Goal: Task Accomplishment & Management: Complete application form

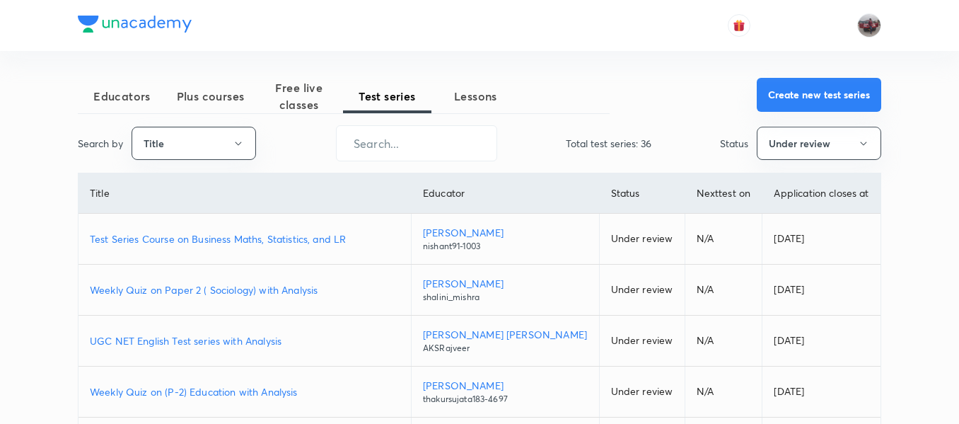
click at [806, 88] on button "Create new test series" at bounding box center [819, 95] width 124 height 34
click at [858, 94] on button "Create new test series" at bounding box center [819, 95] width 124 height 34
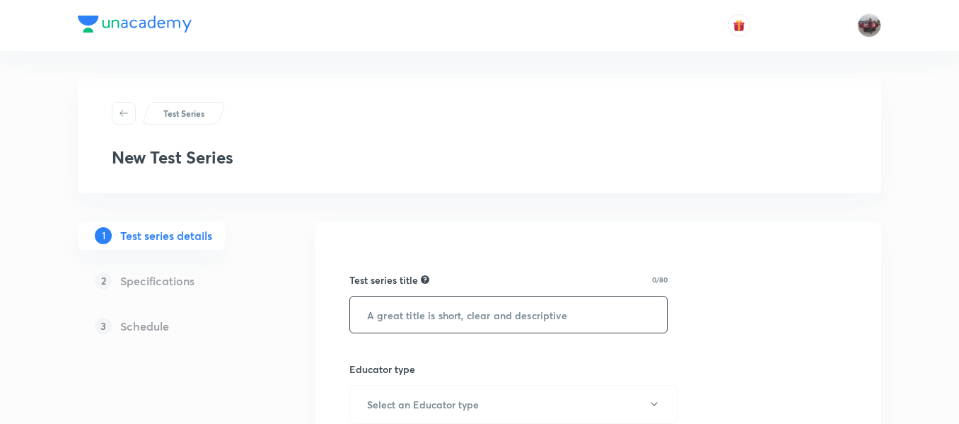
click at [473, 320] on input "text" at bounding box center [508, 314] width 317 height 36
paste input "Unacademy Scholarship Test for IIT-JAM Chemistry 2026/27"
paste input "2027"
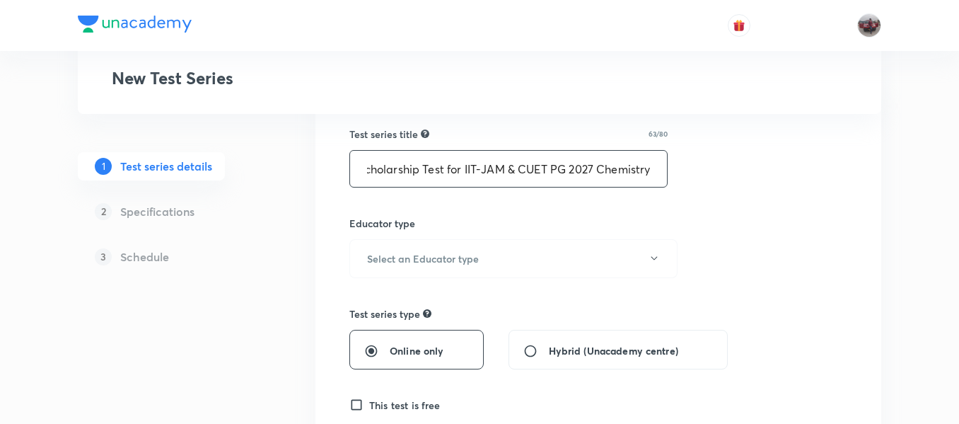
scroll to position [146, 0]
type input "Unacademy Scholarship Test for IIT-JAM & CUET PG 2027 Chemistry"
click at [555, 243] on button "Select an Educator type" at bounding box center [513, 257] width 328 height 39
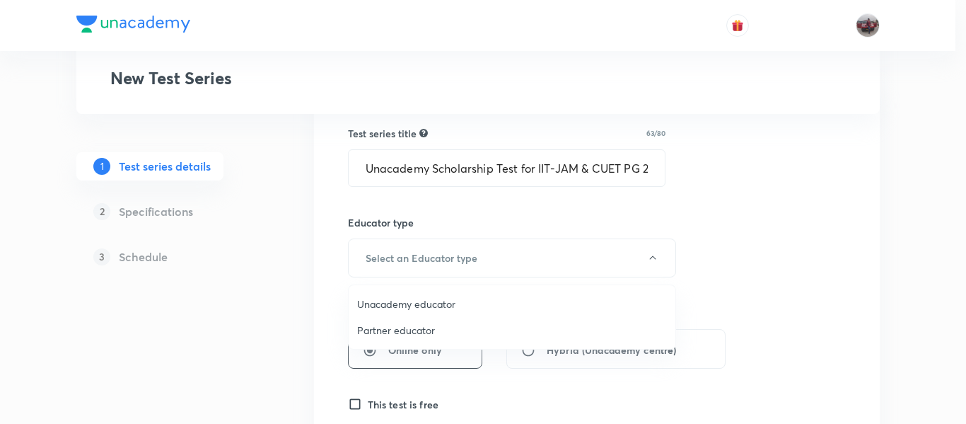
click at [414, 300] on span "Unacademy educator" at bounding box center [512, 303] width 310 height 15
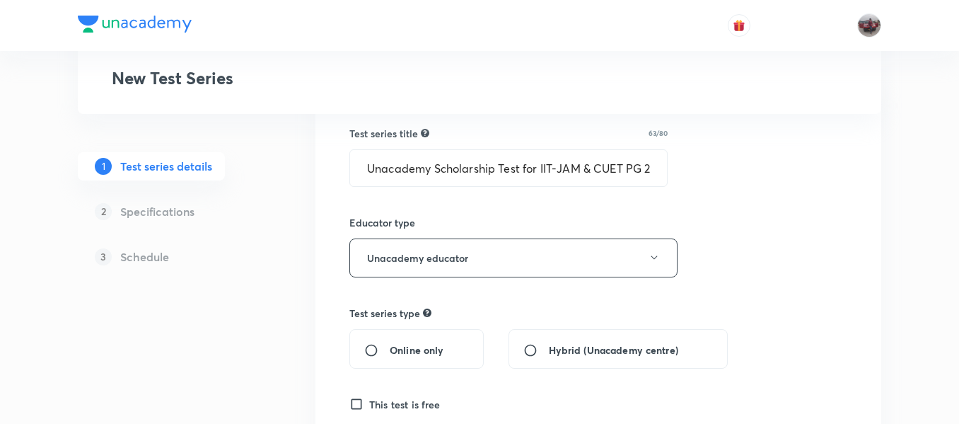
click at [371, 350] on input "Online only" at bounding box center [376, 350] width 25 height 14
radio input "true"
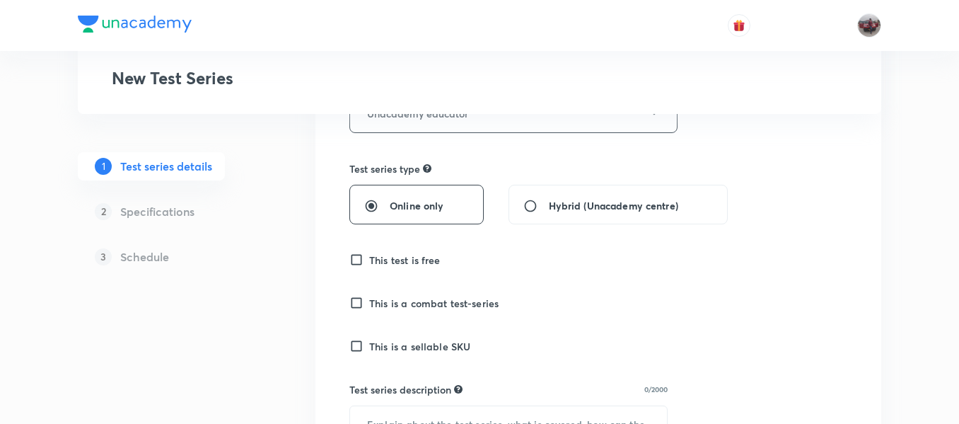
scroll to position [298, 0]
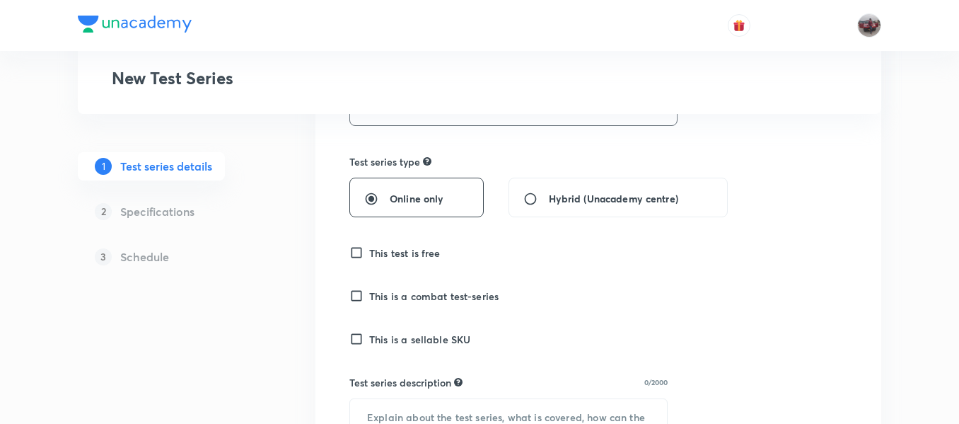
click at [352, 252] on input "This test is free" at bounding box center [359, 252] width 20 height 14
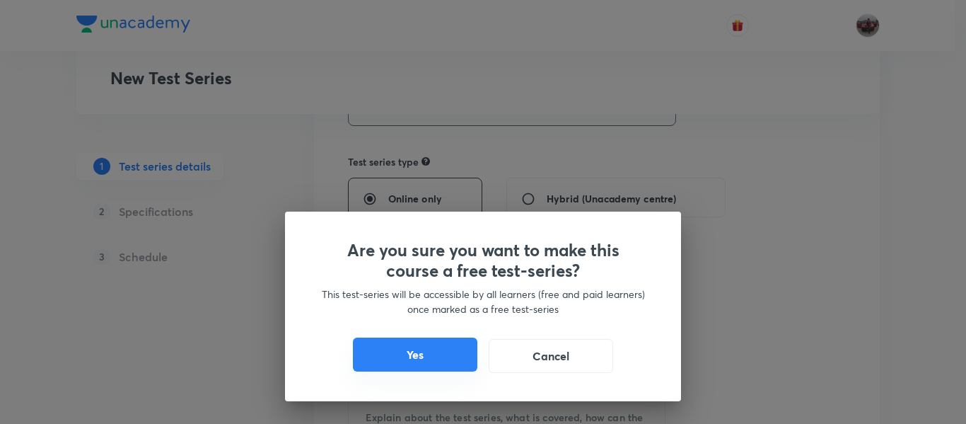
click at [381, 359] on button "Yes" at bounding box center [415, 354] width 124 height 34
checkbox input "true"
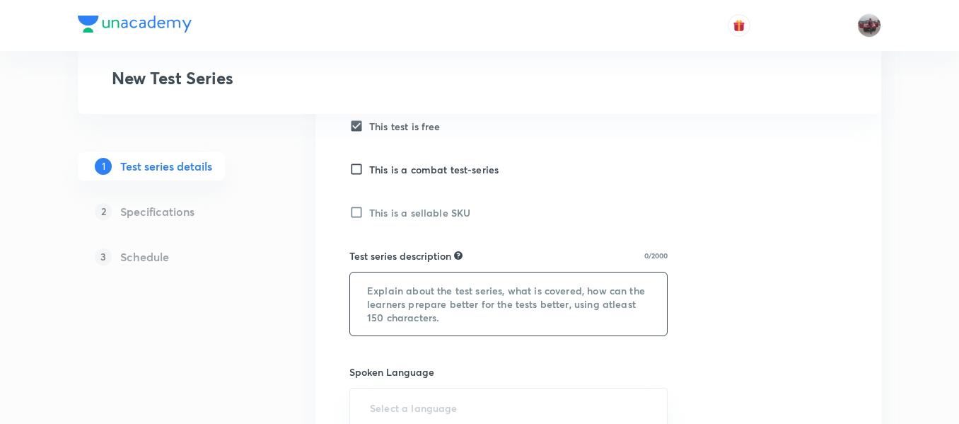
scroll to position [448, 0]
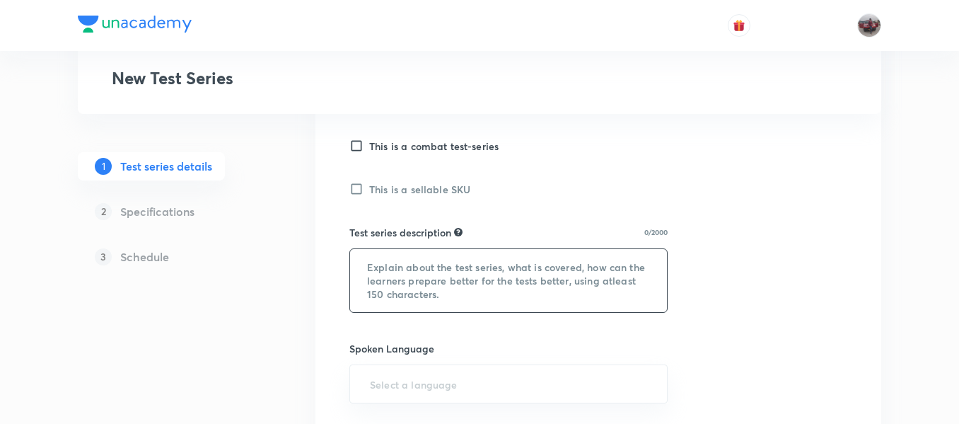
click at [378, 282] on textarea at bounding box center [508, 280] width 317 height 63
paste textarea "All India Scholarship Test for IIT-JAM. Test series is designed to cater IIT-JA…"
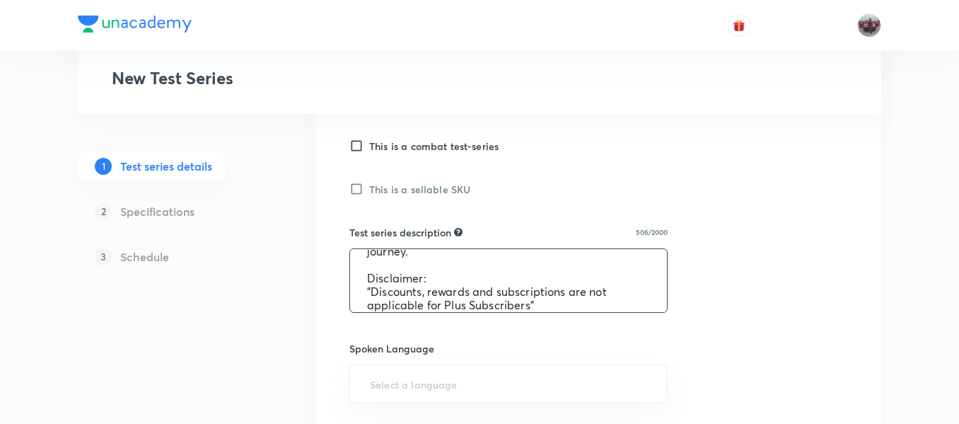
scroll to position [0, 0]
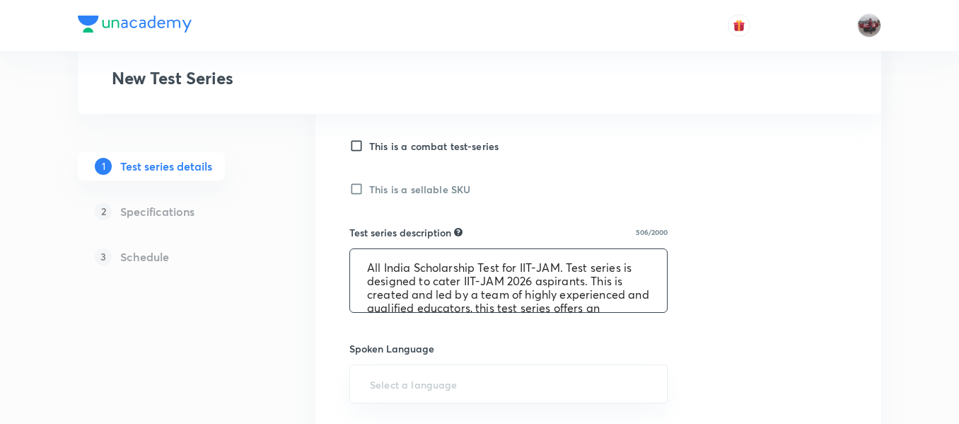
click at [540, 284] on textarea "All India Scholarship Test for IIT-JAM. Test series is designed to cater IIT-JA…" at bounding box center [508, 280] width 317 height 63
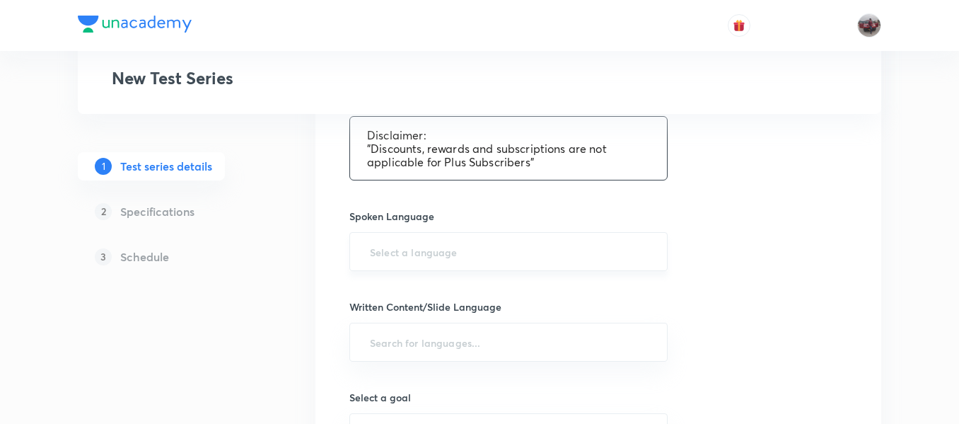
scroll to position [581, 0]
type textarea "All India Scholarship Test for IIT-JAM. Test series is designed to cater IIT-JA…"
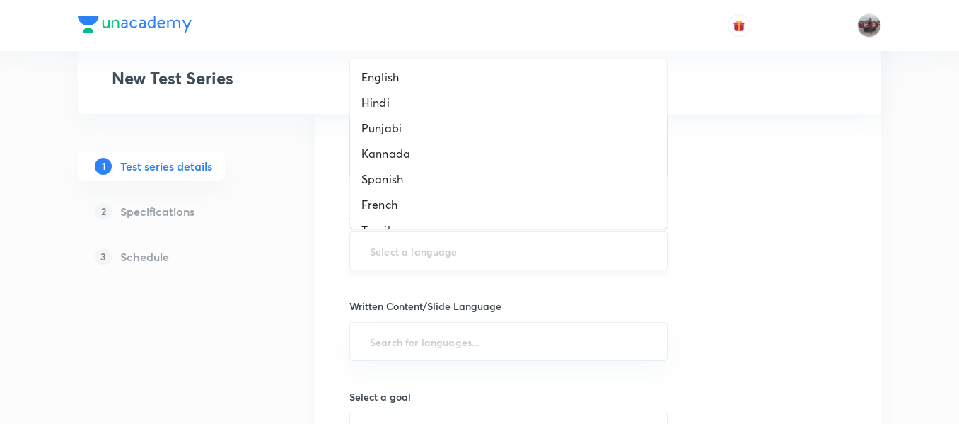
click at [426, 245] on input "text" at bounding box center [508, 251] width 283 height 26
click at [381, 76] on li "English" at bounding box center [508, 76] width 317 height 25
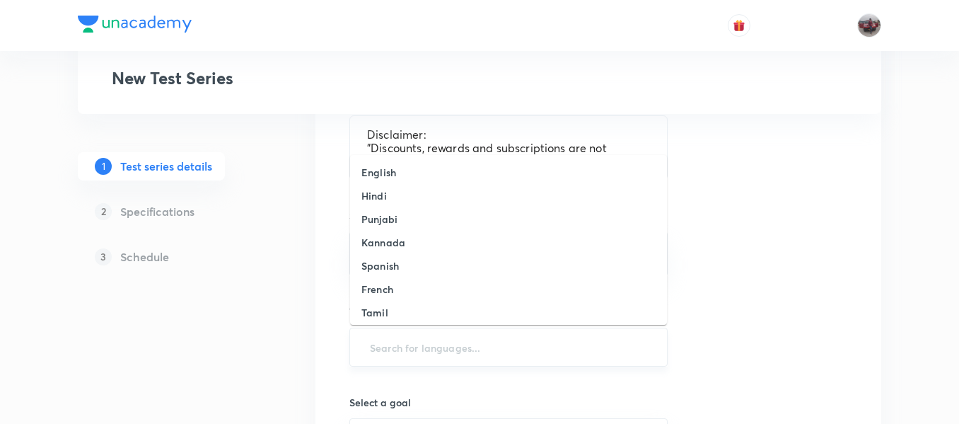
click at [381, 354] on input "text" at bounding box center [508, 347] width 283 height 26
click at [370, 170] on h6 "English" at bounding box center [378, 172] width 35 height 15
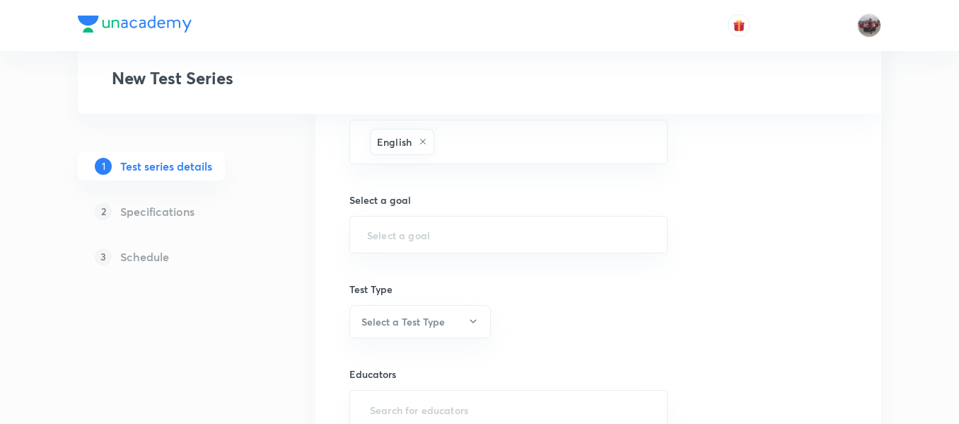
scroll to position [790, 0]
click at [393, 243] on div "​" at bounding box center [508, 232] width 318 height 37
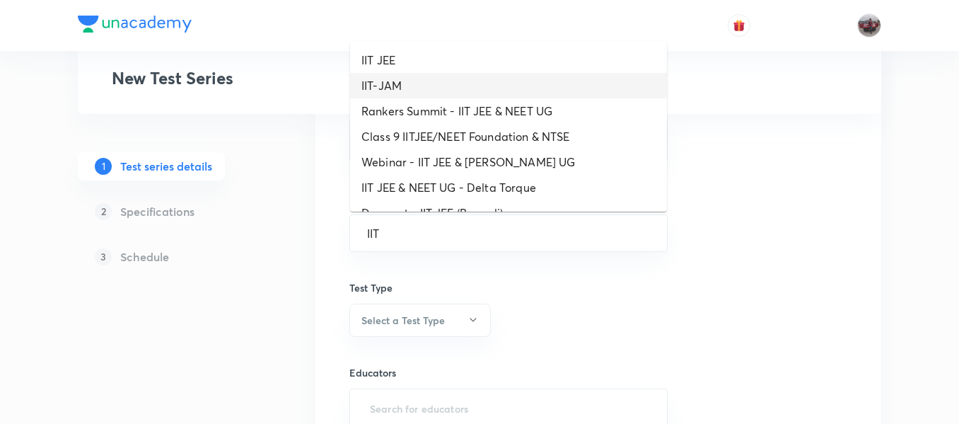
click at [385, 85] on li "IIT-JAM" at bounding box center [508, 85] width 317 height 25
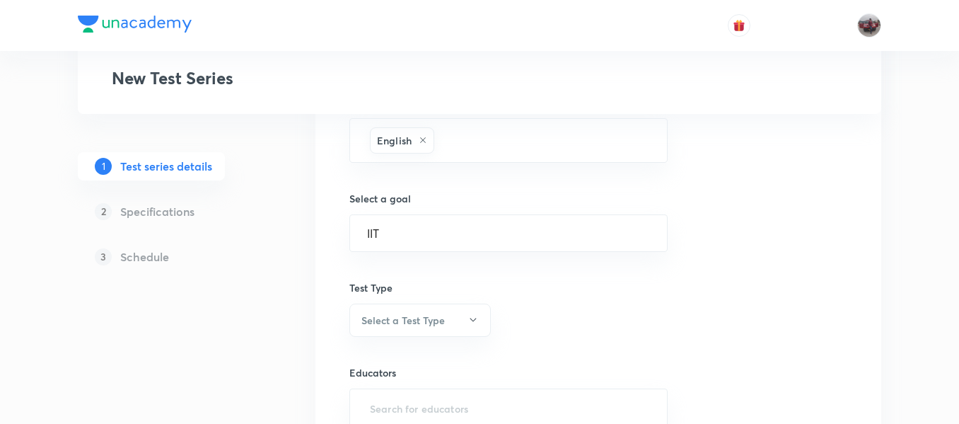
type input "IIT-JAM"
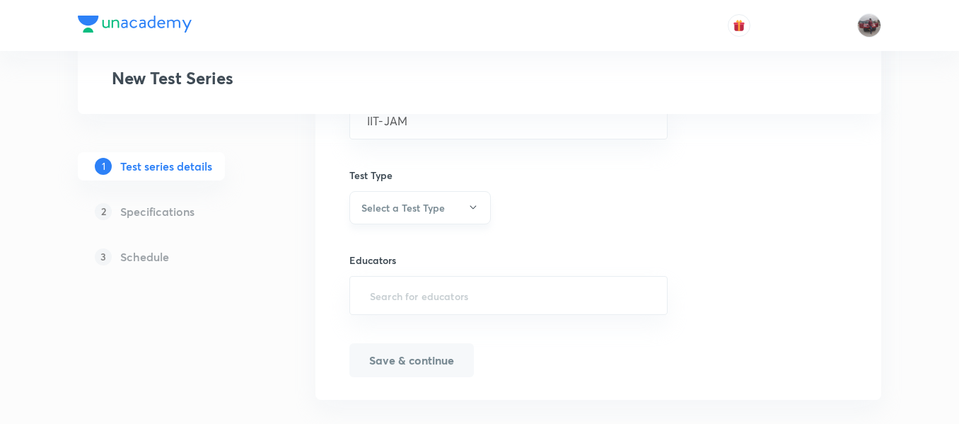
click at [405, 199] on button "Select a Test Type" at bounding box center [419, 207] width 141 height 33
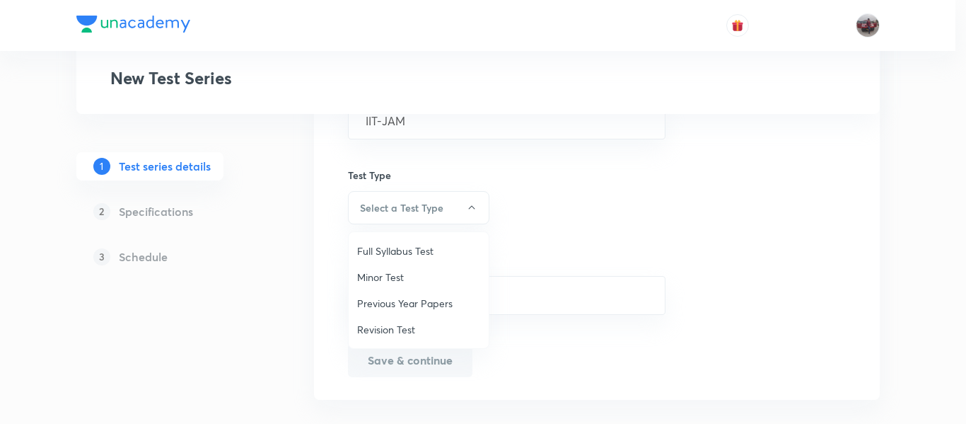
click at [378, 273] on span "Minor Test" at bounding box center [418, 276] width 123 height 15
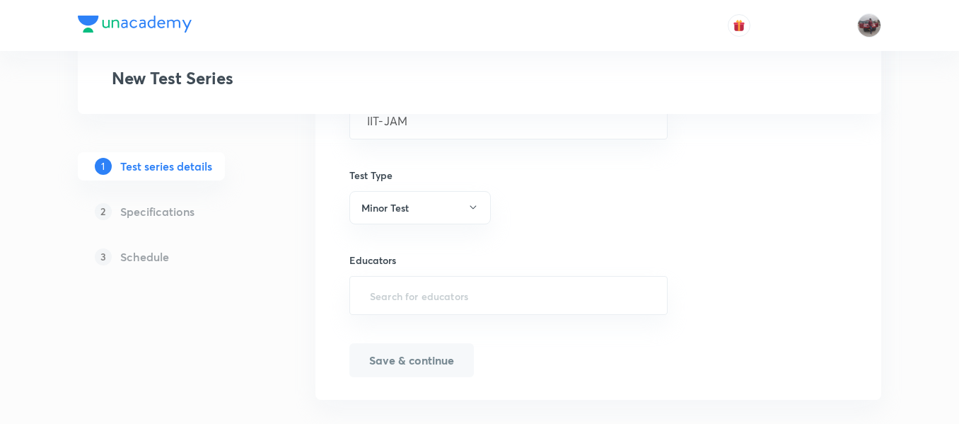
scroll to position [924, 0]
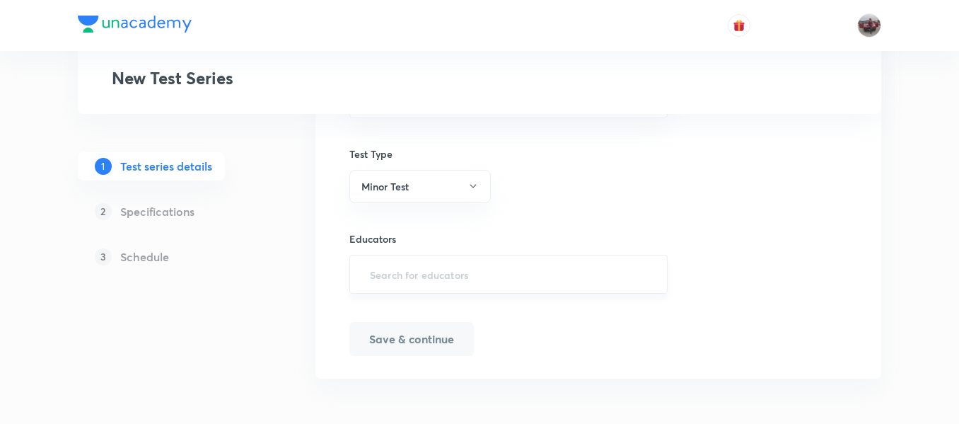
click at [398, 287] on div "​" at bounding box center [508, 274] width 318 height 39
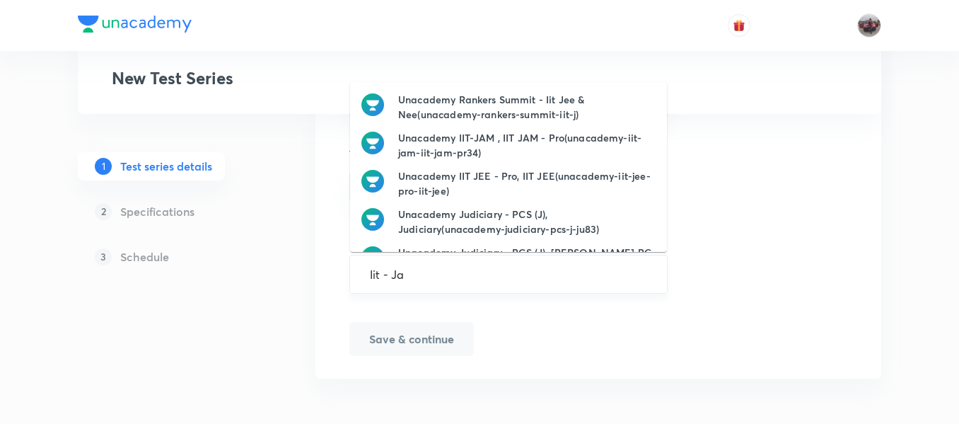
type input "Iit - Jam"
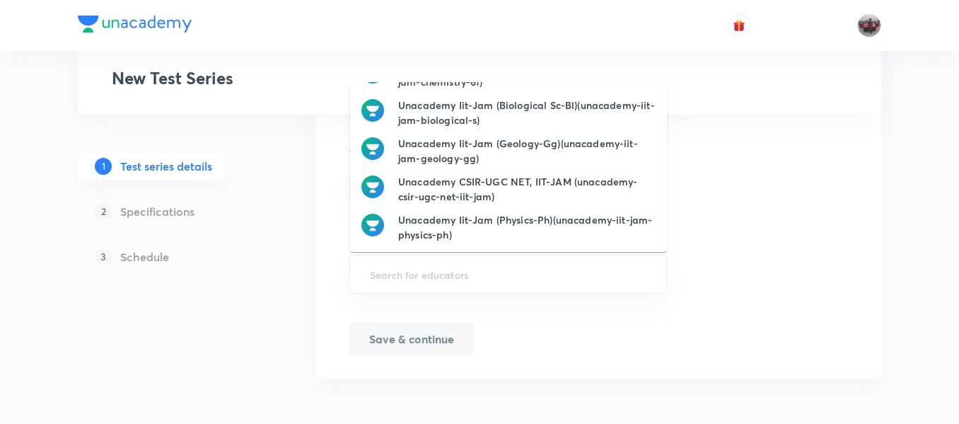
scroll to position [0, 0]
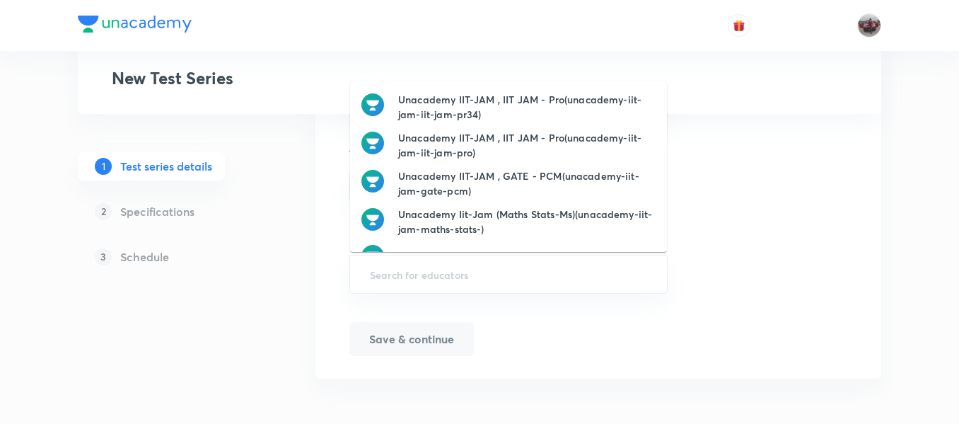
paste input "Iit - Jam"
type input "Iit - Jam"
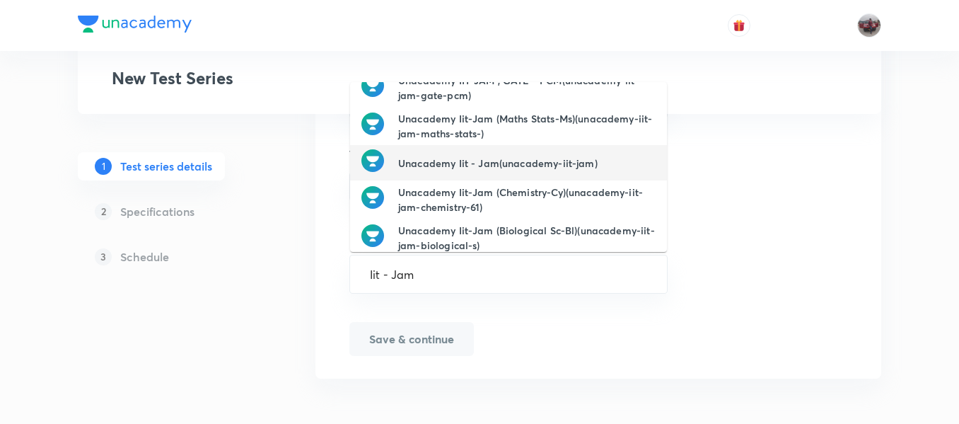
scroll to position [95, 0]
click at [470, 166] on h6 "Unacademy Iit - Jam(unacademy-iit-jam)" at bounding box center [497, 163] width 199 height 15
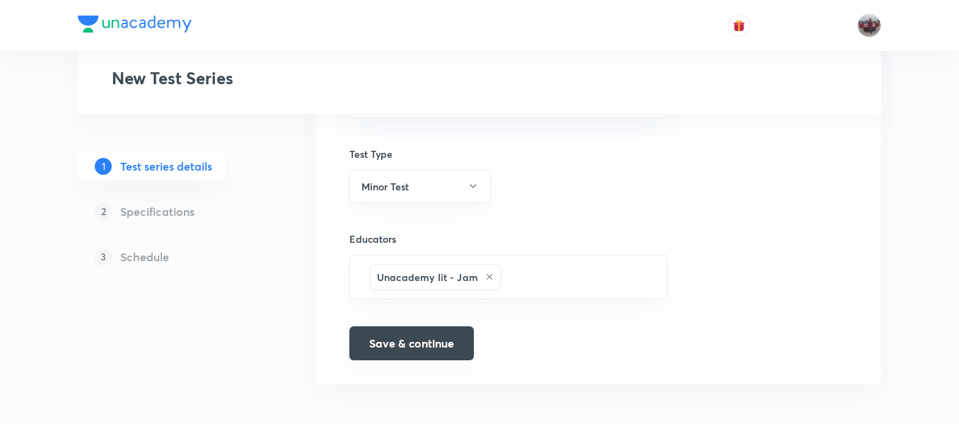
click at [426, 337] on button "Save & continue" at bounding box center [411, 343] width 124 height 34
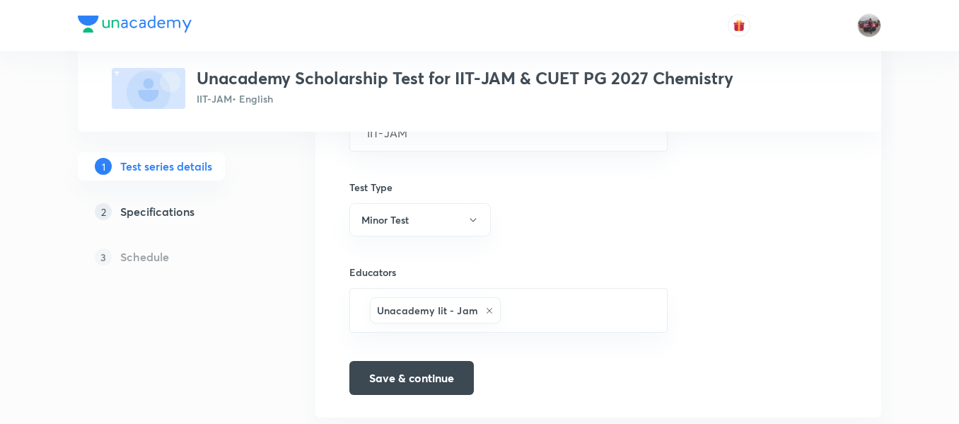
scroll to position [941, 0]
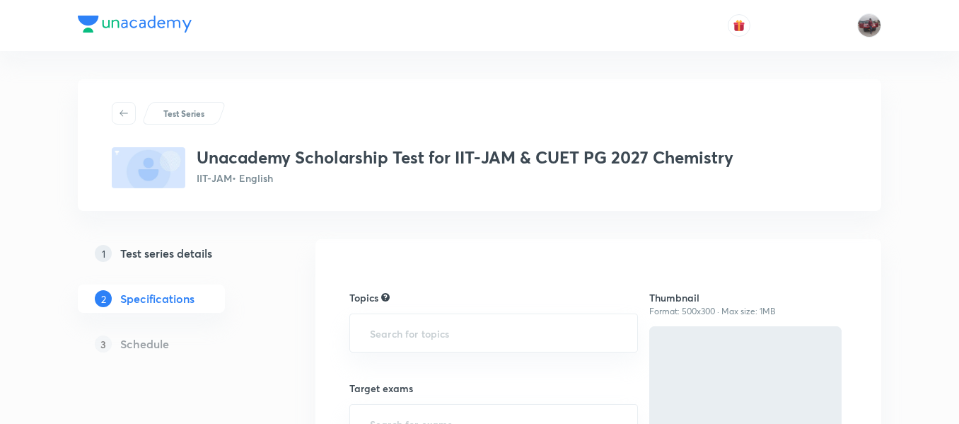
scroll to position [79, 0]
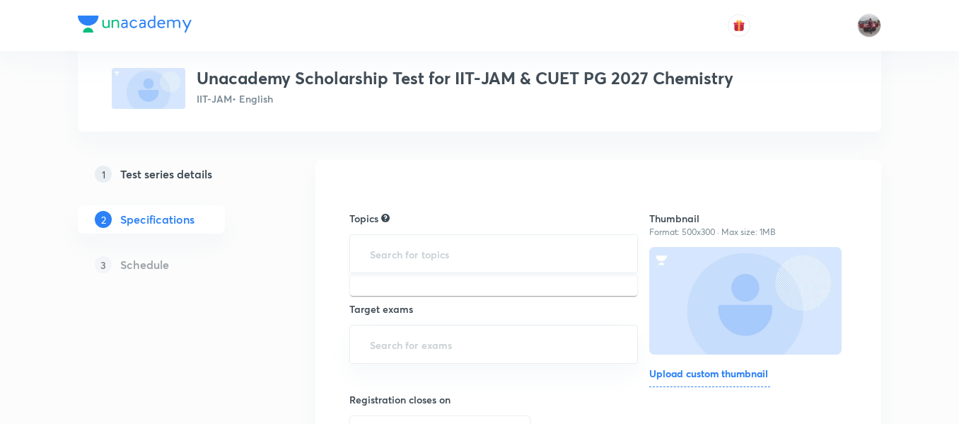
click at [380, 265] on input "text" at bounding box center [493, 253] width 253 height 26
click at [405, 342] on input "text" at bounding box center [493, 344] width 253 height 26
type input "ii"
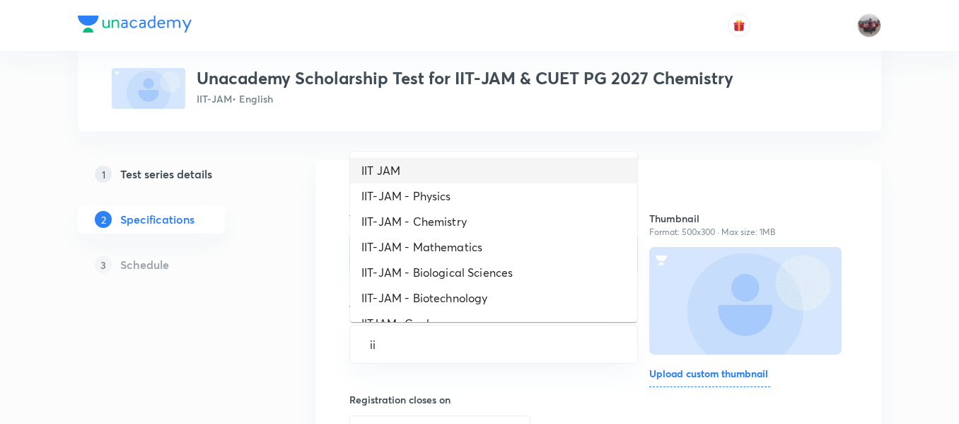
click at [377, 156] on ul "IIT JAM IIT-JAM - Physics IIT-JAM - Chemistry IIT-JAM - Mathematics IIT-JAM - B…" at bounding box center [493, 237] width 287 height 170
click at [394, 173] on li "IIT JAM" at bounding box center [493, 170] width 287 height 25
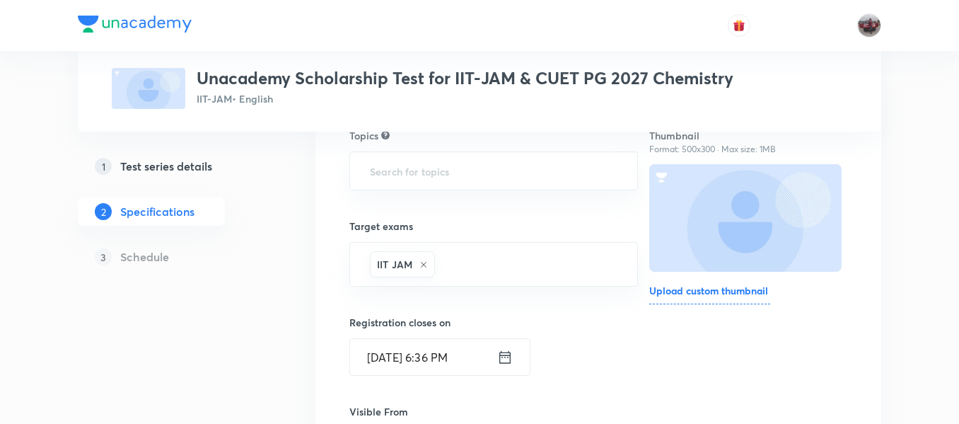
scroll to position [165, 0]
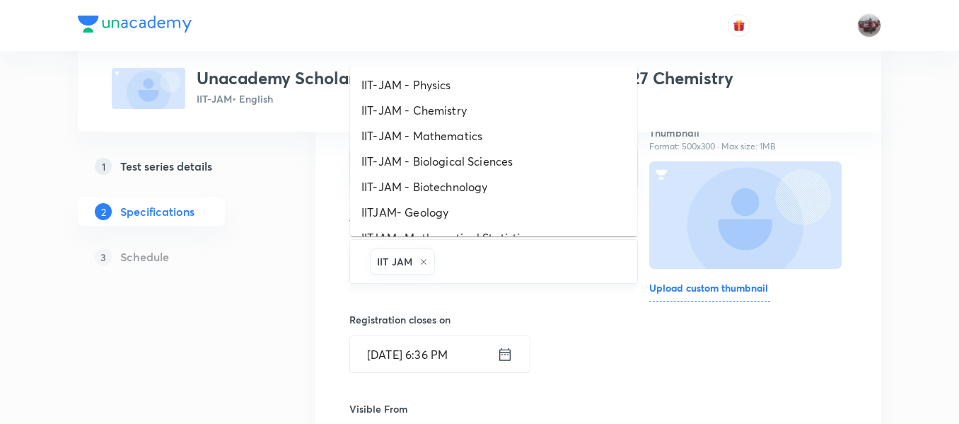
click at [479, 263] on input "text" at bounding box center [529, 261] width 182 height 26
click at [439, 106] on li "IIT-JAM - Chemistry" at bounding box center [493, 110] width 287 height 25
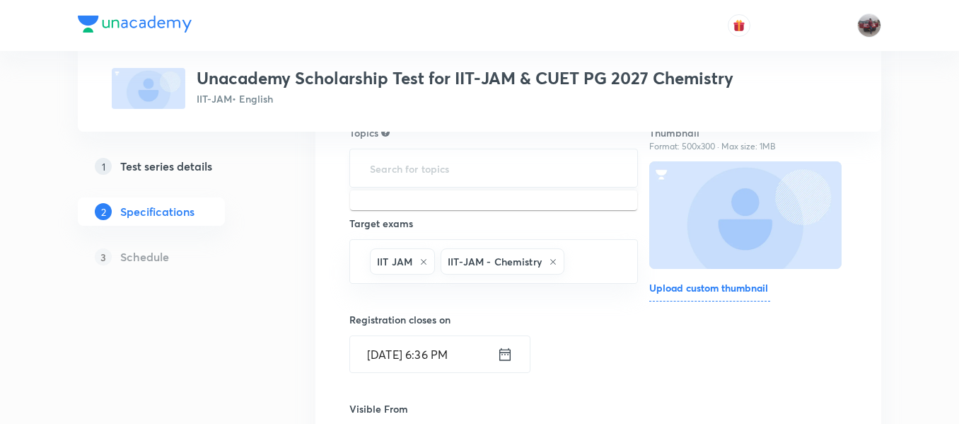
click at [398, 178] on input "text" at bounding box center [493, 168] width 253 height 26
type input "ch"
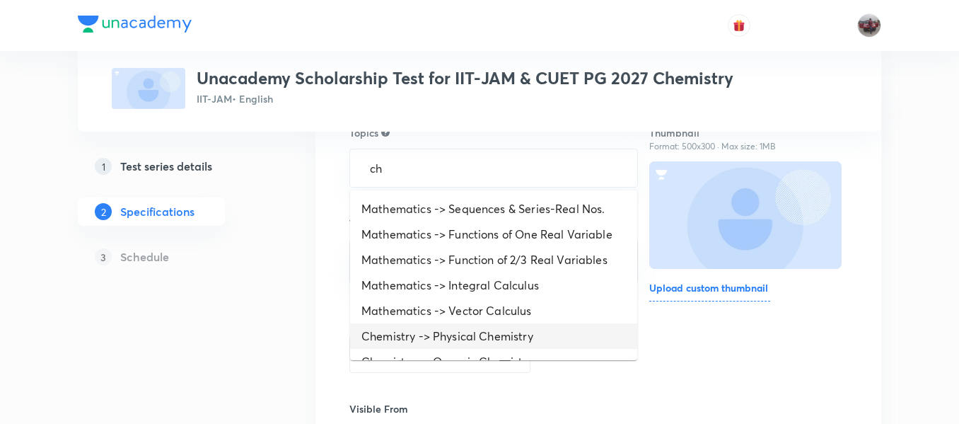
click at [455, 332] on li "Chemistry -> Physical Chemistry" at bounding box center [493, 335] width 287 height 25
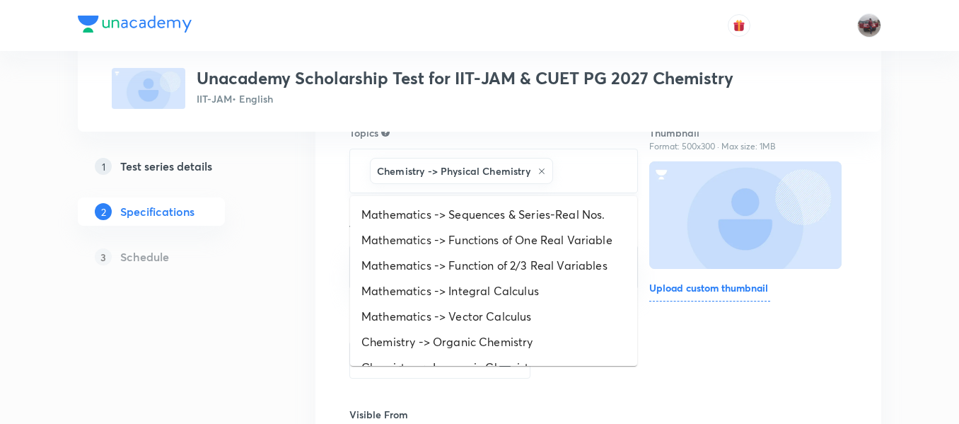
click at [561, 176] on input "text" at bounding box center [588, 171] width 64 height 26
click at [448, 341] on li "Chemistry -> Organic Chemistry" at bounding box center [493, 341] width 287 height 25
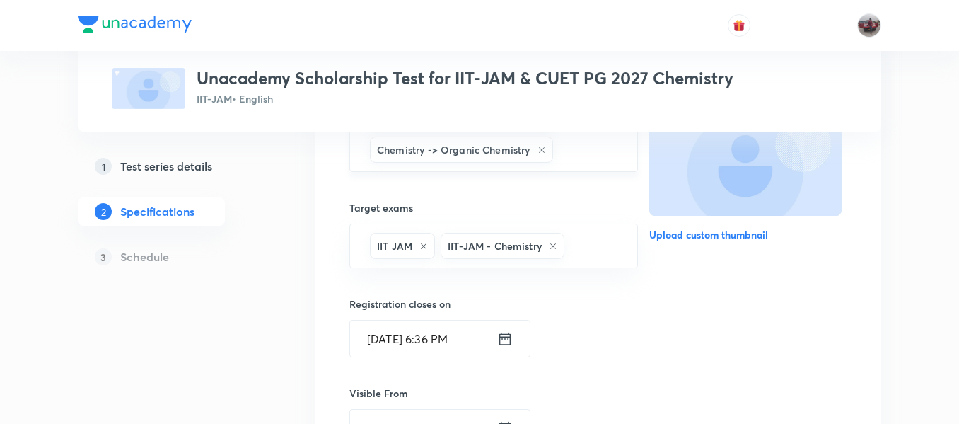
scroll to position [224, 0]
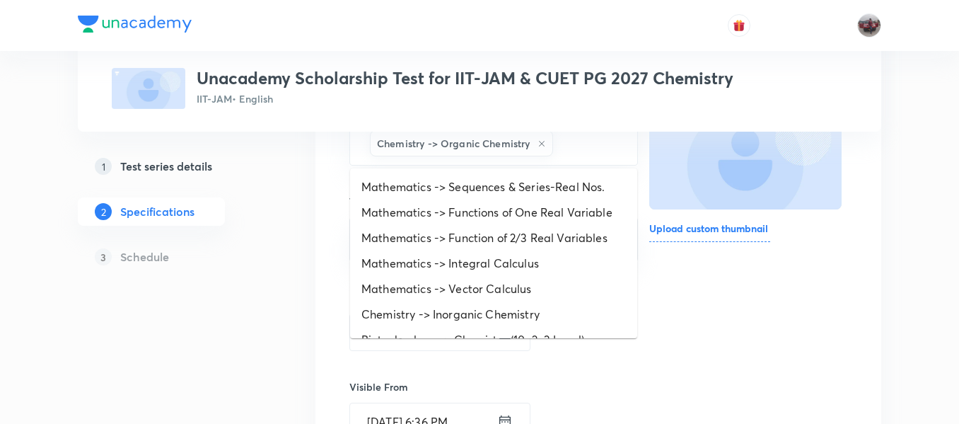
drag, startPoint x: 571, startPoint y: 150, endPoint x: 455, endPoint y: 279, distance: 172.8
click at [455, 279] on body "Test Series Unacademy Scholarship Test for IIT-JAM & CUET PG 2027 Chemistry IIT…" at bounding box center [479, 305] width 959 height 1058
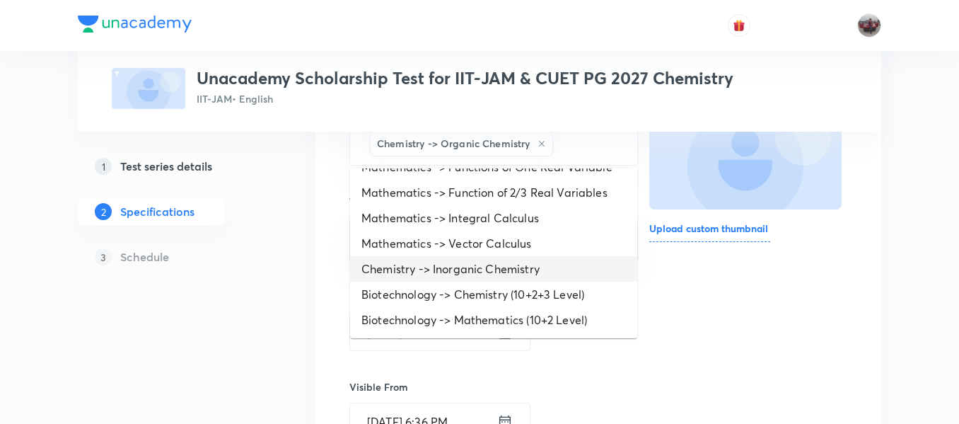
click at [443, 269] on li "Chemistry -> Inorganic Chemistry" at bounding box center [493, 268] width 287 height 25
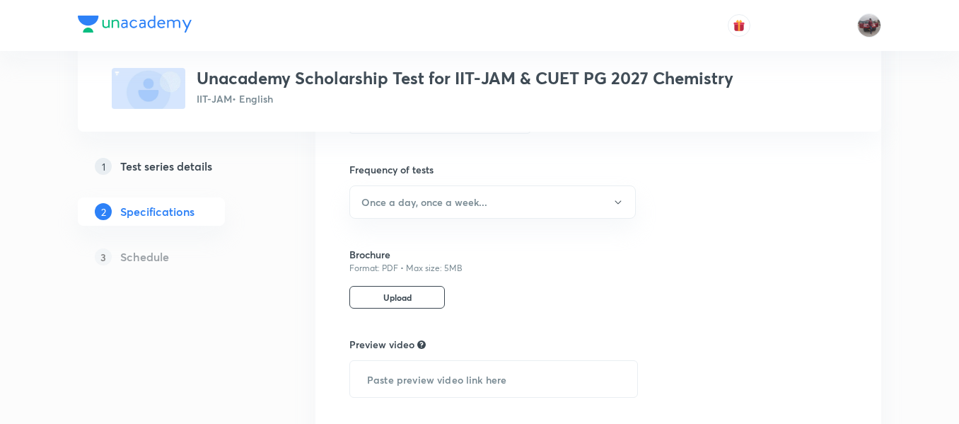
scroll to position [563, 0]
click at [391, 207] on h6 "Once a day, once a week..." at bounding box center [424, 201] width 126 height 15
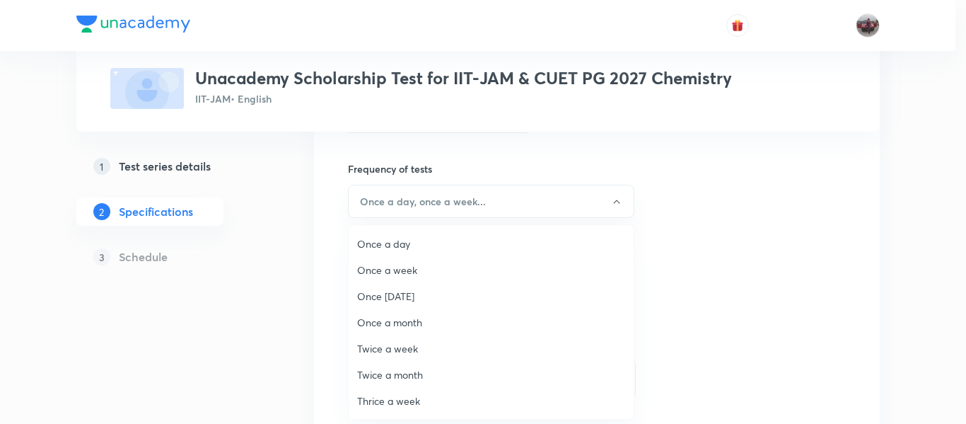
click at [395, 325] on span "Once a month" at bounding box center [491, 322] width 268 height 15
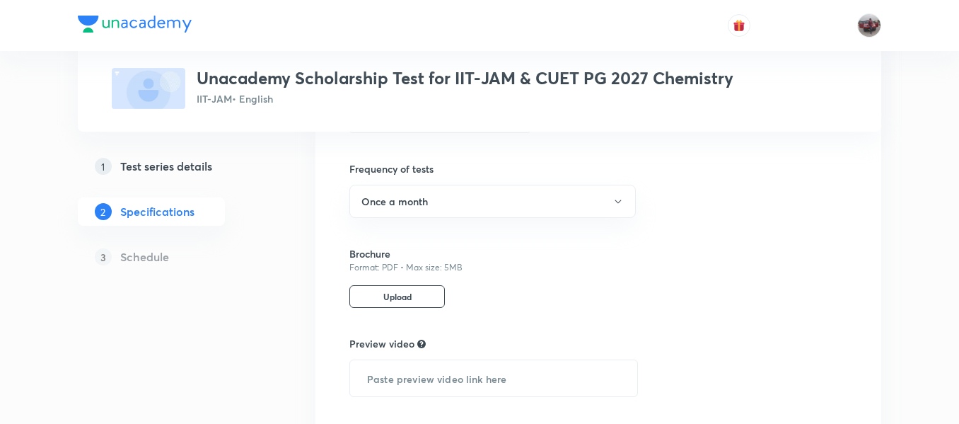
scroll to position [666, 0]
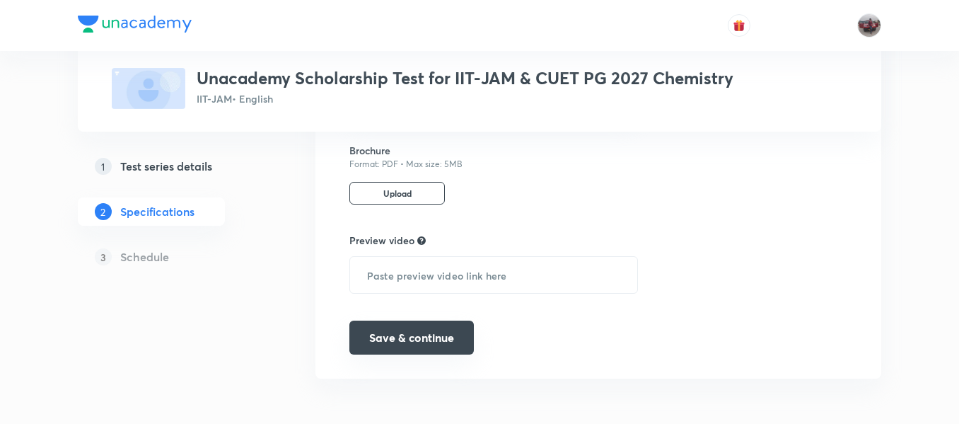
click at [395, 342] on button "Save & continue" at bounding box center [411, 337] width 124 height 34
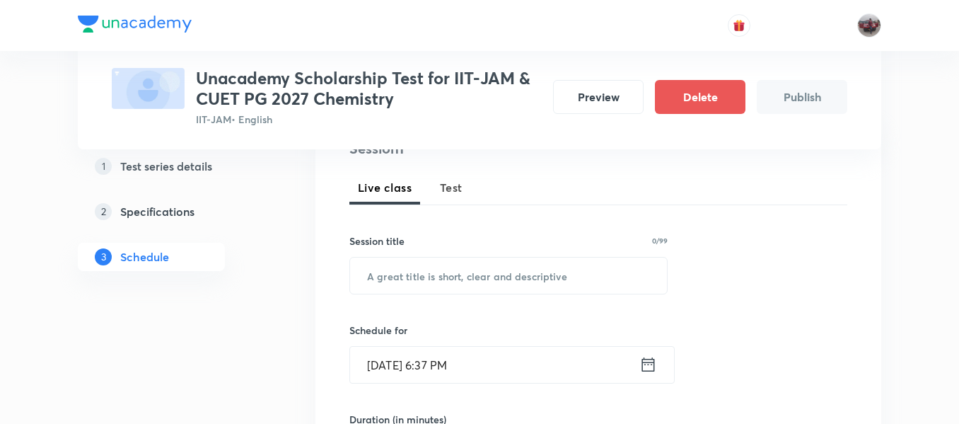
scroll to position [186, 0]
click at [457, 187] on span "Test" at bounding box center [451, 186] width 23 height 17
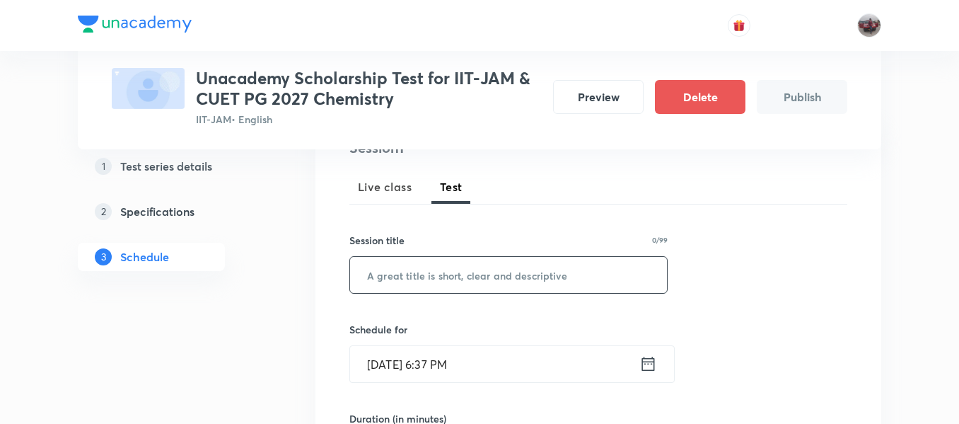
click at [490, 276] on input "text" at bounding box center [508, 275] width 317 height 36
paste input "Scholarship Test 4 - Chemistry June'25"
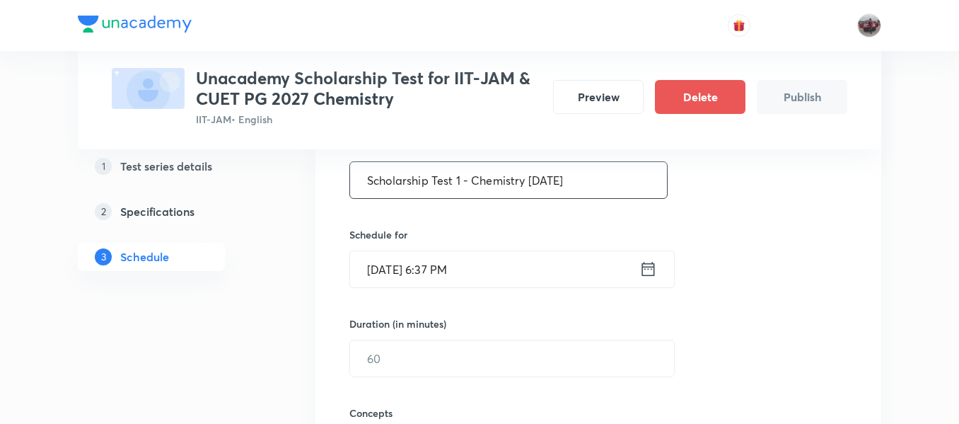
scroll to position [283, 0]
type input "Scholarship Test 1 - Chemistry Oct'25"
click at [652, 268] on icon at bounding box center [648, 267] width 18 height 20
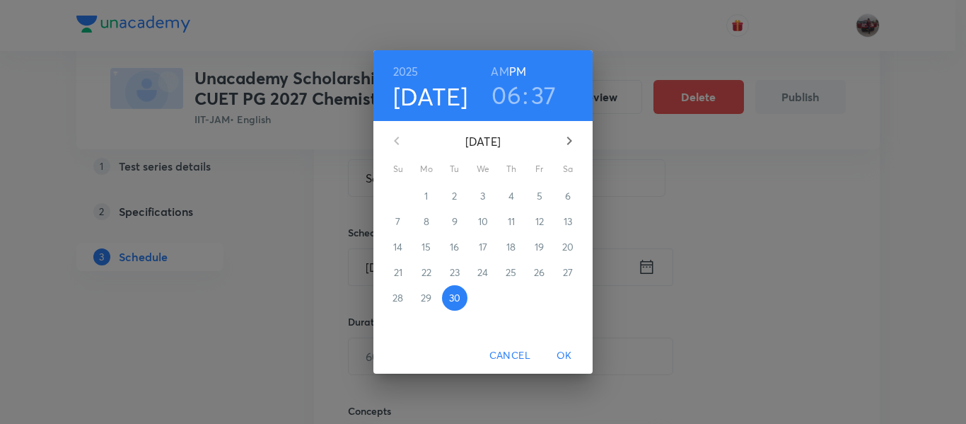
click at [567, 150] on button "button" at bounding box center [569, 141] width 34 height 34
click at [397, 225] on p "5" at bounding box center [398, 221] width 6 height 14
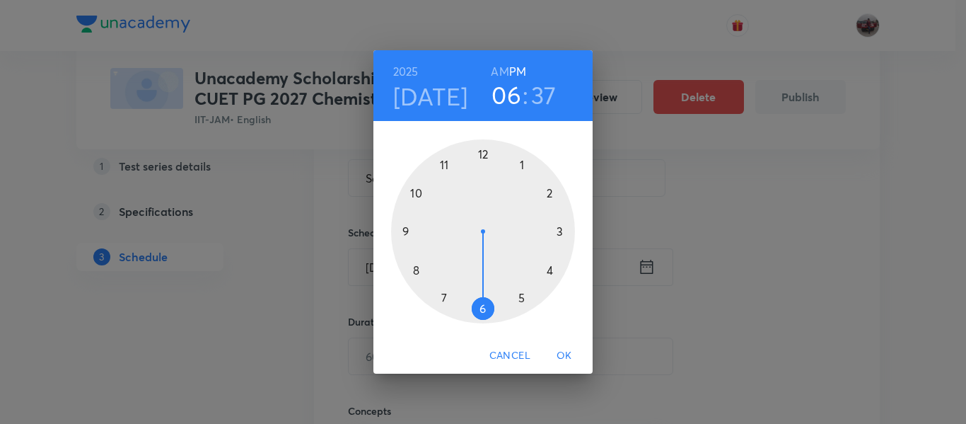
click at [502, 70] on h6 "AM" at bounding box center [500, 72] width 18 height 20
click at [446, 161] on div at bounding box center [483, 231] width 184 height 184
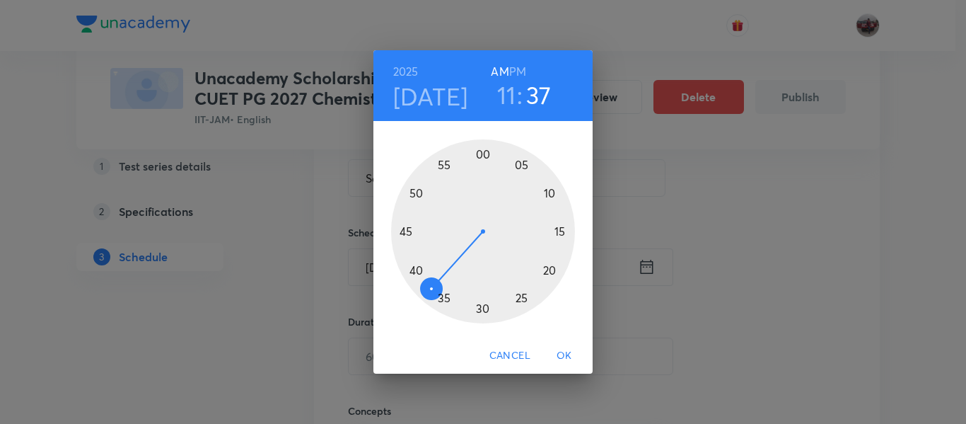
click at [484, 150] on div at bounding box center [483, 231] width 184 height 184
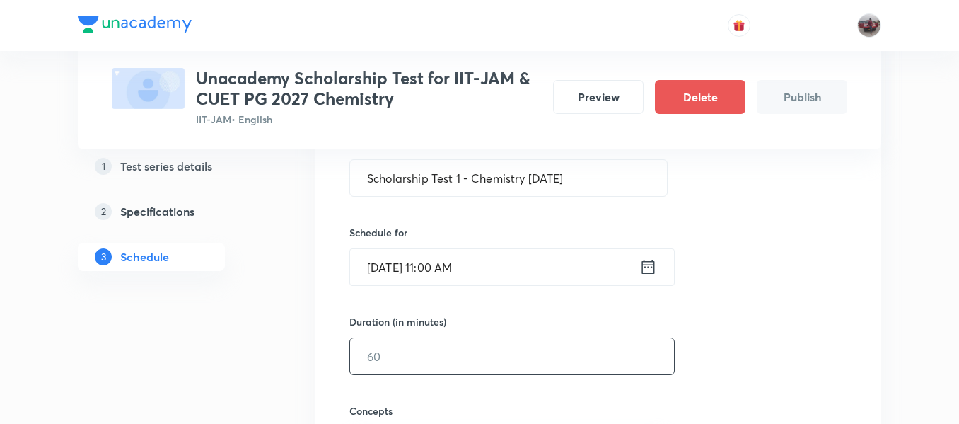
click at [478, 353] on input "text" at bounding box center [512, 356] width 324 height 36
type input "45"
click at [755, 287] on div "Session 1 Live class Test Session title 37/99 Scholarship Test 1 - Chemistry Oc…" at bounding box center [598, 326] width 498 height 572
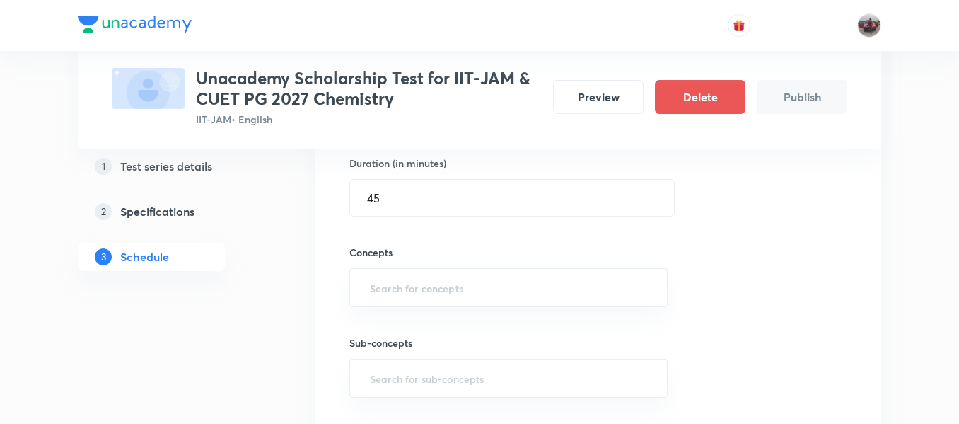
scroll to position [442, 0]
click at [599, 292] on input "text" at bounding box center [508, 287] width 283 height 26
type input ";"
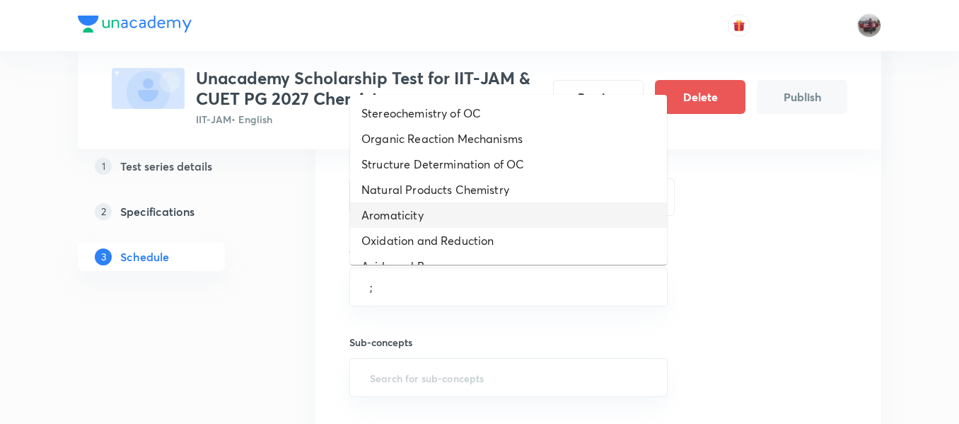
click at [513, 206] on li "Aromaticity" at bounding box center [508, 214] width 317 height 25
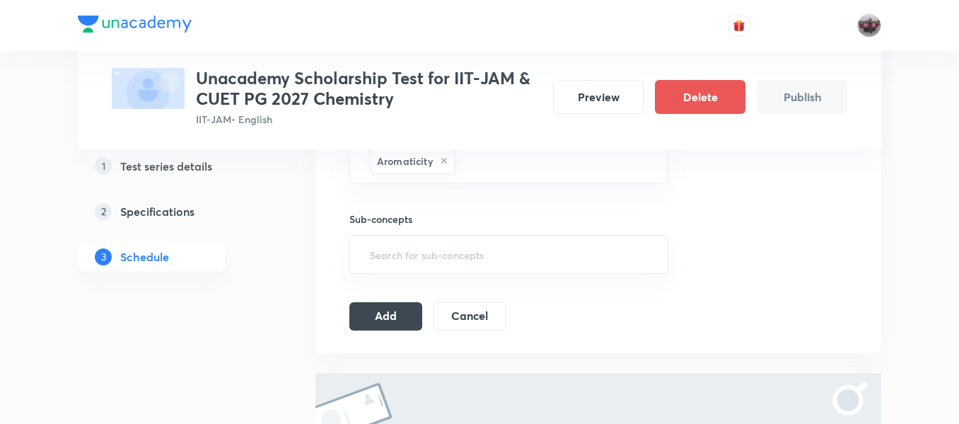
scroll to position [576, 0]
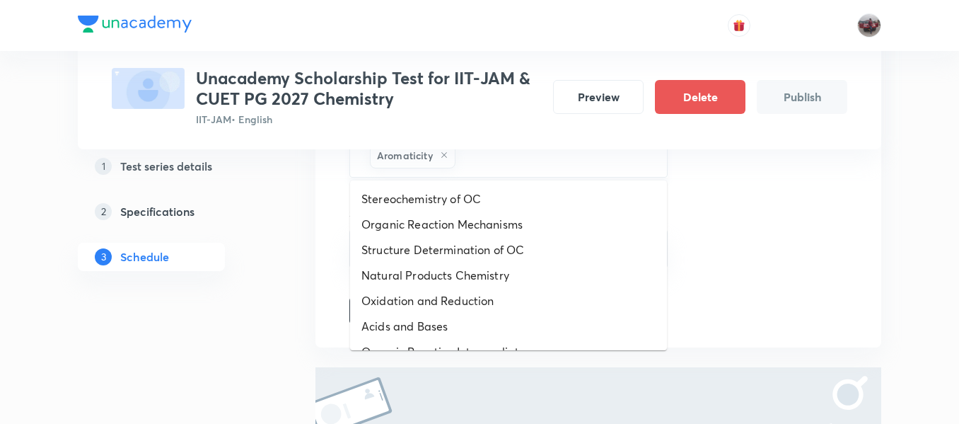
click at [587, 166] on input "text" at bounding box center [554, 155] width 192 height 26
click at [494, 197] on li "Stereochemistry of OC" at bounding box center [508, 198] width 317 height 25
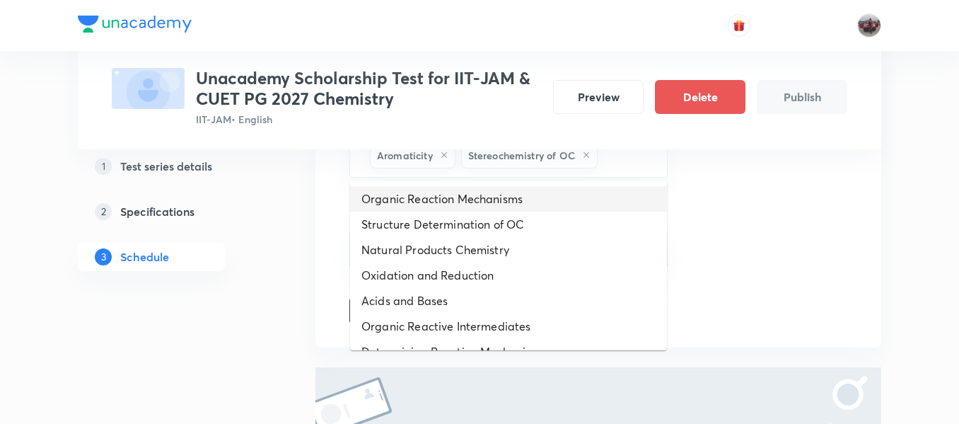
drag, startPoint x: 628, startPoint y: 163, endPoint x: 511, endPoint y: 195, distance: 121.8
click at [511, 195] on body "Test Series Unacademy Scholarship Test for IIT-JAM & CUET PG 2027 Chemistry IIT…" at bounding box center [479, 27] width 959 height 1207
click at [511, 195] on li "Organic Reaction Mechanisms" at bounding box center [508, 198] width 317 height 25
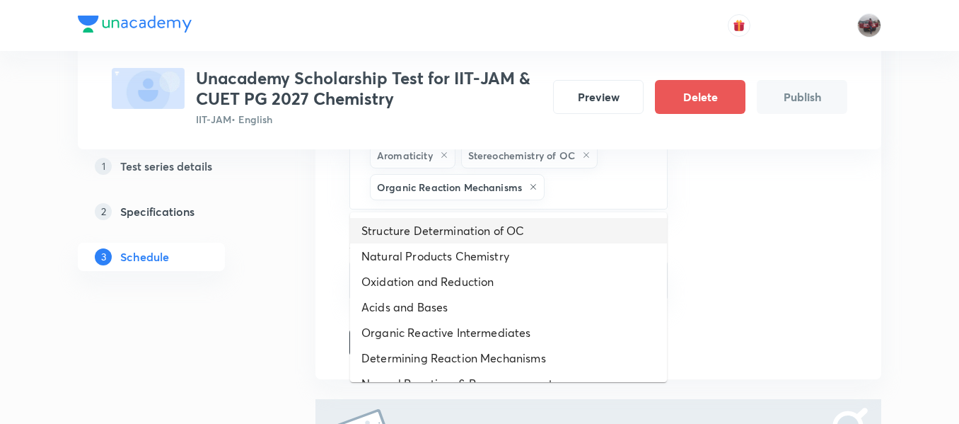
drag, startPoint x: 571, startPoint y: 187, endPoint x: 479, endPoint y: 230, distance: 101.9
click at [479, 230] on body "Test Series Unacademy Scholarship Test for IIT-JAM & CUET PG 2027 Chemistry IIT…" at bounding box center [479, 43] width 959 height 1238
click at [479, 230] on li "Structure Determination of OC" at bounding box center [508, 230] width 317 height 25
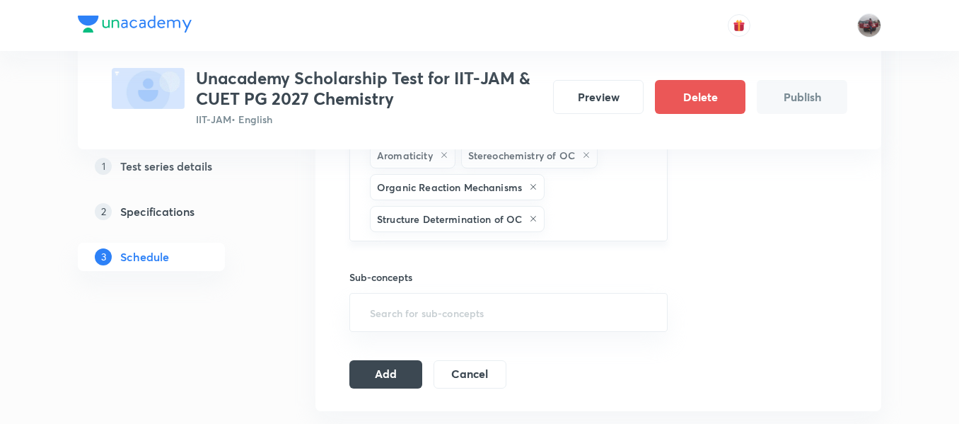
click at [603, 218] on input "text" at bounding box center [598, 219] width 103 height 26
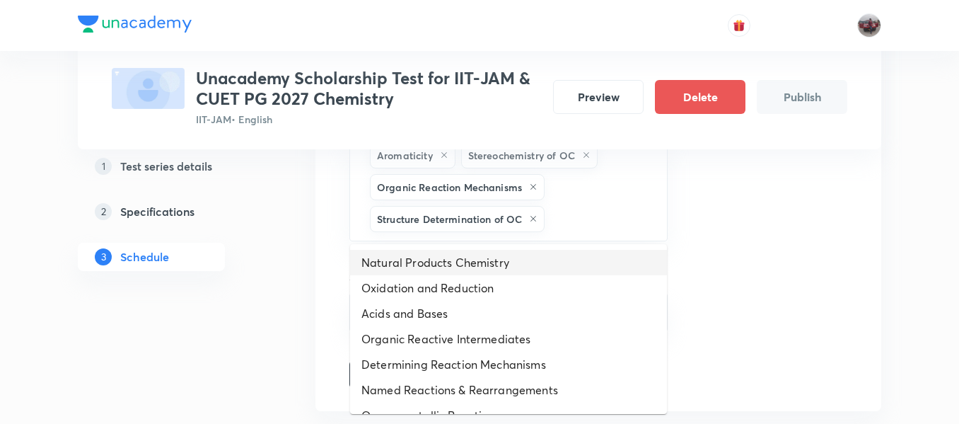
click at [509, 256] on li "Natural Products Chemistry" at bounding box center [508, 262] width 317 height 25
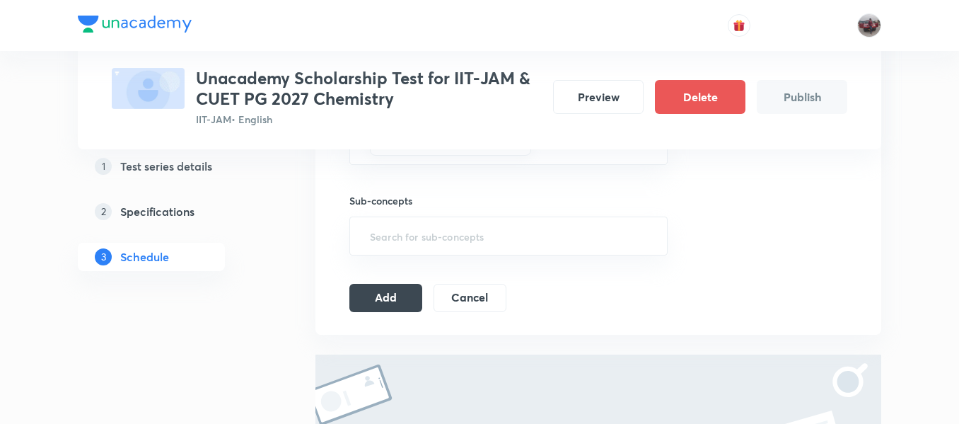
scroll to position [685, 0]
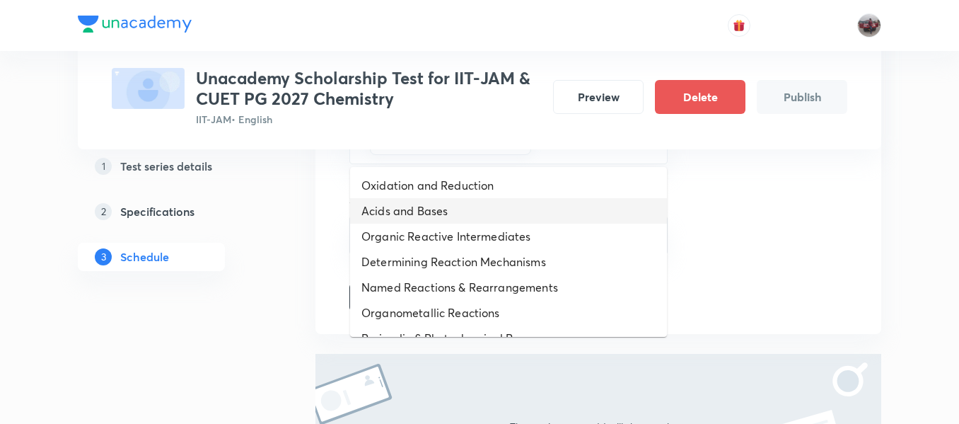
drag, startPoint x: 562, startPoint y: 153, endPoint x: 502, endPoint y: 210, distance: 82.6
click at [502, 210] on li "Acids and Bases" at bounding box center [508, 210] width 317 height 25
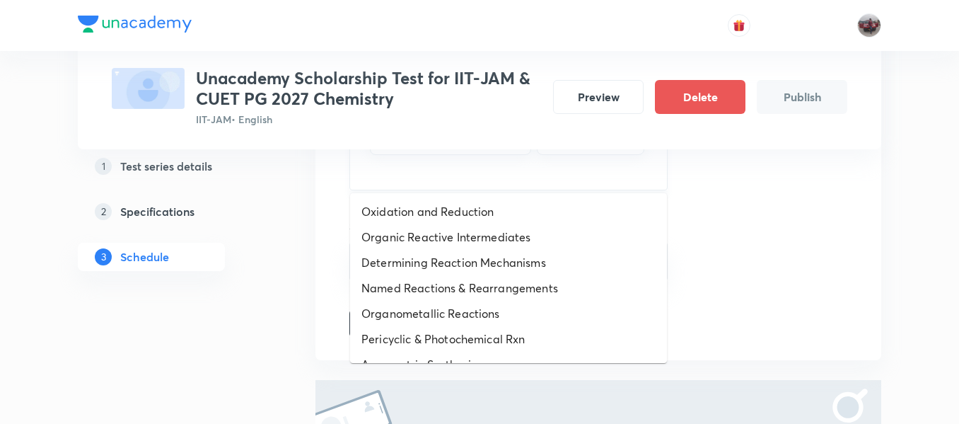
click at [584, 176] on input "text" at bounding box center [508, 171] width 283 height 26
click at [506, 284] on li "Named Reactions & Rearrangements" at bounding box center [508, 287] width 317 height 25
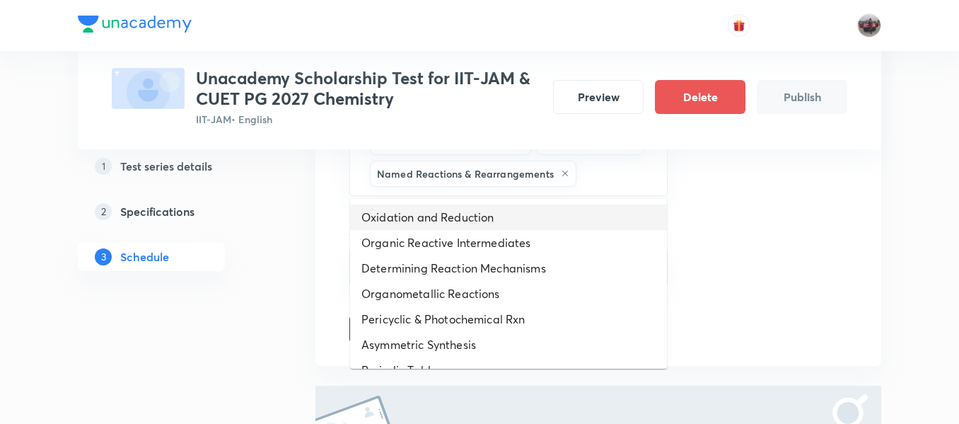
drag, startPoint x: 602, startPoint y: 179, endPoint x: 538, endPoint y: 244, distance: 91.5
click at [538, 244] on li "Organic Reactive Intermediates" at bounding box center [508, 242] width 317 height 25
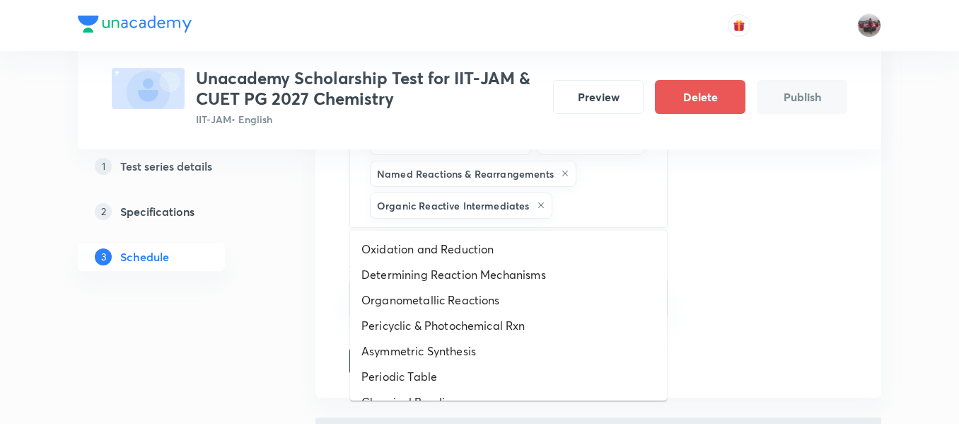
click at [617, 206] on input "text" at bounding box center [602, 205] width 95 height 26
click at [511, 257] on li "Oxidation and Reduction" at bounding box center [508, 248] width 317 height 25
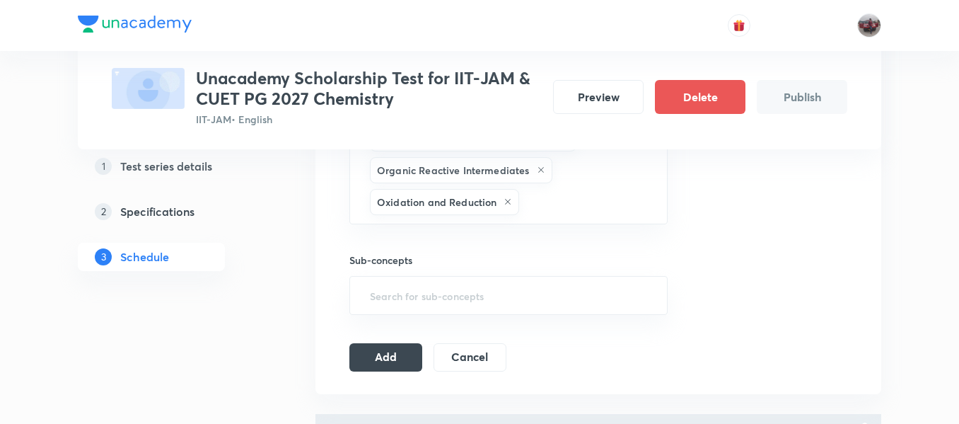
scroll to position [750, 0]
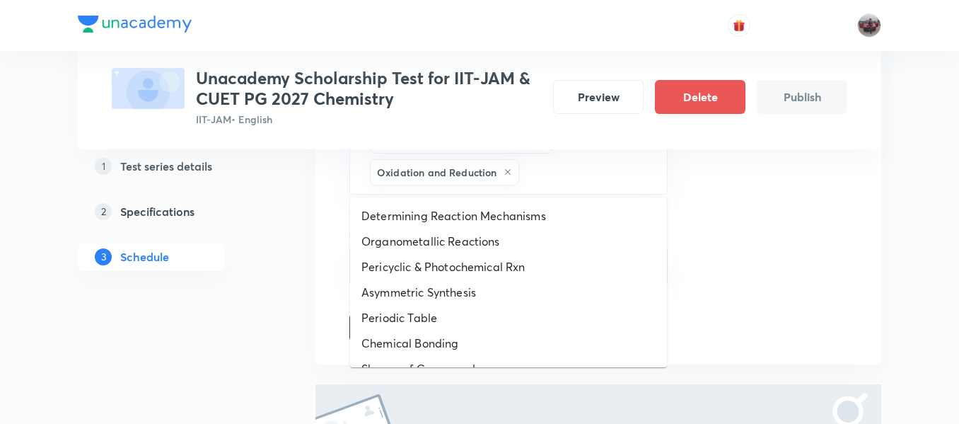
drag, startPoint x: 551, startPoint y: 179, endPoint x: 490, endPoint y: 278, distance: 116.2
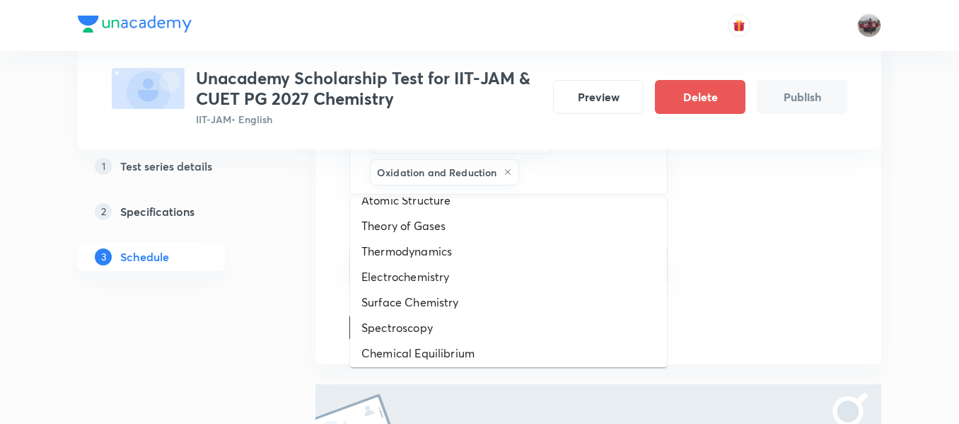
scroll to position [631, 0]
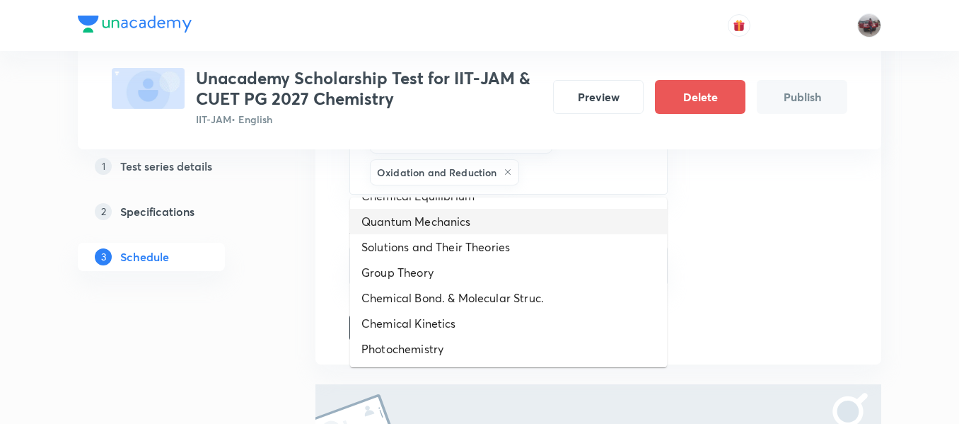
click at [436, 225] on li "Quantum Mechanics" at bounding box center [508, 221] width 317 height 25
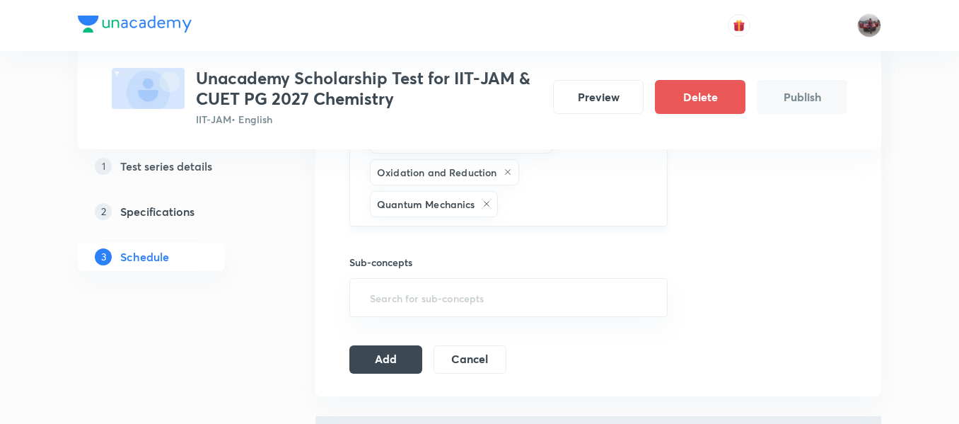
click at [547, 197] on input "text" at bounding box center [575, 204] width 149 height 26
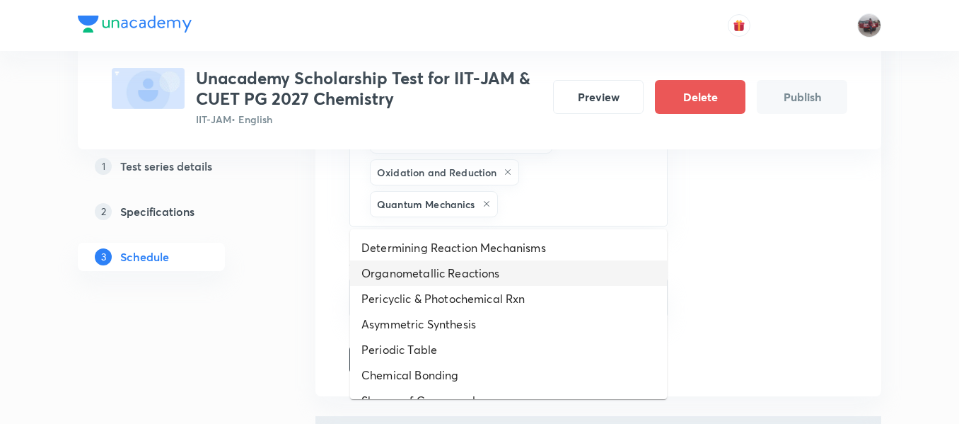
click at [471, 278] on li "Organometallic Reactions" at bounding box center [508, 272] width 317 height 25
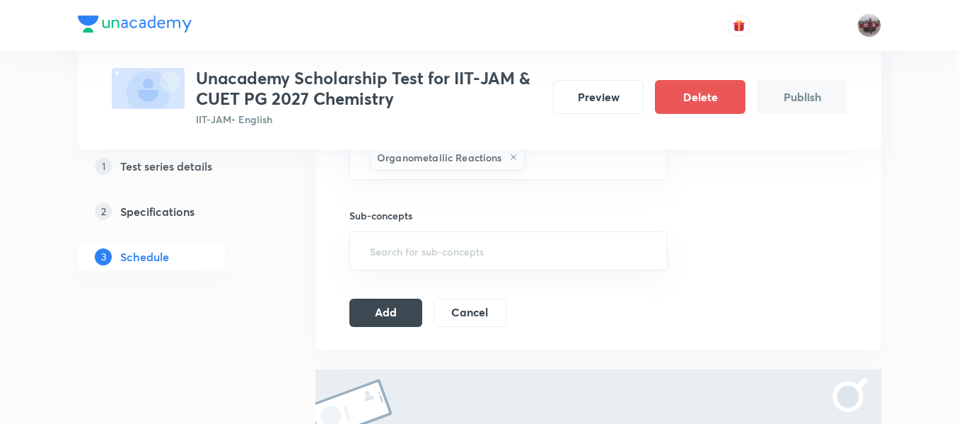
scroll to position [832, 0]
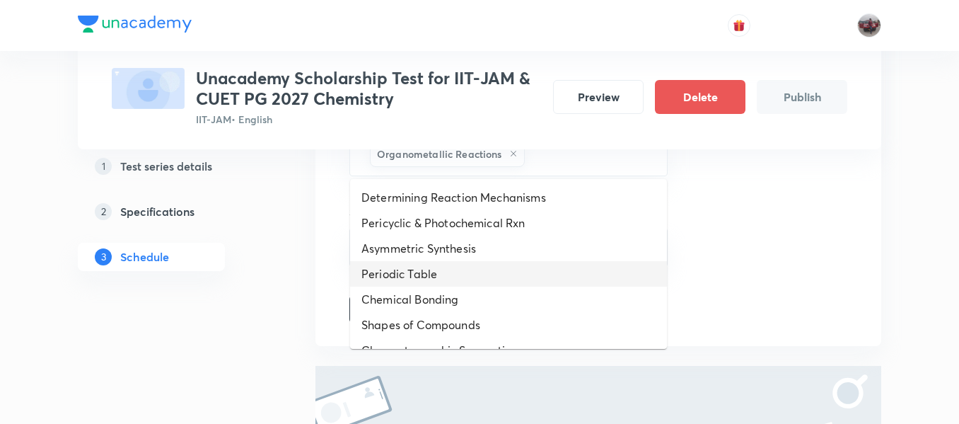
drag, startPoint x: 549, startPoint y: 163, endPoint x: 475, endPoint y: 274, distance: 132.6
click at [475, 274] on li "Periodic Table" at bounding box center [508, 273] width 317 height 25
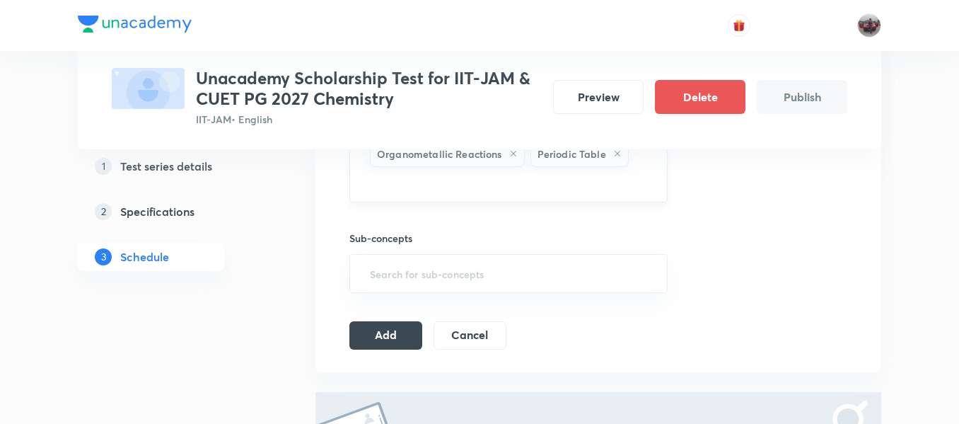
click at [546, 176] on input "text" at bounding box center [508, 183] width 283 height 26
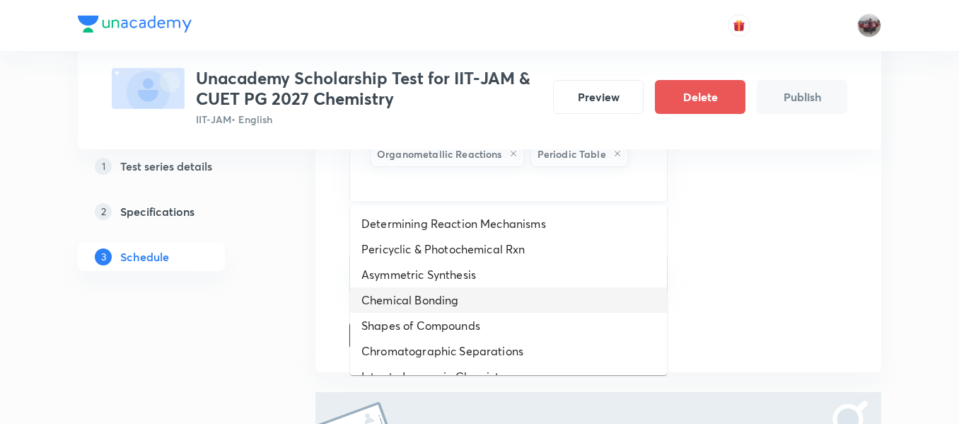
click at [475, 288] on li "Chemical Bonding" at bounding box center [508, 299] width 317 height 25
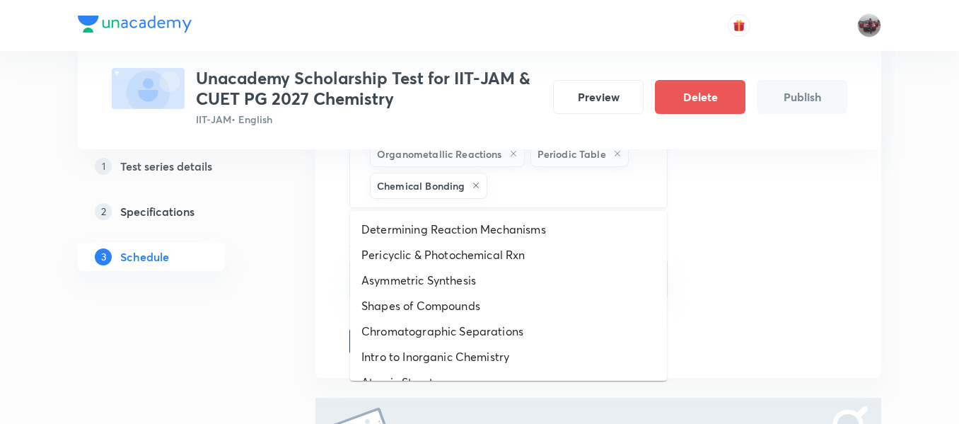
click at [542, 182] on input "text" at bounding box center [569, 186] width 159 height 26
click at [463, 287] on li "Asymmetric Synthesis" at bounding box center [508, 279] width 317 height 25
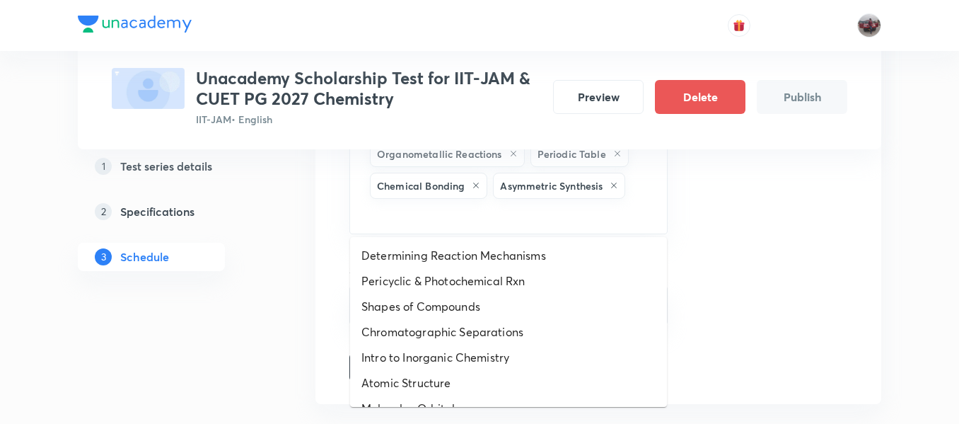
drag, startPoint x: 584, startPoint y: 211, endPoint x: 472, endPoint y: 340, distance: 169.5
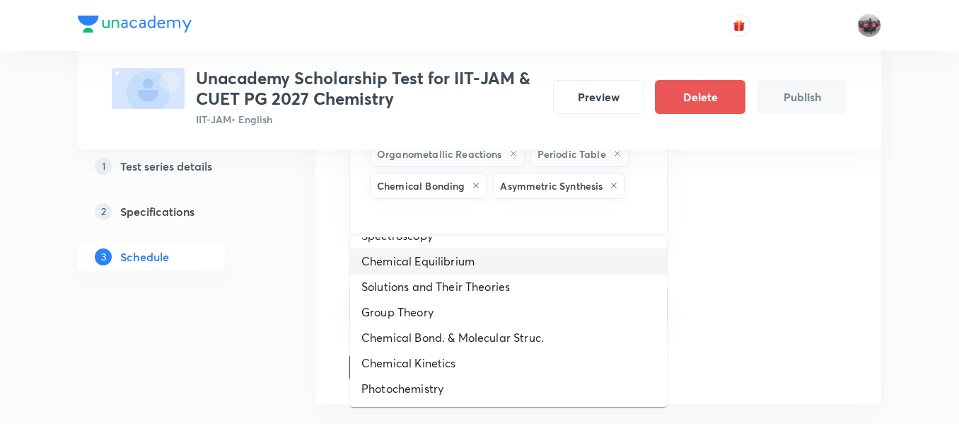
click at [423, 262] on li "Chemical Equilibrium" at bounding box center [508, 260] width 317 height 25
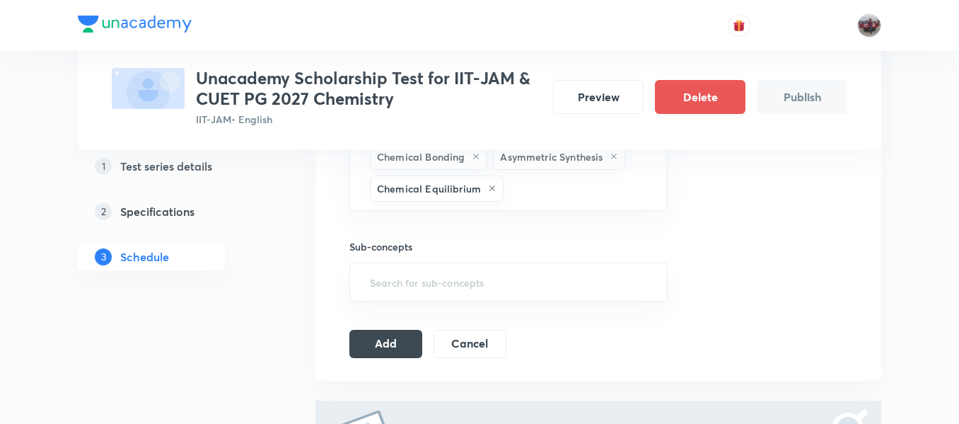
scroll to position [867, 0]
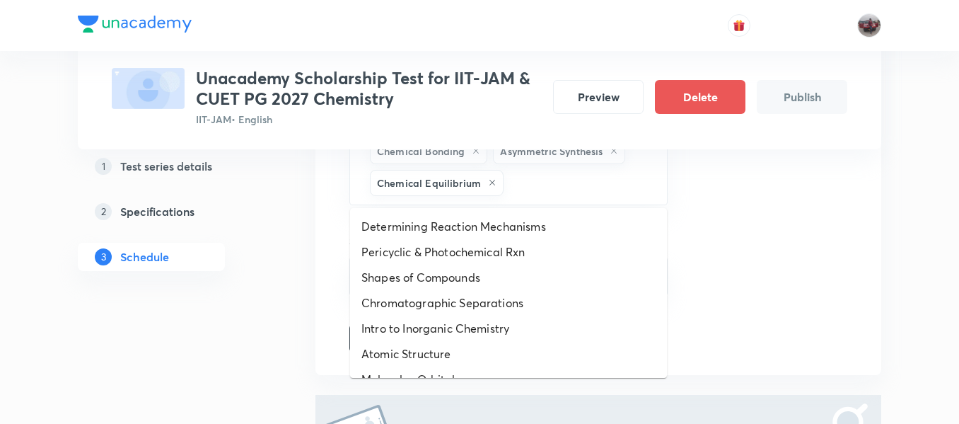
drag, startPoint x: 539, startPoint y: 178, endPoint x: 480, endPoint y: 257, distance: 98.5
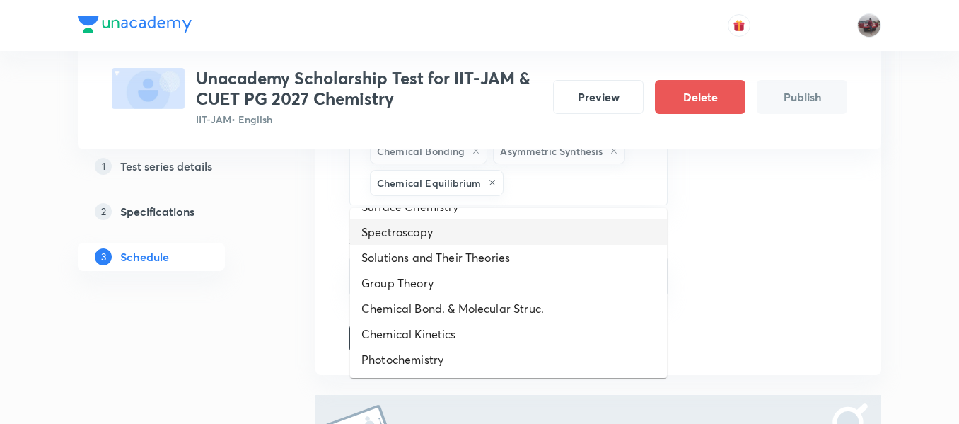
click at [422, 231] on li "Spectroscopy" at bounding box center [508, 231] width 317 height 25
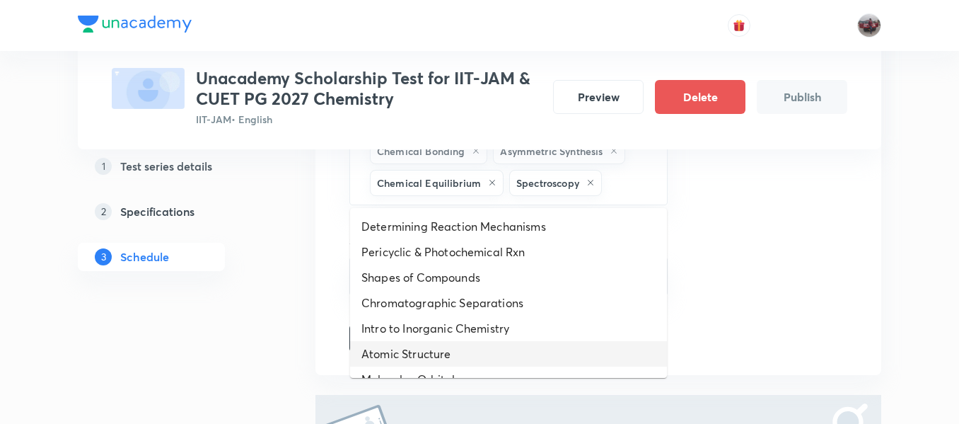
drag, startPoint x: 629, startPoint y: 182, endPoint x: 436, endPoint y: 362, distance: 263.2
click at [436, 362] on li "Atomic Structure" at bounding box center [508, 353] width 317 height 25
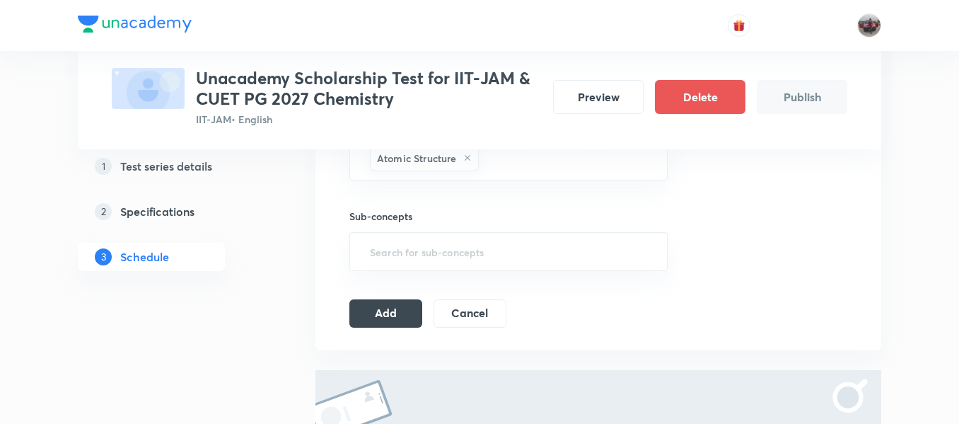
scroll to position [925, 0]
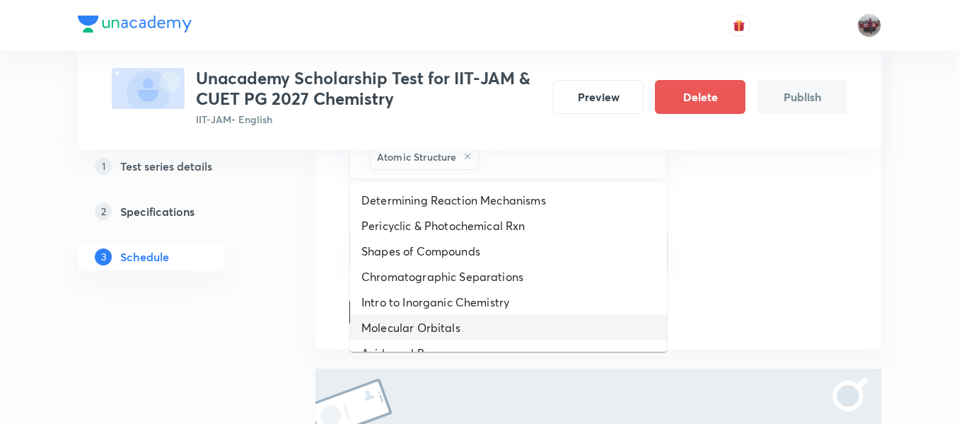
drag, startPoint x: 512, startPoint y: 164, endPoint x: 449, endPoint y: 329, distance: 176.4
click at [449, 329] on li "Molecular Orbitals" at bounding box center [508, 327] width 317 height 25
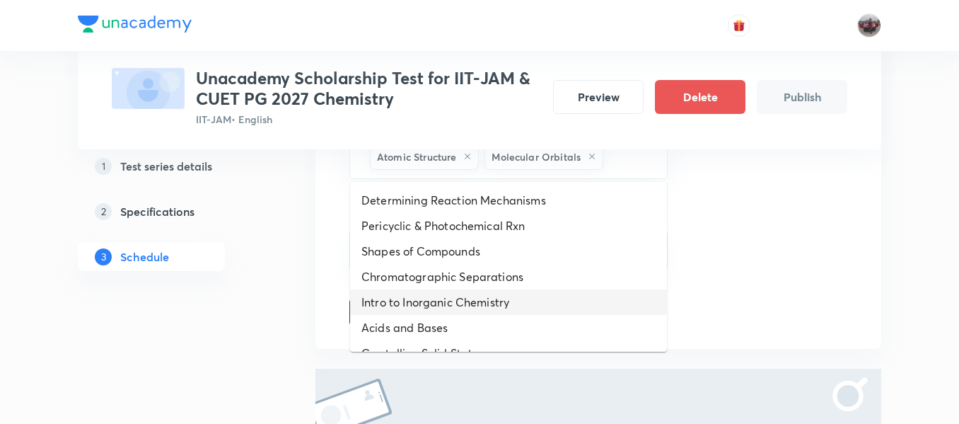
drag, startPoint x: 627, startPoint y: 155, endPoint x: 483, endPoint y: 300, distance: 204.6
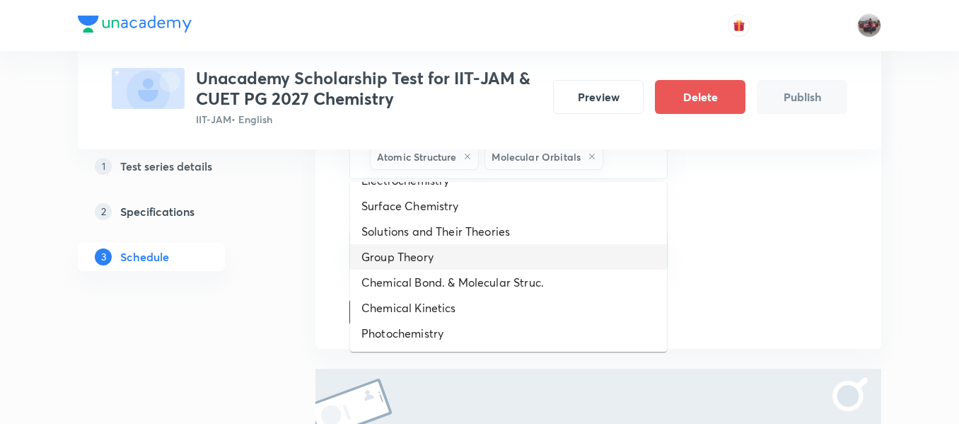
click at [441, 256] on li "Group Theory" at bounding box center [508, 256] width 317 height 25
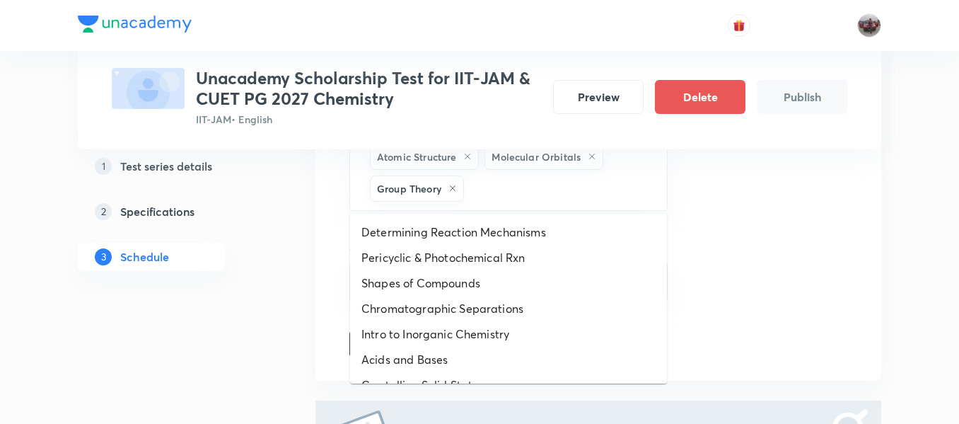
drag, startPoint x: 559, startPoint y: 185, endPoint x: 436, endPoint y: 336, distance: 195.1
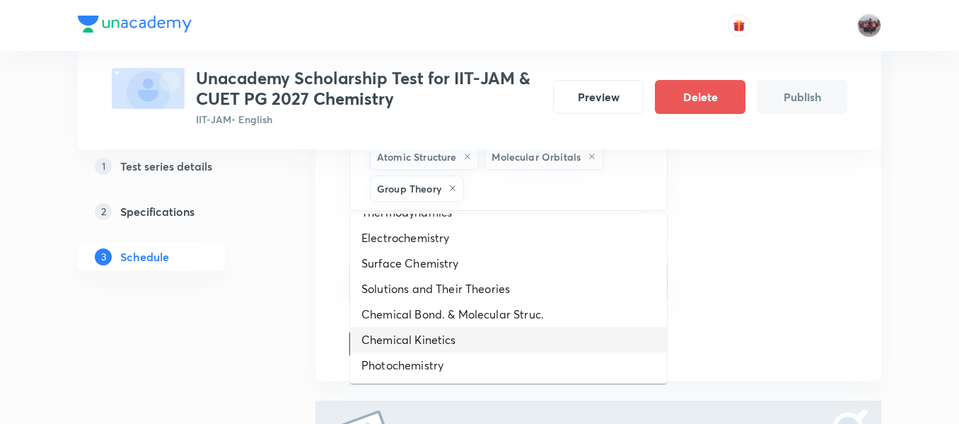
click at [435, 344] on li "Chemical Kinetics" at bounding box center [508, 339] width 317 height 25
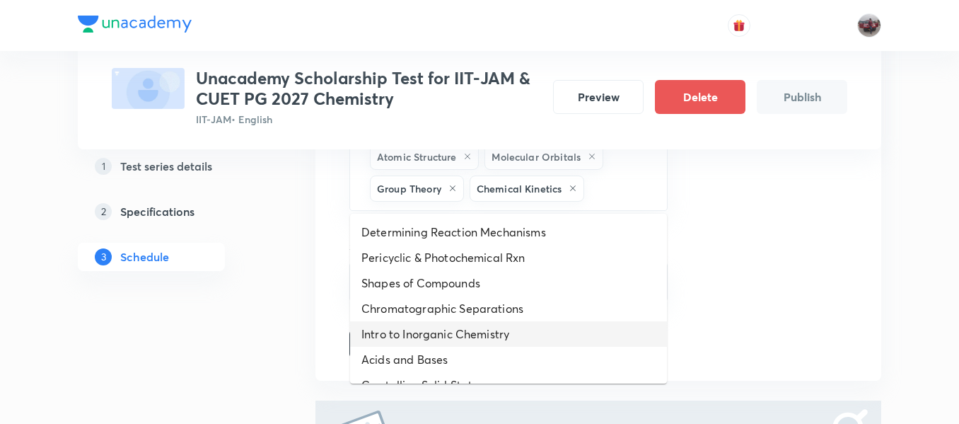
drag, startPoint x: 620, startPoint y: 189, endPoint x: 467, endPoint y: 348, distance: 220.6
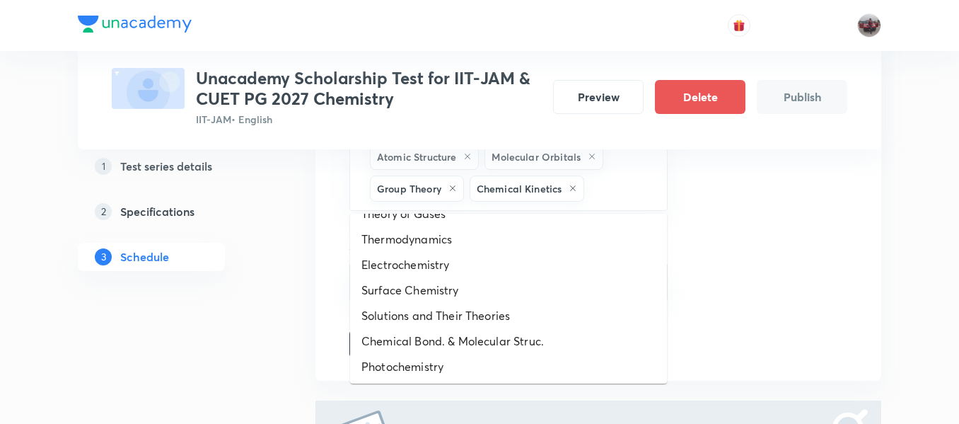
scroll to position [351, 0]
click at [428, 268] on li "Electrochemistry" at bounding box center [508, 262] width 317 height 25
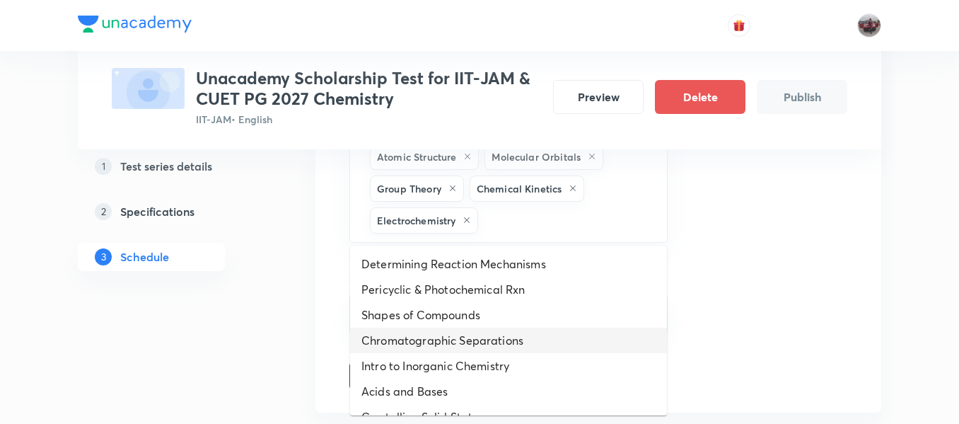
drag, startPoint x: 564, startPoint y: 226, endPoint x: 463, endPoint y: 365, distance: 171.2
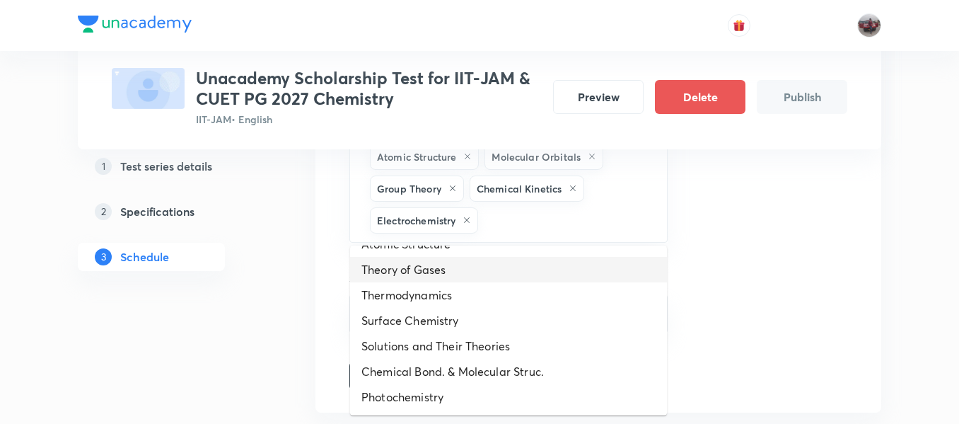
click at [417, 274] on li "Theory of Gases" at bounding box center [508, 269] width 317 height 25
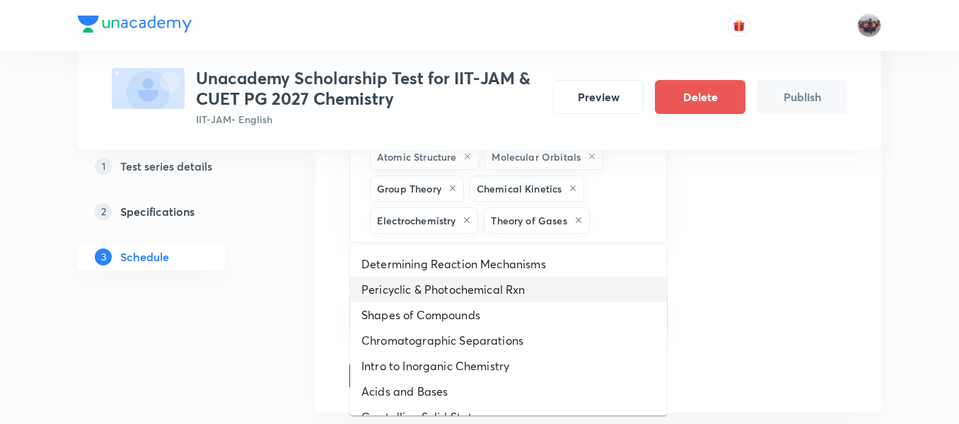
drag, startPoint x: 622, startPoint y: 222, endPoint x: 451, endPoint y: 320, distance: 196.8
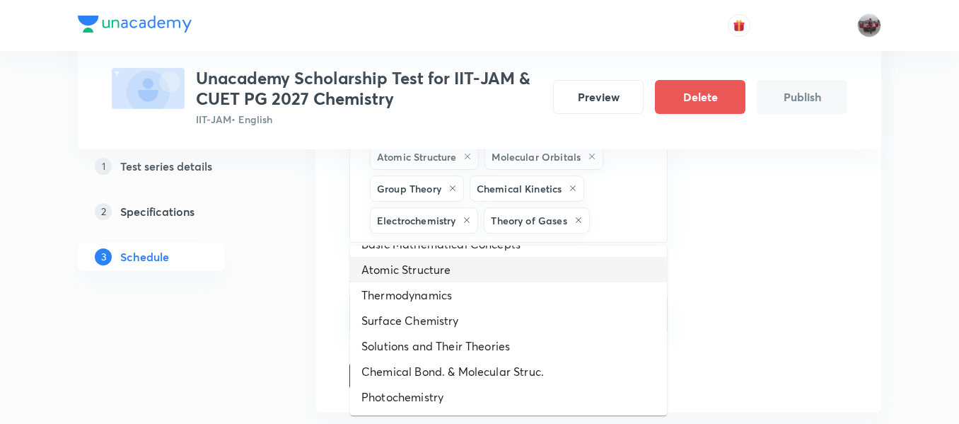
click at [420, 269] on li "Atomic Structure" at bounding box center [508, 269] width 317 height 25
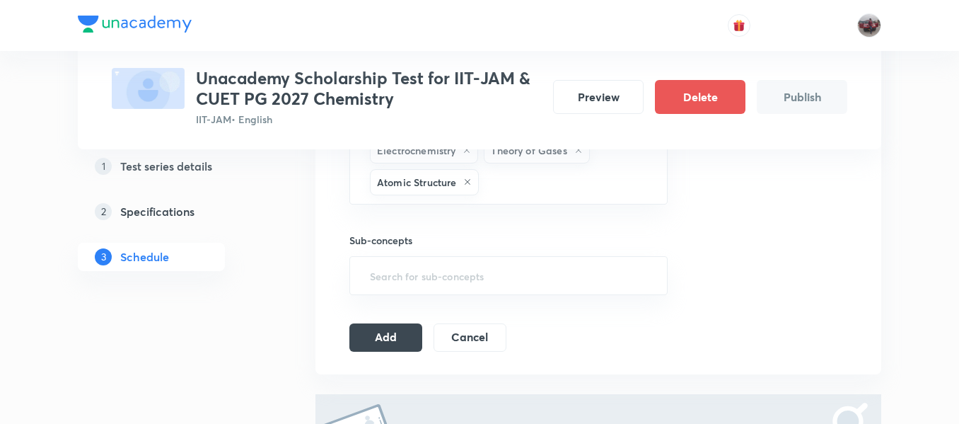
scroll to position [997, 0]
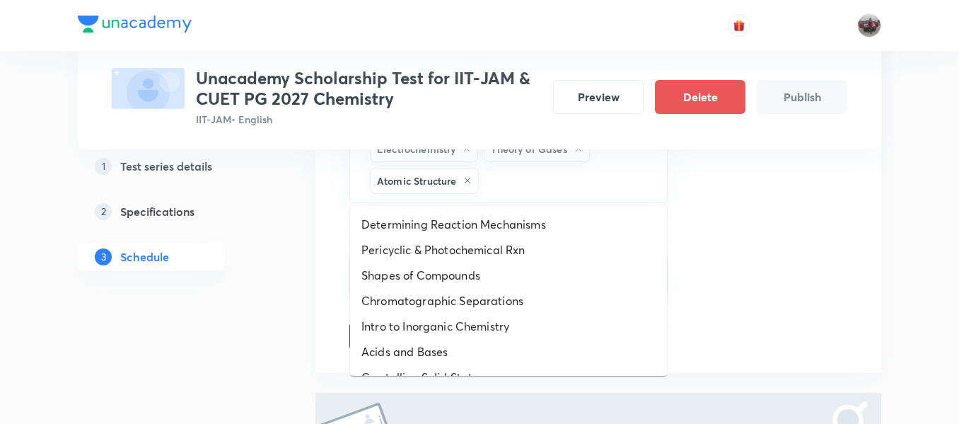
drag, startPoint x: 503, startPoint y: 178, endPoint x: 409, endPoint y: 302, distance: 156.0
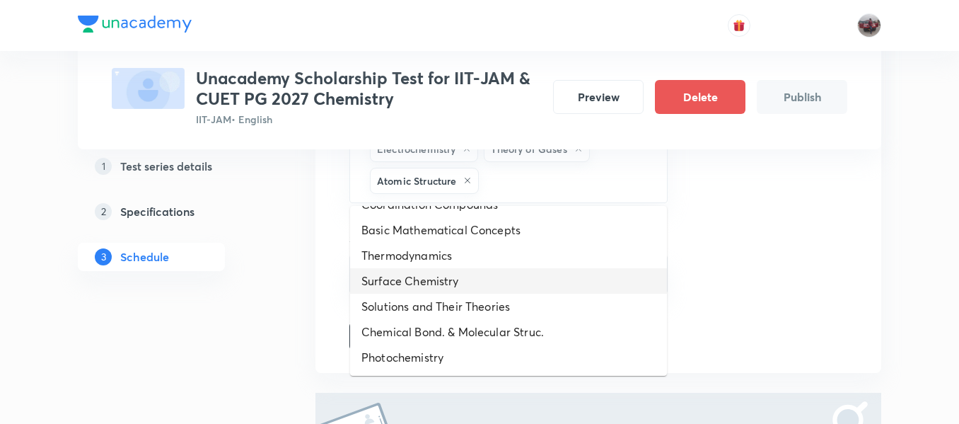
click at [419, 272] on li "Surface Chemistry" at bounding box center [508, 280] width 317 height 25
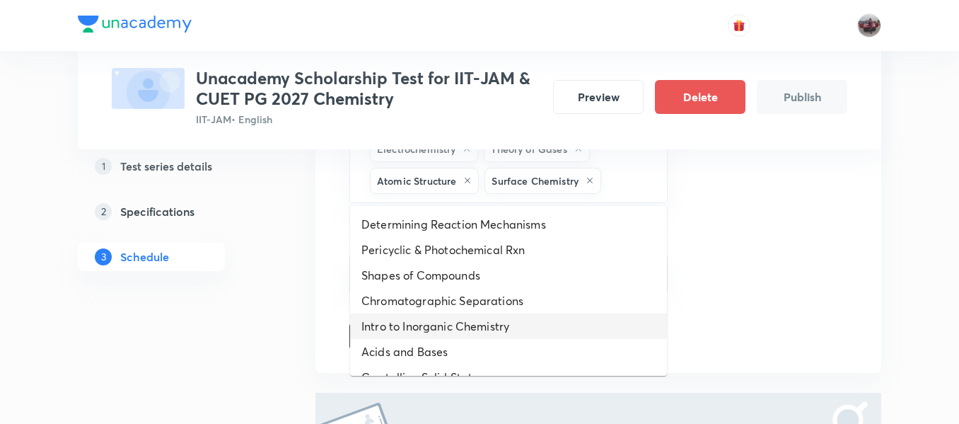
drag, startPoint x: 613, startPoint y: 181, endPoint x: 443, endPoint y: 333, distance: 227.4
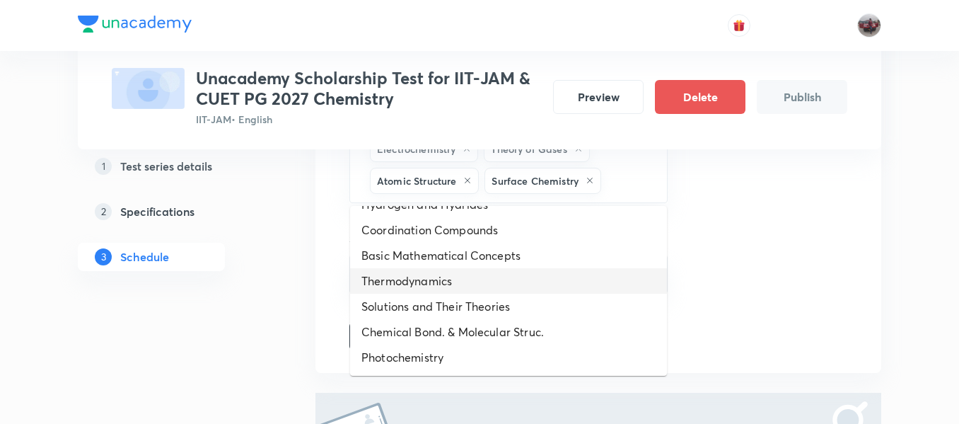
click at [421, 273] on li "Thermodynamics" at bounding box center [508, 280] width 317 height 25
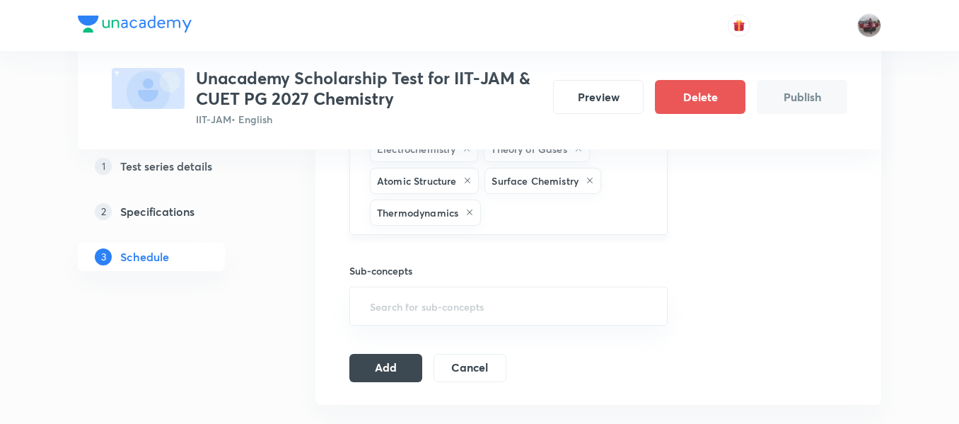
click at [539, 221] on input "text" at bounding box center [567, 212] width 166 height 26
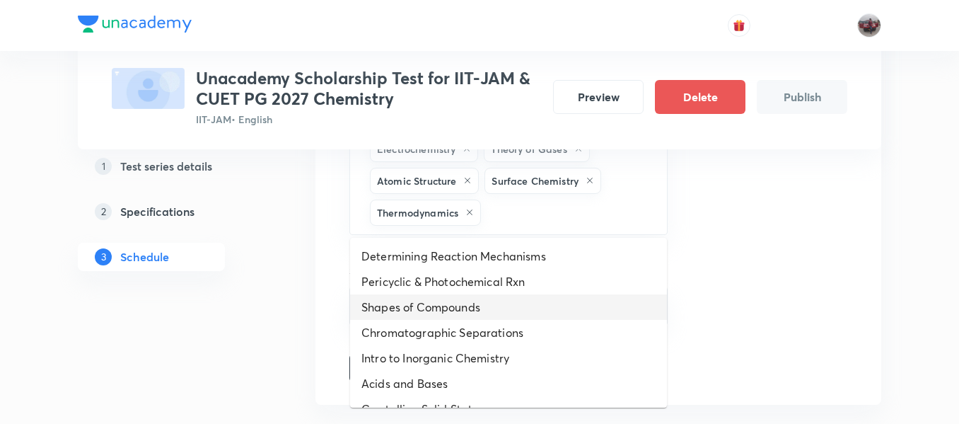
click at [498, 309] on li "Shapes of Compounds" at bounding box center [508, 306] width 317 height 25
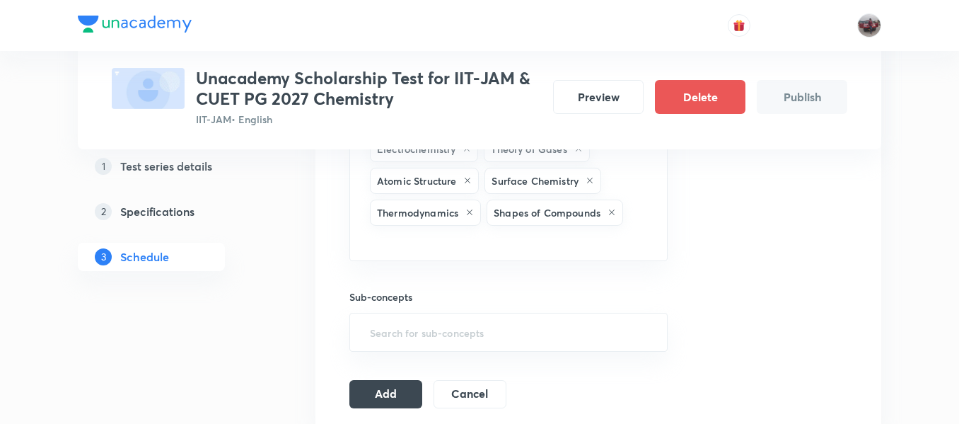
drag, startPoint x: 621, startPoint y: 240, endPoint x: 483, endPoint y: 308, distance: 154.0
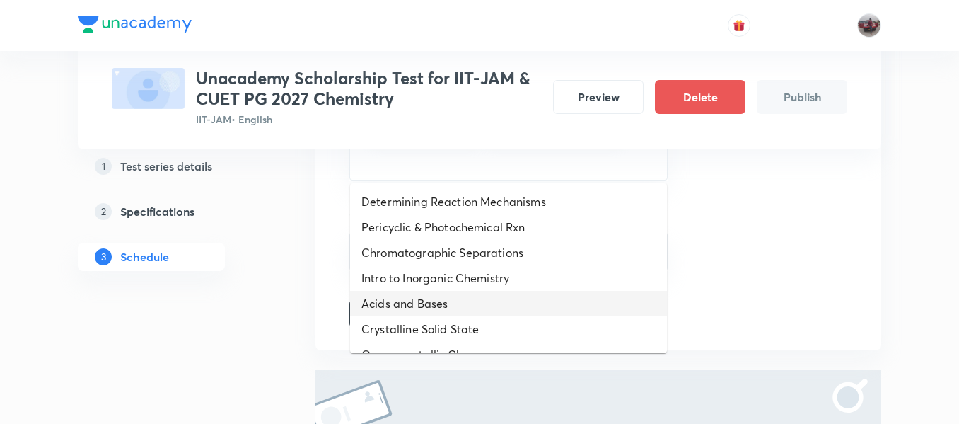
scroll to position [198, 0]
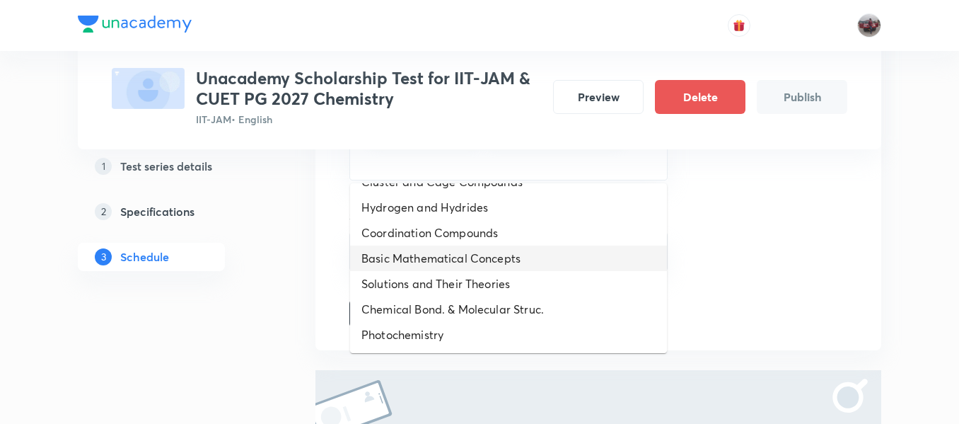
click at [446, 258] on li "Basic Mathematical Concepts" at bounding box center [508, 257] width 317 height 25
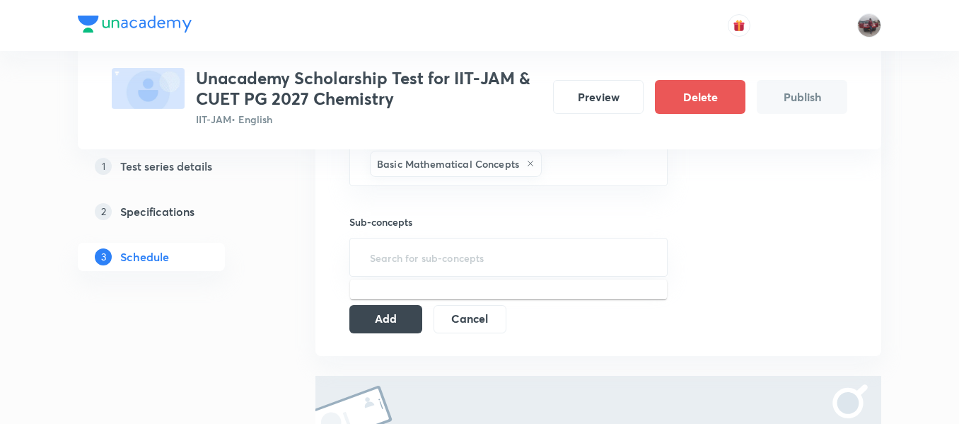
click at [446, 258] on input "text" at bounding box center [508, 257] width 283 height 26
type input ";"
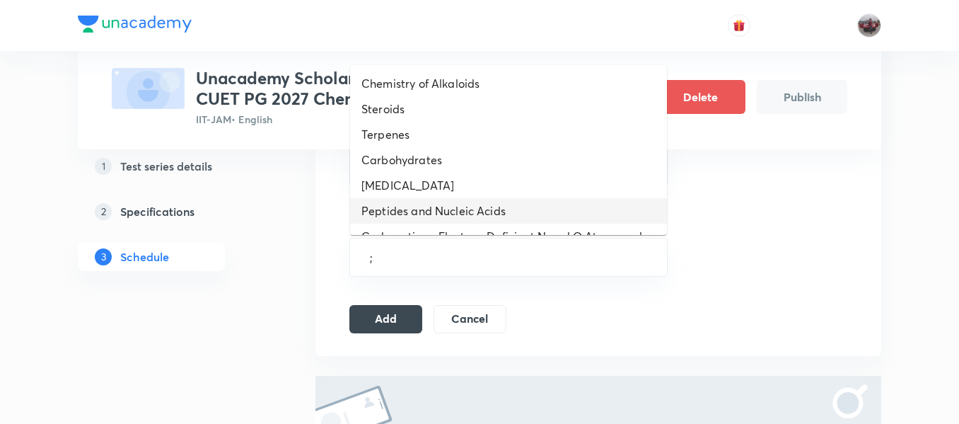
click at [417, 203] on li "Peptides and Nucleic Acids" at bounding box center [508, 210] width 317 height 25
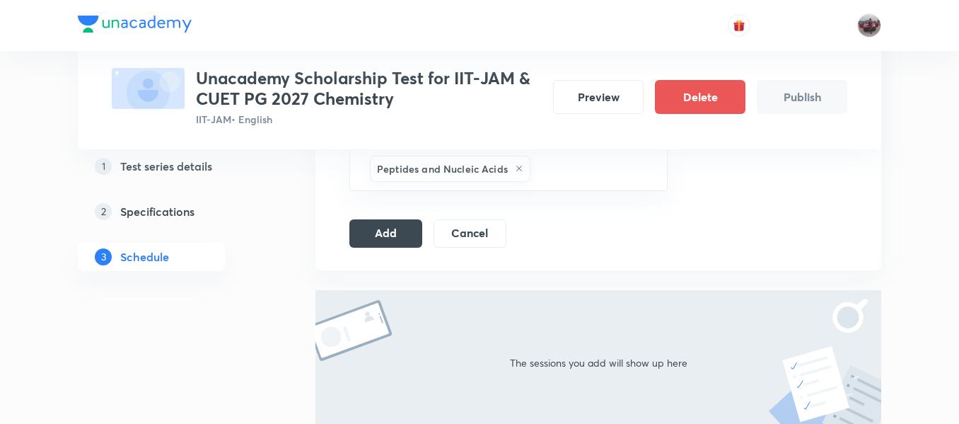
scroll to position [1169, 0]
click at [579, 161] on input "text" at bounding box center [591, 168] width 117 height 26
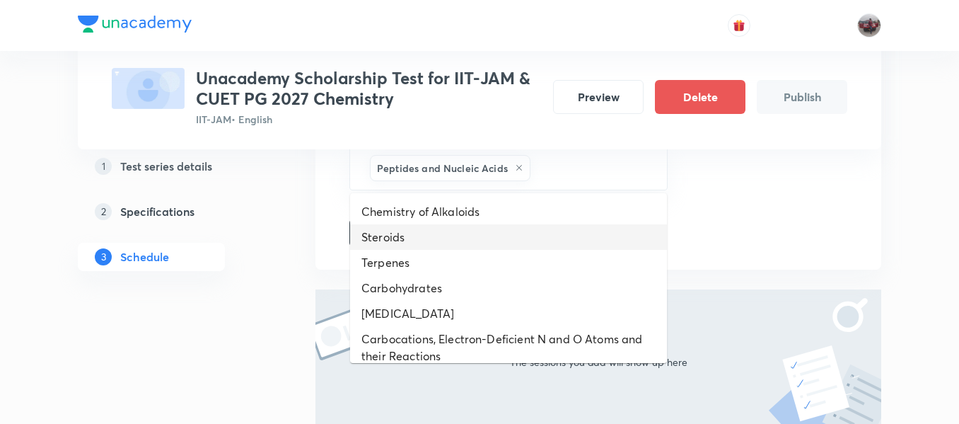
click at [440, 244] on li "Steroids" at bounding box center [508, 236] width 317 height 25
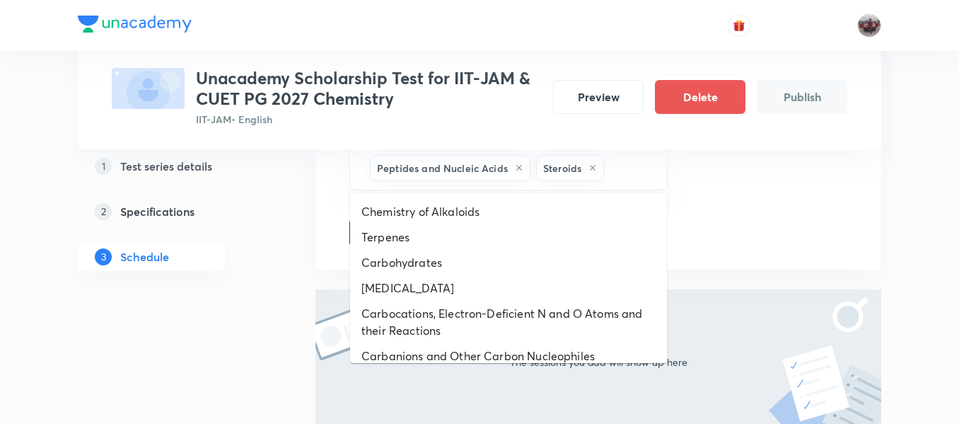
drag, startPoint x: 631, startPoint y: 173, endPoint x: 536, endPoint y: 203, distance: 99.3
click at [536, 203] on li "Chemistry of Alkaloids" at bounding box center [508, 211] width 317 height 25
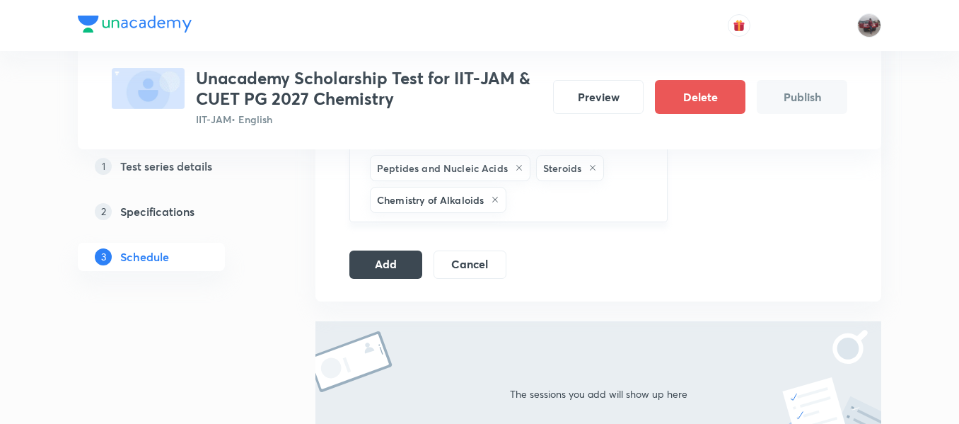
click at [581, 199] on input "text" at bounding box center [579, 200] width 141 height 26
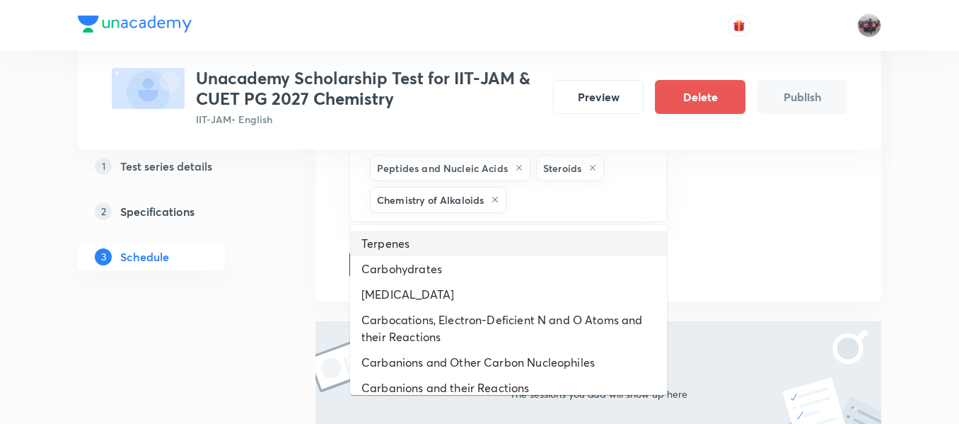
click at [484, 235] on li "Terpenes" at bounding box center [508, 243] width 317 height 25
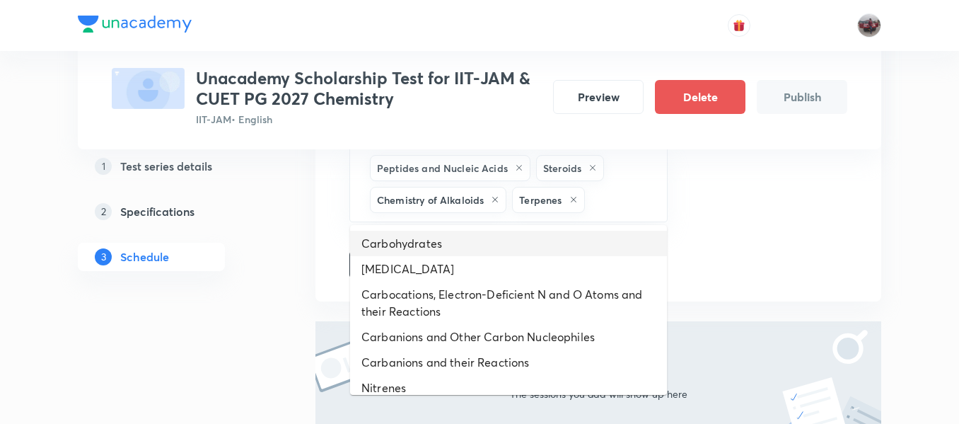
drag, startPoint x: 604, startPoint y: 211, endPoint x: 479, endPoint y: 257, distance: 133.1
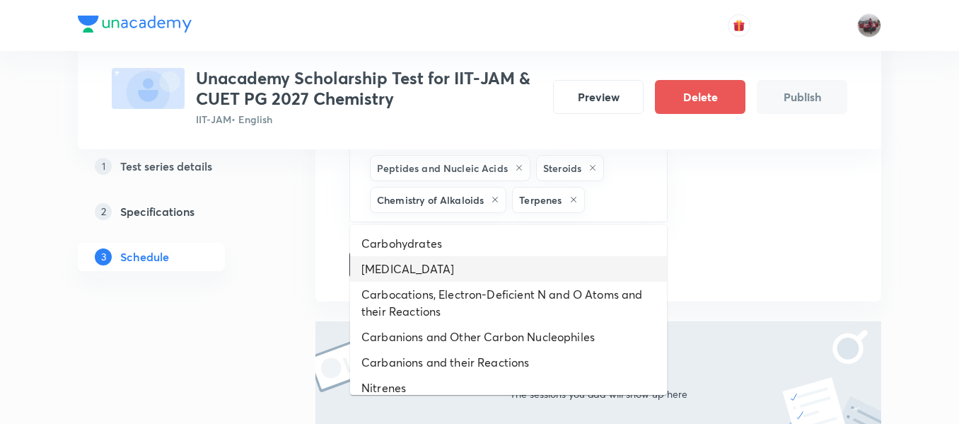
click at [479, 257] on li "Amino Acids" at bounding box center [508, 268] width 317 height 25
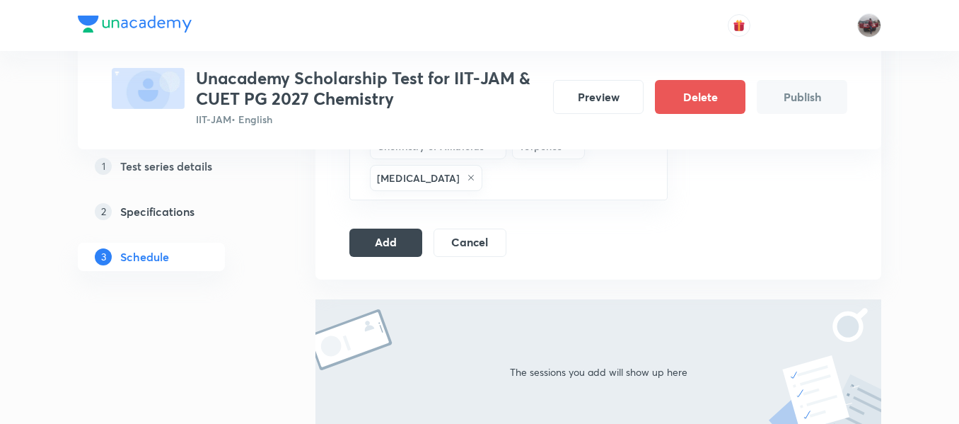
scroll to position [1224, 0]
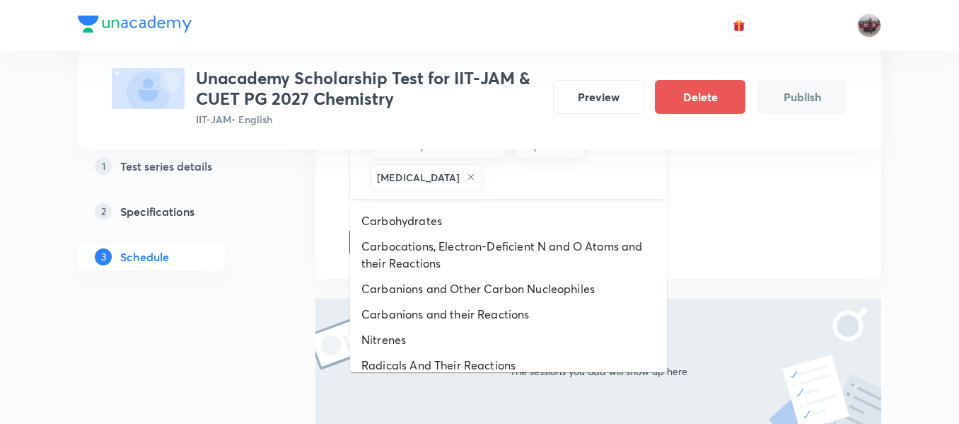
click at [492, 183] on input "text" at bounding box center [567, 177] width 165 height 26
click at [454, 219] on li "Carbohydrates" at bounding box center [508, 220] width 317 height 25
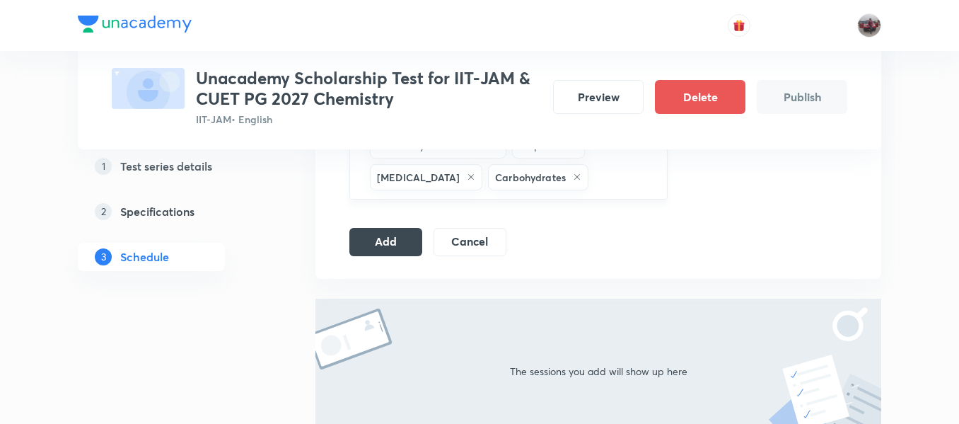
click at [607, 176] on input "text" at bounding box center [620, 177] width 59 height 26
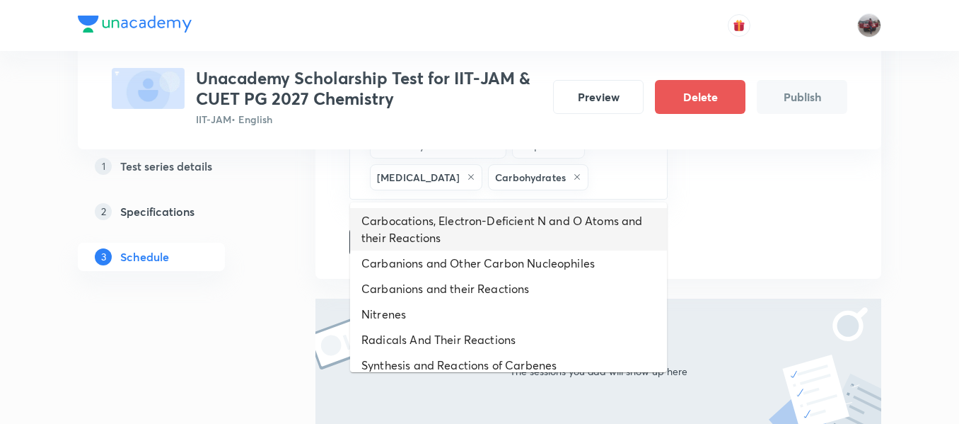
click at [538, 222] on li "Carbocations, Electron-Deficient N and O Atoms and their Reactions" at bounding box center [508, 229] width 317 height 42
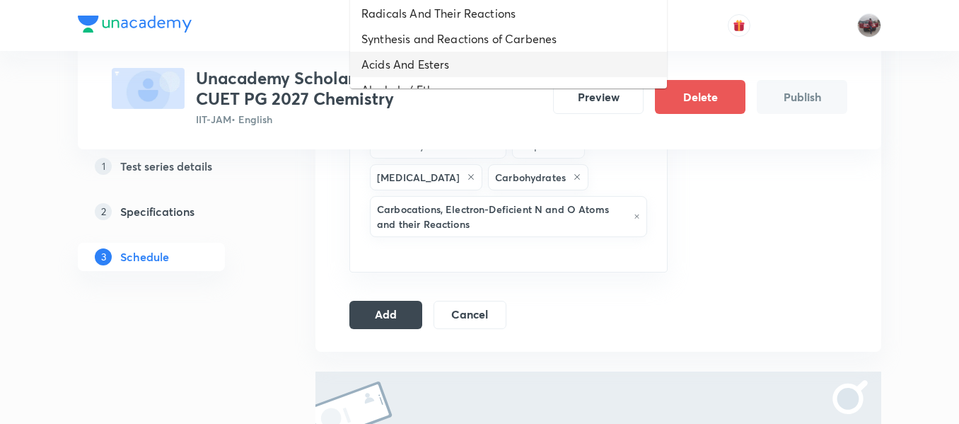
drag, startPoint x: 605, startPoint y: 254, endPoint x: 438, endPoint y: 62, distance: 255.2
click at [438, 62] on li "Acids And Esters" at bounding box center [508, 64] width 317 height 25
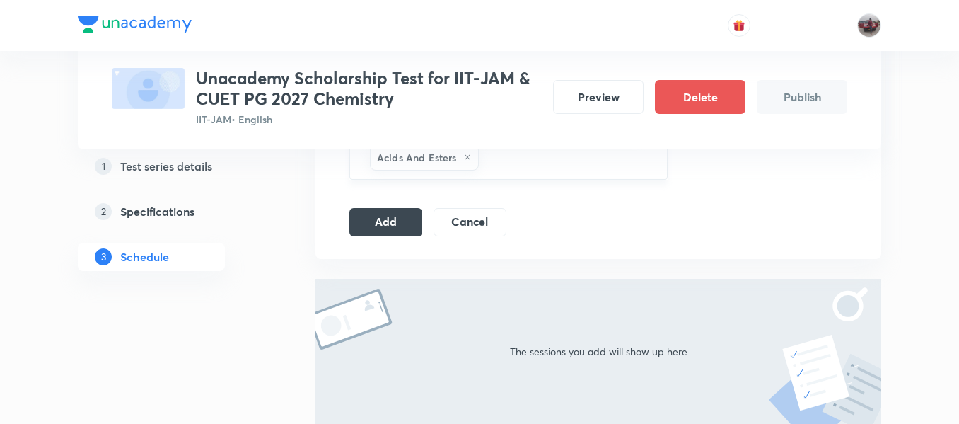
scroll to position [1323, 0]
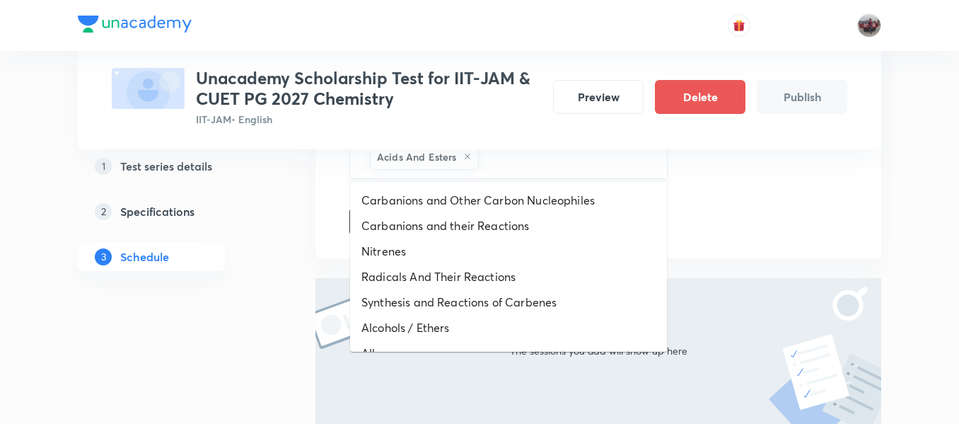
click at [543, 162] on input "text" at bounding box center [566, 157] width 168 height 26
click at [477, 205] on li "Carbanions and Other Carbon Nucleophiles" at bounding box center [508, 199] width 317 height 25
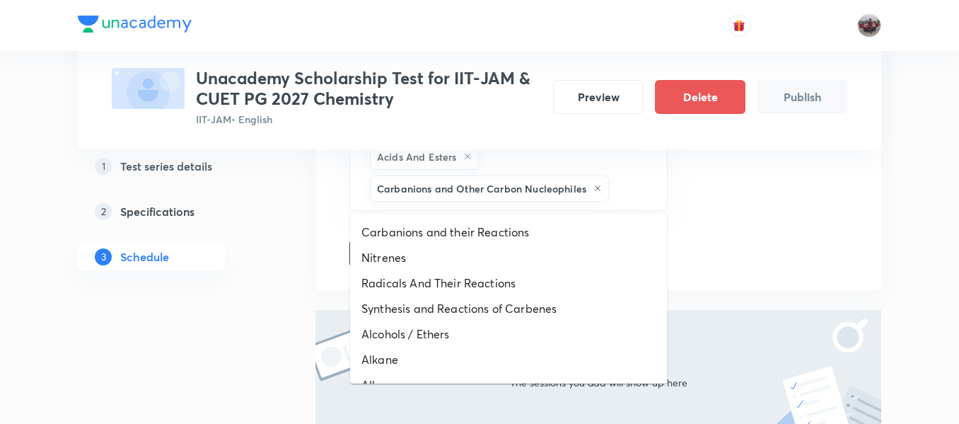
drag, startPoint x: 629, startPoint y: 192, endPoint x: 515, endPoint y: 226, distance: 118.8
click at [515, 226] on li "Carbanions and their Reactions" at bounding box center [508, 231] width 317 height 25
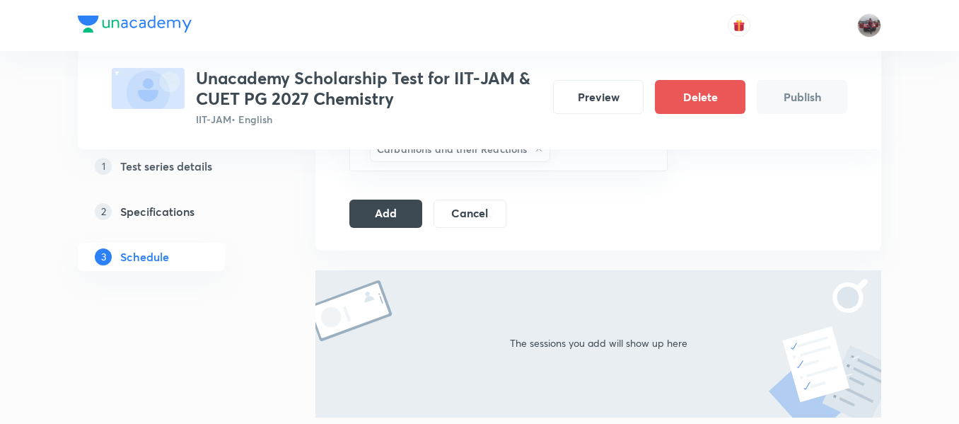
scroll to position [1395, 0]
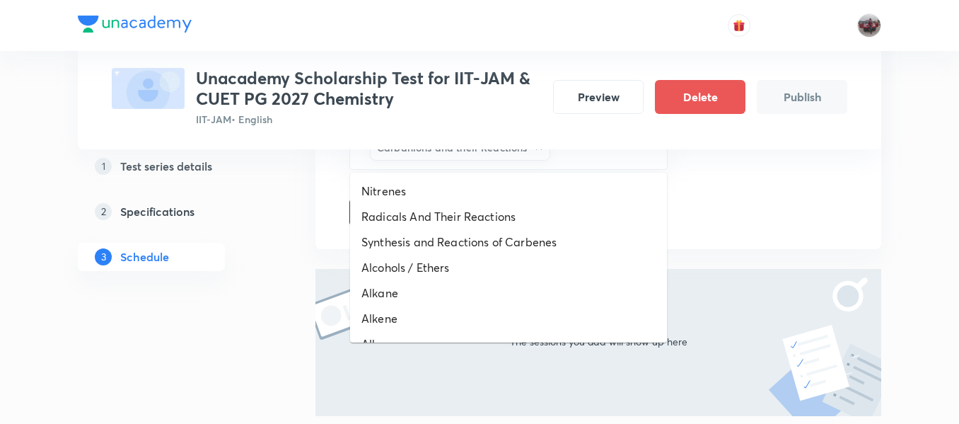
drag, startPoint x: 571, startPoint y: 155, endPoint x: 468, endPoint y: 201, distance: 113.7
click at [468, 201] on li "Nitrenes" at bounding box center [508, 190] width 317 height 25
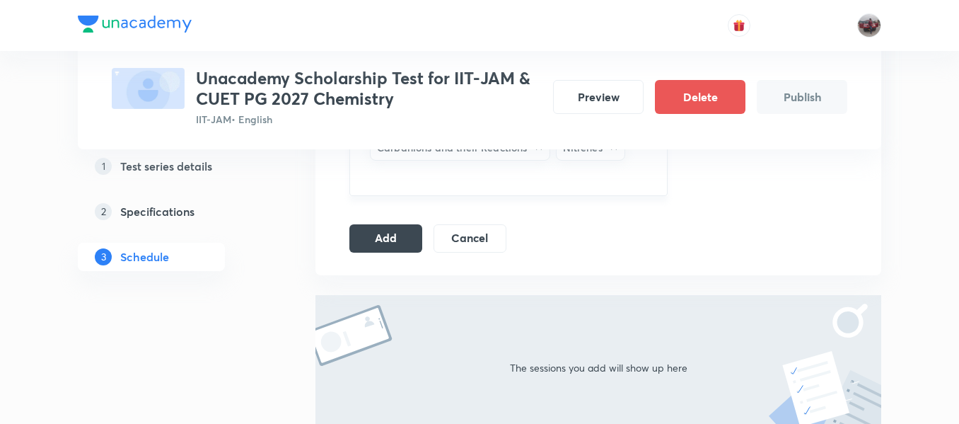
click at [547, 181] on input "text" at bounding box center [508, 176] width 283 height 26
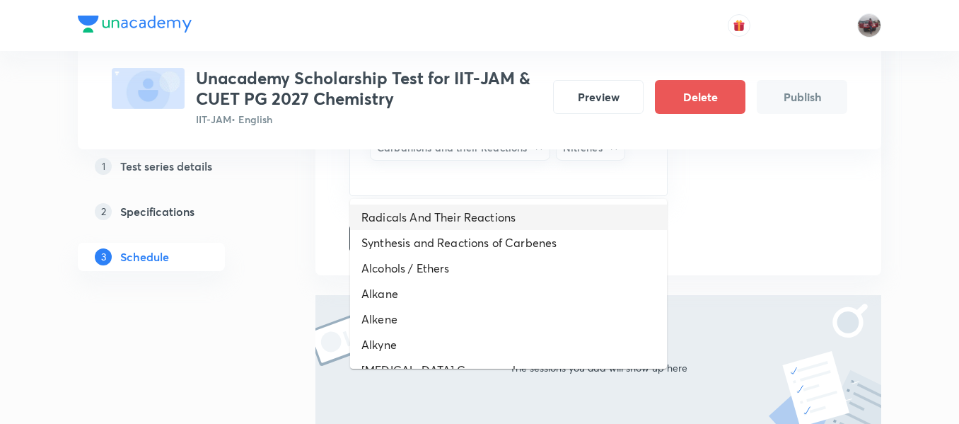
click at [508, 206] on li "Radicals And Their Reactions" at bounding box center [508, 216] width 317 height 25
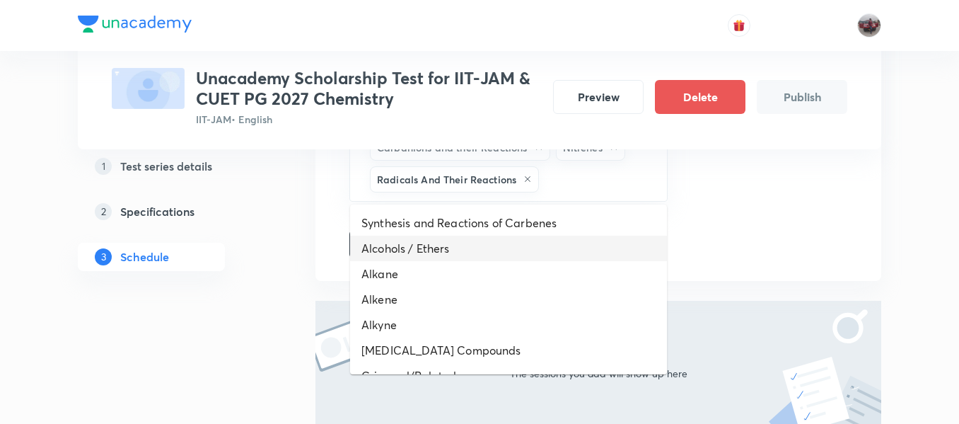
drag, startPoint x: 585, startPoint y: 186, endPoint x: 487, endPoint y: 289, distance: 142.6
click at [487, 289] on li "Alkene" at bounding box center [508, 298] width 317 height 25
drag, startPoint x: 620, startPoint y: 185, endPoint x: 483, endPoint y: 269, distance: 160.6
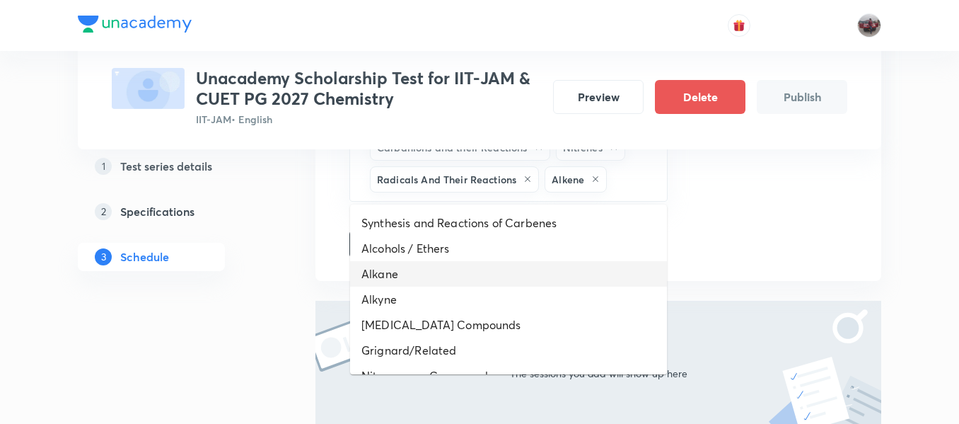
click at [483, 269] on li "Alkane" at bounding box center [508, 273] width 317 height 25
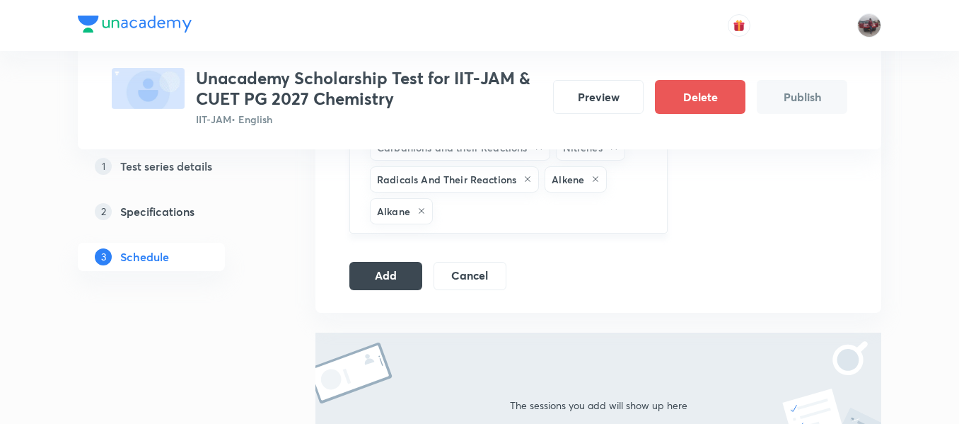
click at [567, 215] on input "text" at bounding box center [543, 211] width 214 height 26
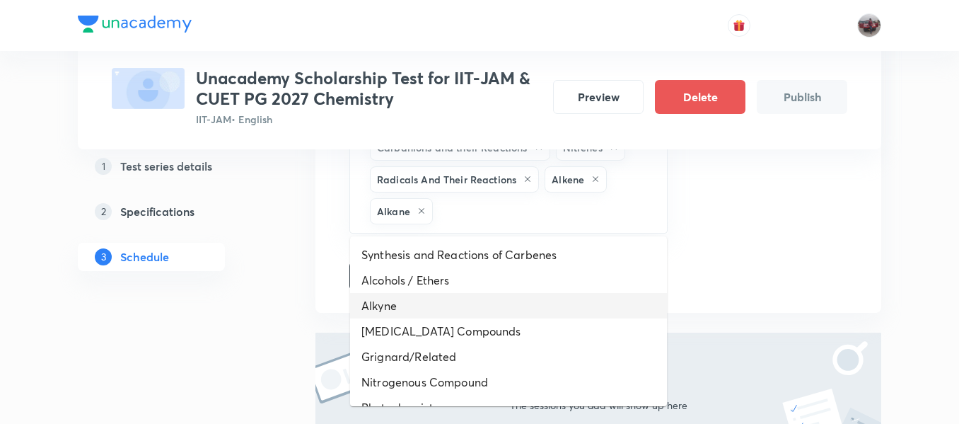
click at [492, 296] on li "Alkyne" at bounding box center [508, 305] width 317 height 25
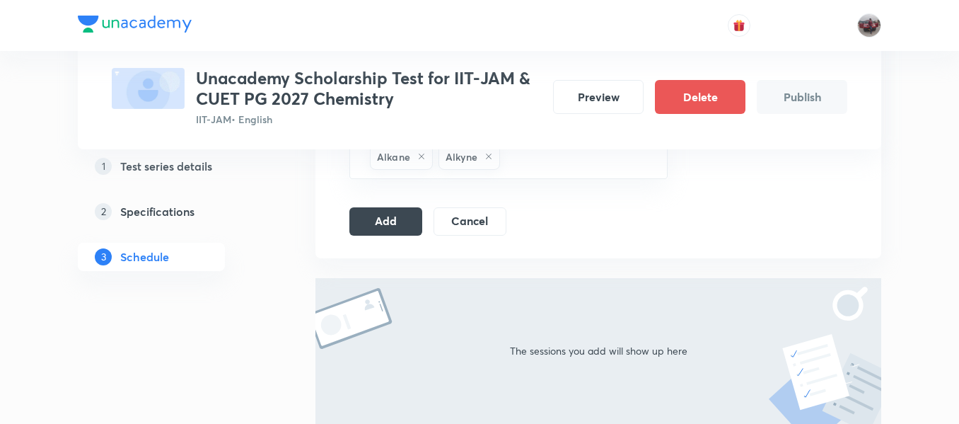
scroll to position [1449, 0]
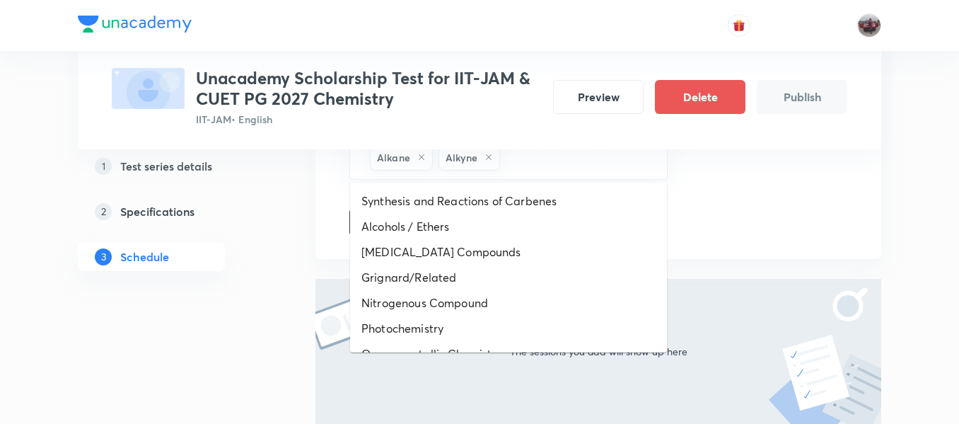
drag, startPoint x: 533, startPoint y: 160, endPoint x: 488, endPoint y: 262, distance: 111.8
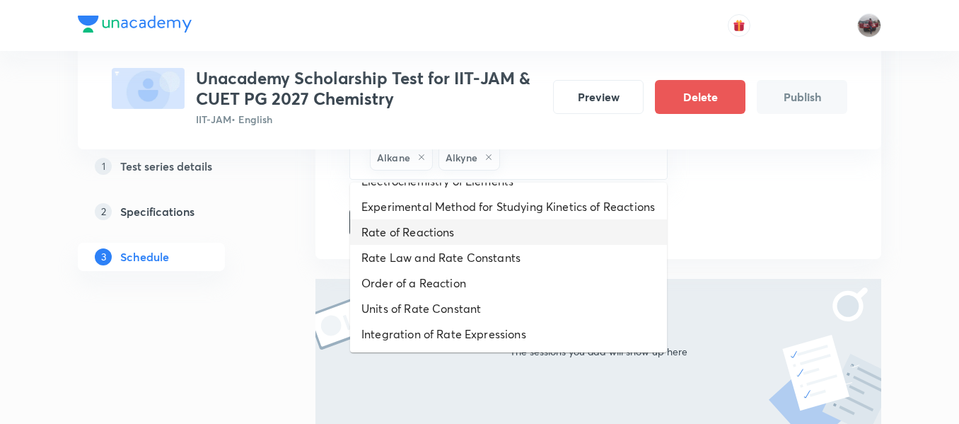
click at [421, 228] on li "Rate of Reactions" at bounding box center [508, 231] width 317 height 25
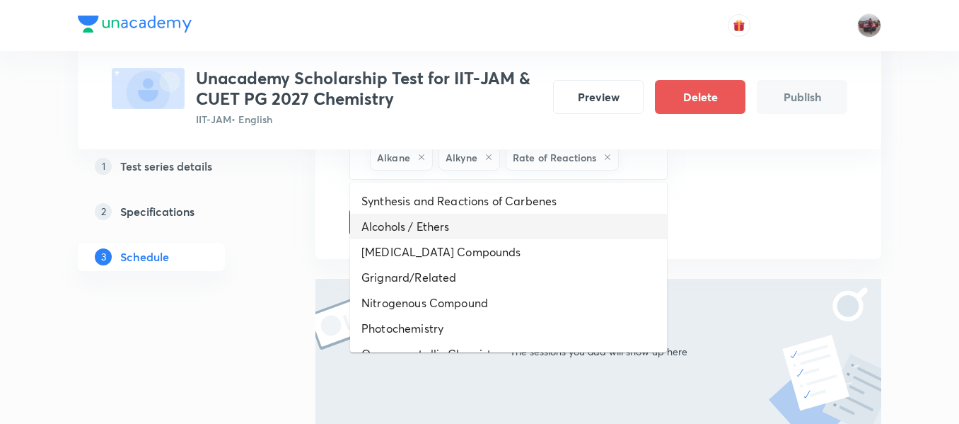
drag, startPoint x: 630, startPoint y: 166, endPoint x: 476, endPoint y: 290, distance: 198.2
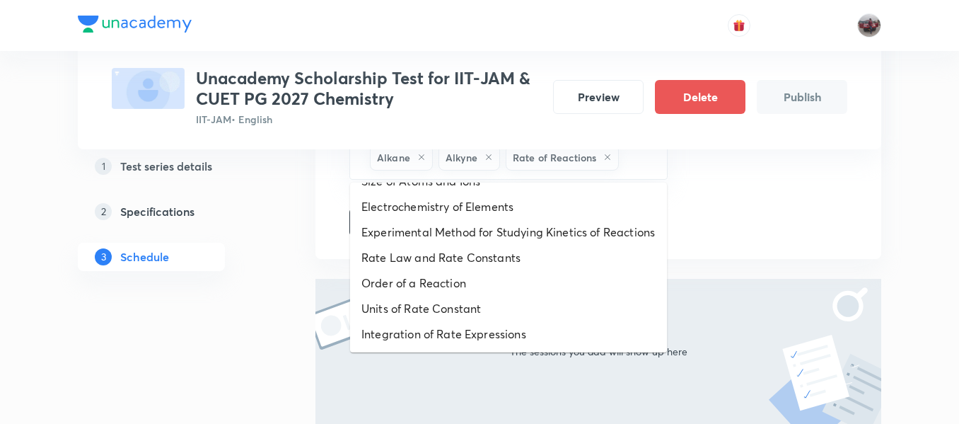
scroll to position [470, 0]
click at [434, 263] on li "Rate Law and Rate Constants" at bounding box center [508, 257] width 317 height 25
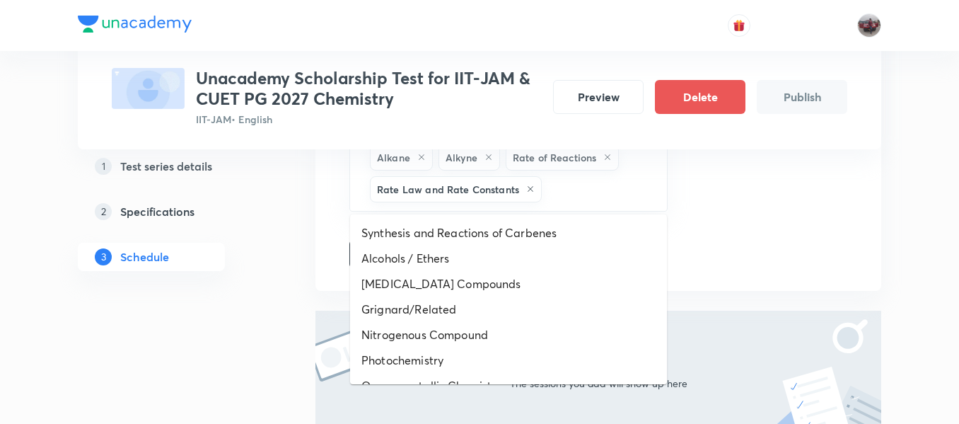
drag, startPoint x: 579, startPoint y: 187, endPoint x: 461, endPoint y: 300, distance: 163.6
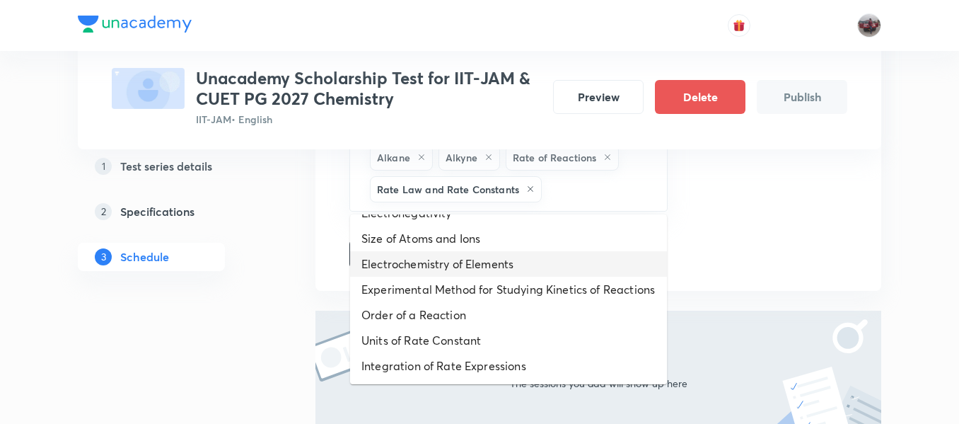
click at [413, 251] on li "Electrochemistry of Elements" at bounding box center [508, 263] width 317 height 25
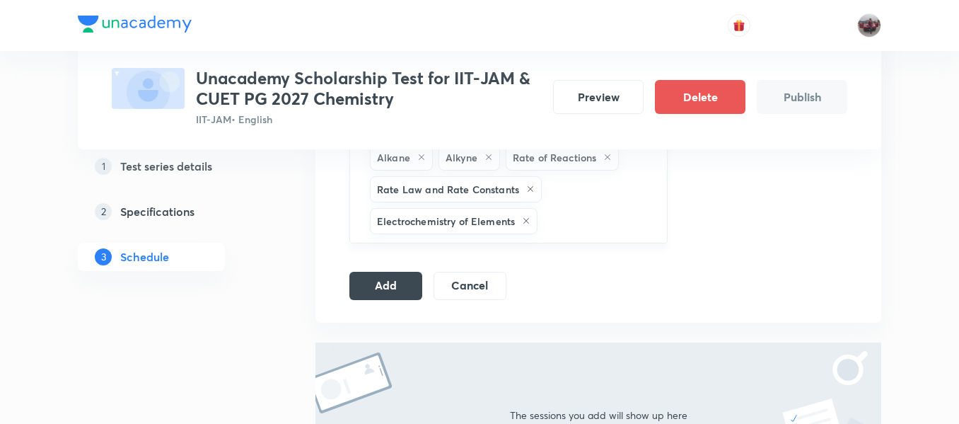
click at [567, 221] on input "text" at bounding box center [595, 221] width 110 height 26
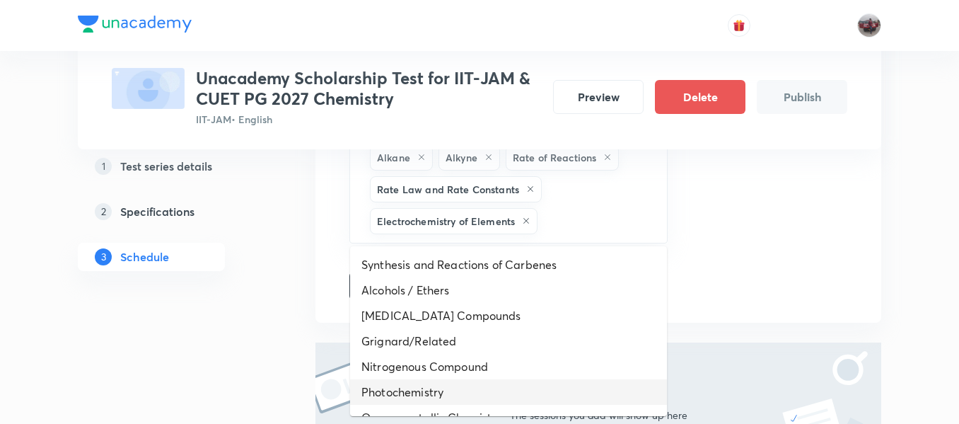
click at [483, 387] on li "Photochemistry" at bounding box center [508, 391] width 317 height 25
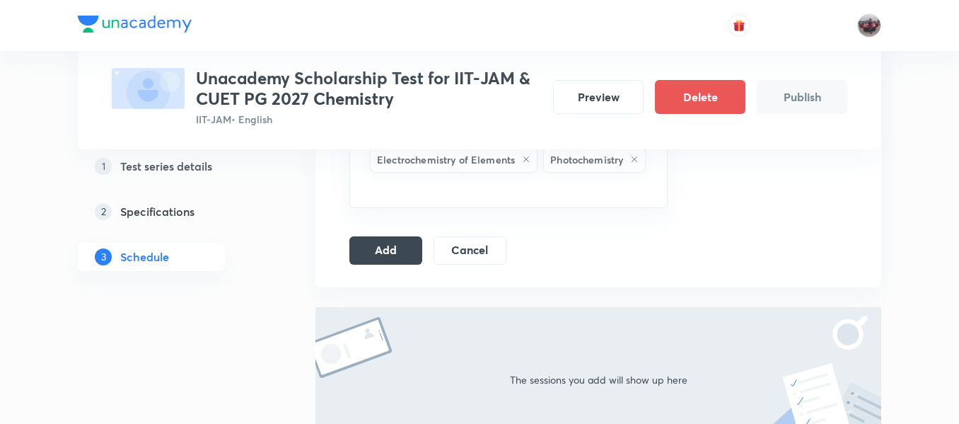
scroll to position [1511, 0]
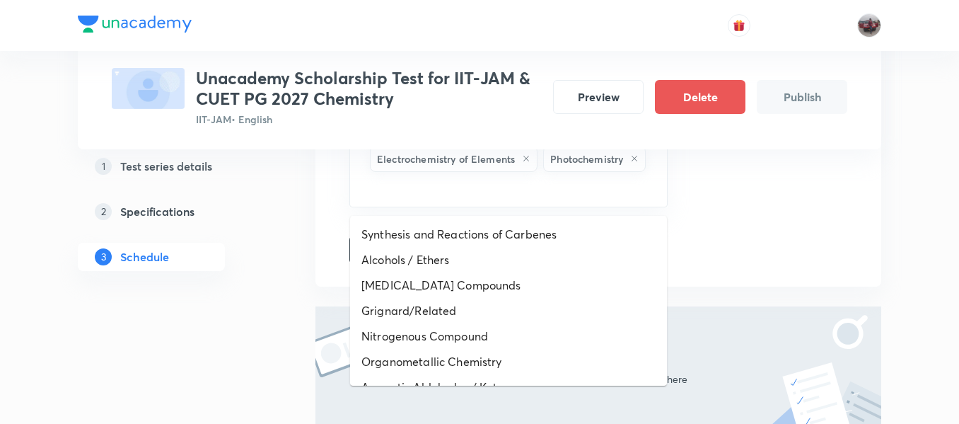
drag, startPoint x: 519, startPoint y: 187, endPoint x: 458, endPoint y: 306, distance: 132.9
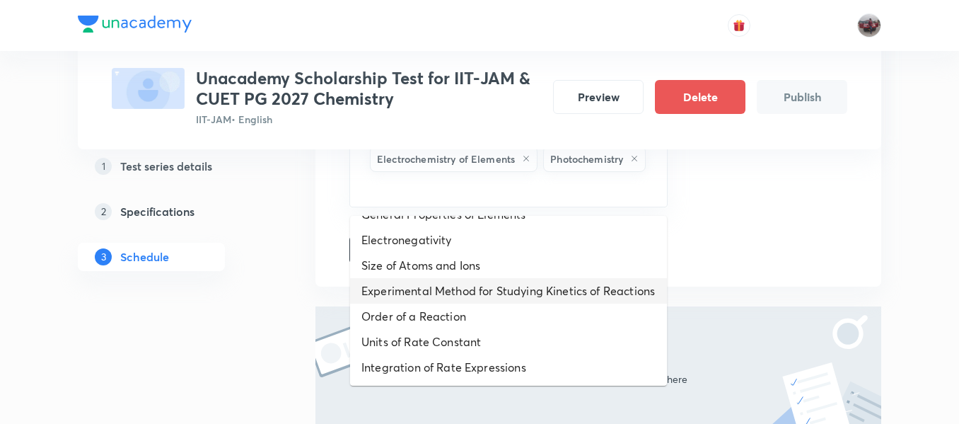
click at [420, 286] on li "Experimental Method for Studying Kinetics of Reactions" at bounding box center [508, 290] width 317 height 25
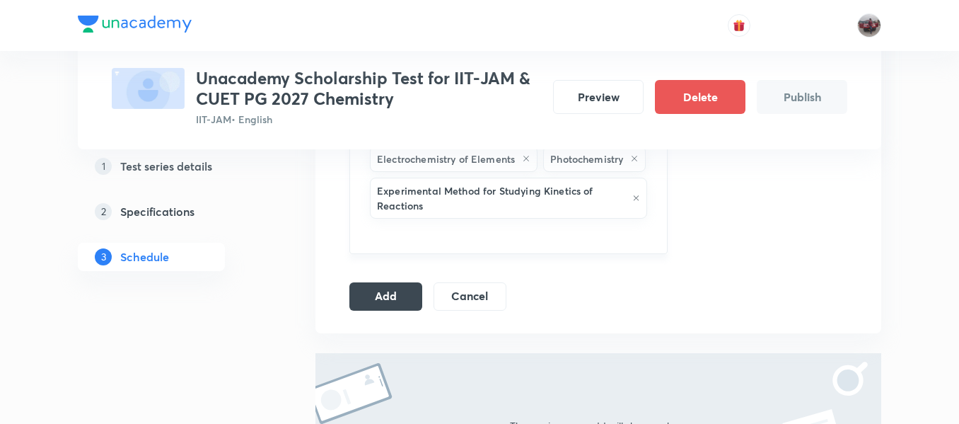
click at [557, 248] on input "text" at bounding box center [508, 234] width 283 height 26
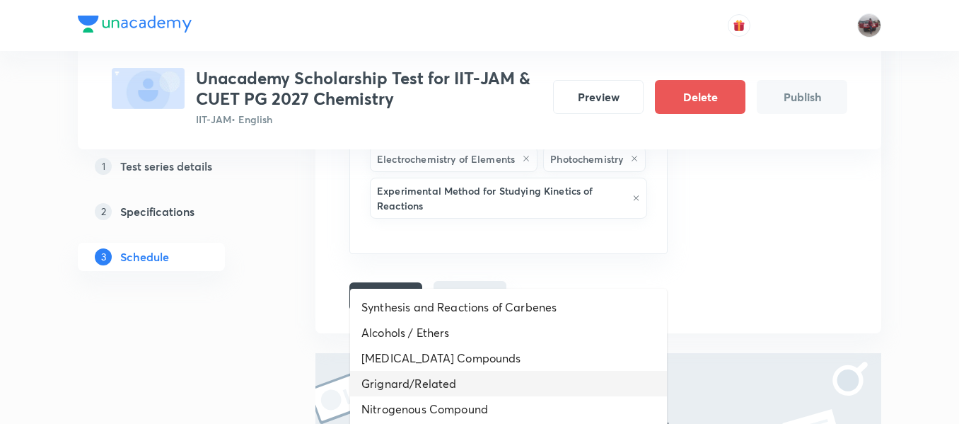
scroll to position [1589, 0]
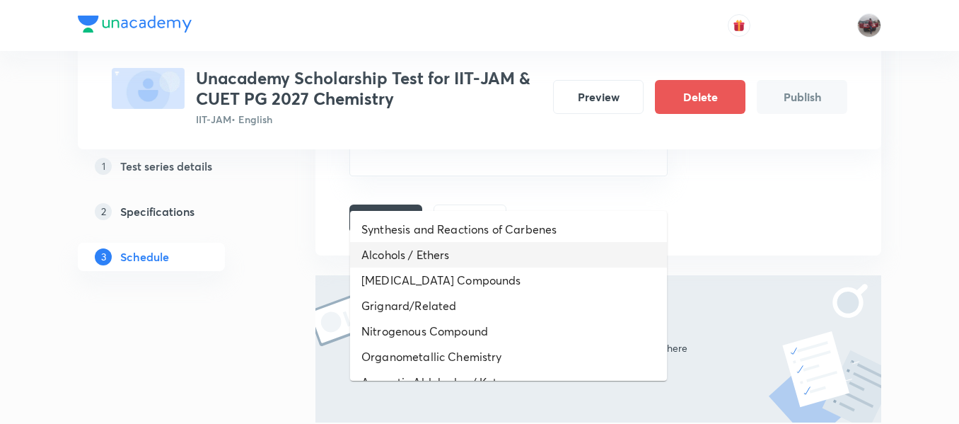
click at [455, 261] on li "Alcohols / Ethers" at bounding box center [508, 254] width 317 height 25
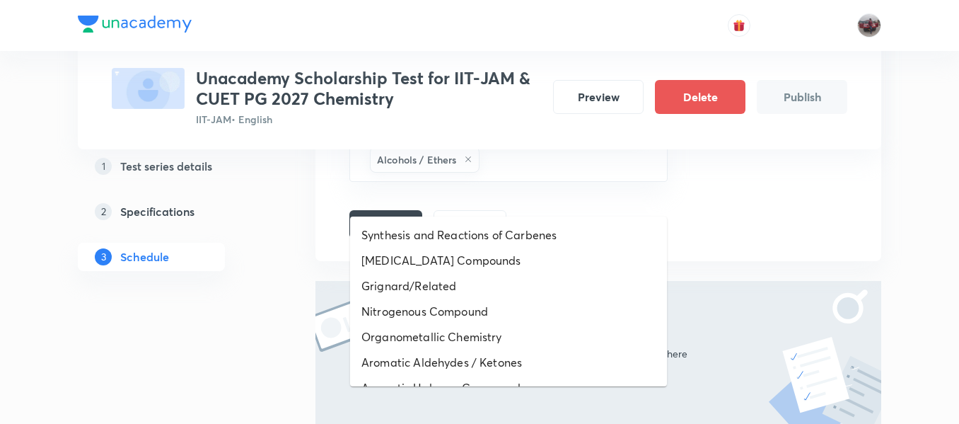
drag, startPoint x: 559, startPoint y: 192, endPoint x: 430, endPoint y: 298, distance: 167.3
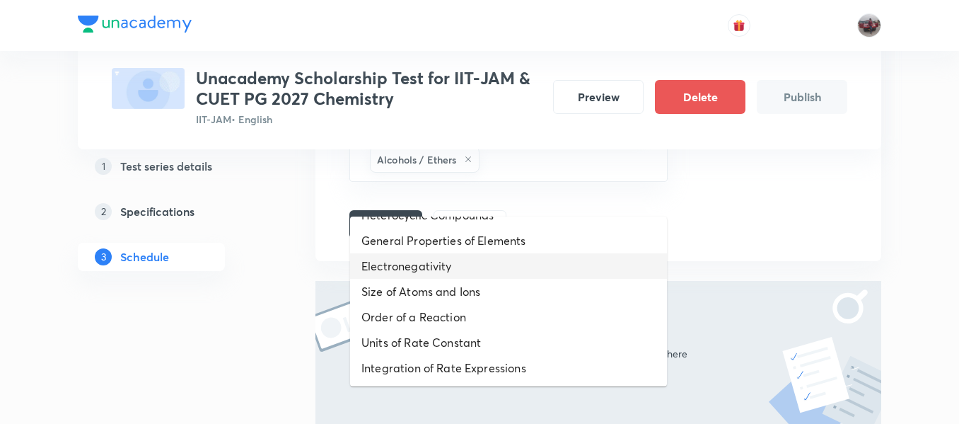
click at [445, 269] on li "Electronegativity" at bounding box center [508, 265] width 317 height 25
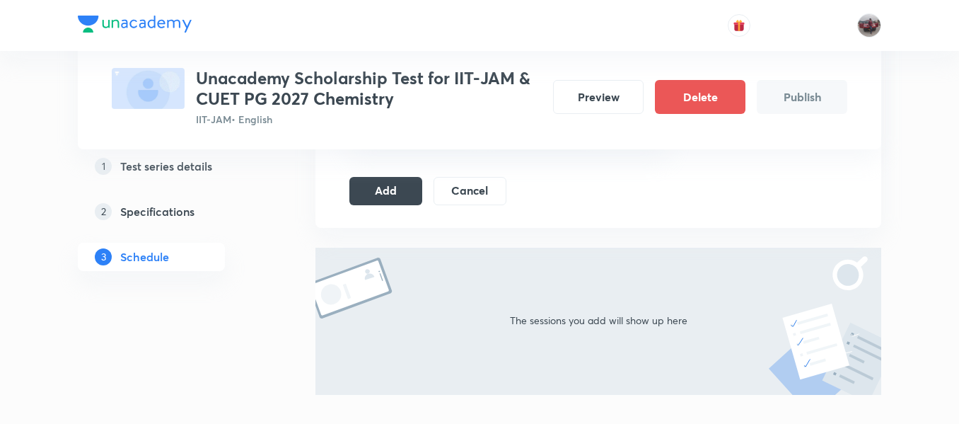
scroll to position [1624, 0]
click at [389, 202] on button "Add" at bounding box center [385, 188] width 73 height 28
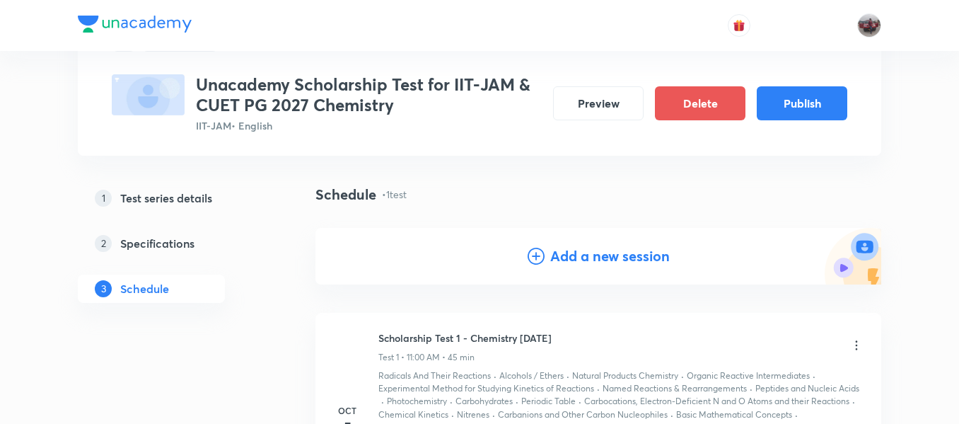
scroll to position [0, 0]
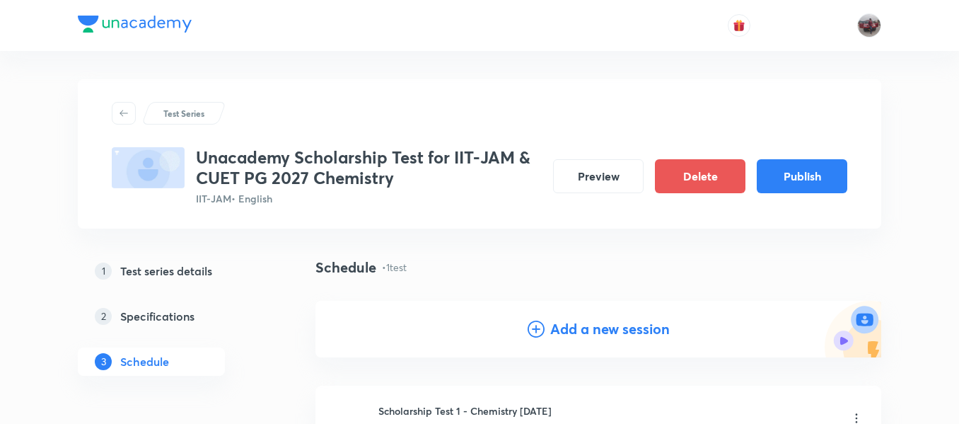
click at [590, 337] on h4 "Add a new session" at bounding box center [610, 328] width 120 height 21
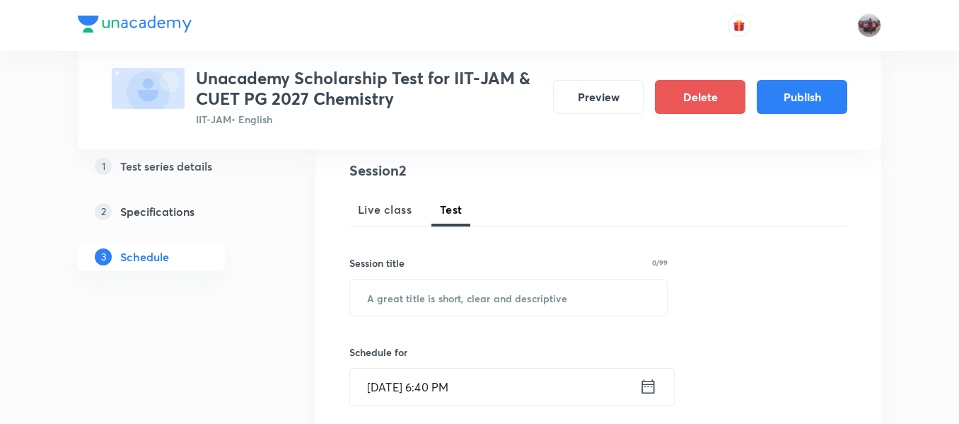
scroll to position [163, 0]
click at [463, 297] on input "text" at bounding box center [508, 298] width 317 height 36
paste input "Scholarship Test 1 - Chemistry Oct'25"
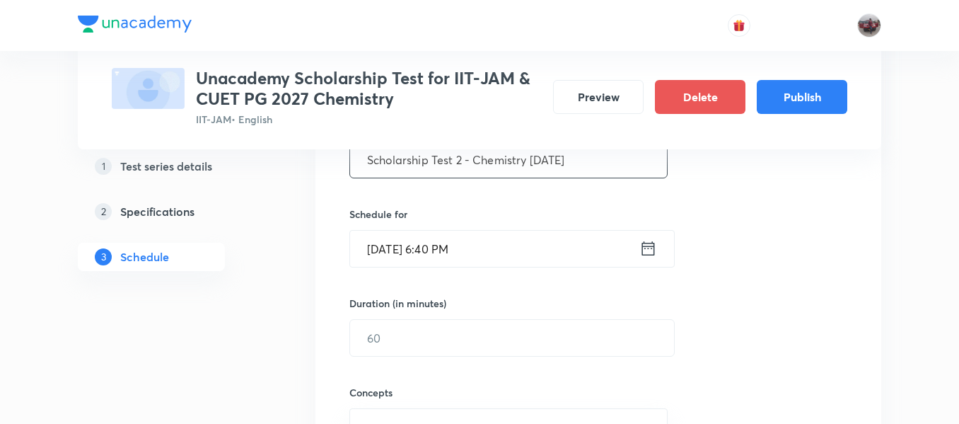
scroll to position [303, 0]
type input "Scholarship Test 2 - Chemistry Oct'25"
click at [650, 248] on icon at bounding box center [648, 247] width 18 height 20
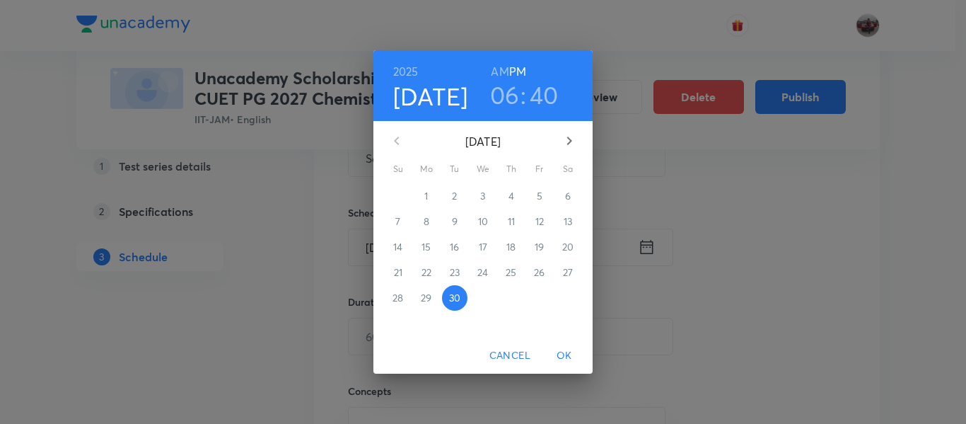
click at [567, 143] on icon "button" at bounding box center [569, 140] width 17 height 17
click at [400, 221] on p "5" at bounding box center [398, 221] width 6 height 14
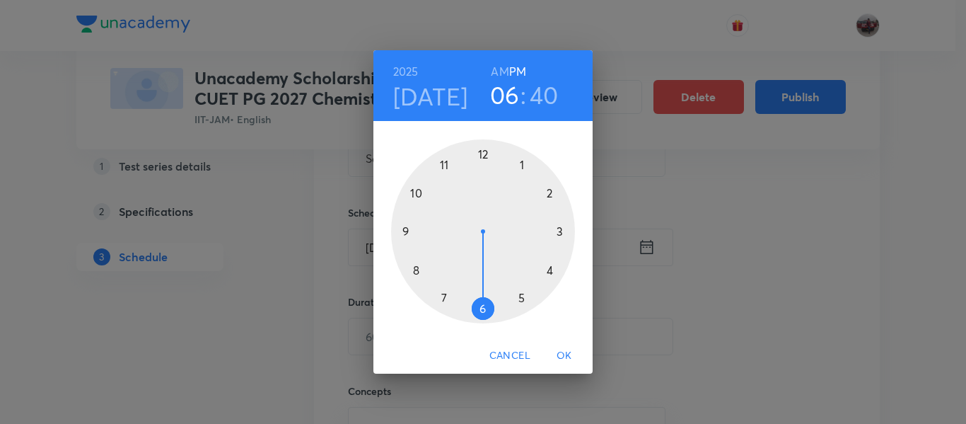
click at [521, 295] on div at bounding box center [483, 231] width 184 height 184
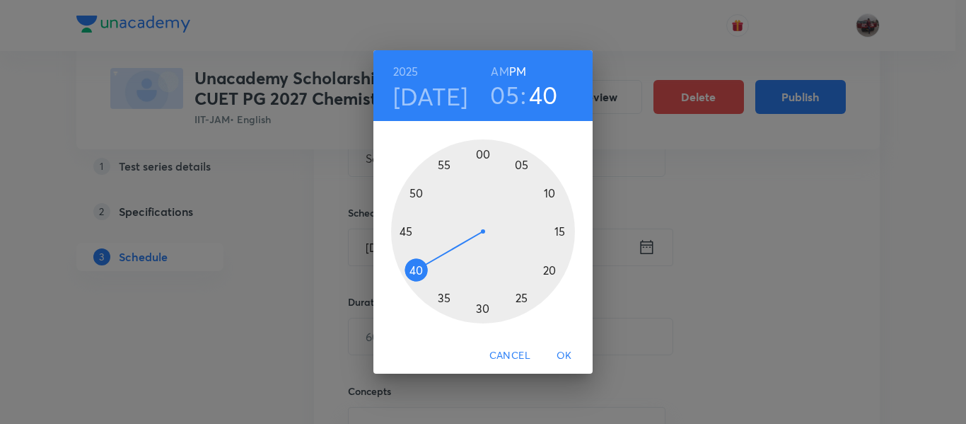
click at [485, 152] on div at bounding box center [483, 231] width 184 height 184
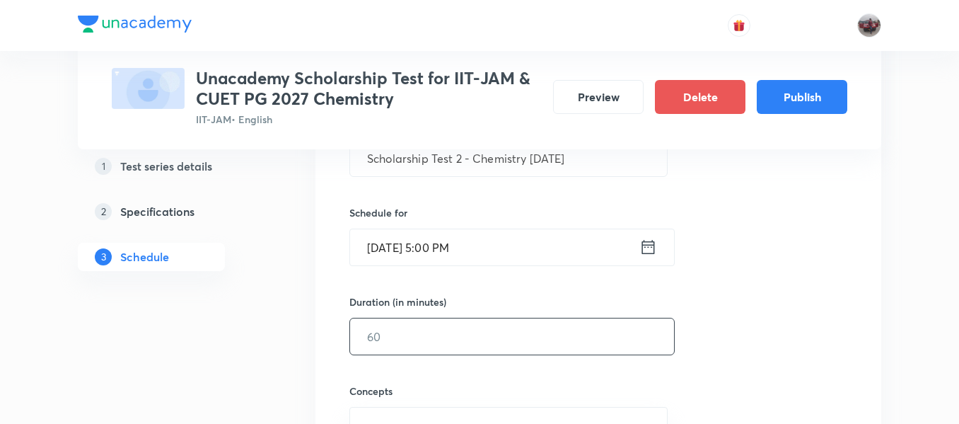
click at [483, 337] on input "text" at bounding box center [512, 336] width 324 height 36
type input "45"
click at [787, 298] on div "Session 2 Live class Test Session title 37/99 Scholarship Test 2 - Chemistry Oc…" at bounding box center [598, 307] width 498 height 572
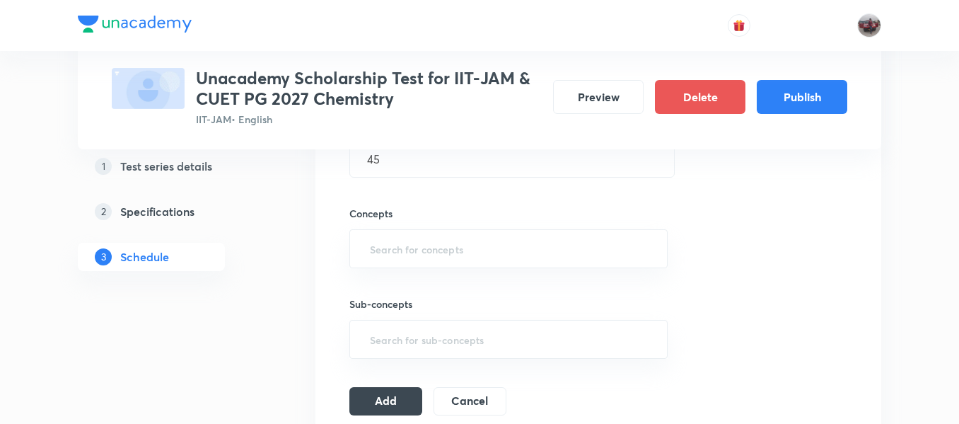
scroll to position [481, 0]
click at [577, 250] on input "text" at bounding box center [508, 248] width 283 height 26
type input ";"
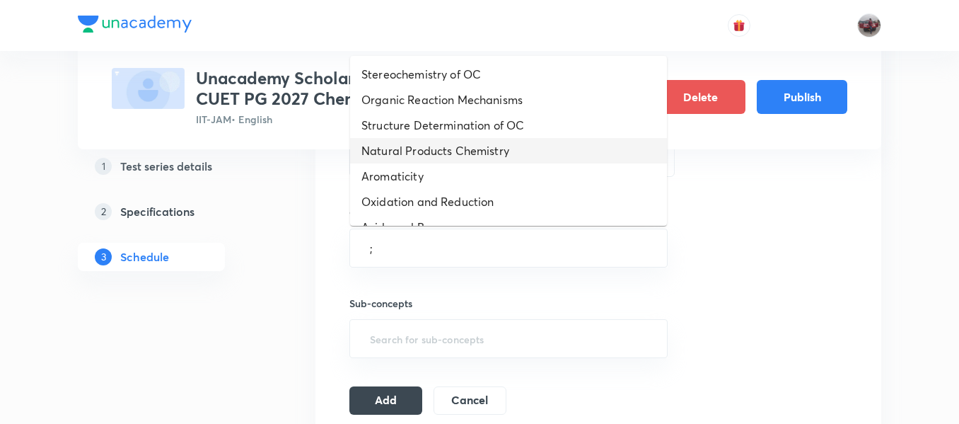
click at [475, 141] on li "Natural Products Chemistry" at bounding box center [508, 150] width 317 height 25
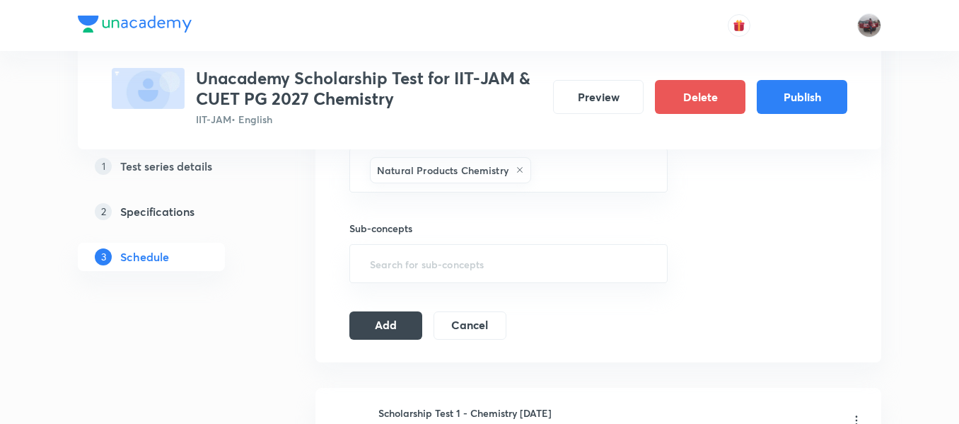
scroll to position [564, 0]
click at [603, 173] on input "text" at bounding box center [592, 168] width 116 height 26
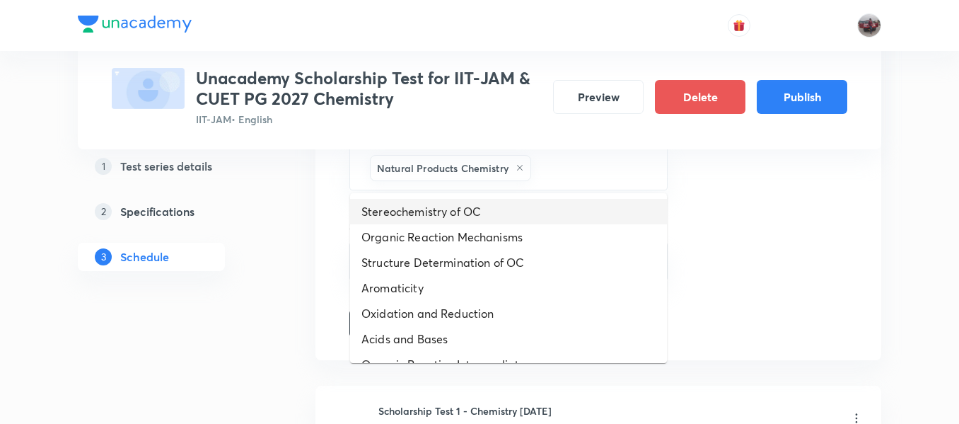
click at [502, 199] on li "Stereochemistry of OC" at bounding box center [508, 211] width 317 height 25
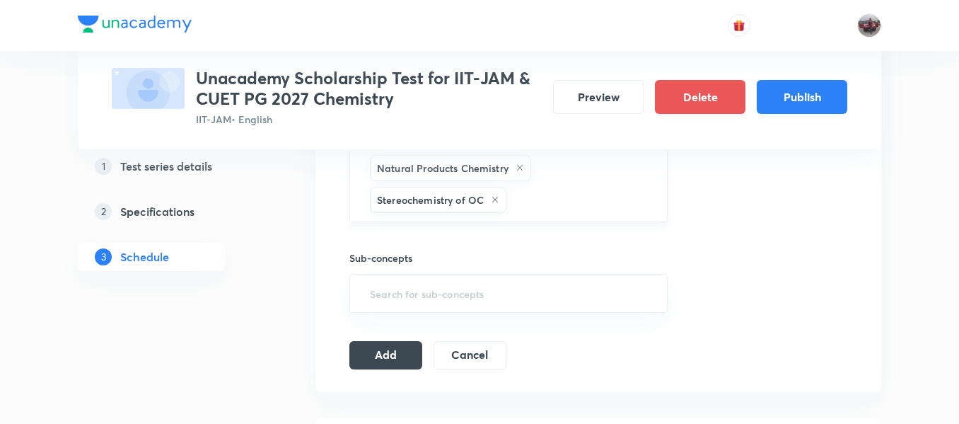
click at [564, 199] on input "text" at bounding box center [579, 200] width 141 height 26
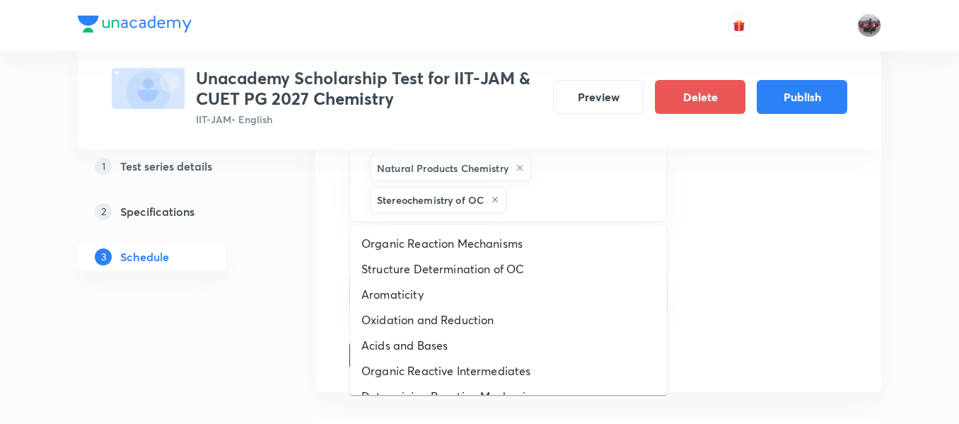
click at [495, 230] on ul "Organic Reaction Mechanisms Structure Determination of OC Aromaticity Oxidation…" at bounding box center [508, 310] width 317 height 170
click at [499, 240] on li "Organic Reaction Mechanisms" at bounding box center [508, 243] width 317 height 25
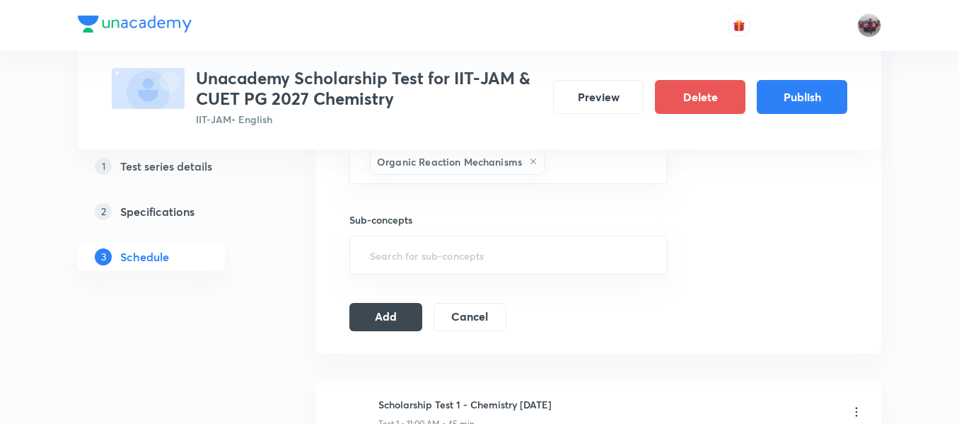
scroll to position [636, 0]
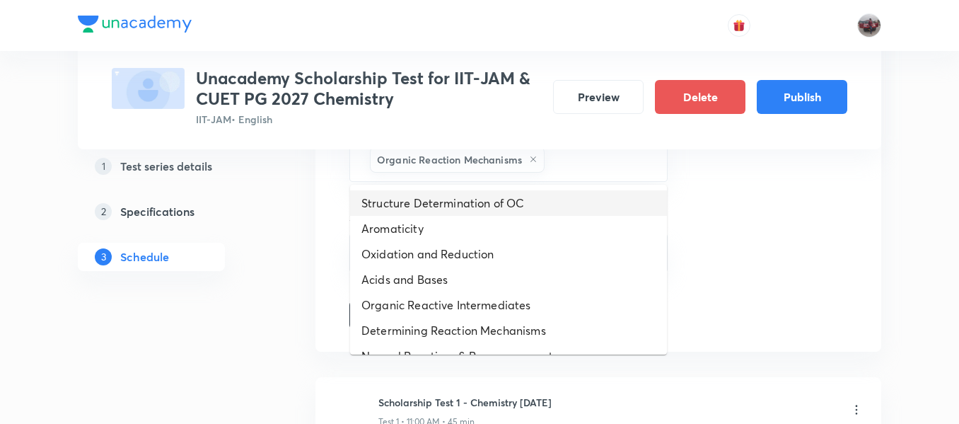
drag, startPoint x: 584, startPoint y: 165, endPoint x: 520, endPoint y: 199, distance: 73.1
click at [520, 199] on body "Test Series Unacademy Scholarship Test for IIT-JAM & CUET PG 2027 Chemistry IIT…" at bounding box center [479, 65] width 959 height 1403
click at [520, 199] on li "Structure Determination of OC" at bounding box center [508, 202] width 317 height 25
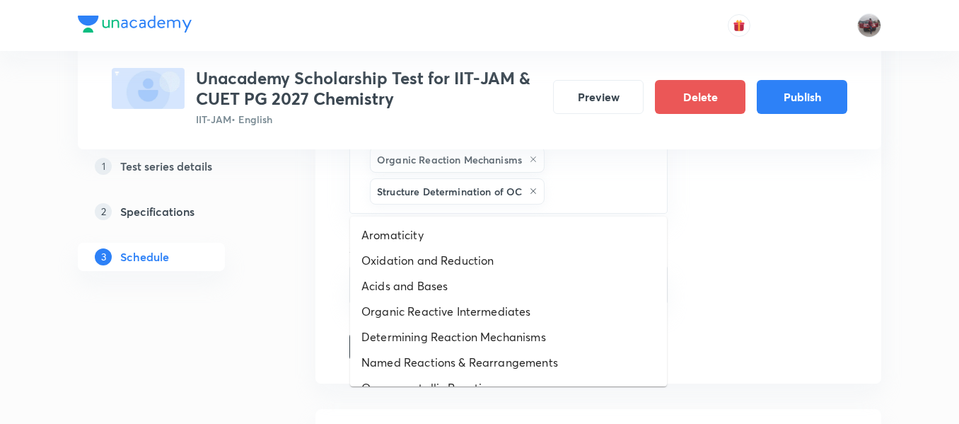
drag, startPoint x: 572, startPoint y: 192, endPoint x: 463, endPoint y: 235, distance: 116.9
click at [463, 235] on body "Test Series Unacademy Scholarship Test for IIT-JAM & CUET PG 2027 Chemistry IIT…" at bounding box center [479, 81] width 959 height 1435
click at [463, 235] on li "Aromaticity" at bounding box center [508, 234] width 317 height 25
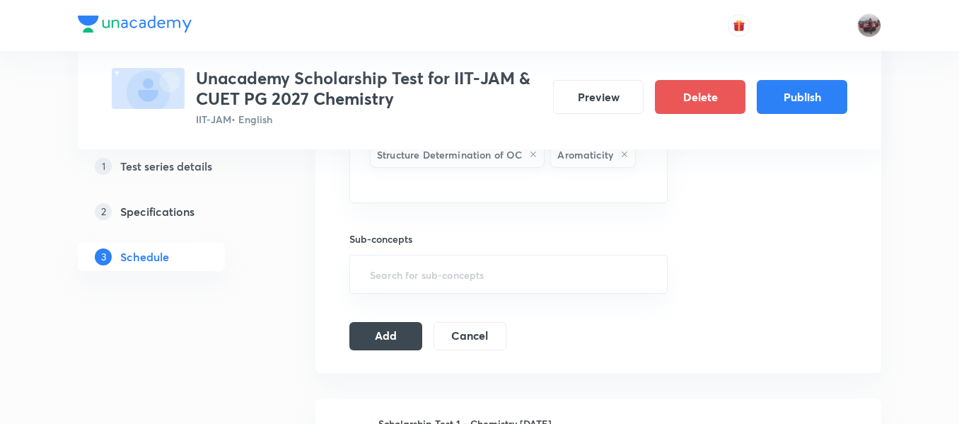
scroll to position [675, 0]
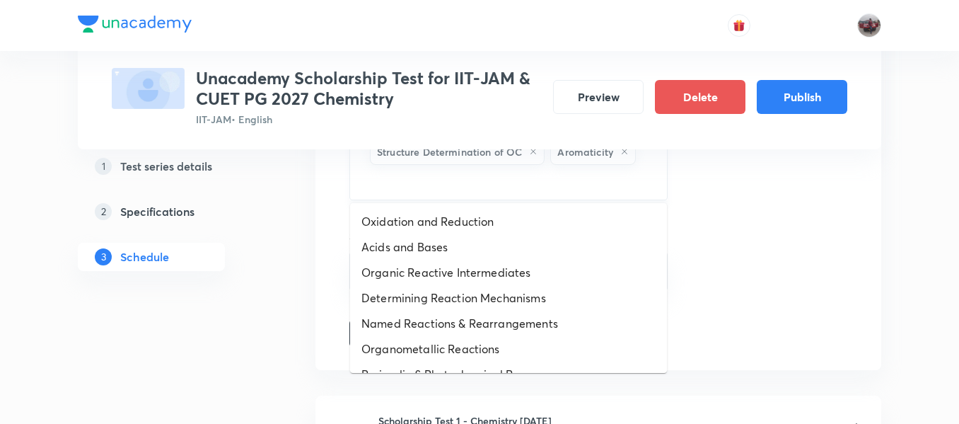
click at [426, 185] on input "text" at bounding box center [508, 181] width 283 height 26
click at [447, 212] on li "Oxidation and Reduction" at bounding box center [508, 221] width 317 height 25
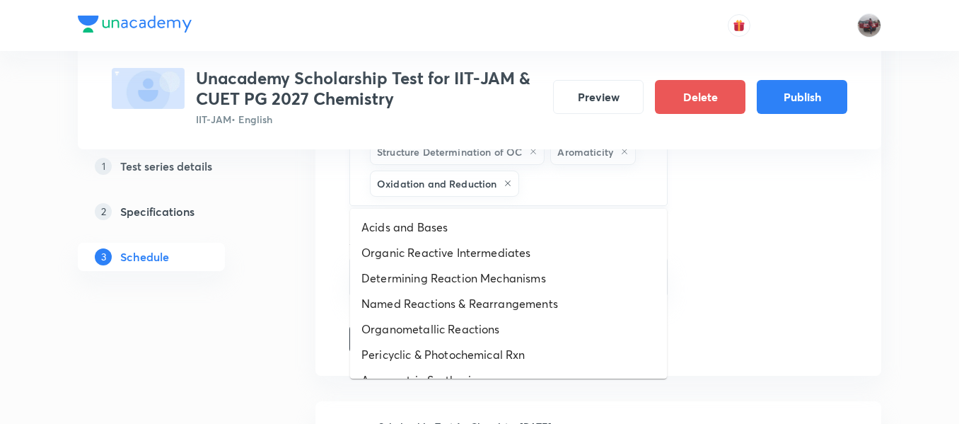
click at [562, 192] on input "text" at bounding box center [585, 183] width 127 height 26
click at [487, 240] on li "Organic Reactive Intermediates" at bounding box center [508, 252] width 317 height 25
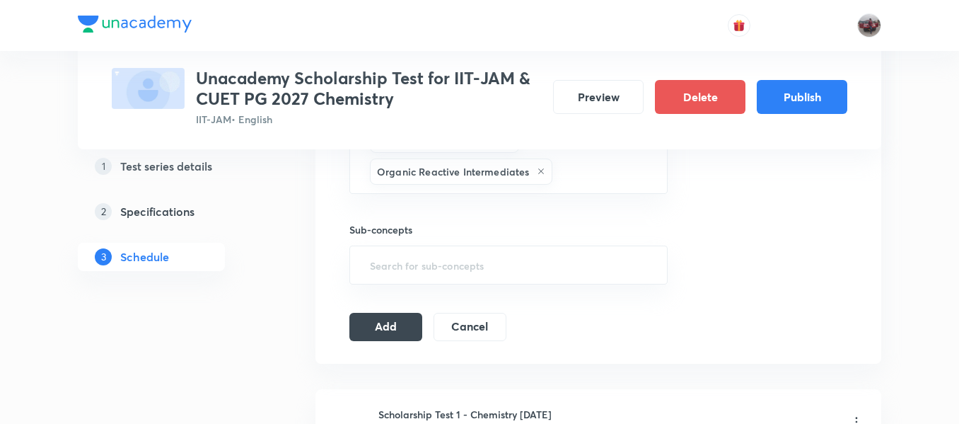
scroll to position [724, 0]
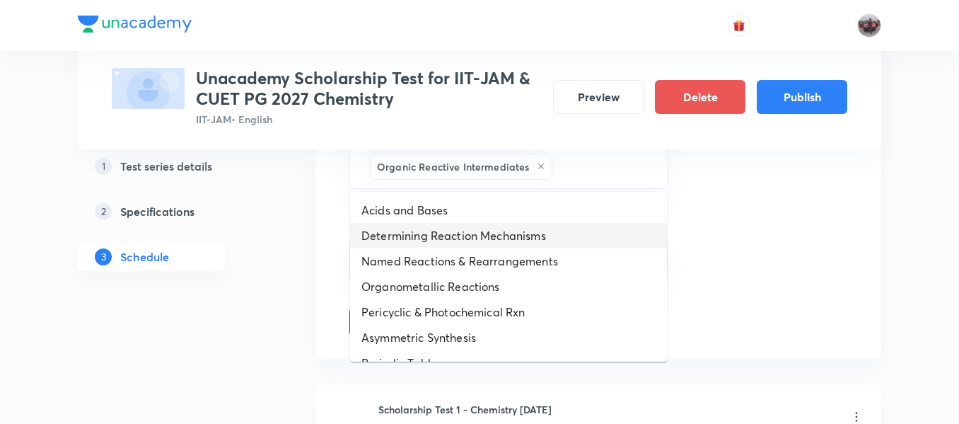
drag, startPoint x: 603, startPoint y: 173, endPoint x: 524, endPoint y: 231, distance: 98.0
click at [524, 231] on body "Test Series Unacademy Scholarship Test for IIT-JAM & CUET PG 2027 Chemistry IIT…" at bounding box center [479, 25] width 959 height 1499
click at [524, 231] on li "Determining Reaction Mechanisms" at bounding box center [508, 235] width 317 height 25
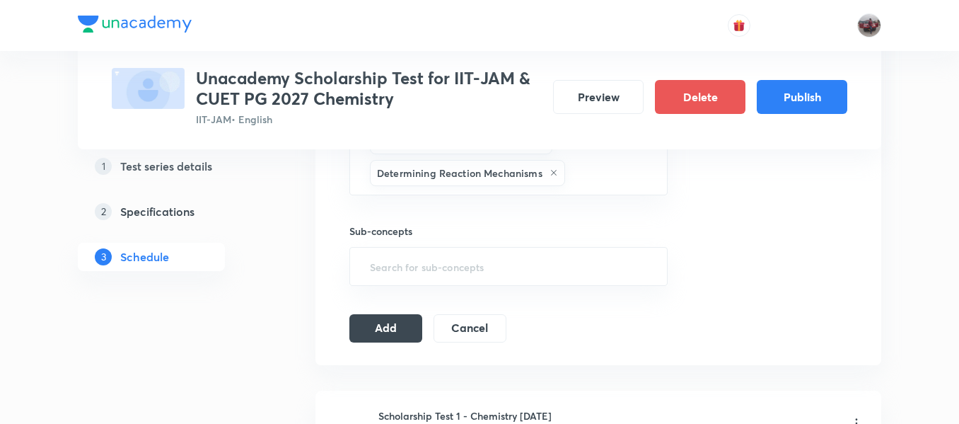
scroll to position [750, 0]
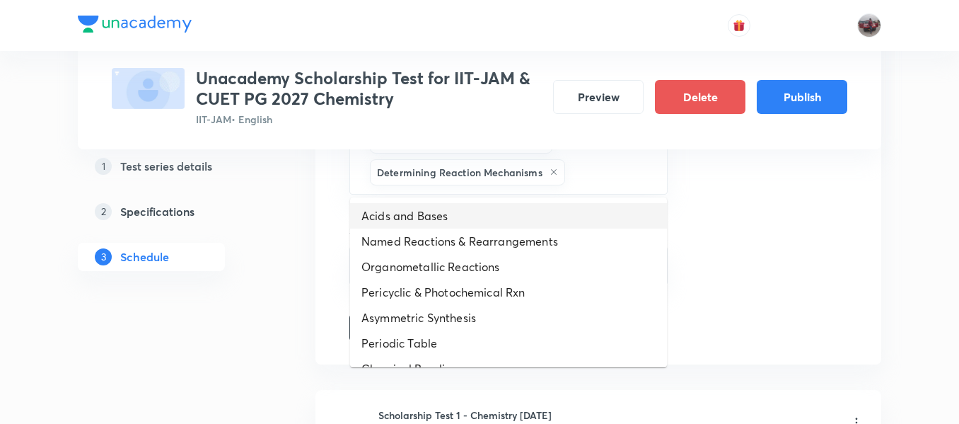
drag, startPoint x: 587, startPoint y: 182, endPoint x: 515, endPoint y: 240, distance: 93.0
click at [515, 240] on body "Test Series Unacademy Scholarship Test for IIT-JAM & CUET PG 2027 Chemistry IIT…" at bounding box center [479, 15] width 959 height 1531
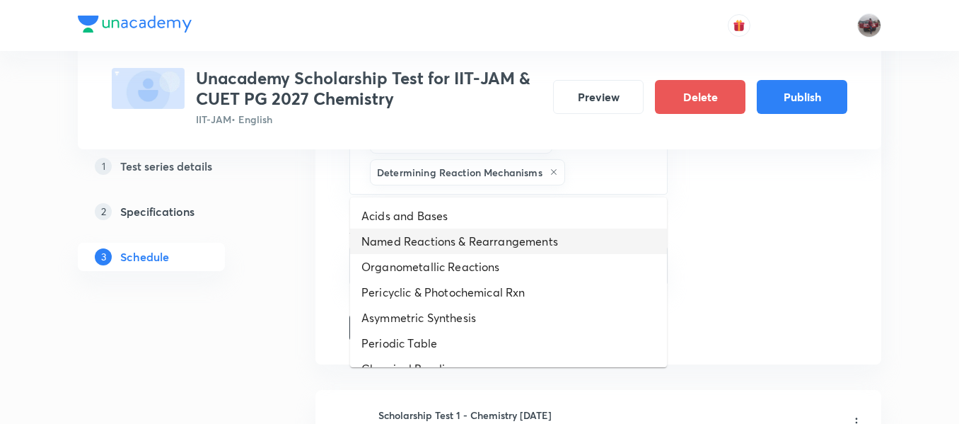
click at [515, 240] on li "Named Reactions & Rearrangements" at bounding box center [508, 240] width 317 height 25
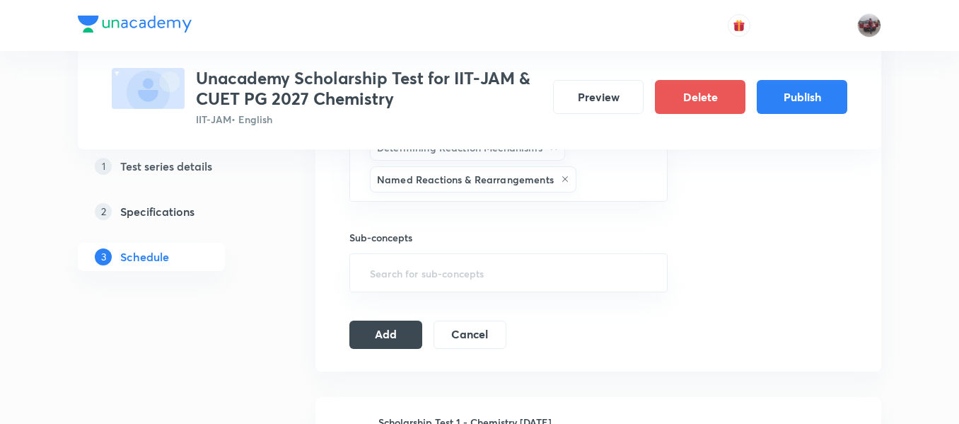
scroll to position [777, 0]
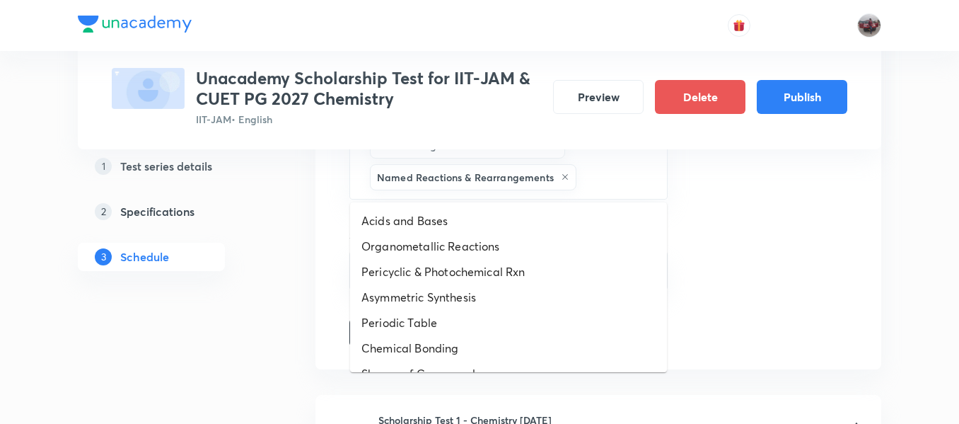
drag, startPoint x: 588, startPoint y: 175, endPoint x: 472, endPoint y: 265, distance: 147.7
click at [472, 265] on body "Test Series Unacademy Scholarship Test for IIT-JAM & CUET PG 2027 Chemistry IIT…" at bounding box center [479, 4] width 959 height 1562
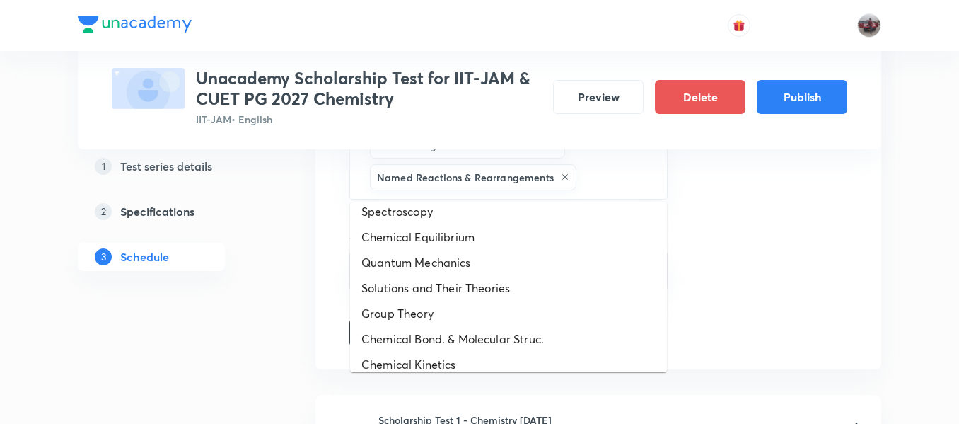
scroll to position [631, 0]
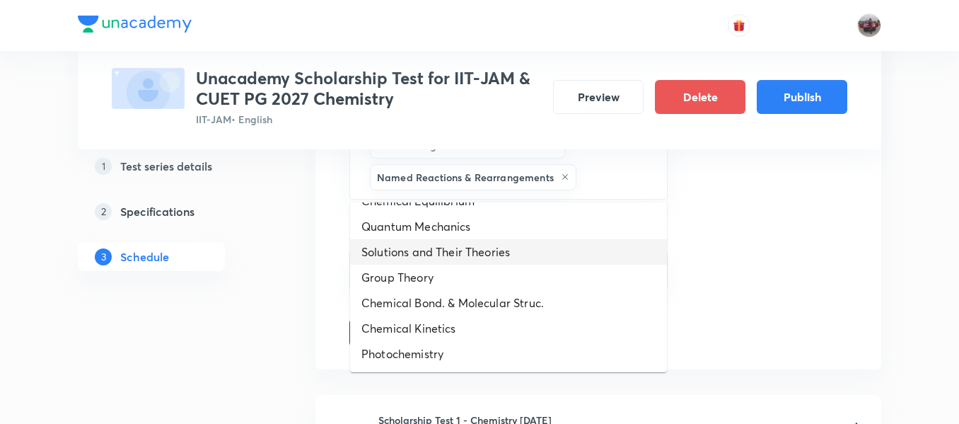
click at [429, 247] on li "Solutions and Their Theories" at bounding box center [508, 251] width 317 height 25
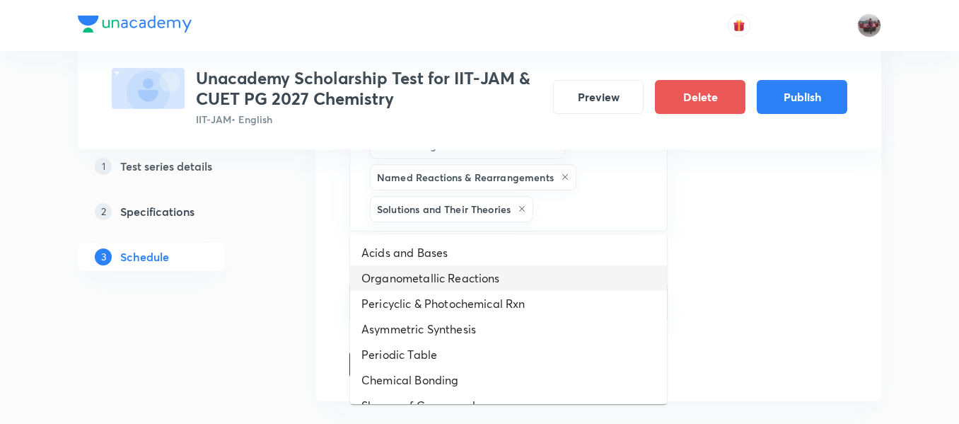
drag, startPoint x: 558, startPoint y: 205, endPoint x: 441, endPoint y: 269, distance: 133.9
click at [441, 269] on body "Test Series Unacademy Scholarship Test for IIT-JAM & CUET PG 2027 Chemistry IIT…" at bounding box center [479, 20] width 959 height 1594
click at [441, 269] on li "Organometallic Reactions" at bounding box center [508, 277] width 317 height 25
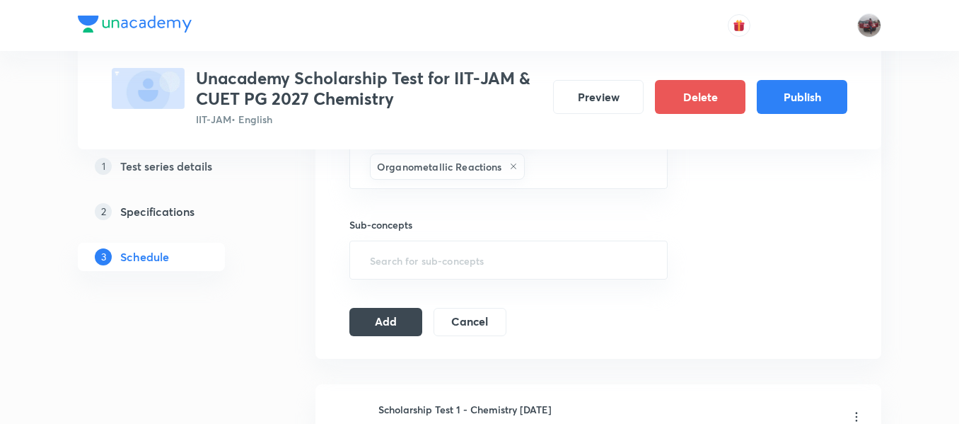
scroll to position [854, 0]
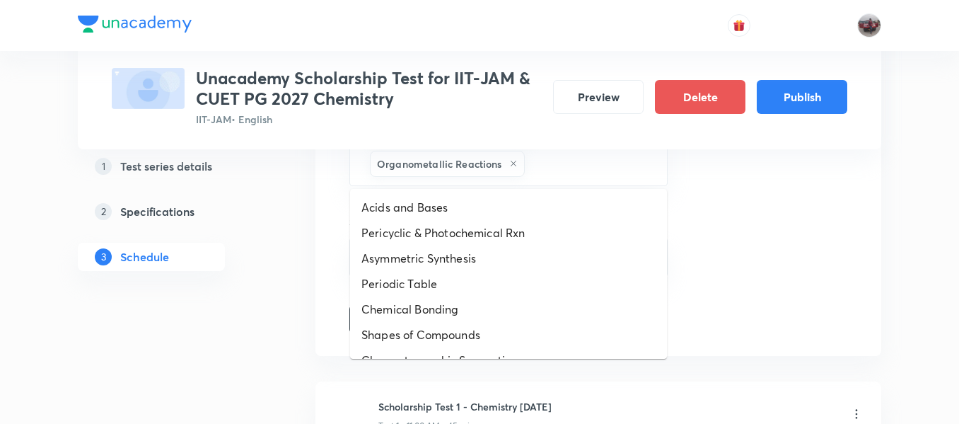
drag, startPoint x: 547, startPoint y: 162, endPoint x: 454, endPoint y: 269, distance: 141.9
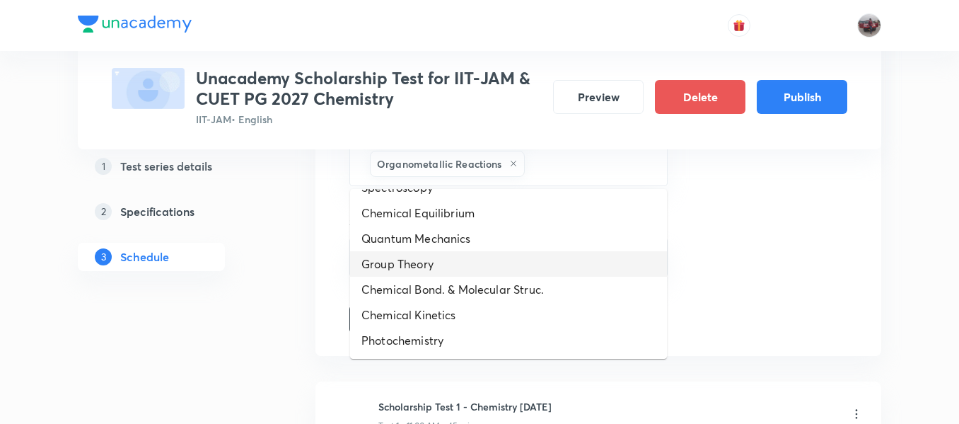
click at [424, 257] on li "Group Theory" at bounding box center [508, 263] width 317 height 25
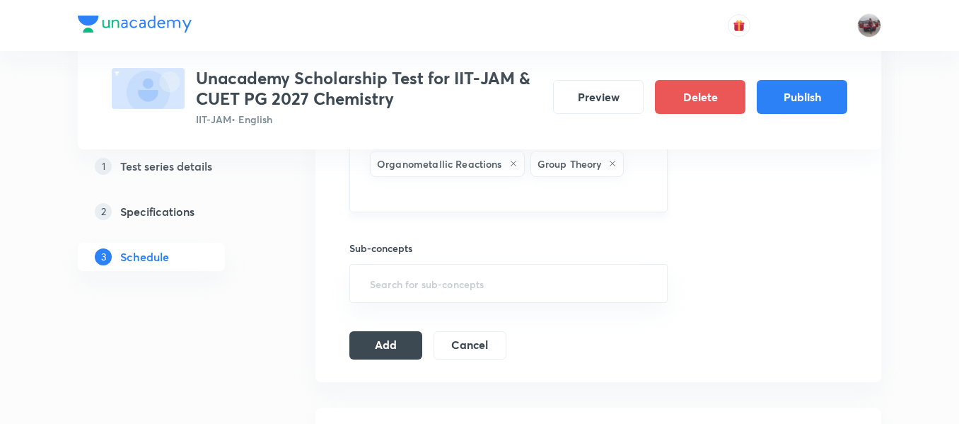
click at [557, 193] on input "text" at bounding box center [508, 193] width 283 height 26
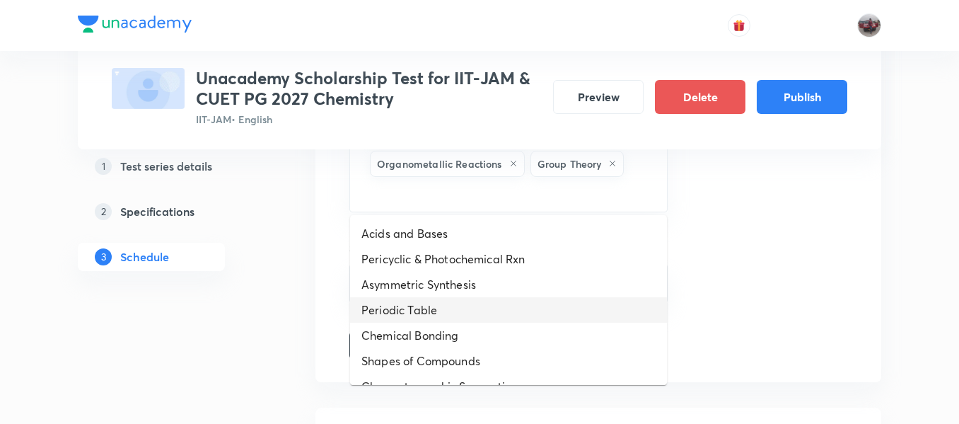
click at [453, 304] on li "Periodic Table" at bounding box center [508, 309] width 317 height 25
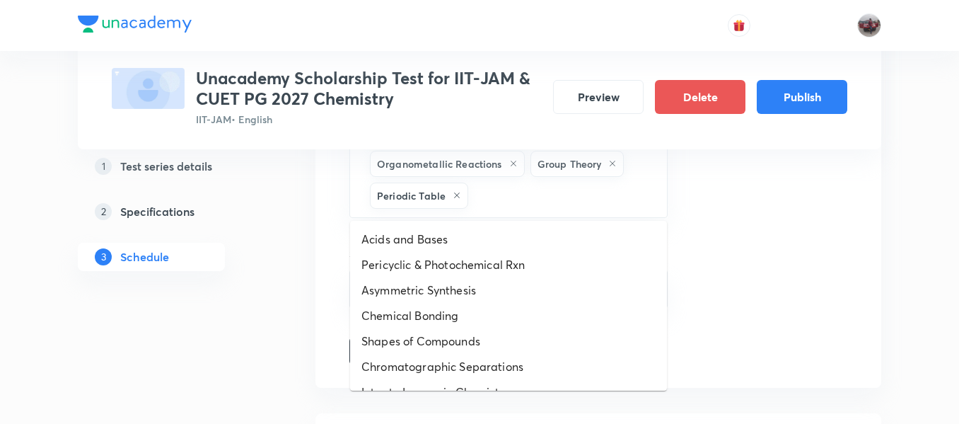
drag, startPoint x: 525, startPoint y: 200, endPoint x: 463, endPoint y: 329, distance: 142.7
click at [463, 329] on li "Shapes of Compounds" at bounding box center [508, 340] width 317 height 25
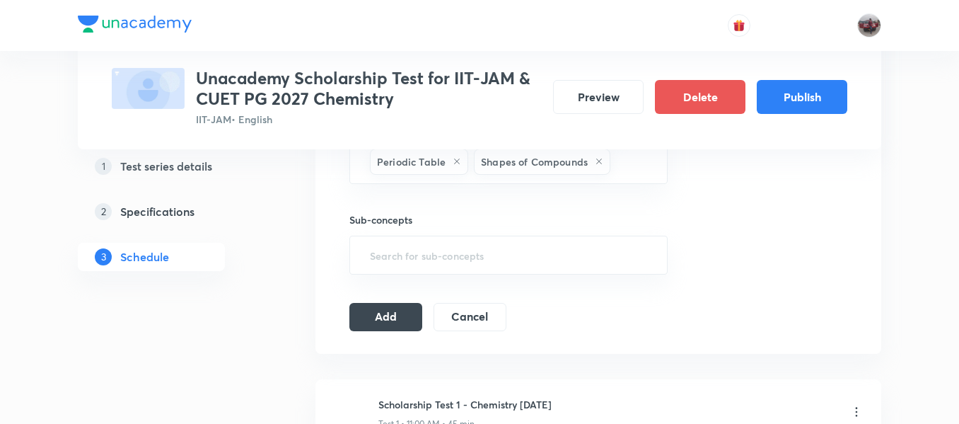
scroll to position [889, 0]
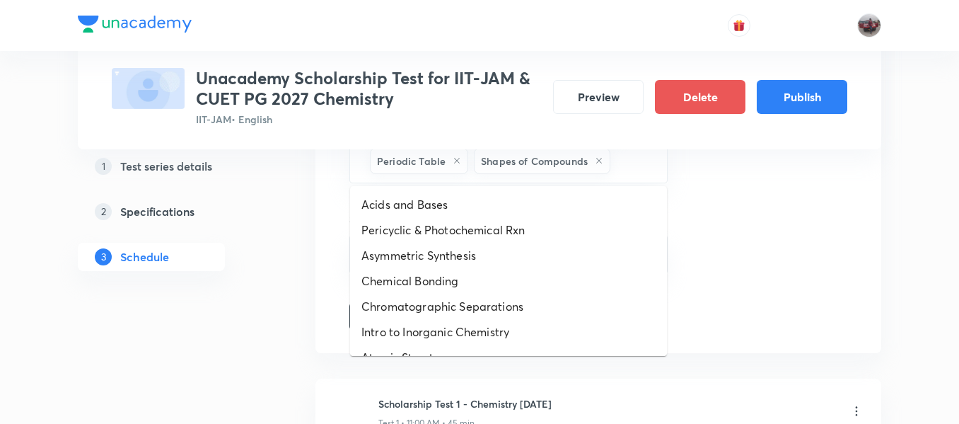
drag, startPoint x: 646, startPoint y: 161, endPoint x: 501, endPoint y: 265, distance: 178.0
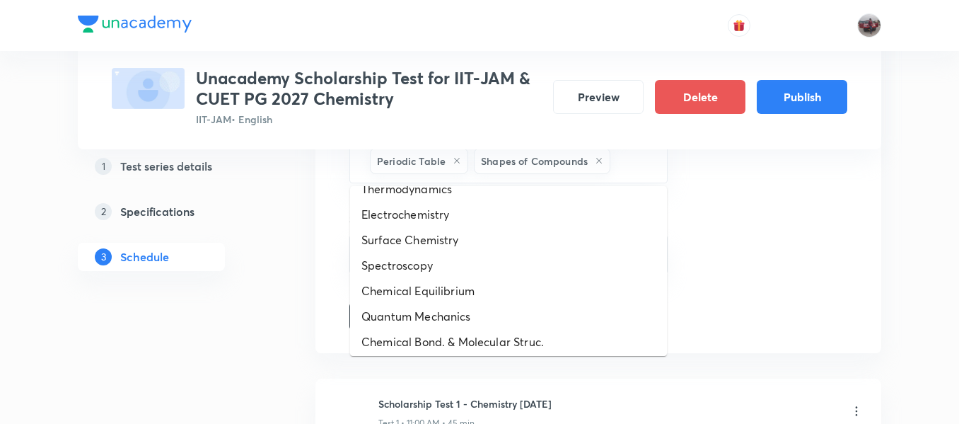
scroll to position [504, 0]
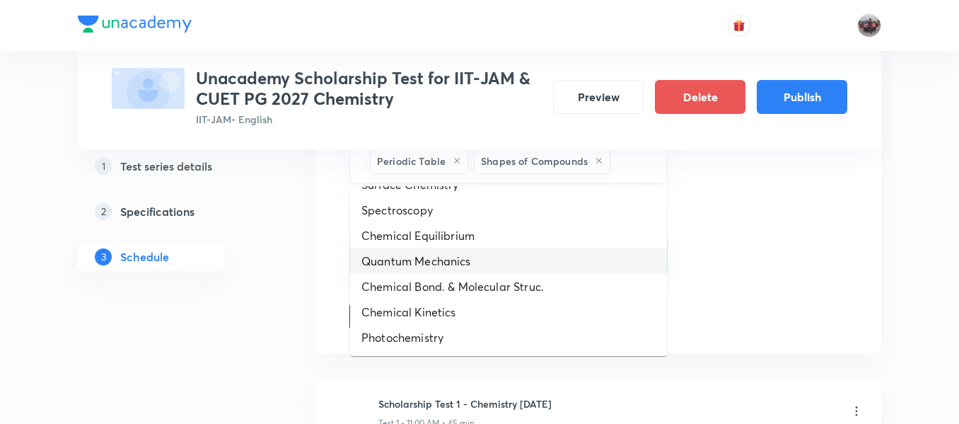
click at [449, 266] on li "Quantum Mechanics" at bounding box center [508, 260] width 317 height 25
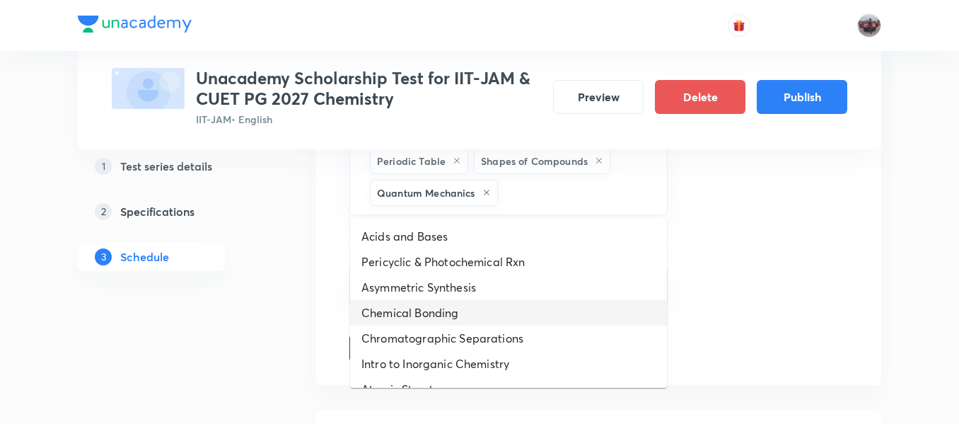
drag, startPoint x: 533, startPoint y: 192, endPoint x: 465, endPoint y: 317, distance: 142.4
click at [465, 317] on li "Chemical Bonding" at bounding box center [508, 312] width 317 height 25
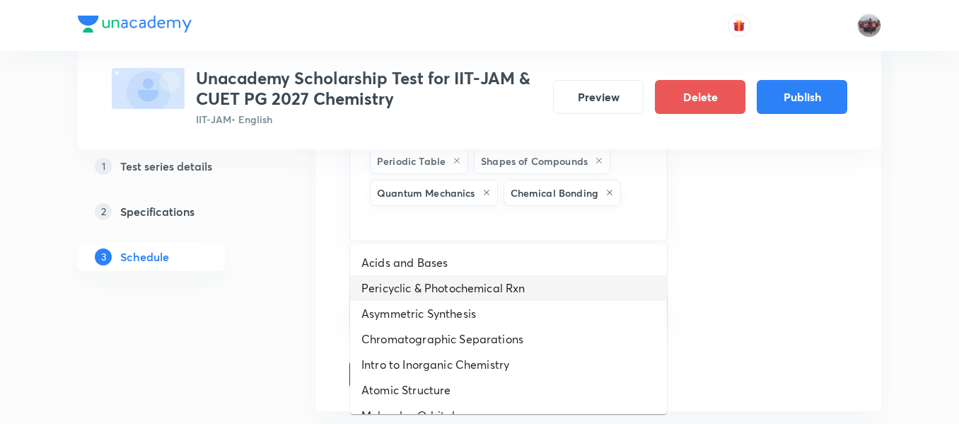
drag, startPoint x: 577, startPoint y: 222, endPoint x: 465, endPoint y: 299, distance: 136.3
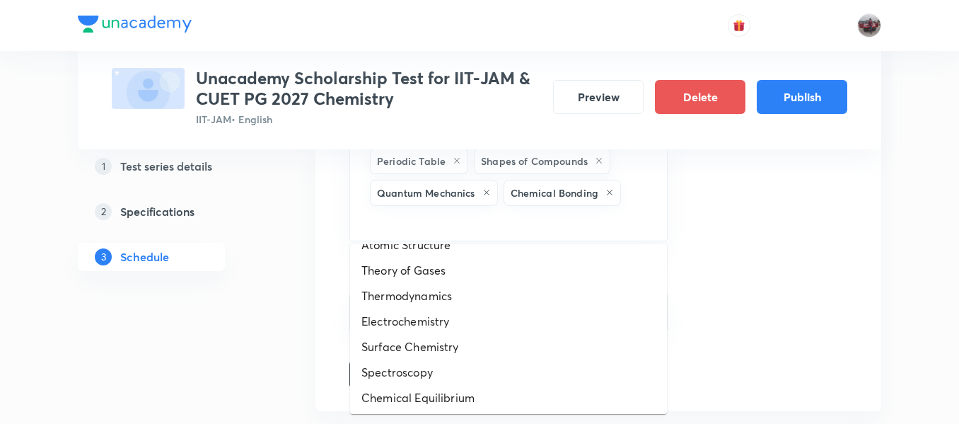
scroll to position [453, 0]
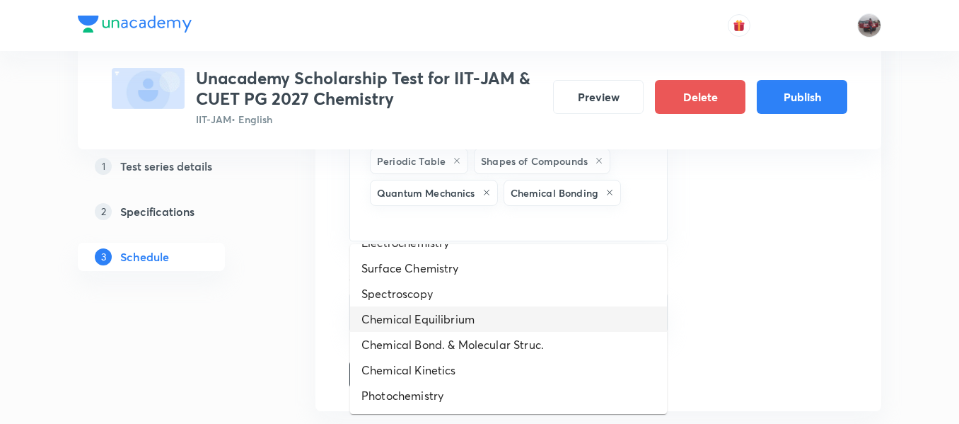
click at [422, 318] on li "Chemical Equilibrium" at bounding box center [508, 318] width 317 height 25
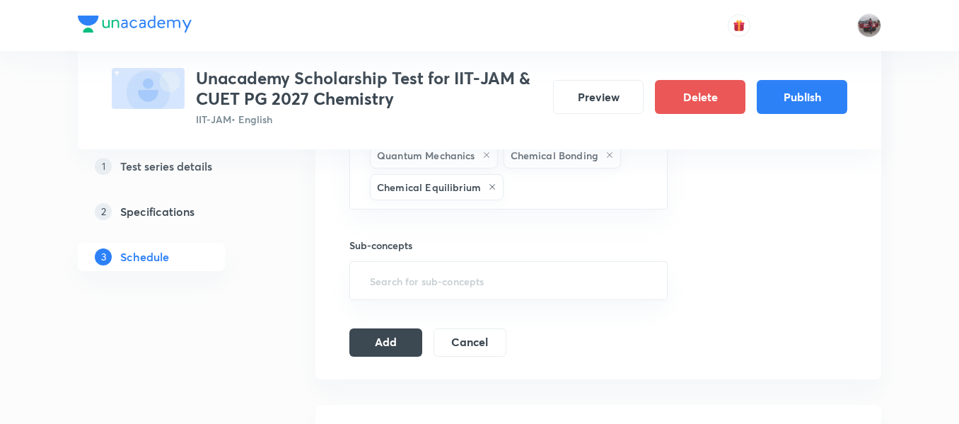
scroll to position [932, 0]
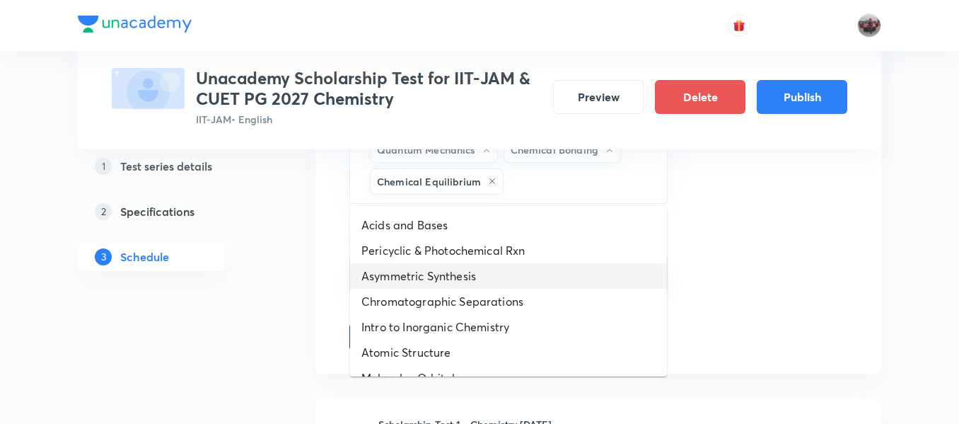
drag, startPoint x: 530, startPoint y: 176, endPoint x: 431, endPoint y: 292, distance: 153.0
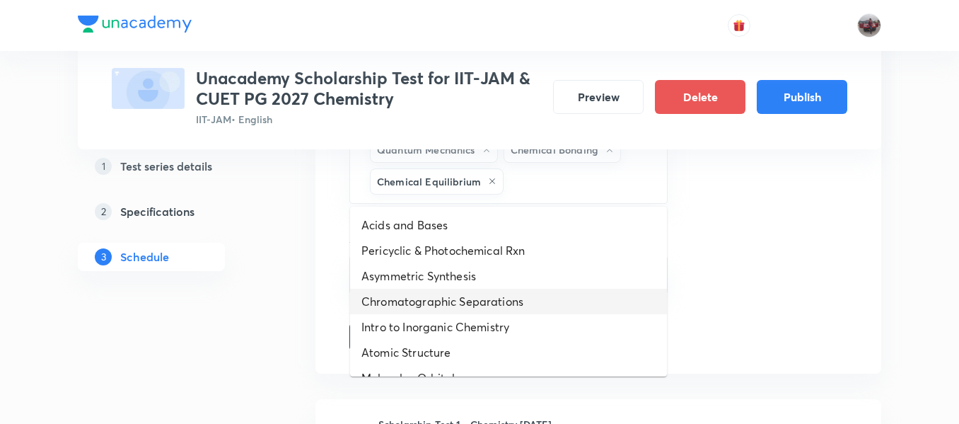
scroll to position [427, 0]
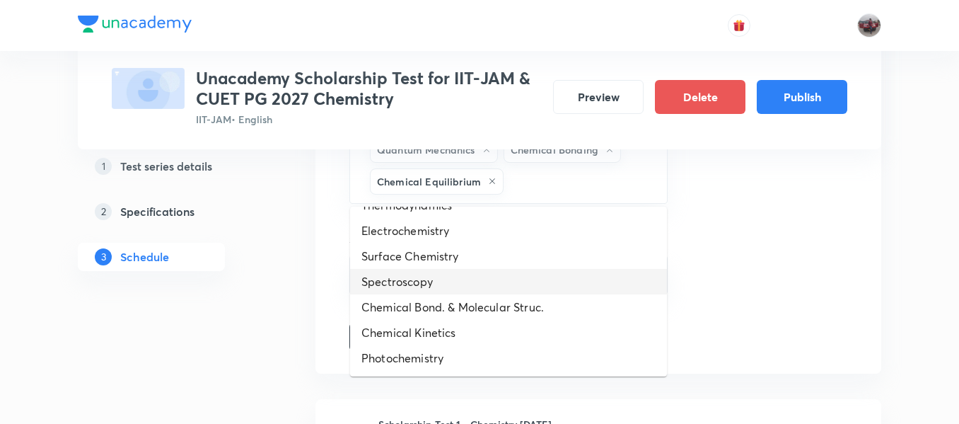
click at [470, 283] on li "Spectroscopy" at bounding box center [508, 281] width 317 height 25
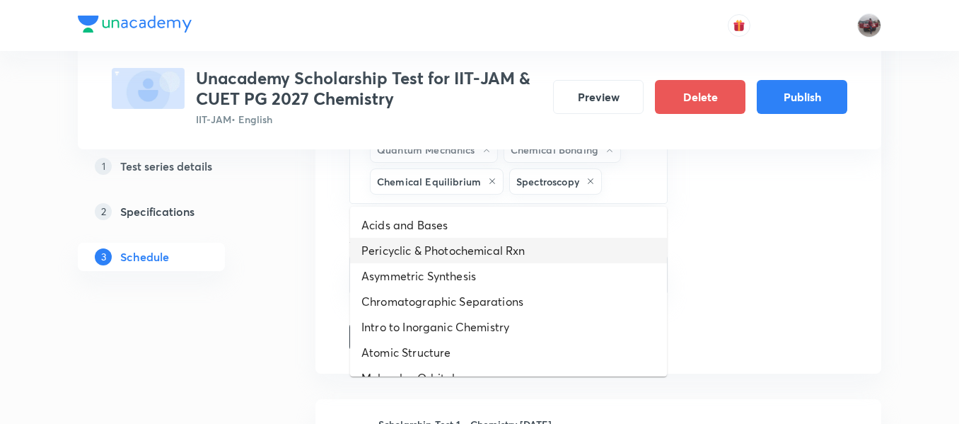
drag, startPoint x: 631, startPoint y: 176, endPoint x: 414, endPoint y: 303, distance: 251.1
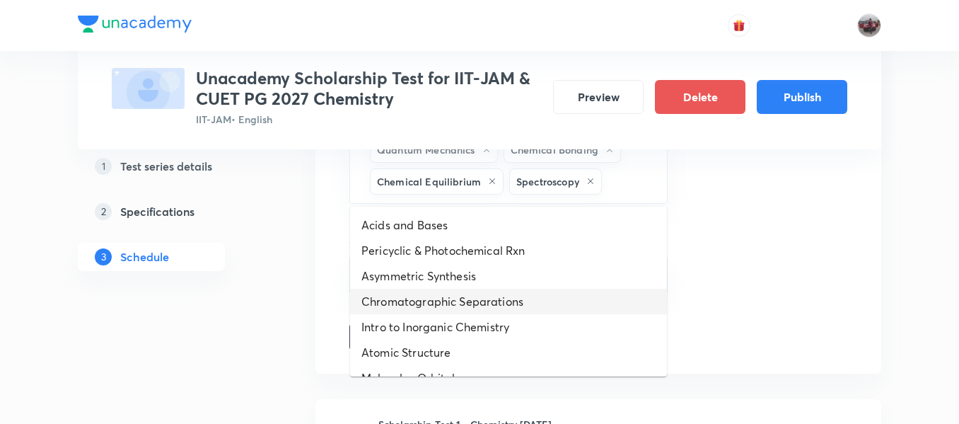
scroll to position [402, 0]
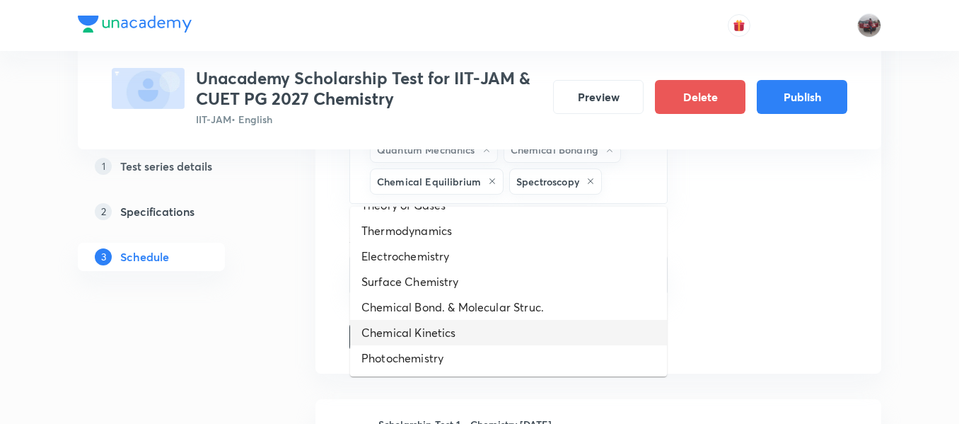
click at [446, 333] on li "Chemical Kinetics" at bounding box center [508, 332] width 317 height 25
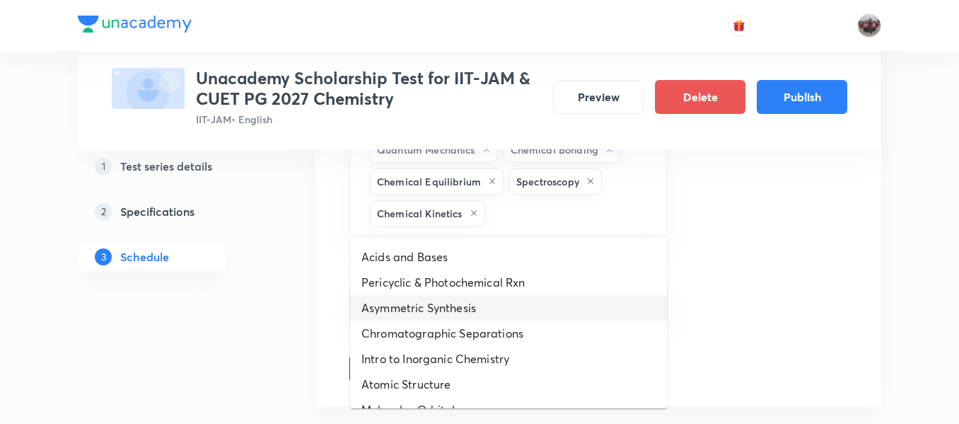
drag, startPoint x: 527, startPoint y: 209, endPoint x: 425, endPoint y: 337, distance: 163.0
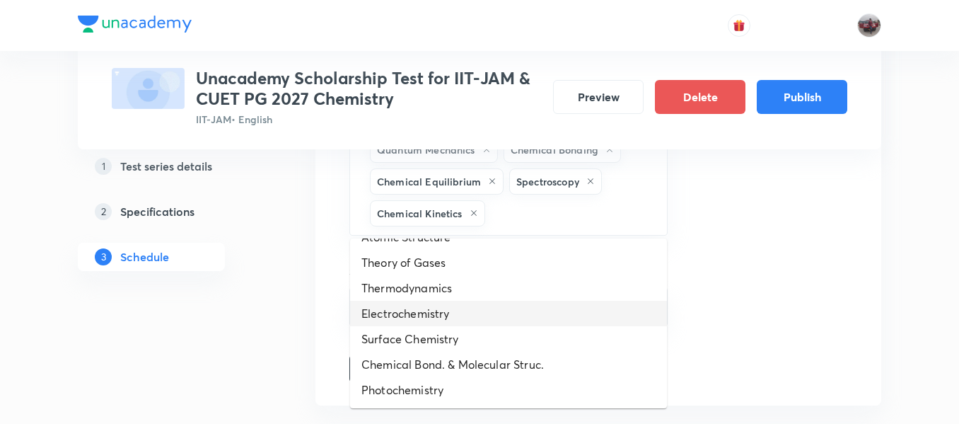
click at [414, 303] on li "Electrochemistry" at bounding box center [508, 313] width 317 height 25
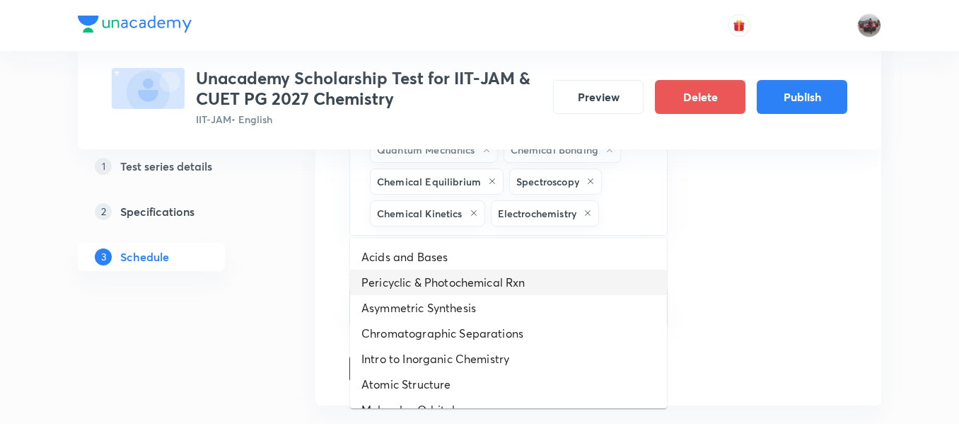
drag, startPoint x: 620, startPoint y: 218, endPoint x: 459, endPoint y: 331, distance: 196.4
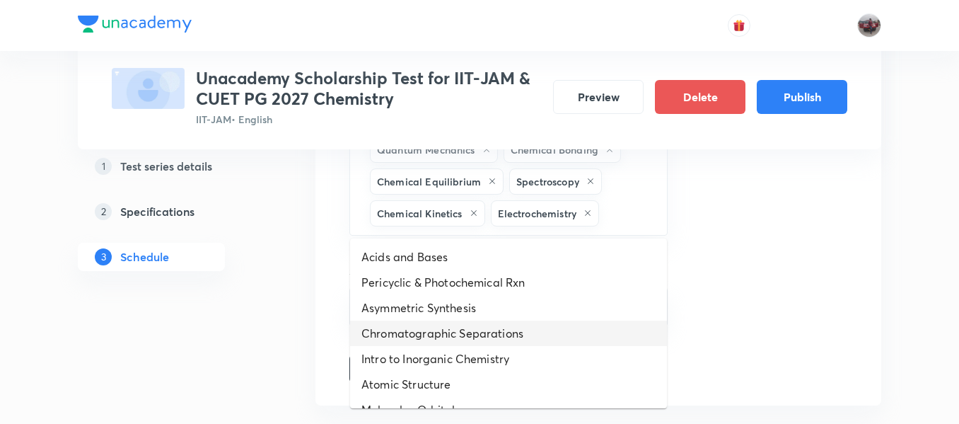
scroll to position [351, 0]
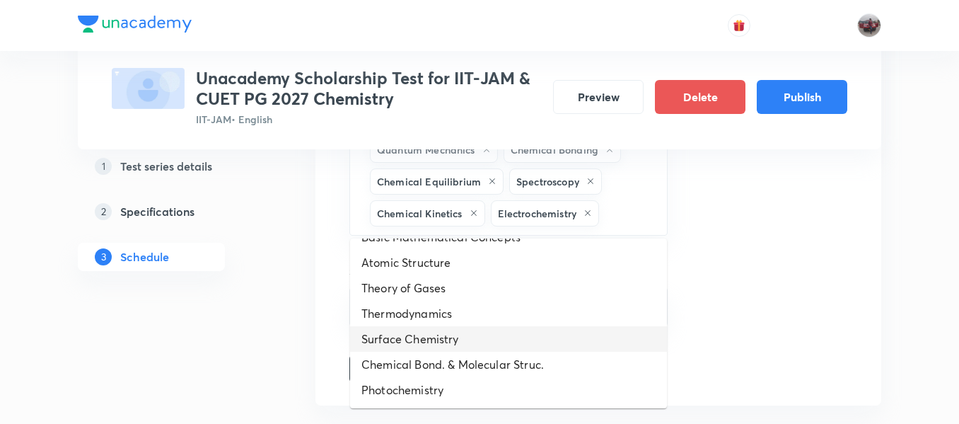
click at [432, 332] on li "Surface Chemistry" at bounding box center [508, 338] width 317 height 25
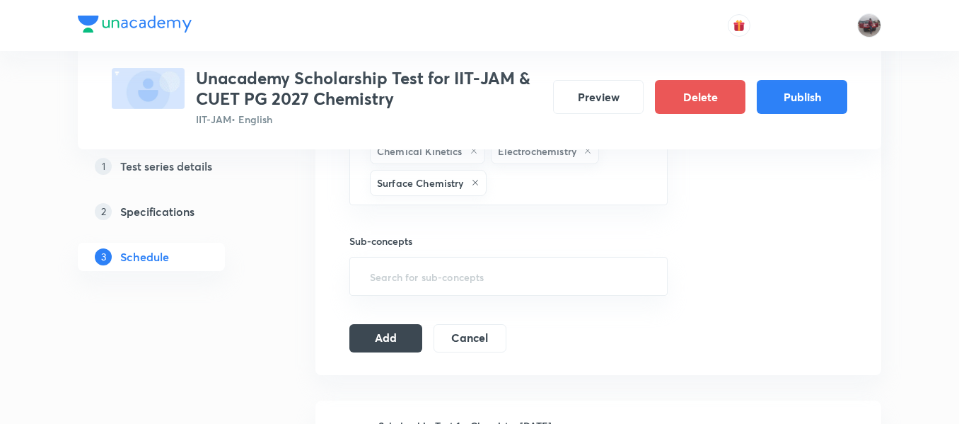
scroll to position [996, 0]
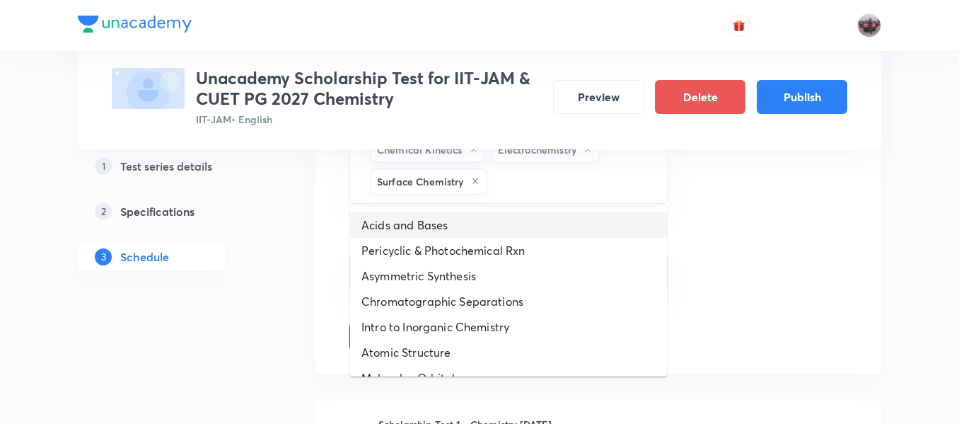
drag, startPoint x: 513, startPoint y: 183, endPoint x: 451, endPoint y: 289, distance: 122.0
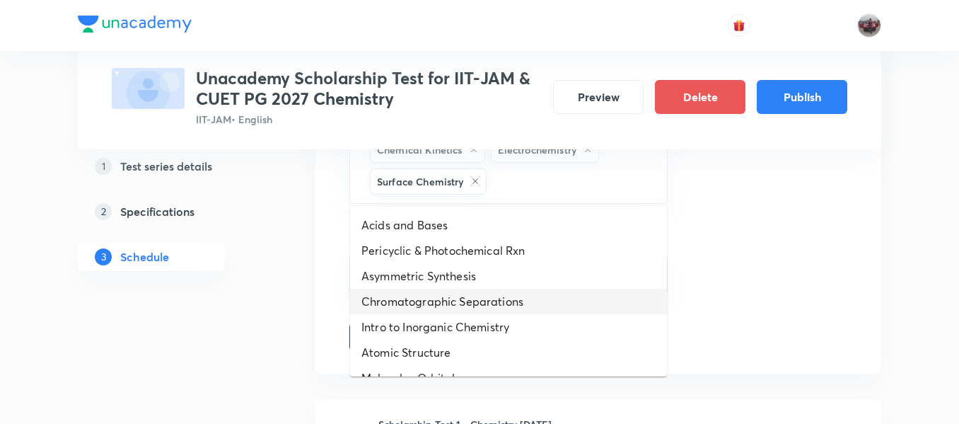
scroll to position [325, 0]
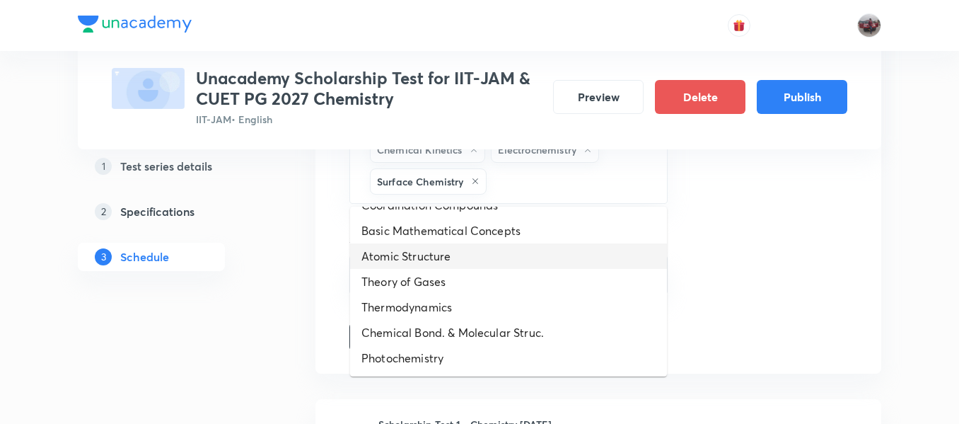
click at [472, 257] on li "Atomic Structure" at bounding box center [508, 255] width 317 height 25
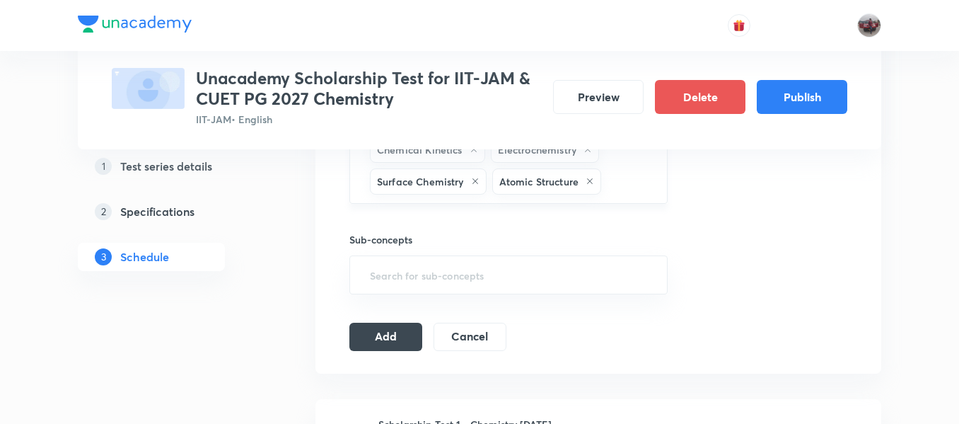
click at [623, 180] on input "text" at bounding box center [627, 181] width 46 height 26
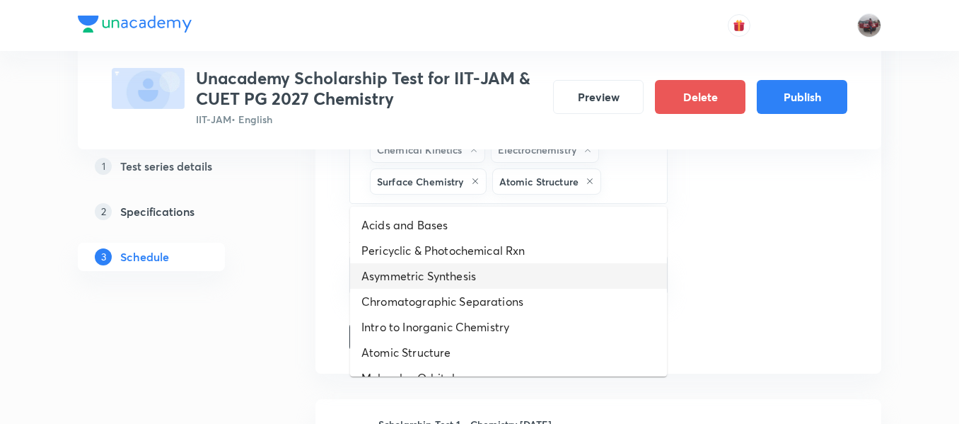
scroll to position [300, 0]
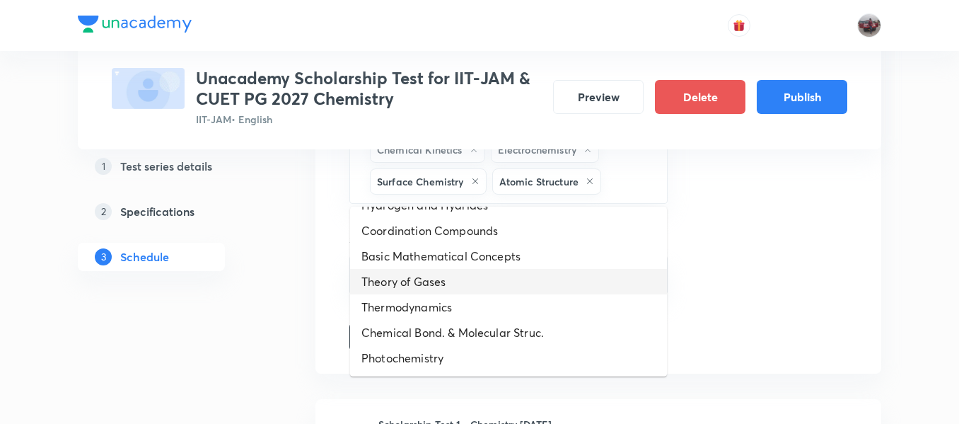
click at [417, 281] on li "Theory of Gases" at bounding box center [508, 281] width 317 height 25
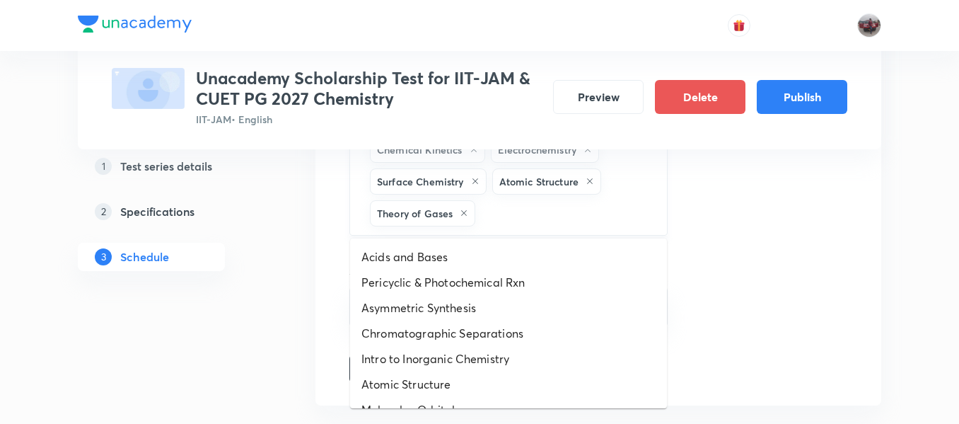
click at [528, 219] on input "text" at bounding box center [564, 213] width 172 height 26
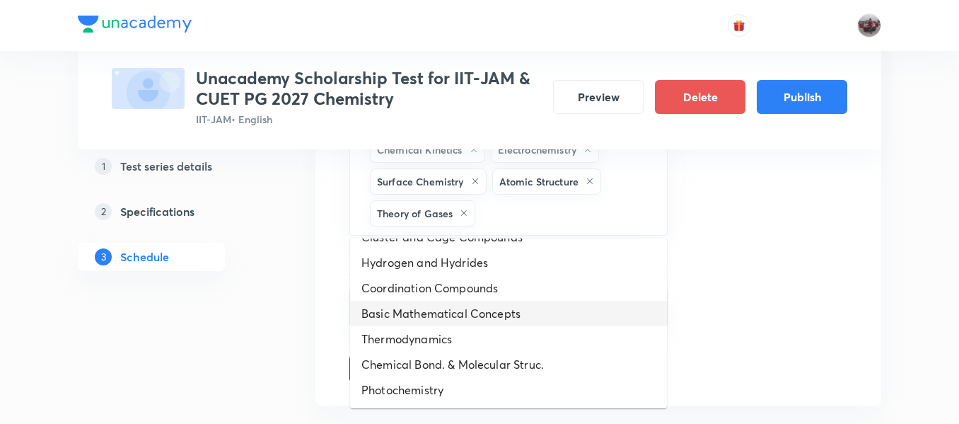
click at [450, 312] on li "Basic Mathematical Concepts" at bounding box center [508, 313] width 317 height 25
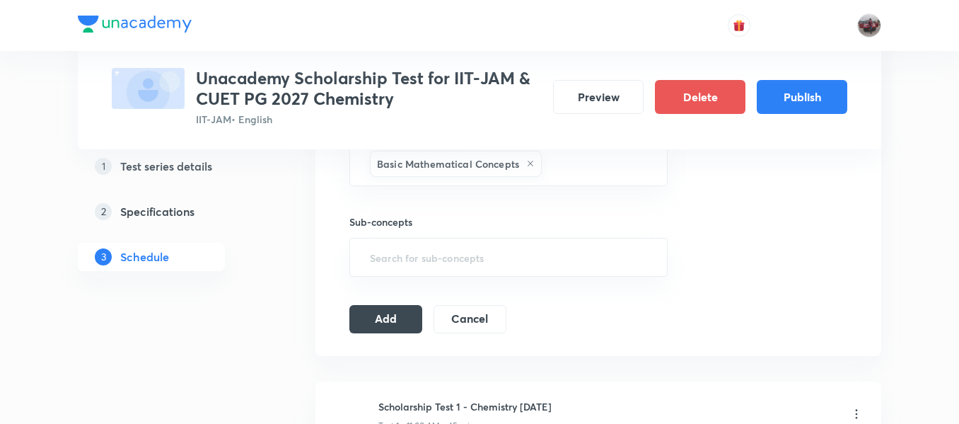
scroll to position [1084, 0]
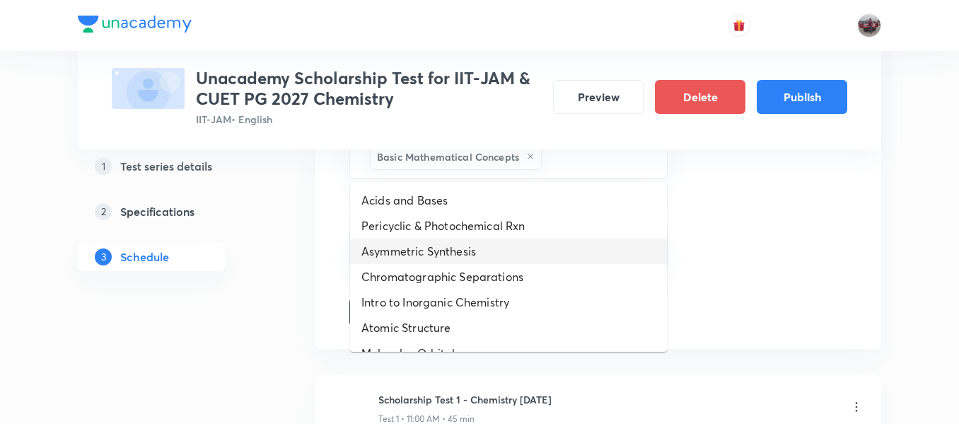
drag, startPoint x: 569, startPoint y: 163, endPoint x: 491, endPoint y: 256, distance: 122.0
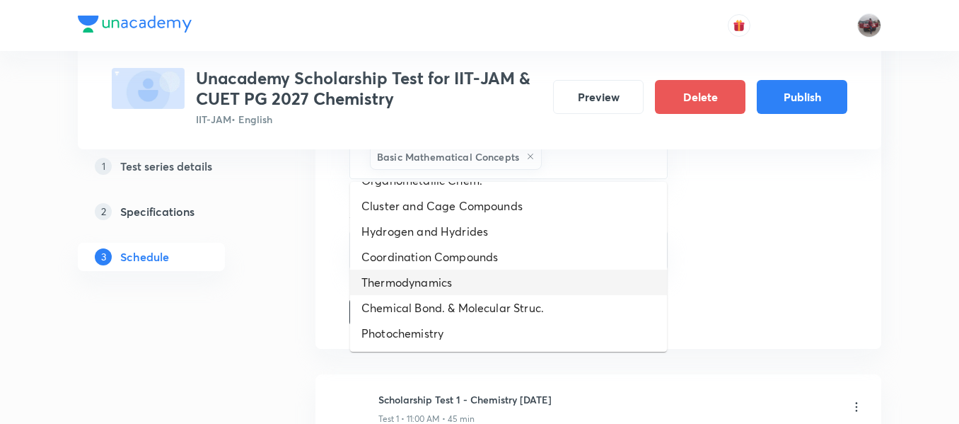
click at [446, 282] on li "Thermodynamics" at bounding box center [508, 281] width 317 height 25
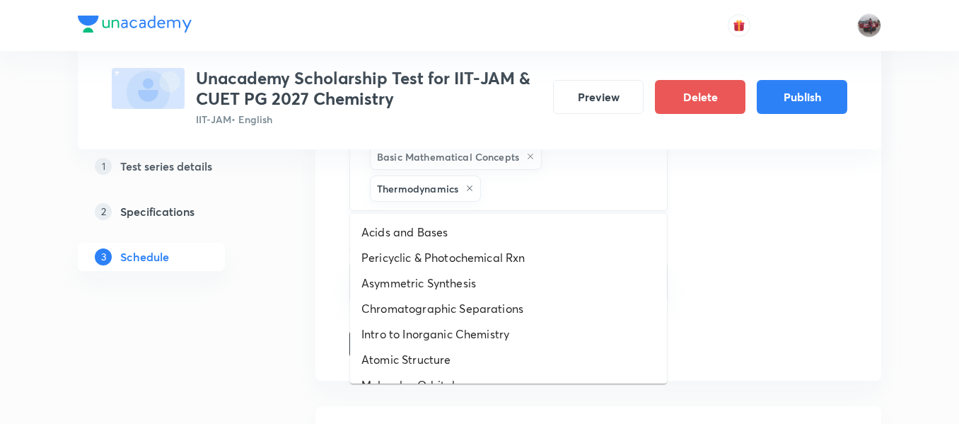
click at [556, 182] on input "text" at bounding box center [567, 188] width 166 height 26
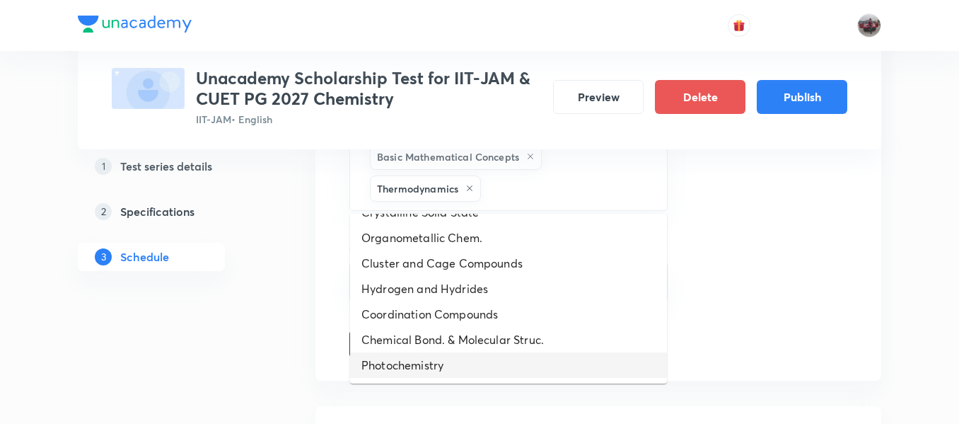
click at [470, 361] on li "Photochemistry" at bounding box center [508, 364] width 317 height 25
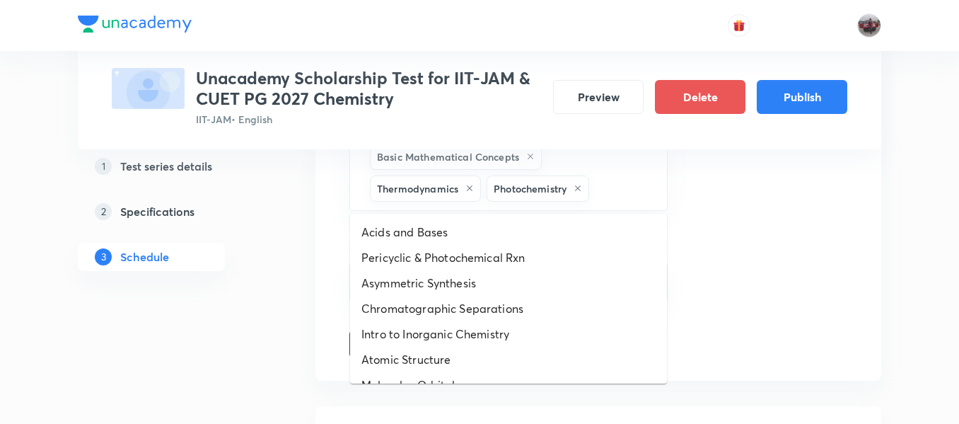
drag, startPoint x: 618, startPoint y: 186, endPoint x: 424, endPoint y: 296, distance: 223.6
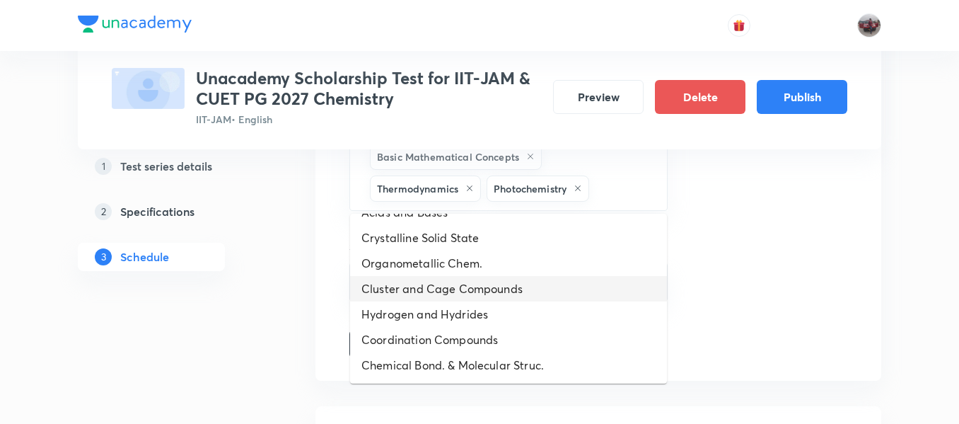
click at [470, 284] on li "Cluster and Cage Compounds" at bounding box center [508, 288] width 317 height 25
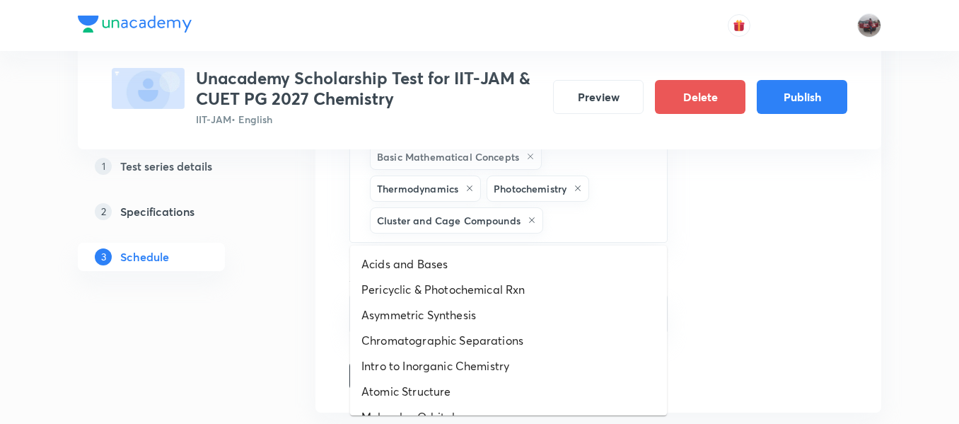
drag, startPoint x: 571, startPoint y: 215, endPoint x: 412, endPoint y: 347, distance: 207.5
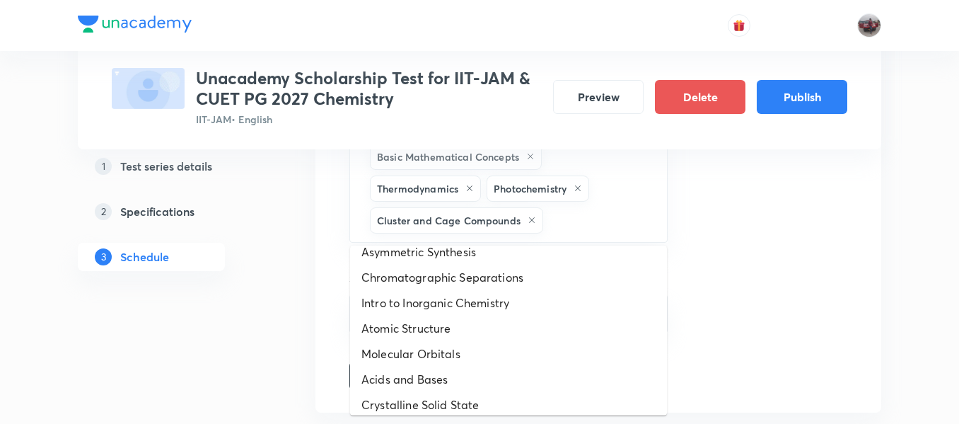
scroll to position [57, 0]
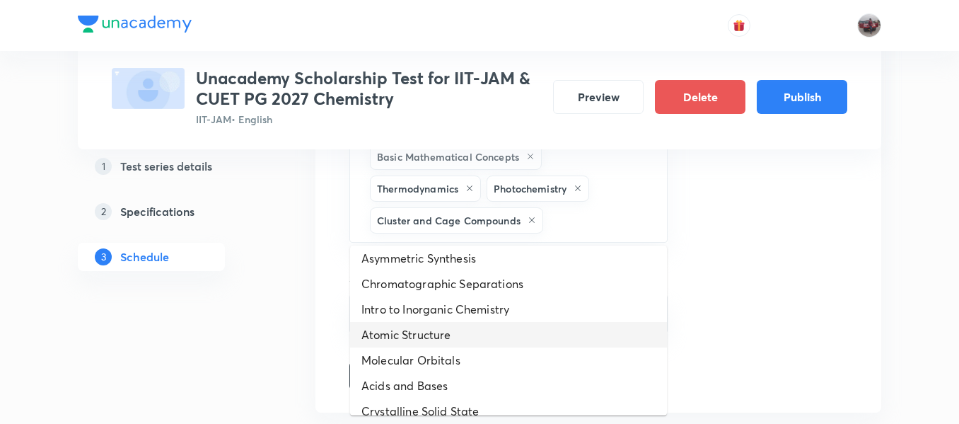
click at [415, 331] on li "Atomic Structure" at bounding box center [508, 334] width 317 height 25
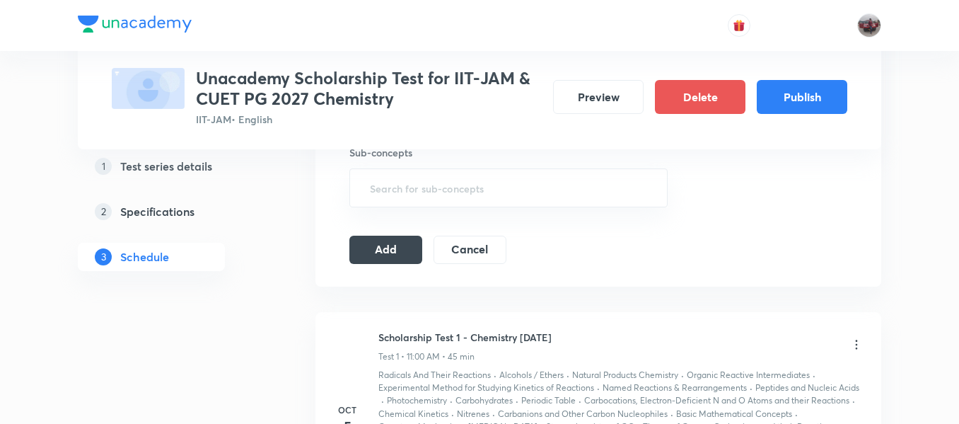
scroll to position [1243, 0]
click at [420, 193] on input "text" at bounding box center [508, 187] width 283 height 26
type input ";"
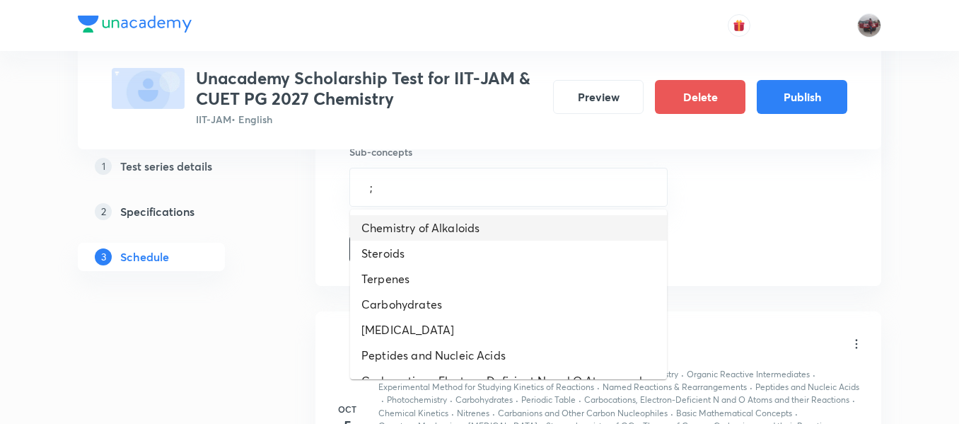
click at [418, 238] on li "Chemistry of Alkaloids" at bounding box center [508, 227] width 317 height 25
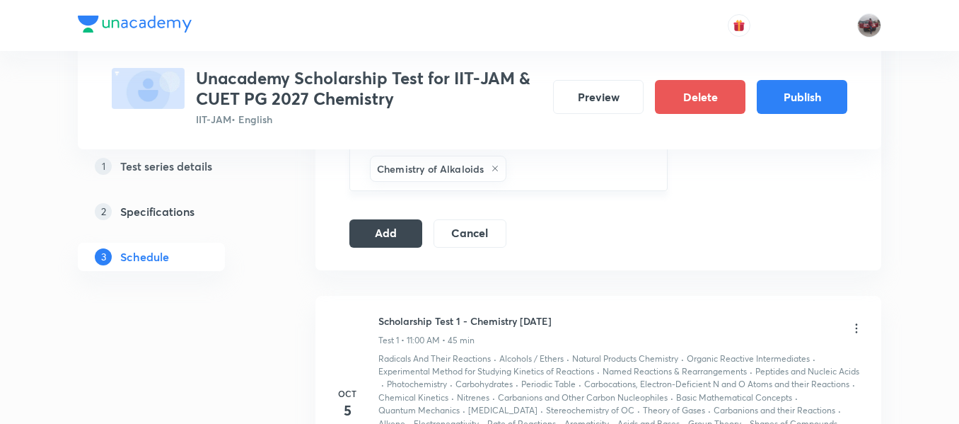
scroll to position [1263, 0]
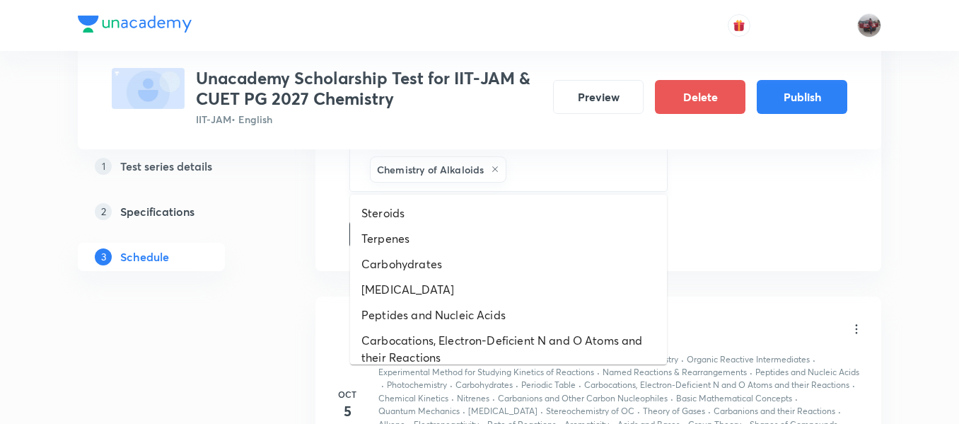
click at [562, 175] on input "text" at bounding box center [579, 169] width 141 height 26
click at [492, 218] on li "Steroids" at bounding box center [508, 212] width 317 height 25
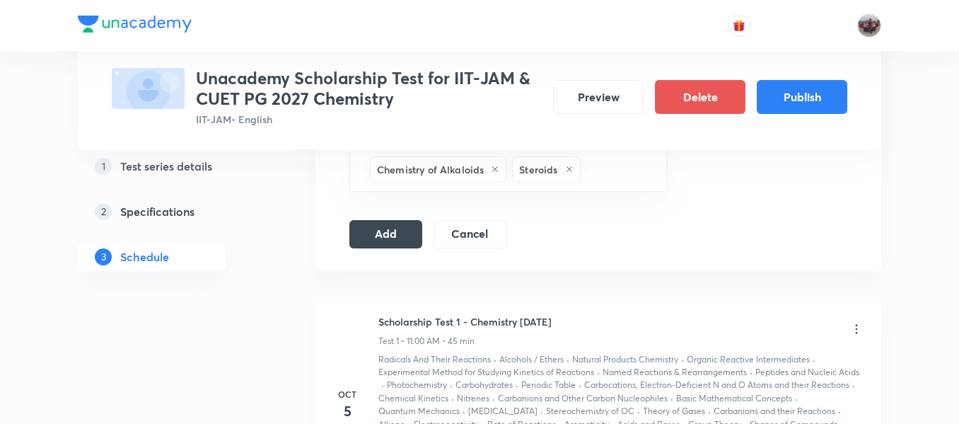
scroll to position [1275, 0]
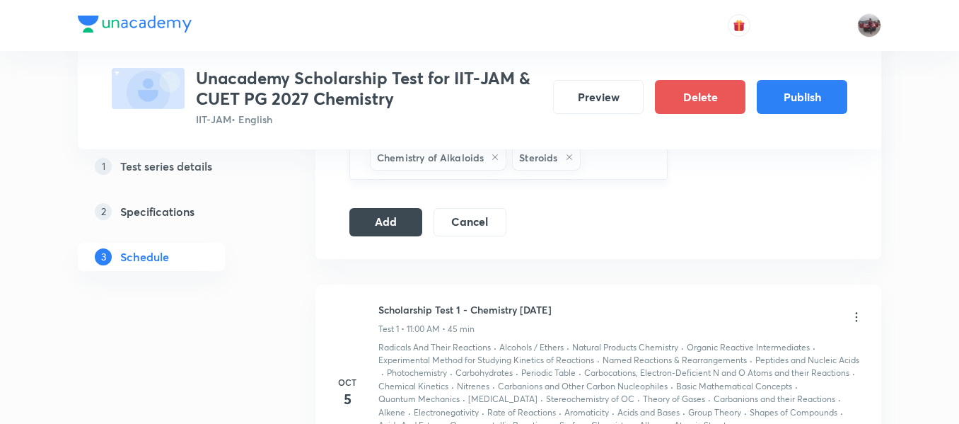
click at [634, 161] on input "text" at bounding box center [617, 157] width 66 height 26
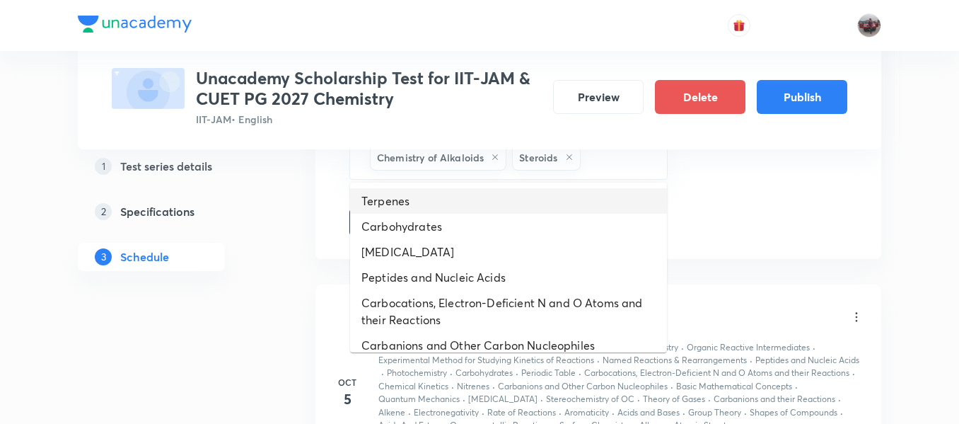
click at [501, 206] on li "Terpenes" at bounding box center [508, 200] width 317 height 25
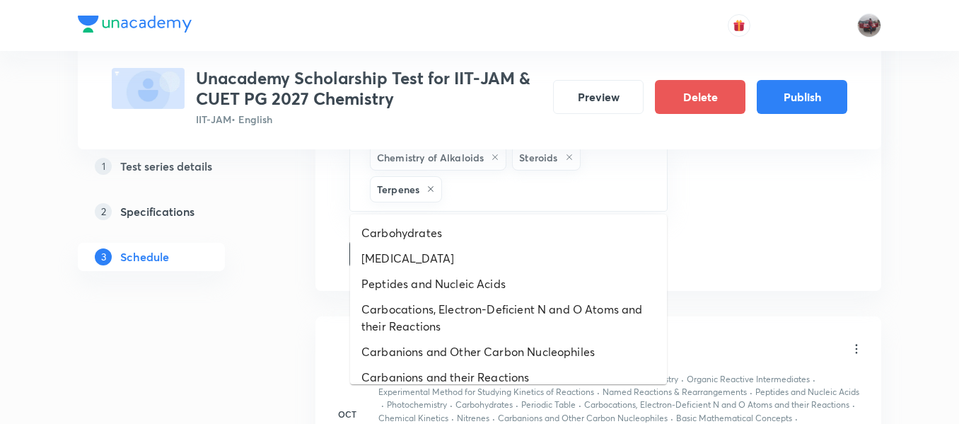
drag, startPoint x: 540, startPoint y: 190, endPoint x: 448, endPoint y: 251, distance: 110.1
click at [448, 251] on li "Amino Acids" at bounding box center [508, 257] width 317 height 25
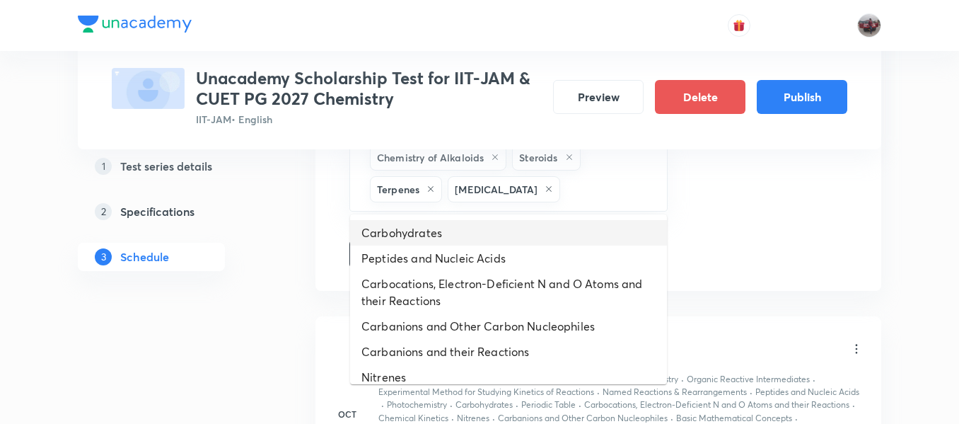
drag, startPoint x: 577, startPoint y: 189, endPoint x: 485, endPoint y: 231, distance: 101.3
click at [485, 231] on li "Carbohydrates" at bounding box center [508, 232] width 317 height 25
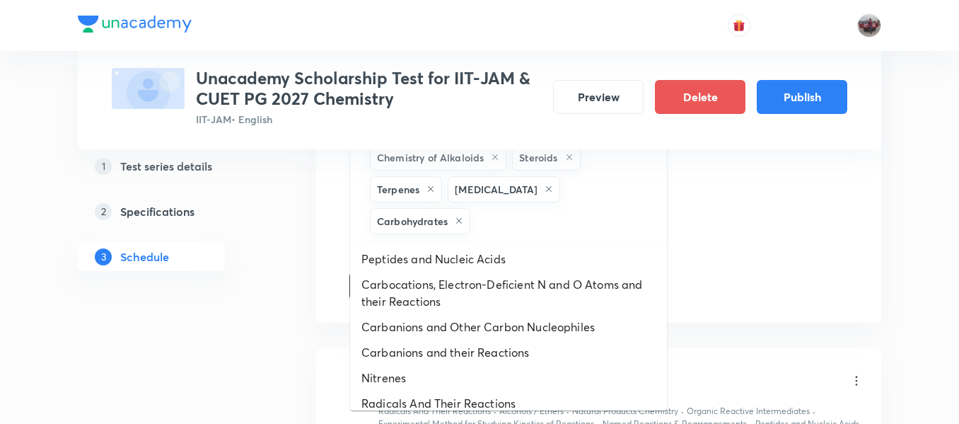
click at [565, 217] on input "text" at bounding box center [561, 221] width 177 height 26
click at [485, 260] on li "Peptides and Nucleic Acids" at bounding box center [508, 258] width 317 height 25
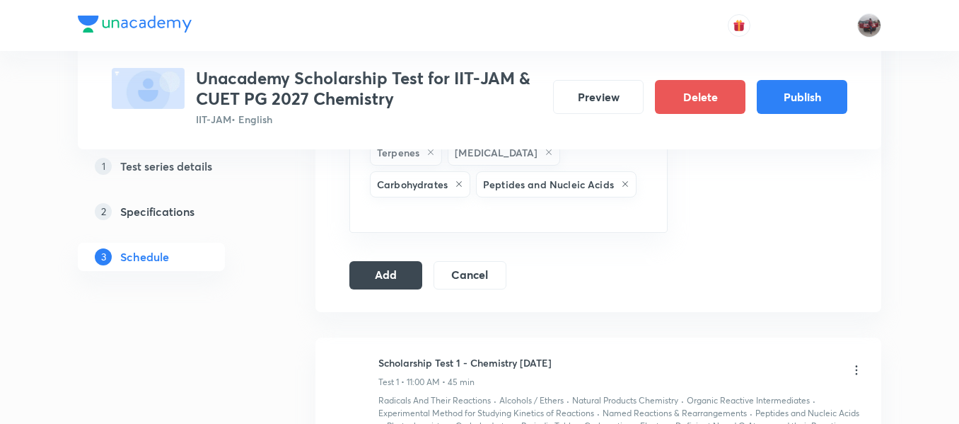
scroll to position [1313, 0]
click at [565, 199] on input "text" at bounding box center [508, 212] width 283 height 26
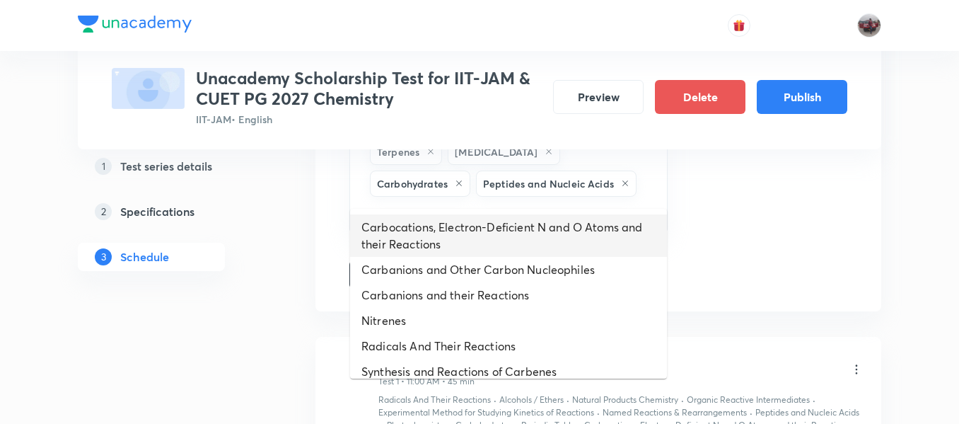
click at [532, 226] on li "Carbocations, Electron-Deficient N and O Atoms and their Reactions" at bounding box center [508, 235] width 317 height 42
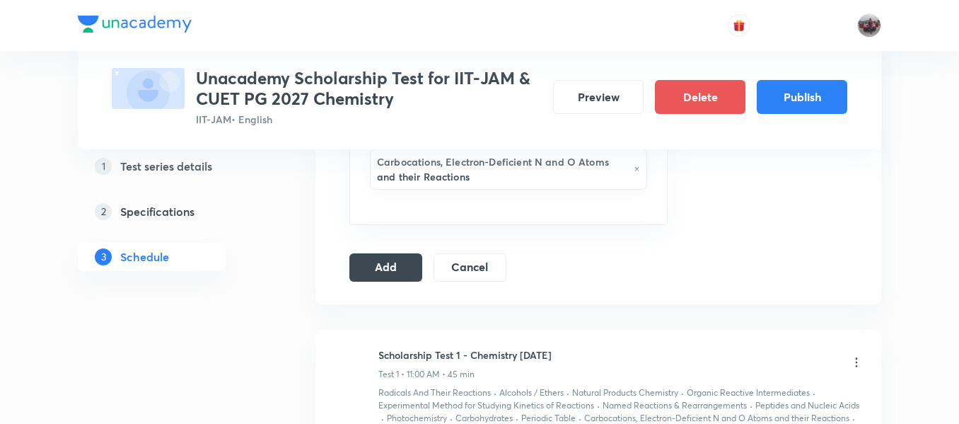
scroll to position [1367, 0]
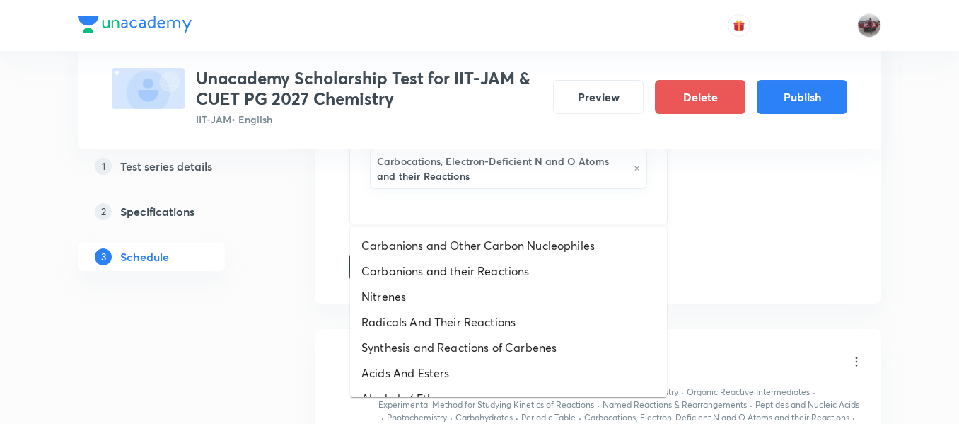
click at [484, 209] on input "text" at bounding box center [508, 205] width 283 height 26
click at [500, 256] on li "Carbanions and Other Carbon Nucleophiles" at bounding box center [508, 245] width 317 height 25
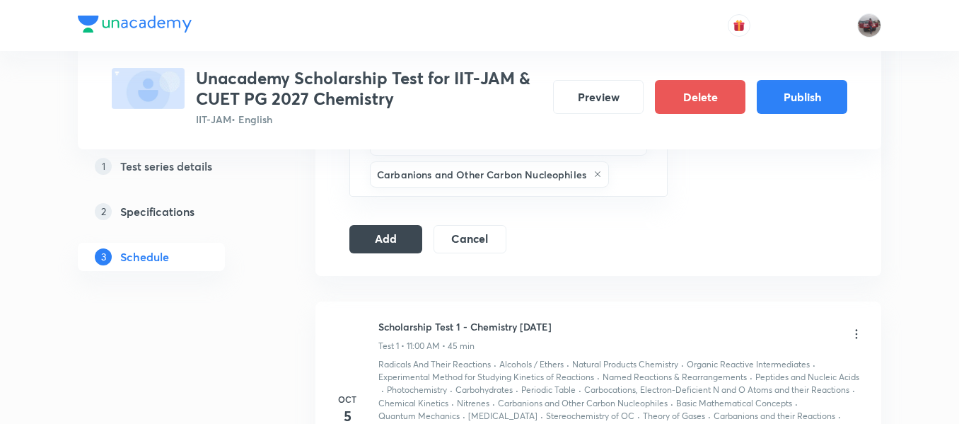
scroll to position [1403, 0]
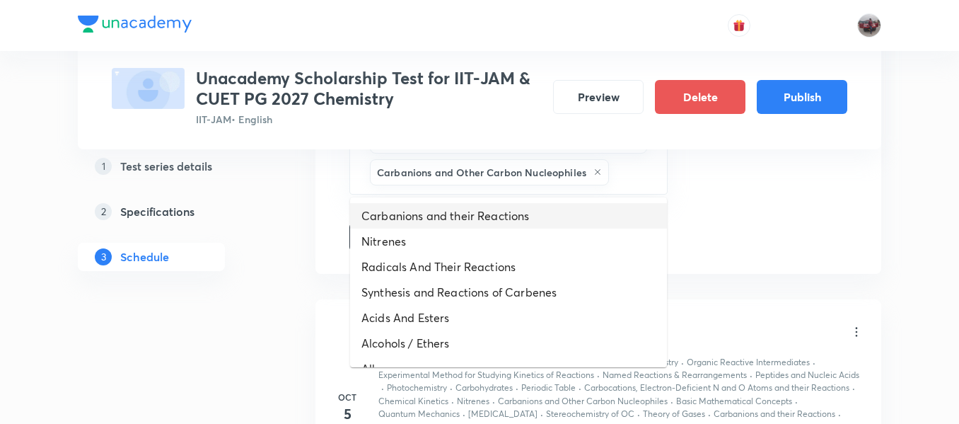
drag, startPoint x: 632, startPoint y: 177, endPoint x: 512, endPoint y: 227, distance: 130.3
click at [512, 227] on li "Carbanions and their Reactions" at bounding box center [508, 215] width 317 height 25
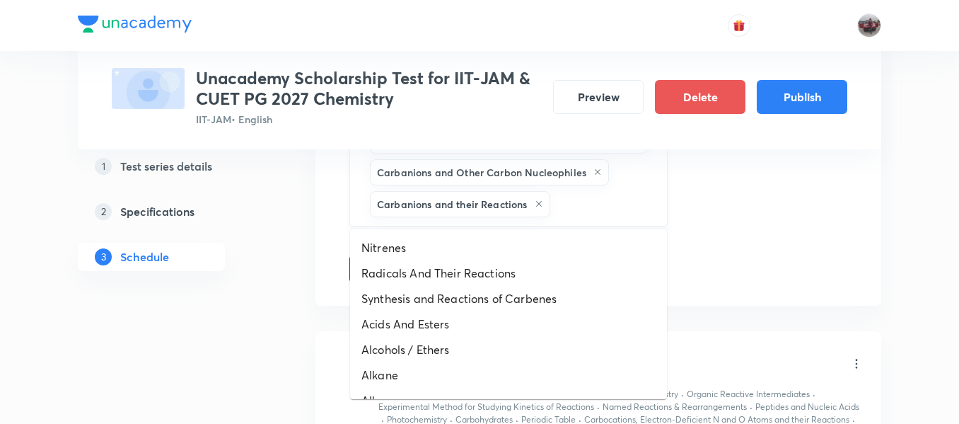
click at [585, 212] on input "text" at bounding box center [601, 204] width 97 height 26
click at [500, 244] on li "Nitrenes" at bounding box center [508, 247] width 317 height 25
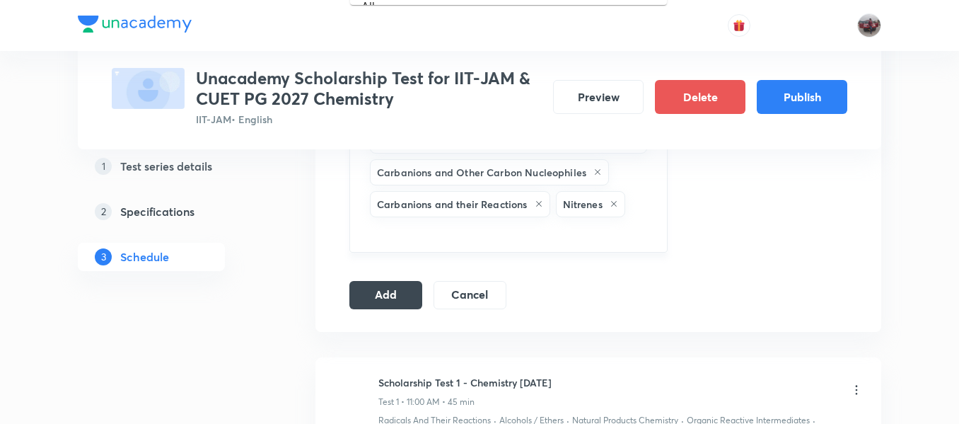
click at [586, 235] on input "text" at bounding box center [508, 233] width 283 height 26
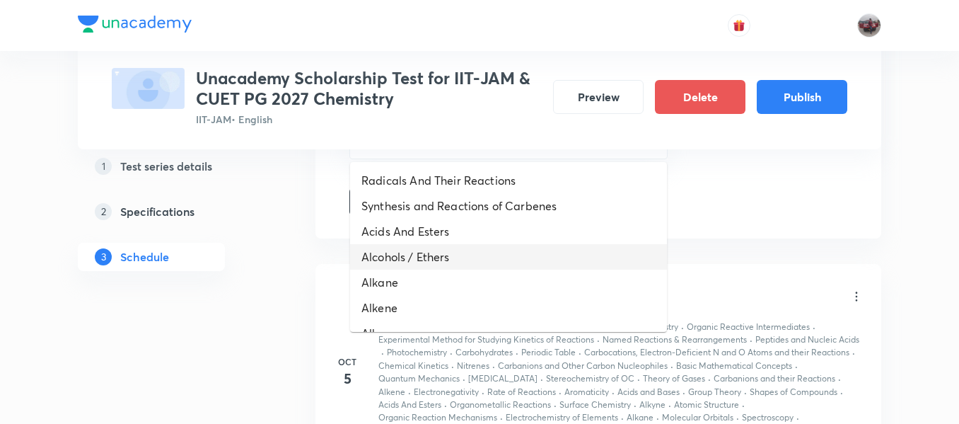
scroll to position [1499, 0]
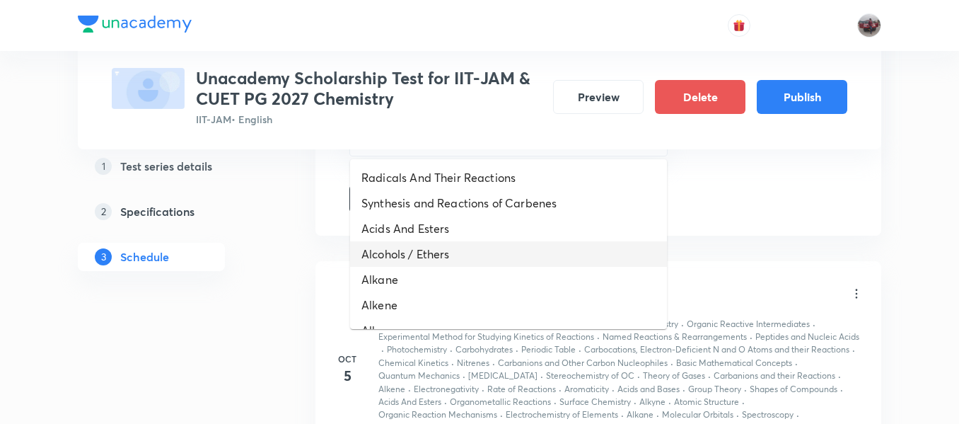
click at [512, 253] on li "Alcohols / Ethers" at bounding box center [508, 253] width 317 height 25
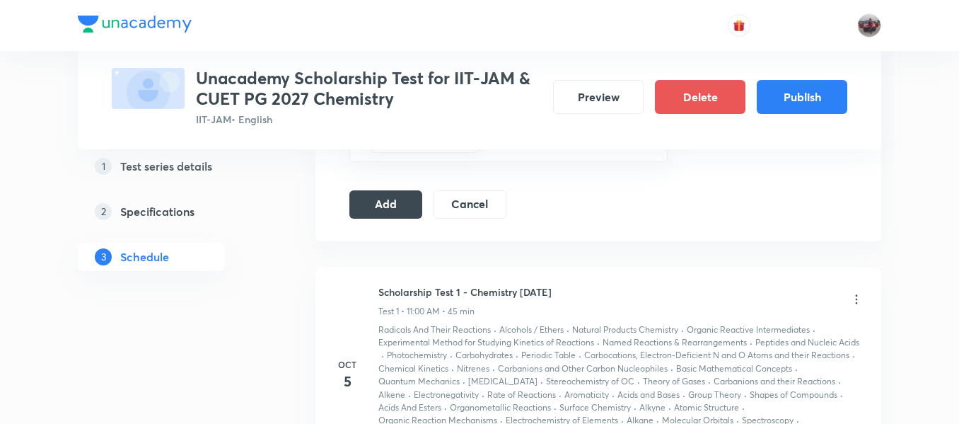
scroll to position [1458, 0]
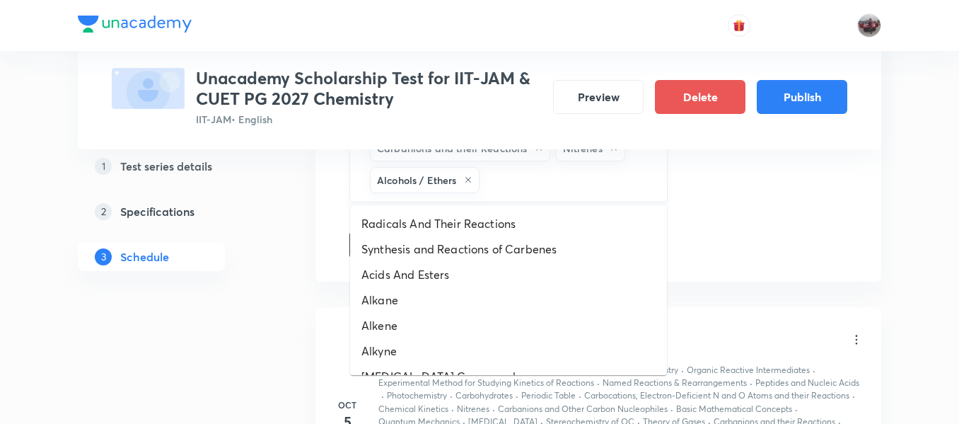
click at [557, 178] on input "text" at bounding box center [566, 180] width 168 height 26
click at [475, 226] on li "Radicals And Their Reactions" at bounding box center [508, 223] width 317 height 25
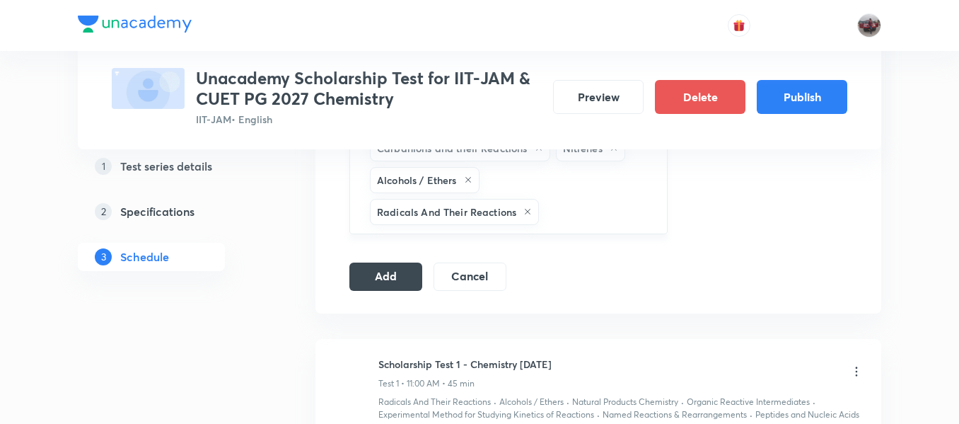
scroll to position [1494, 0]
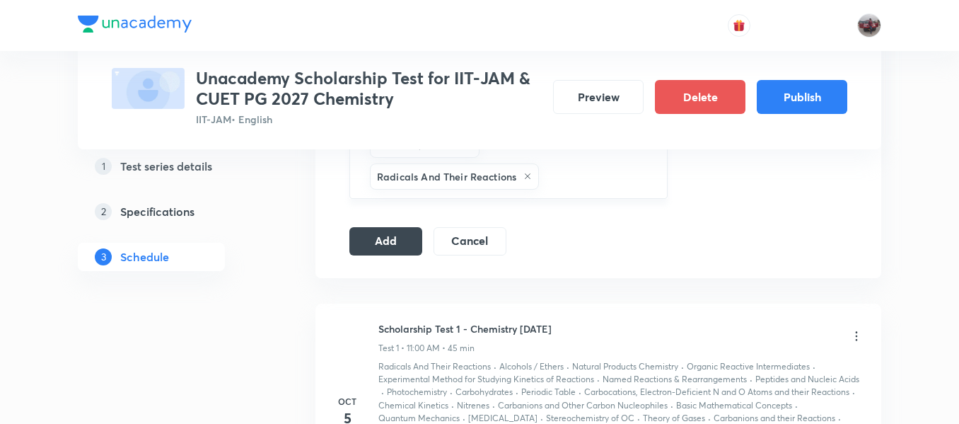
click at [566, 183] on input "text" at bounding box center [596, 176] width 108 height 26
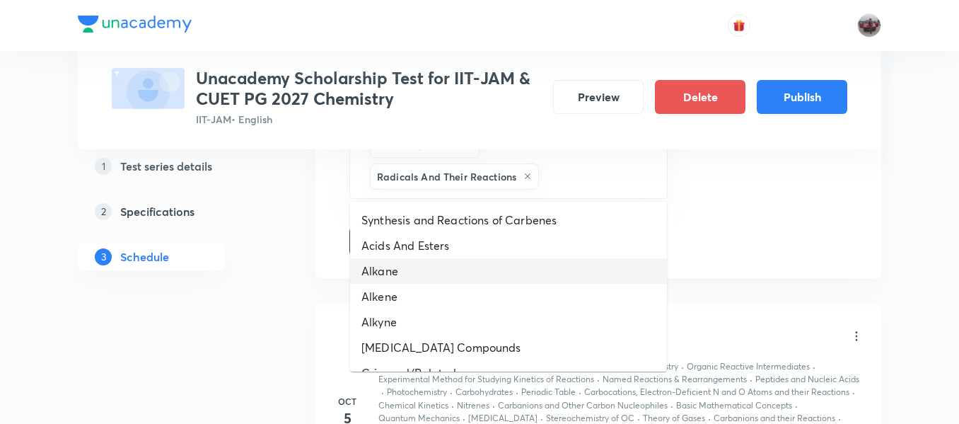
click at [471, 261] on li "Alkane" at bounding box center [508, 270] width 317 height 25
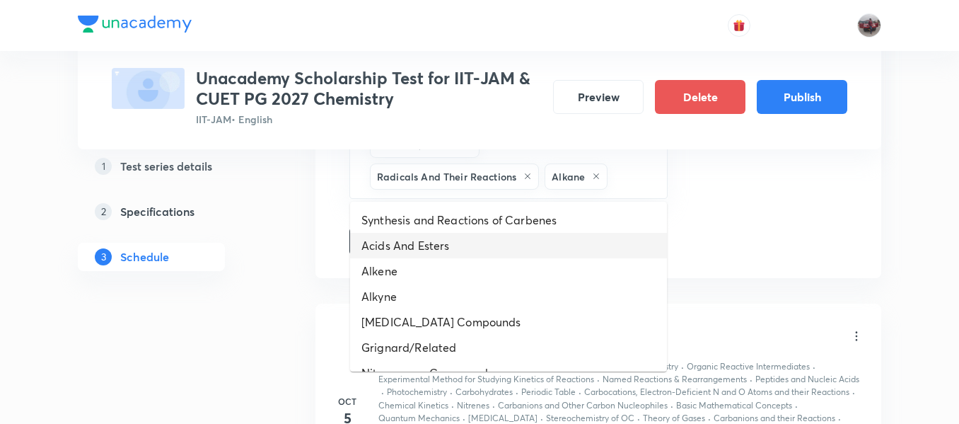
drag, startPoint x: 633, startPoint y: 173, endPoint x: 436, endPoint y: 262, distance: 216.8
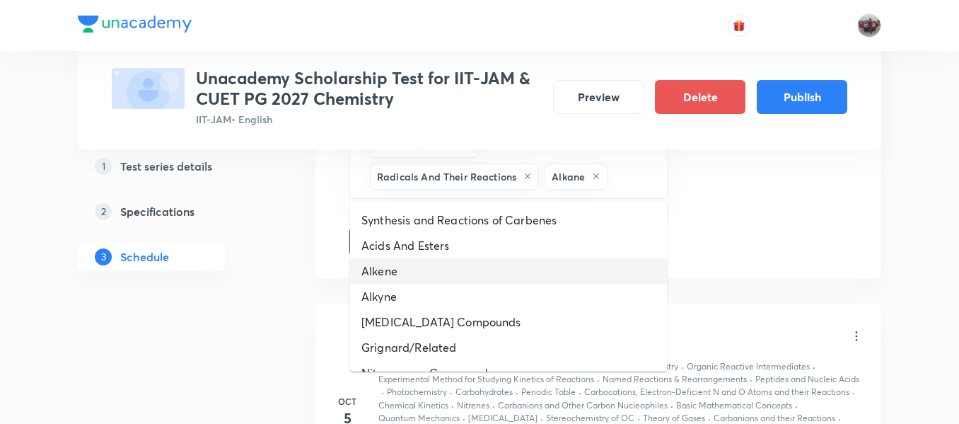
click at [436, 262] on li "Alkene" at bounding box center [508, 270] width 317 height 25
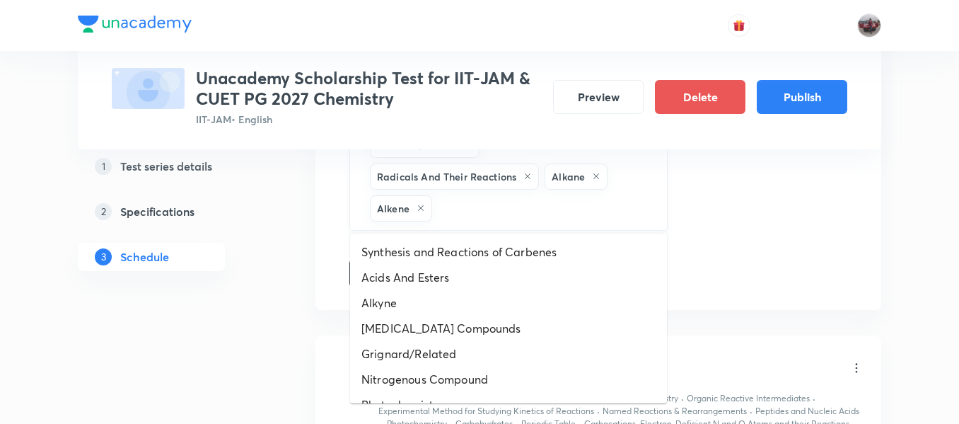
click at [525, 211] on input "text" at bounding box center [542, 208] width 215 height 26
click at [449, 299] on li "Alkyne" at bounding box center [508, 302] width 317 height 25
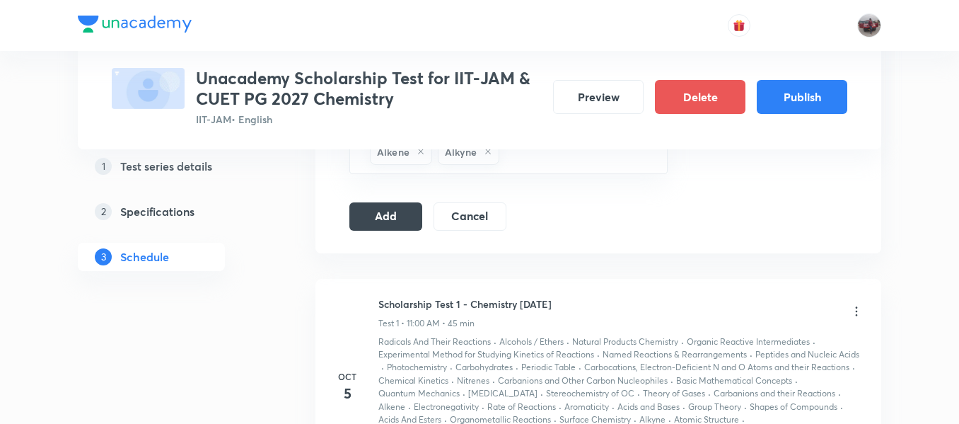
scroll to position [1554, 0]
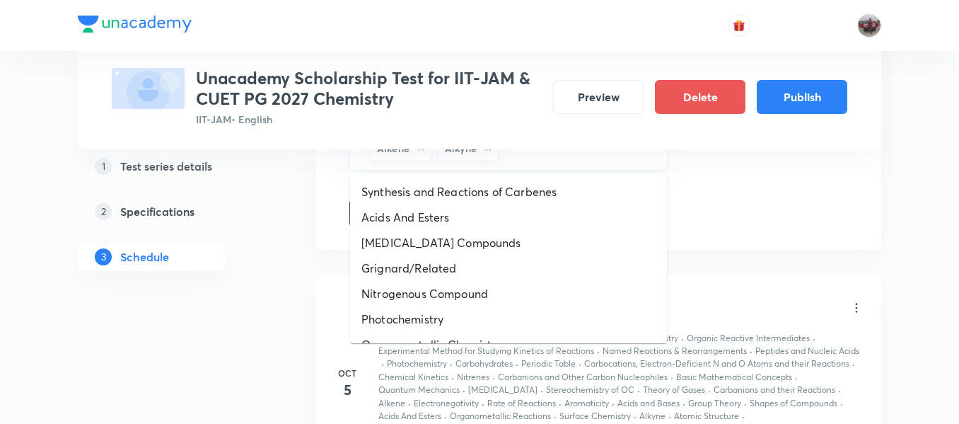
drag, startPoint x: 537, startPoint y: 151, endPoint x: 470, endPoint y: 224, distance: 98.6
click at [470, 224] on li "Acids And Esters" at bounding box center [508, 216] width 317 height 25
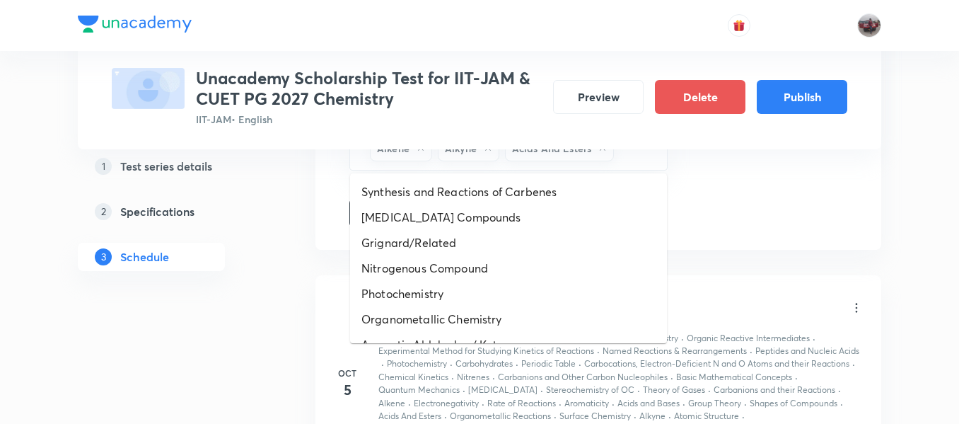
drag, startPoint x: 642, startPoint y: 153, endPoint x: 495, endPoint y: 243, distance: 172.1
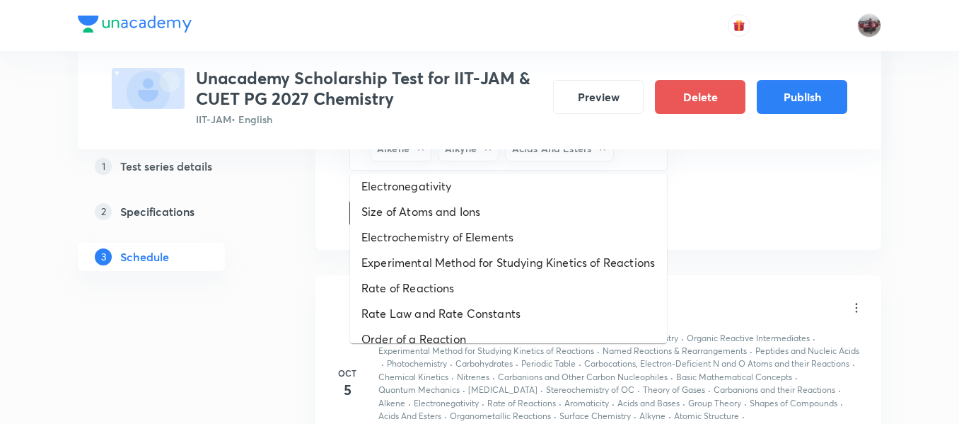
scroll to position [470, 0]
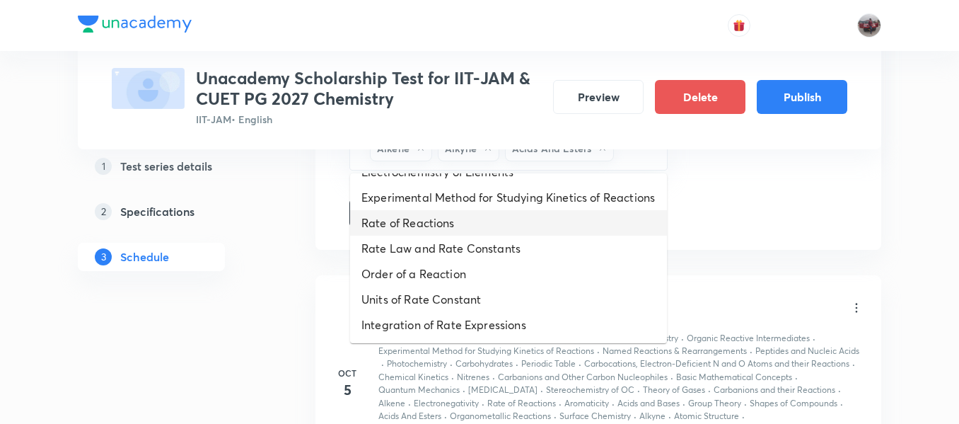
click at [447, 234] on li "Rate of Reactions" at bounding box center [508, 222] width 317 height 25
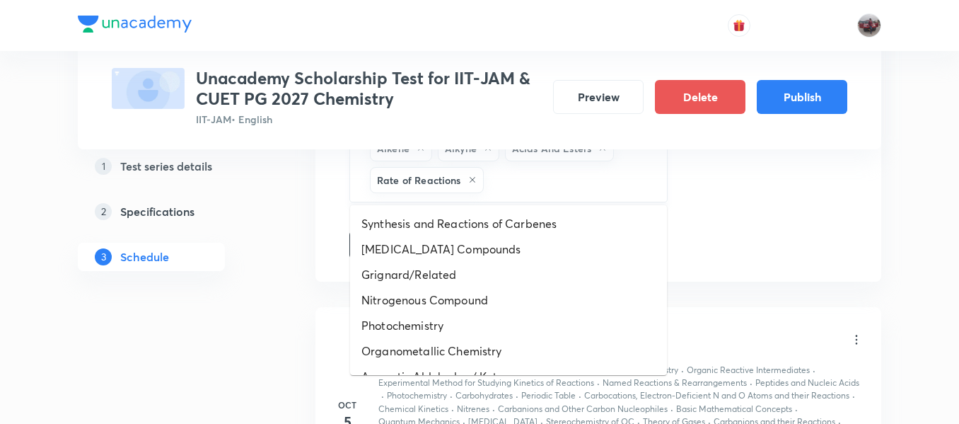
click at [535, 175] on input "text" at bounding box center [568, 180] width 163 height 26
click at [468, 275] on li "Grignard/Related" at bounding box center [508, 274] width 317 height 25
drag, startPoint x: 629, startPoint y: 182, endPoint x: 472, endPoint y: 305, distance: 199.1
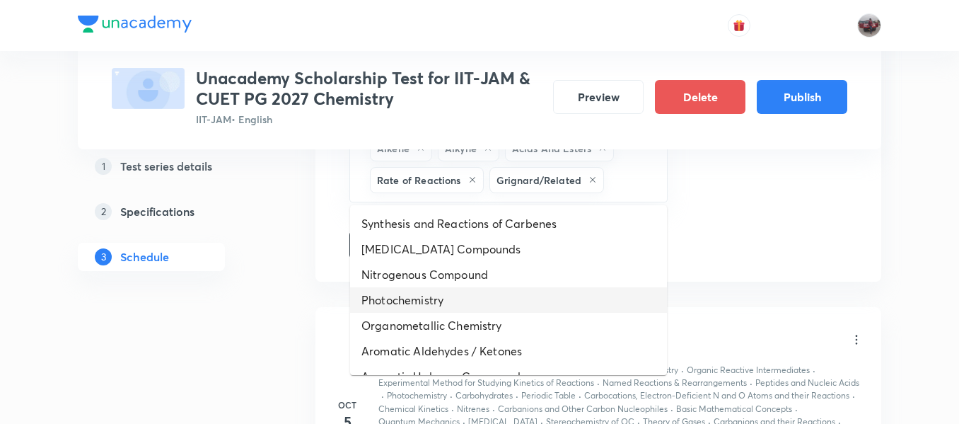
scroll to position [419, 0]
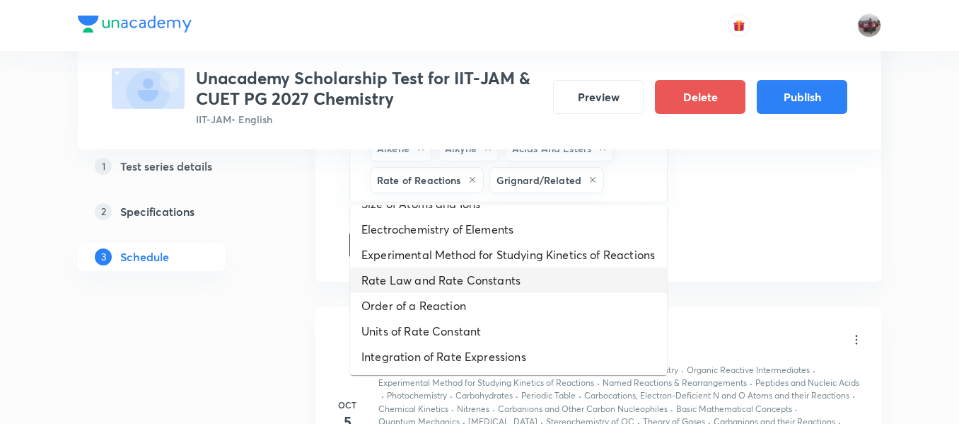
click at [419, 268] on li "Rate Law and Rate Constants" at bounding box center [508, 279] width 317 height 25
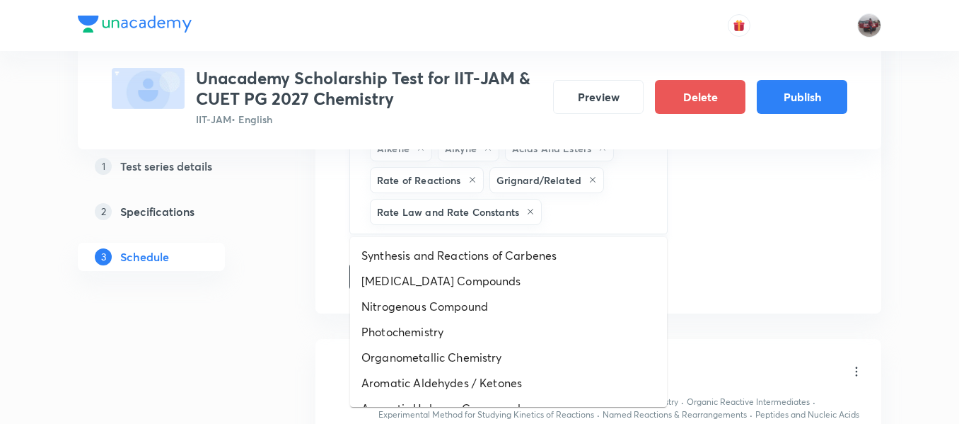
click at [569, 209] on input "text" at bounding box center [597, 212] width 105 height 26
click at [519, 290] on li "Carbonyl Compounds" at bounding box center [508, 280] width 317 height 25
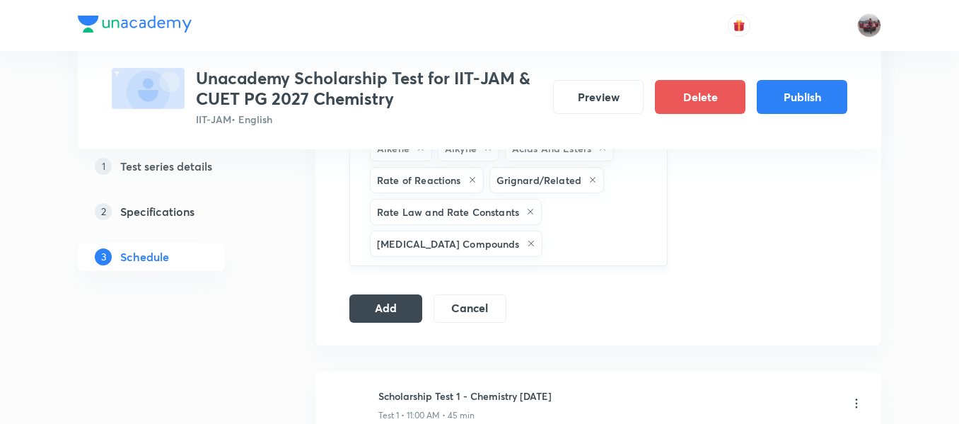
click at [582, 249] on input "text" at bounding box center [597, 244] width 105 height 26
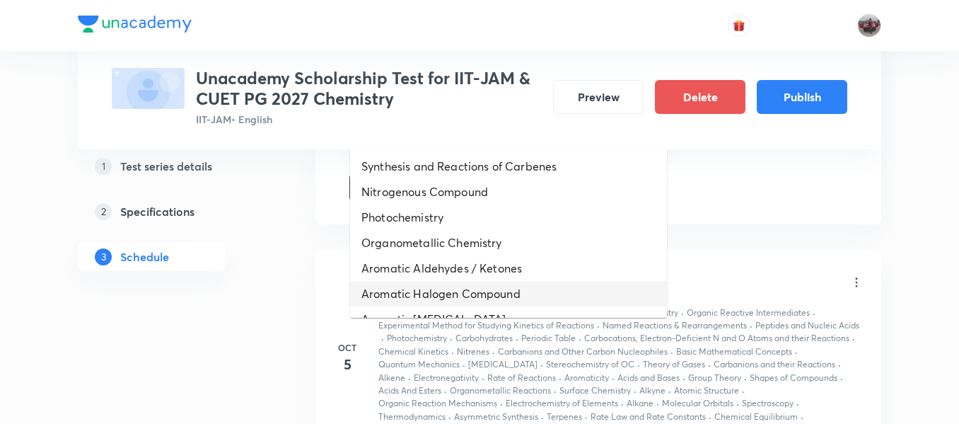
scroll to position [1676, 0]
click at [509, 282] on li "Aromatic Halogen Compound" at bounding box center [508, 292] width 317 height 25
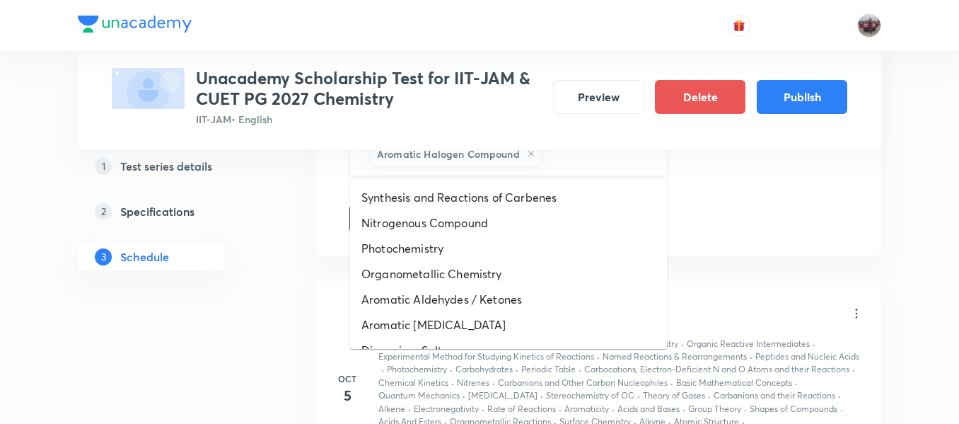
click at [593, 159] on input "text" at bounding box center [597, 154] width 105 height 26
click at [499, 221] on li "Nitrogenous Compound" at bounding box center [508, 222] width 317 height 25
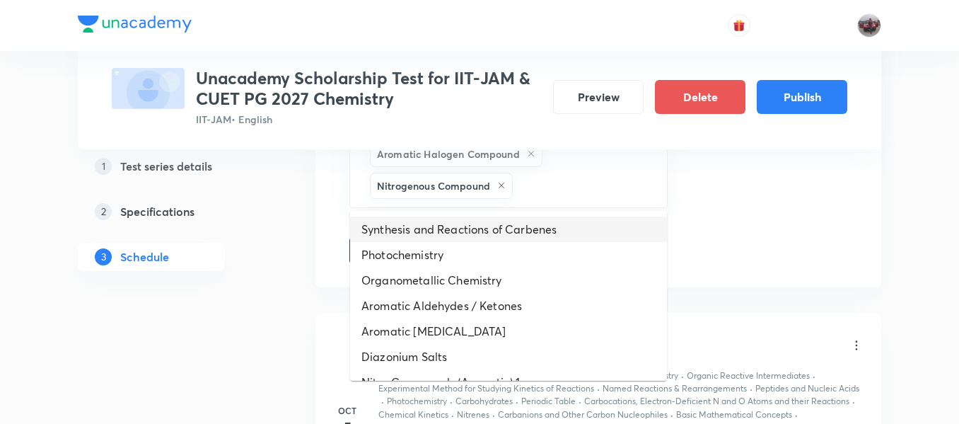
drag, startPoint x: 576, startPoint y: 185, endPoint x: 501, endPoint y: 256, distance: 103.6
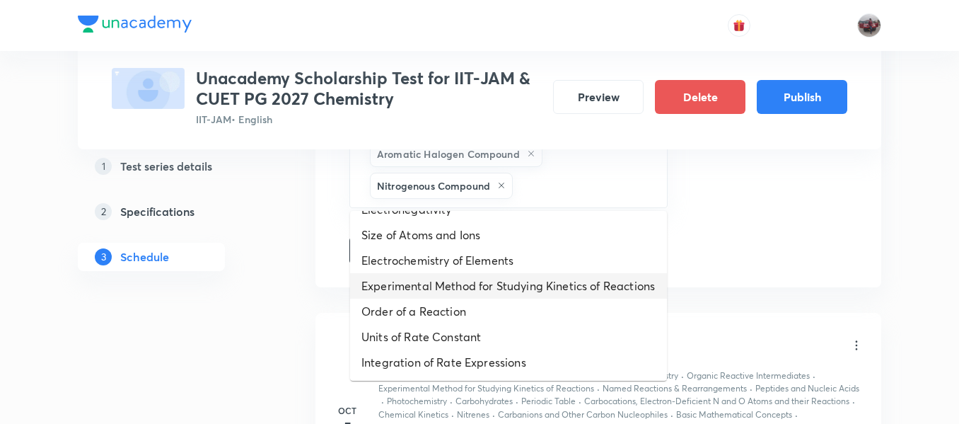
click at [452, 275] on li "Experimental Method for Studying Kinetics of Reactions" at bounding box center [508, 285] width 317 height 25
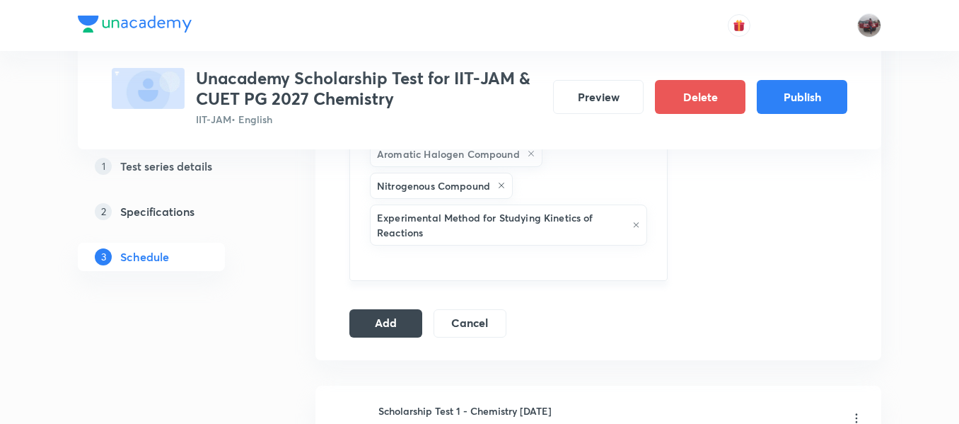
click at [552, 253] on input "text" at bounding box center [508, 261] width 283 height 26
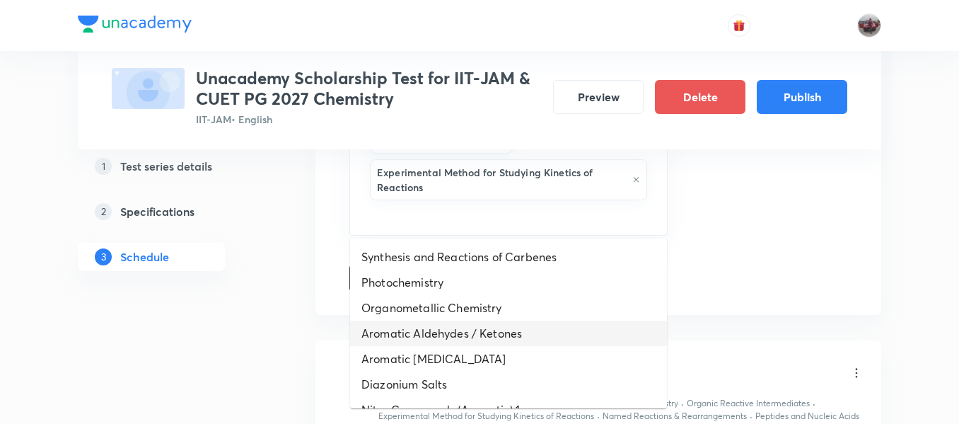
scroll to position [274, 0]
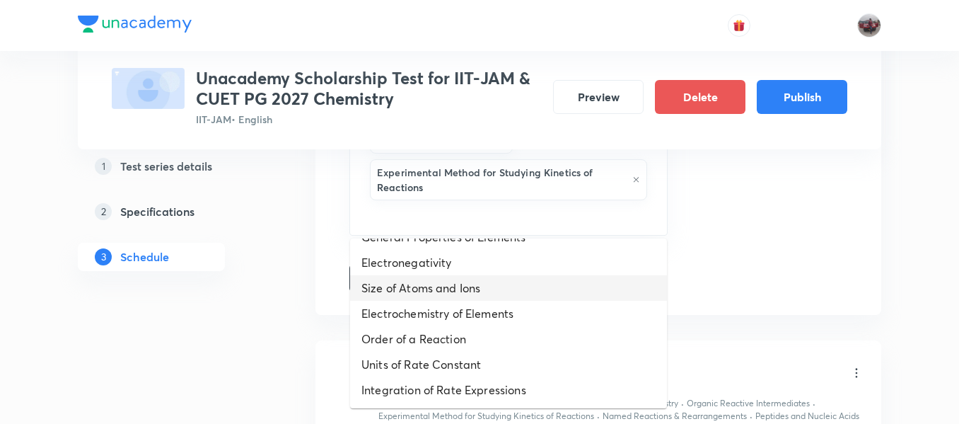
click at [434, 294] on li "Size of Atoms and Ions" at bounding box center [508, 287] width 317 height 25
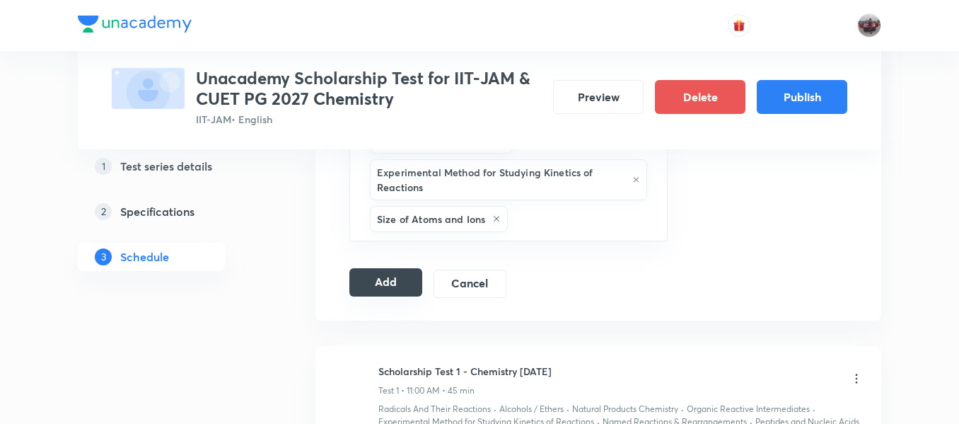
click at [400, 277] on button "Add" at bounding box center [385, 282] width 73 height 28
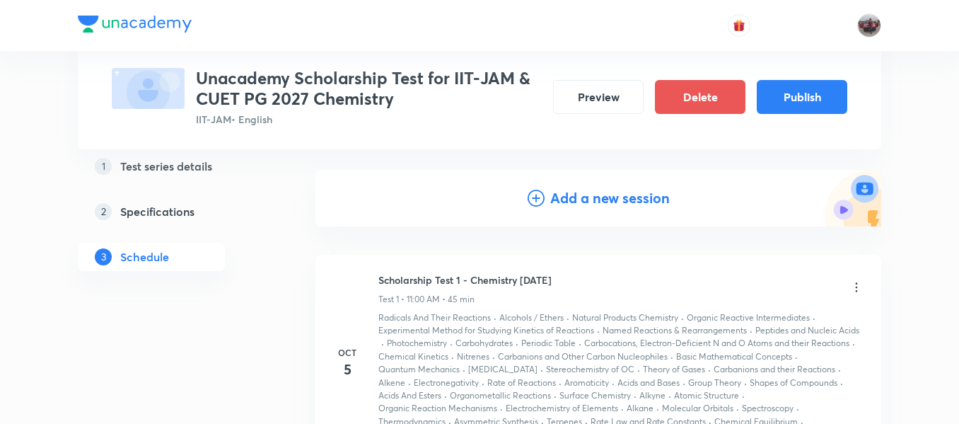
scroll to position [0, 0]
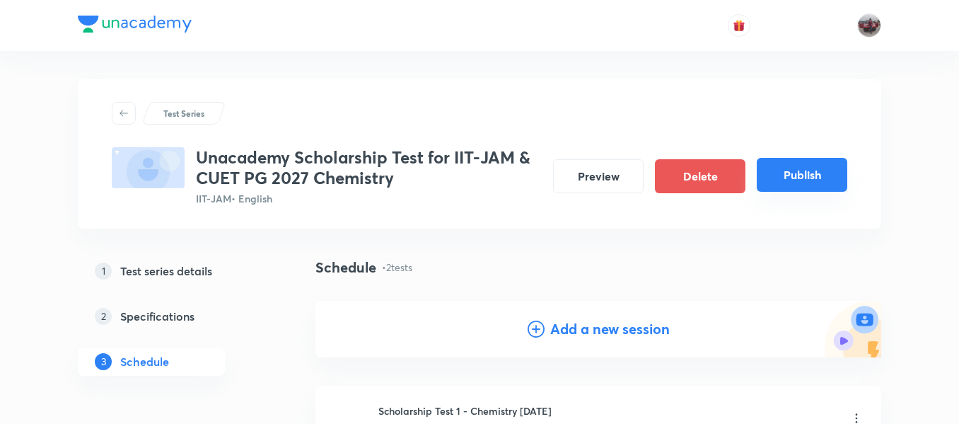
click at [809, 187] on button "Publish" at bounding box center [802, 175] width 91 height 34
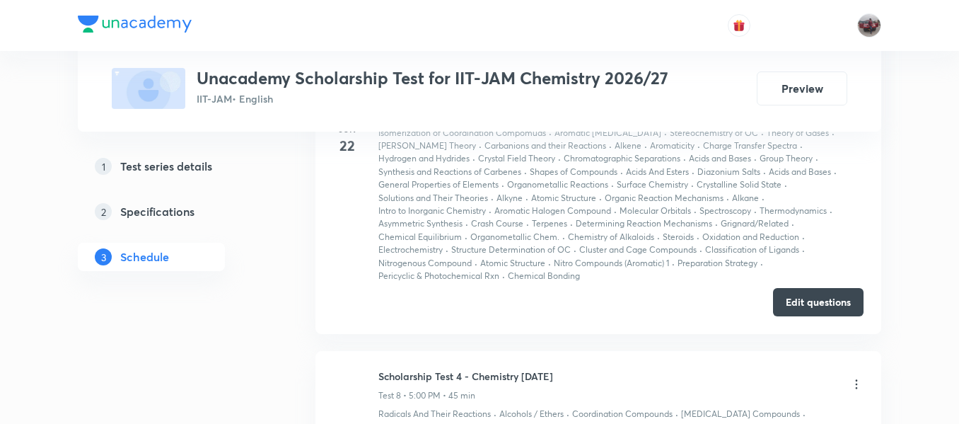
scroll to position [3137, 0]
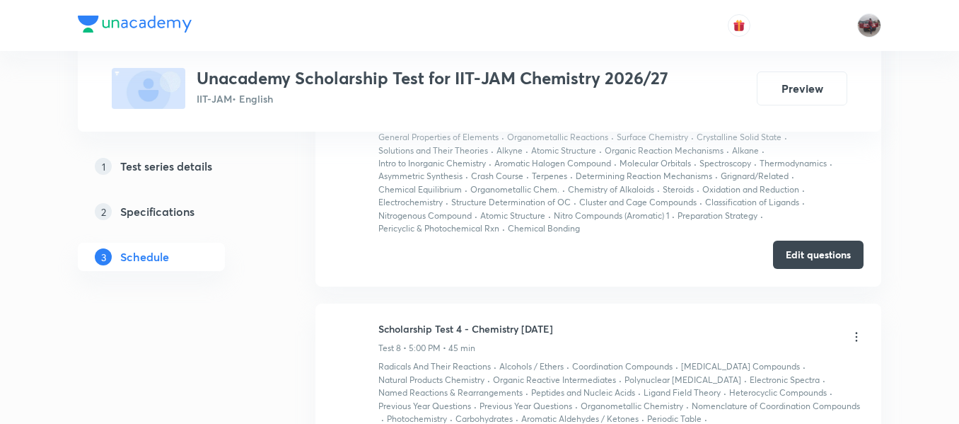
drag, startPoint x: 378, startPoint y: 277, endPoint x: 561, endPoint y: 280, distance: 183.2
copy h6 "Scholarship Test 4 - Chemistry June'25"
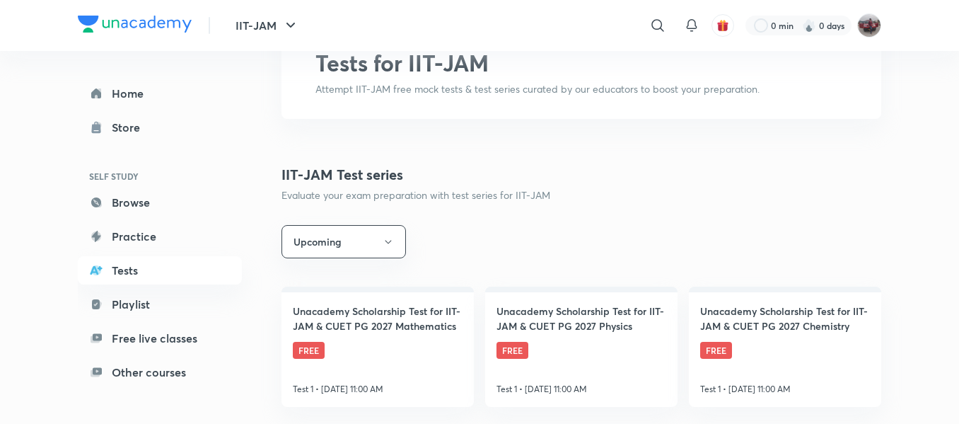
scroll to position [100, 0]
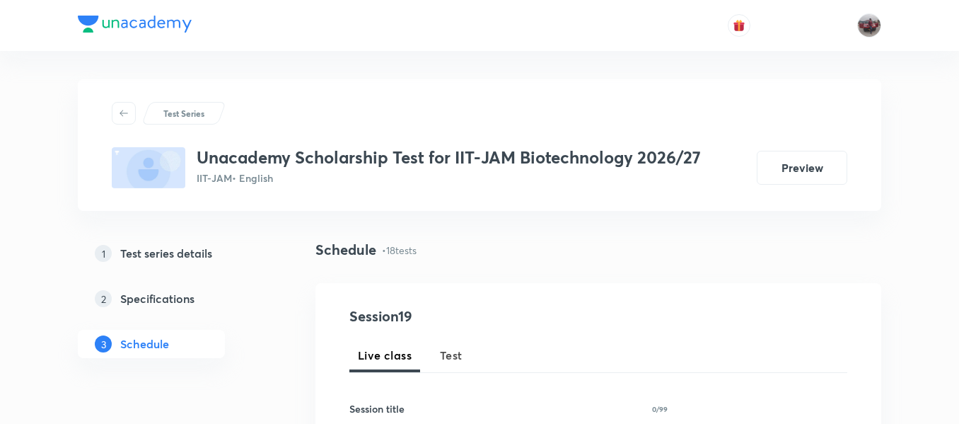
scroll to position [122, 0]
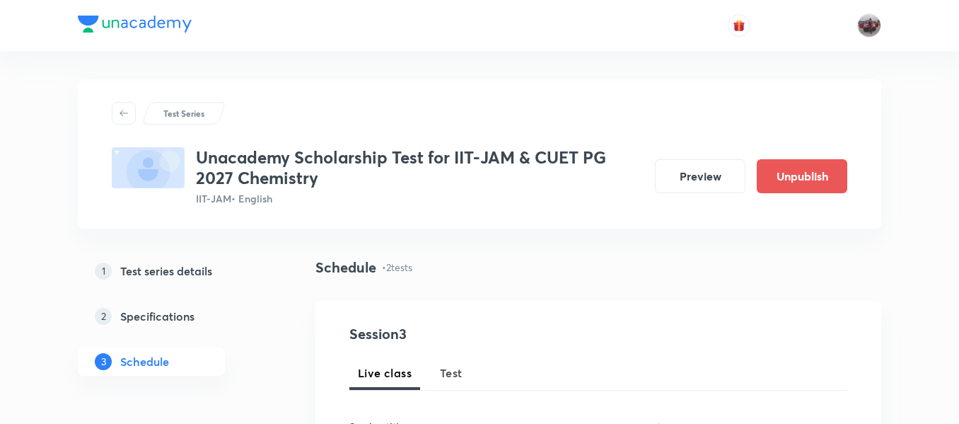
click at [313, 159] on h3 "Unacademy Scholarship Test for IIT-JAM & CUET PG 2027 Chemistry" at bounding box center [420, 167] width 448 height 41
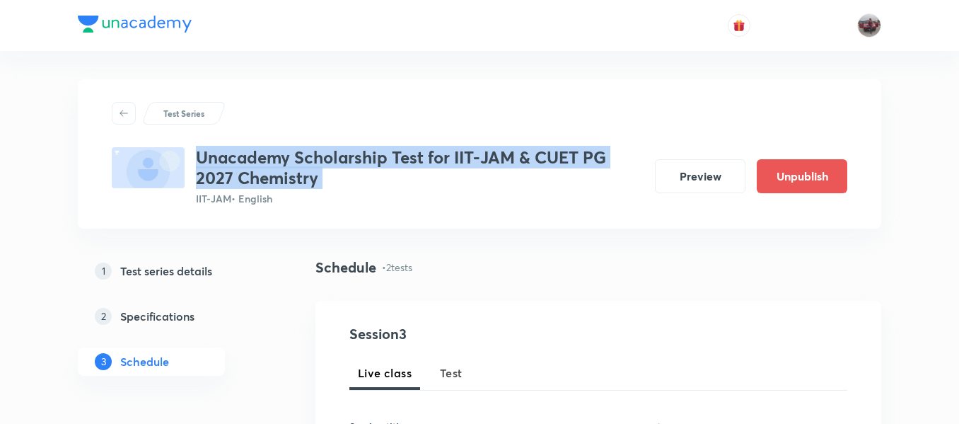
click at [313, 159] on h3 "Unacademy Scholarship Test for IIT-JAM & CUET PG 2027 Chemistry" at bounding box center [420, 167] width 448 height 41
copy h3 "Unacademy Scholarship Test for IIT-JAM & CUET PG 2027 Chemistry"
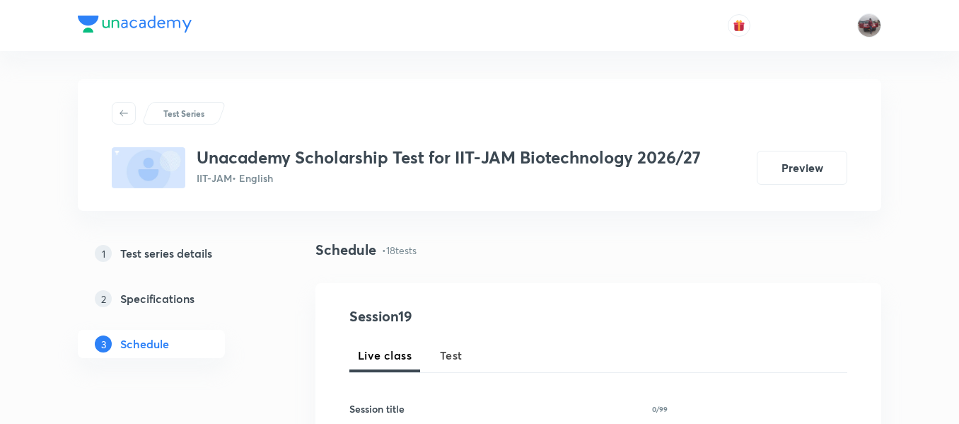
click at [172, 245] on h5 "Test series details" at bounding box center [166, 253] width 92 height 17
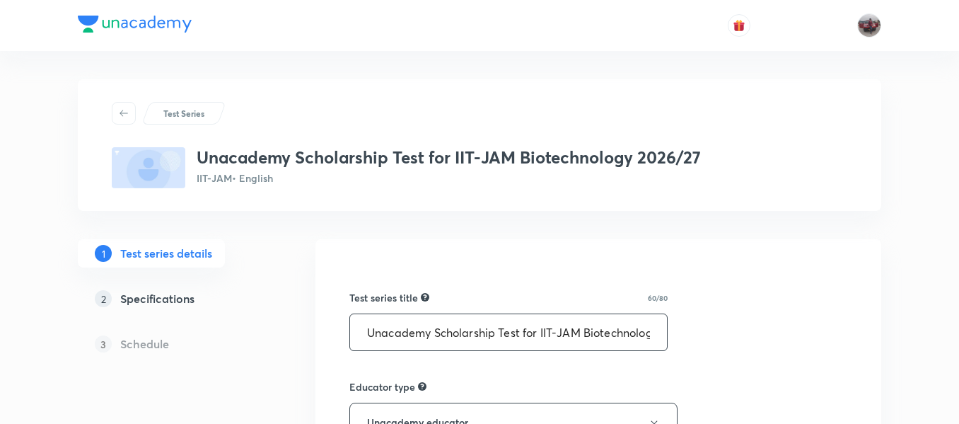
click at [437, 347] on input "Unacademy Scholarship Test for IIT-JAM Biotechnology 2026/27" at bounding box center [508, 332] width 317 height 36
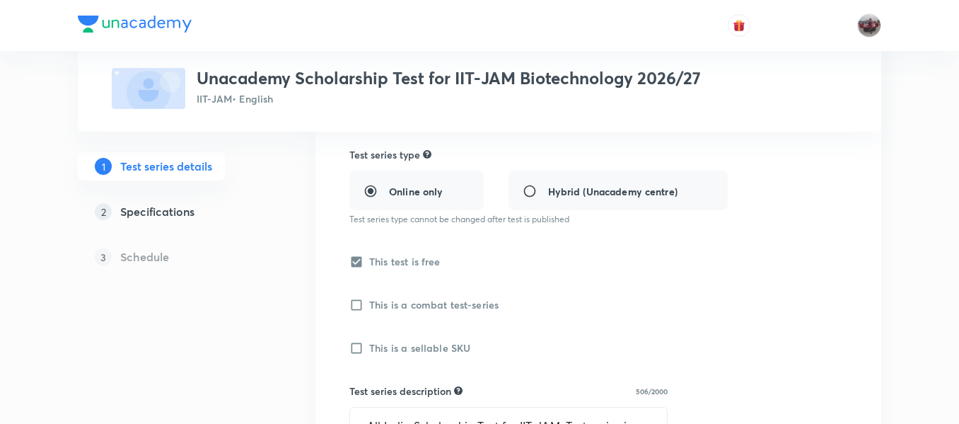
scroll to position [531, 0]
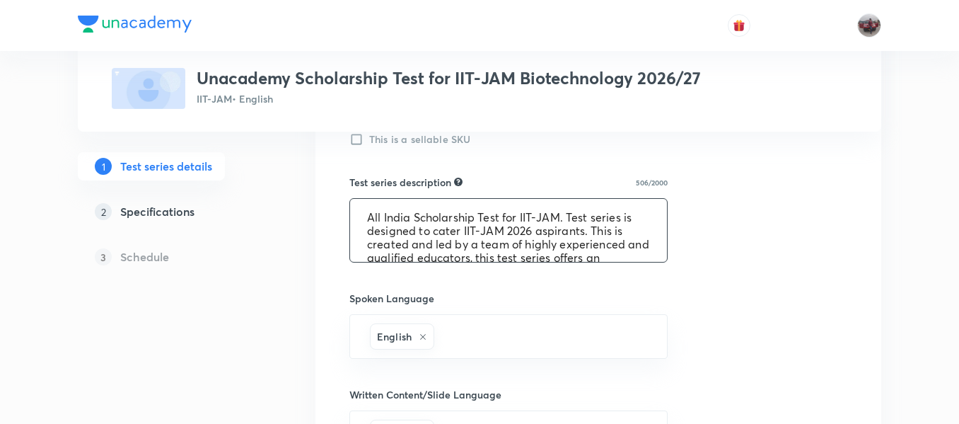
click at [468, 240] on textarea "All India Scholarship Test for IIT-JAM. Test series is designed to cater IIT-JA…" at bounding box center [508, 230] width 317 height 63
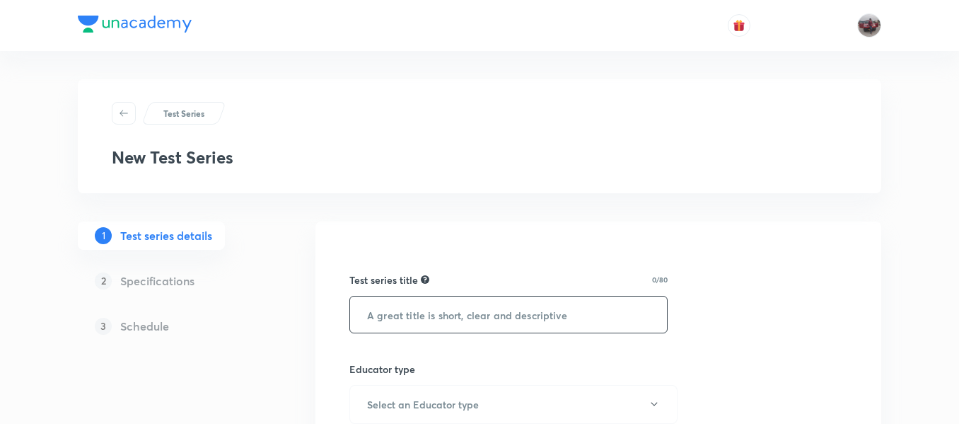
click at [422, 311] on input "text" at bounding box center [508, 314] width 317 height 36
paste input "Unacademy Scholarship Test for IIT-JAM Biotechnology 2026/27"
paste input "2027"
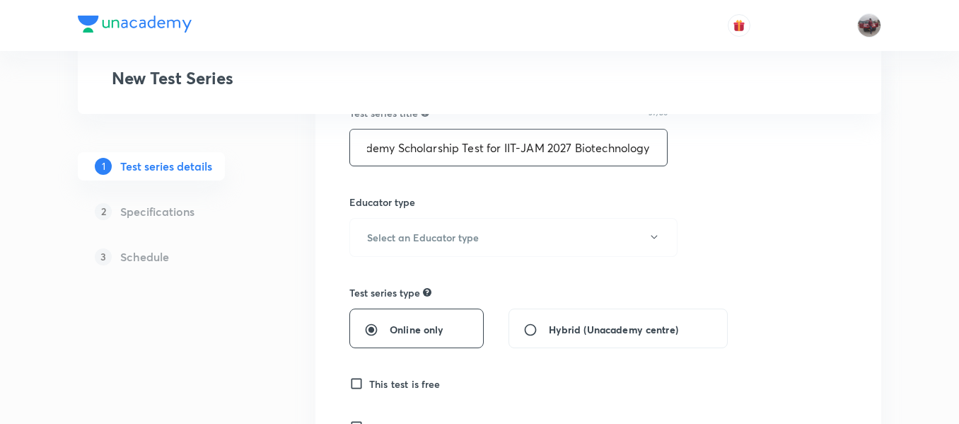
scroll to position [168, 0]
type input "Unacademy Scholarship Test for IIT-JAM 2027 Biotechnology"
click at [539, 239] on button "Select an Educator type" at bounding box center [513, 236] width 328 height 39
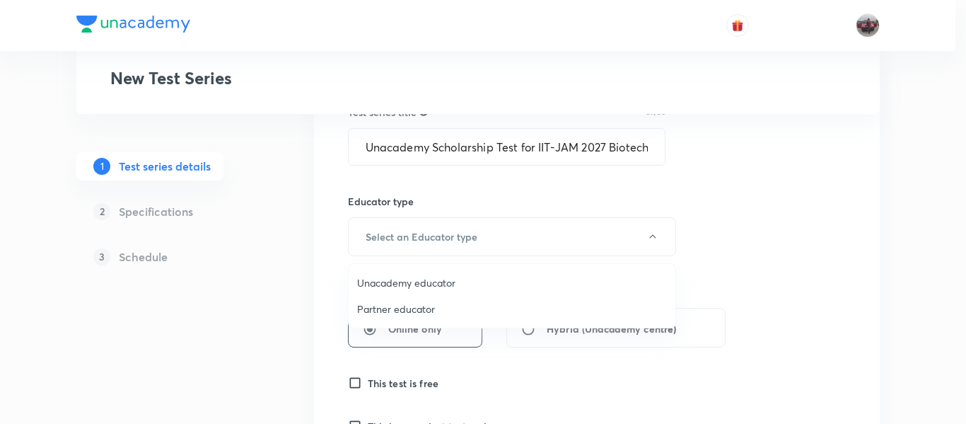
click at [430, 289] on span "Unacademy educator" at bounding box center [512, 282] width 310 height 15
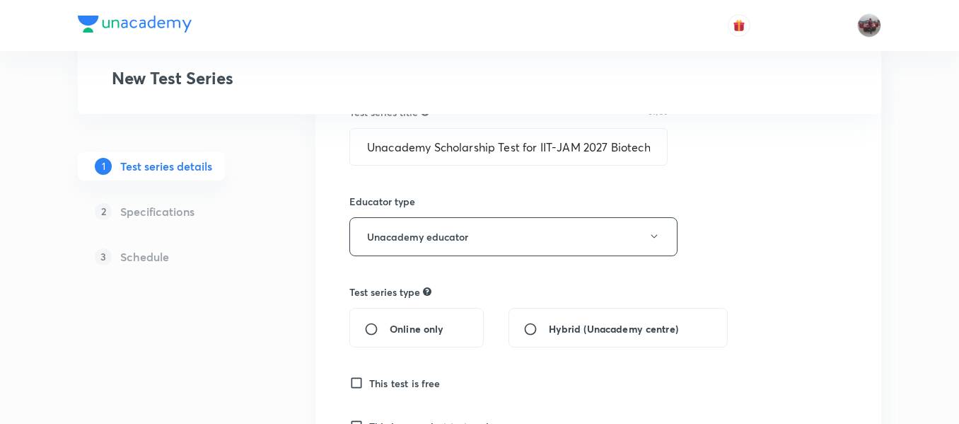
click at [432, 325] on span "Online only" at bounding box center [417, 328] width 54 height 15
click at [390, 325] on input "Online only" at bounding box center [376, 329] width 25 height 14
radio input "true"
click at [355, 383] on input "This test is free" at bounding box center [359, 383] width 20 height 14
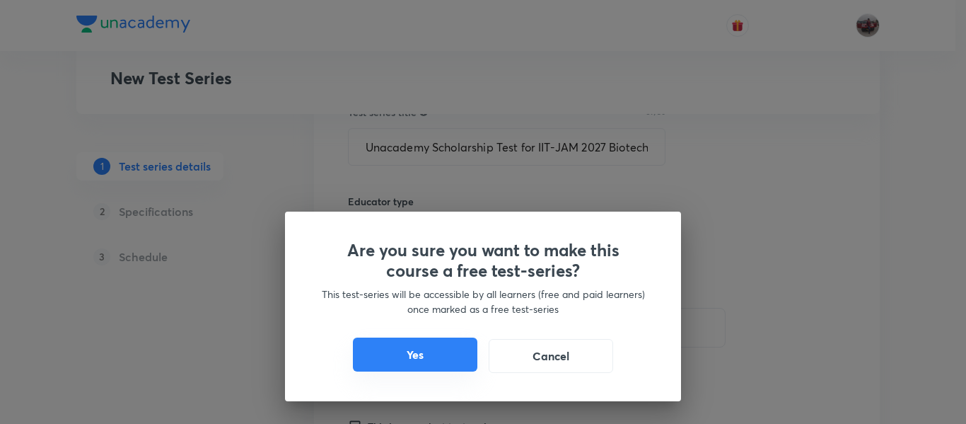
click at [418, 364] on button "Yes" at bounding box center [415, 354] width 124 height 34
checkbox input "true"
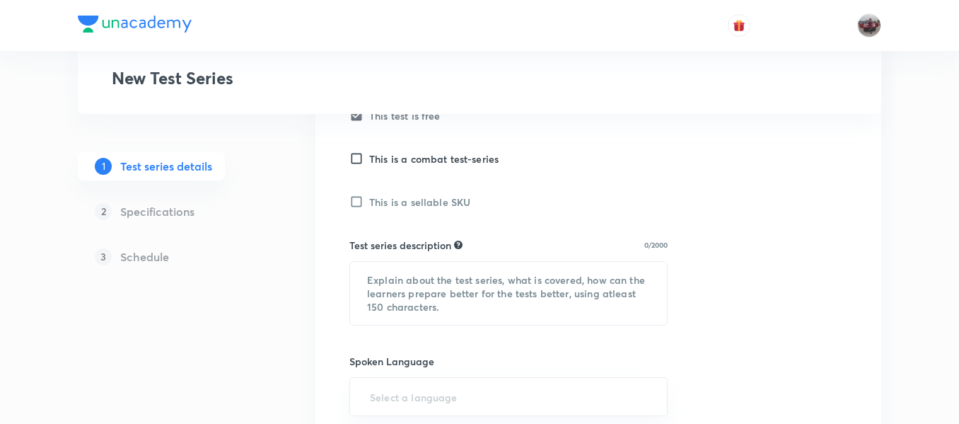
scroll to position [513, 0]
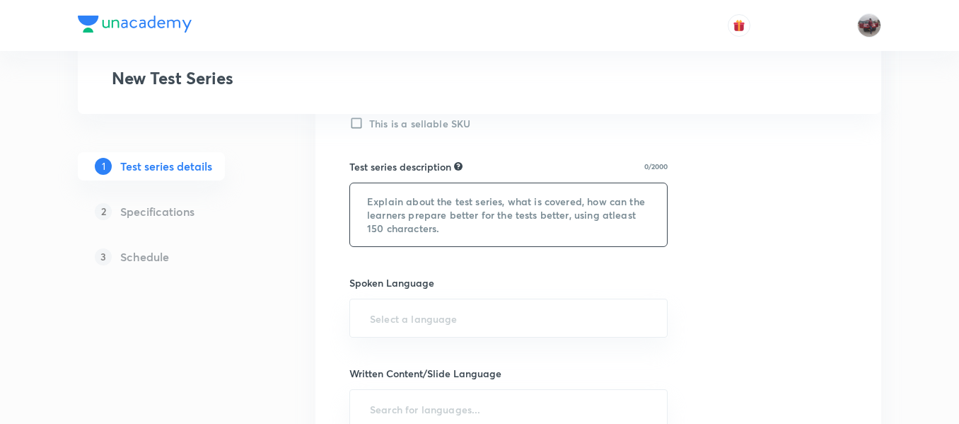
click at [443, 199] on textarea at bounding box center [508, 214] width 317 height 63
paste textarea "All India Scholarship Test for IIT-JAM. Test series is designed to cater IIT-JA…"
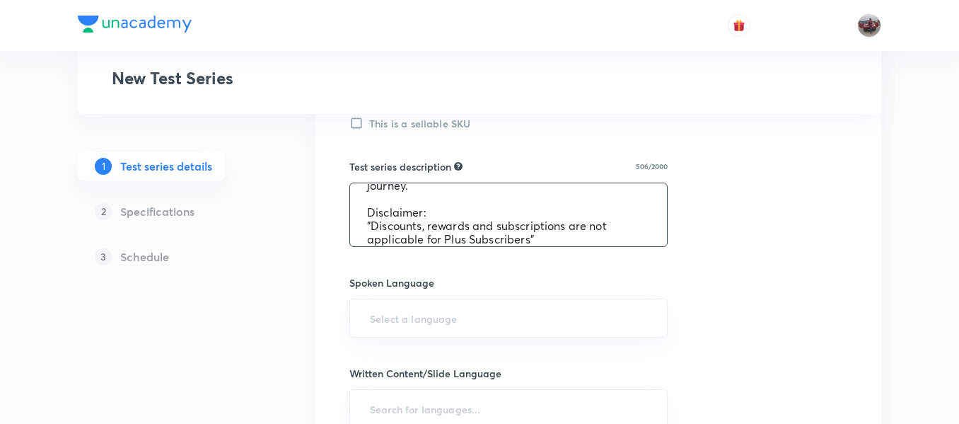
scroll to position [0, 0]
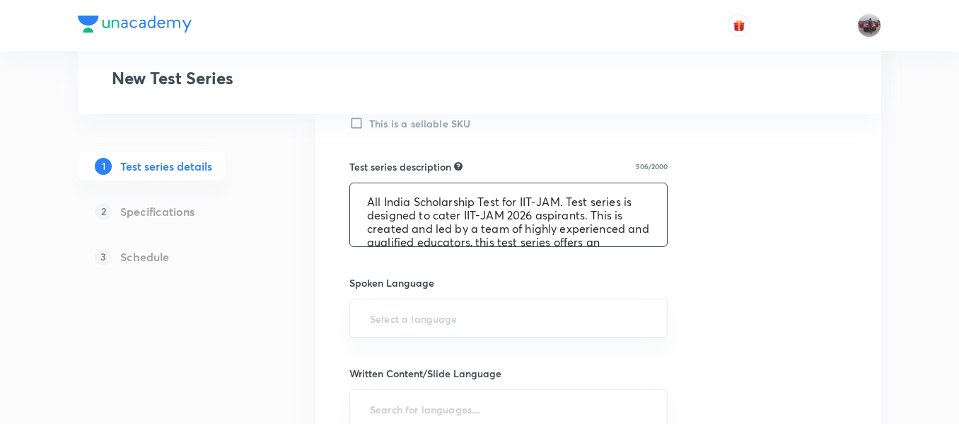
click at [546, 215] on textarea "All India Scholarship Test for IIT-JAM. Test series is designed to cater IIT-JA…" at bounding box center [508, 214] width 317 height 63
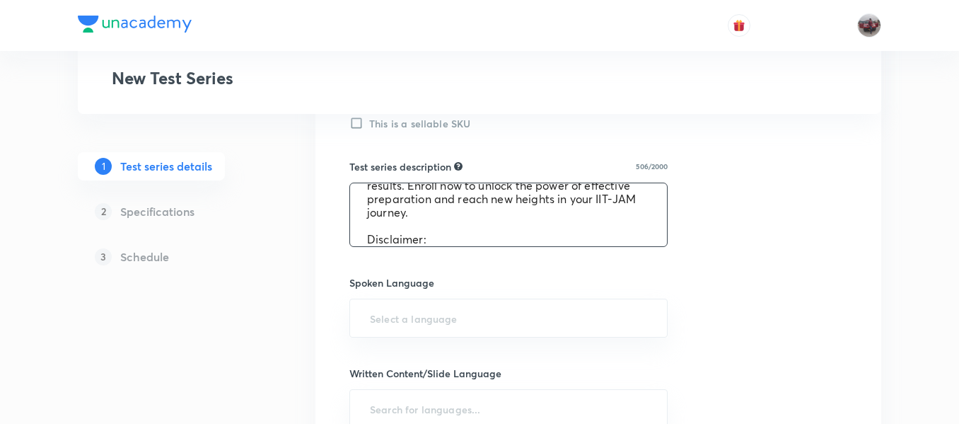
scroll to position [134, 0]
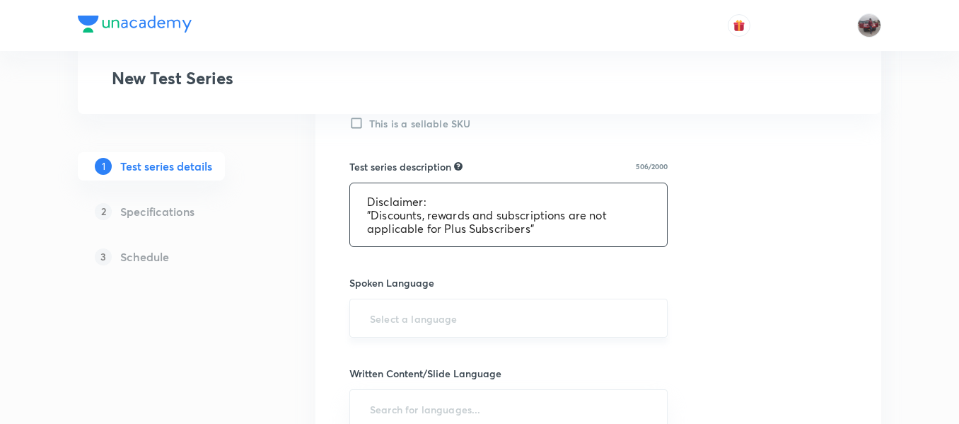
type textarea "All India Scholarship Test for IIT-JAM. Test series is designed to cater IIT-JA…"
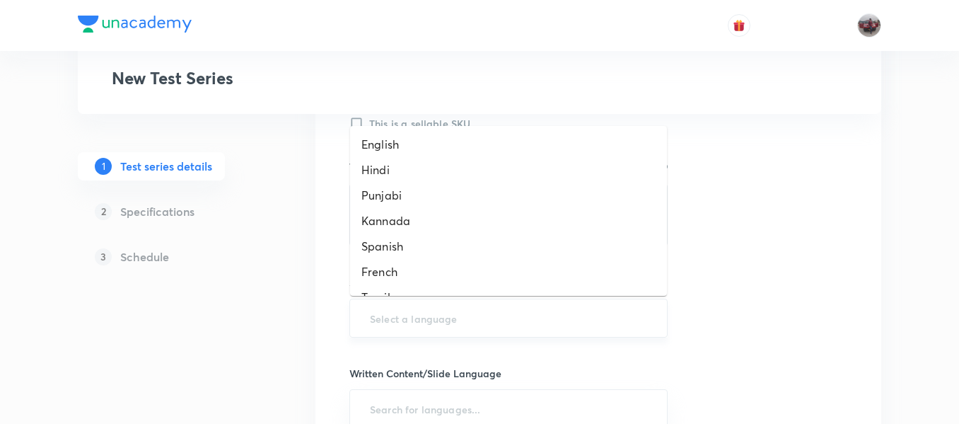
click at [571, 307] on input "text" at bounding box center [508, 318] width 283 height 26
click at [431, 140] on li "English" at bounding box center [508, 144] width 317 height 25
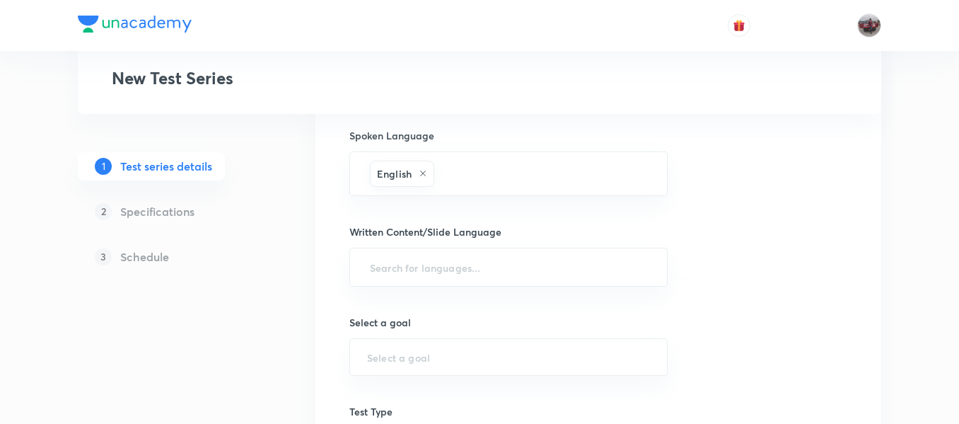
scroll to position [663, 0]
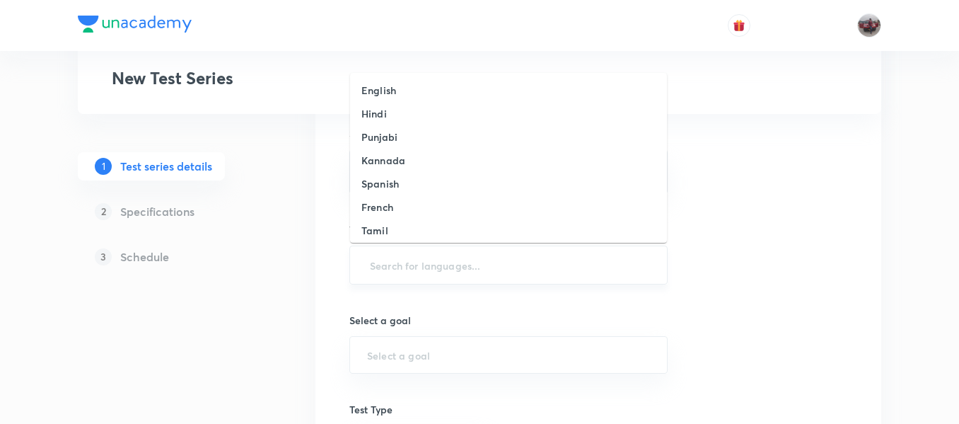
click at [408, 267] on input "text" at bounding box center [508, 265] width 283 height 26
click at [397, 97] on li "English" at bounding box center [508, 90] width 317 height 23
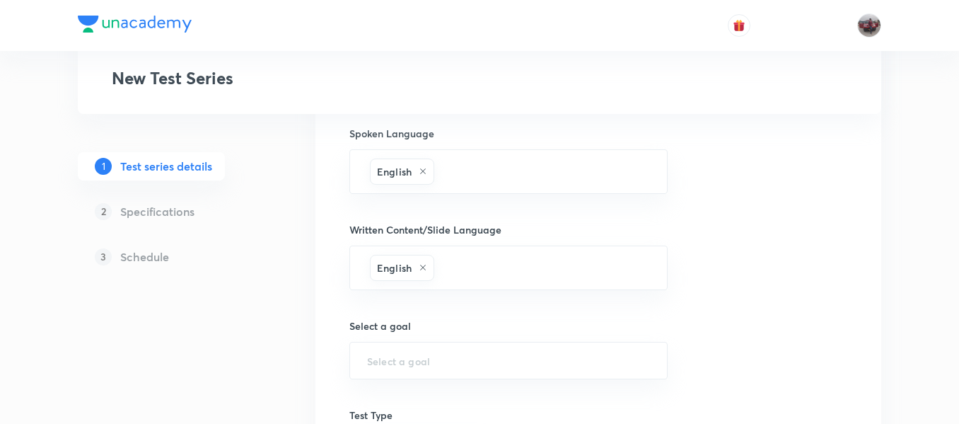
scroll to position [755, 0]
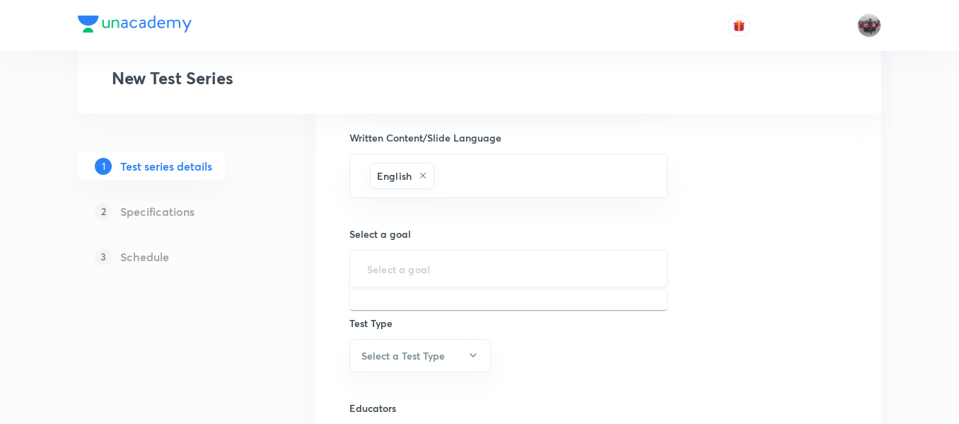
click at [393, 262] on input "text" at bounding box center [508, 268] width 283 height 13
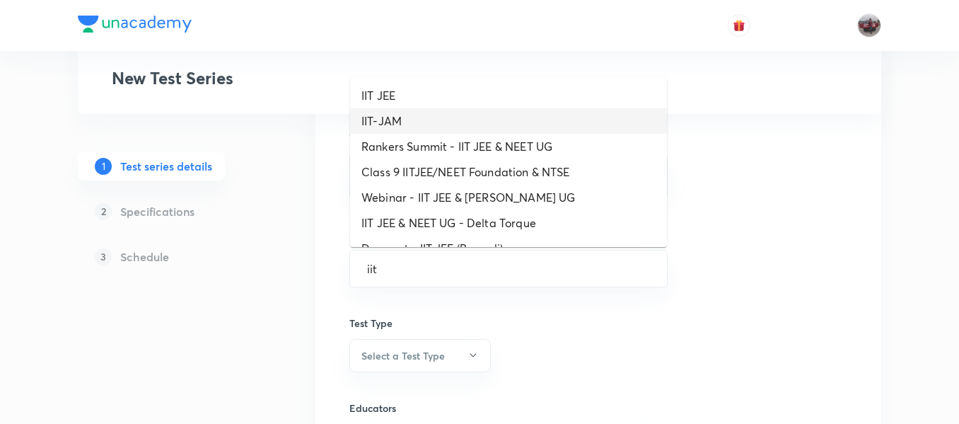
click at [402, 122] on li "IIT-JAM" at bounding box center [508, 120] width 317 height 25
type input "IIT-JAM"
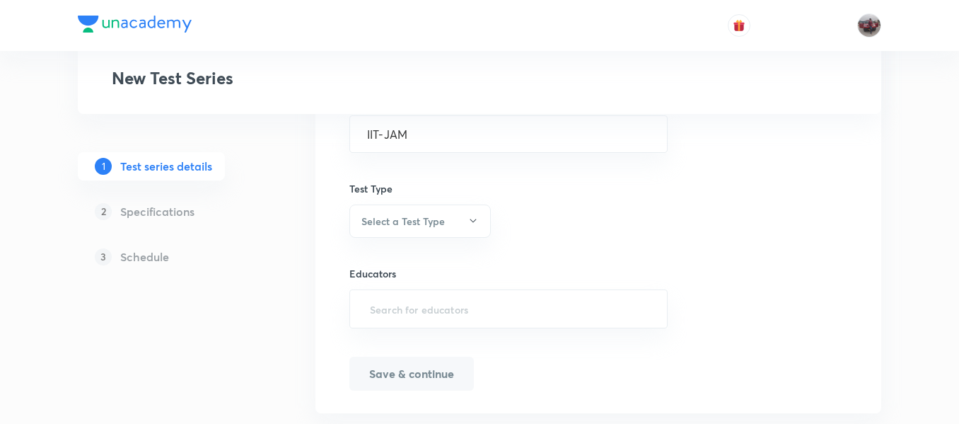
scroll to position [900, 0]
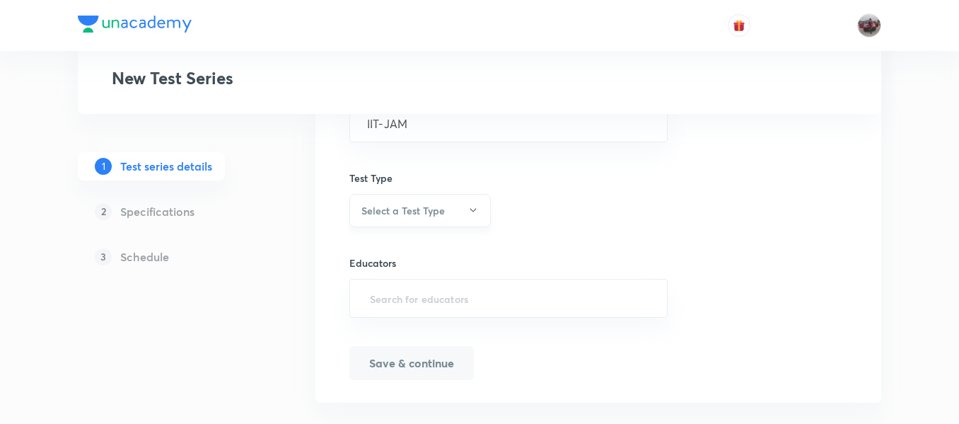
click at [415, 209] on h6 "Select a Test Type" at bounding box center [402, 210] width 83 height 15
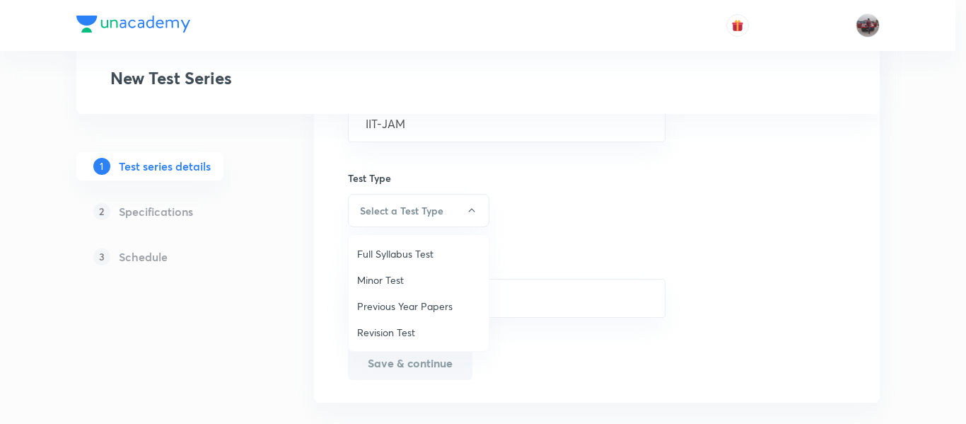
click at [397, 272] on span "Minor Test" at bounding box center [418, 279] width 123 height 15
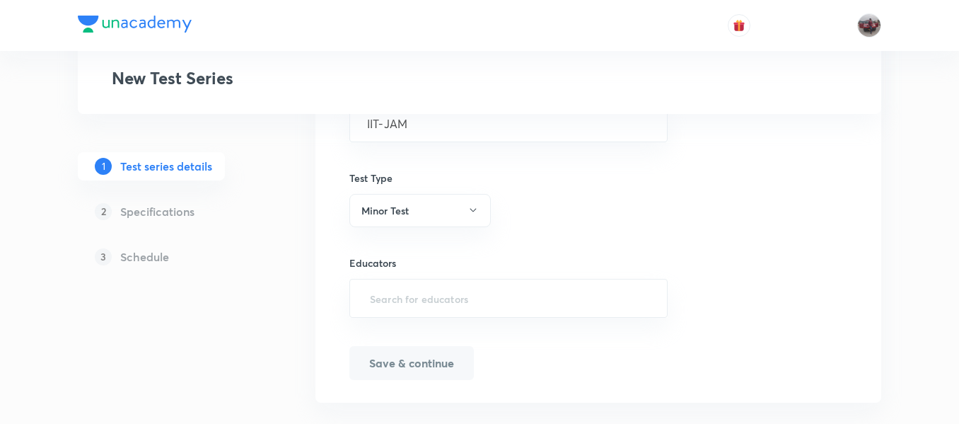
scroll to position [924, 0]
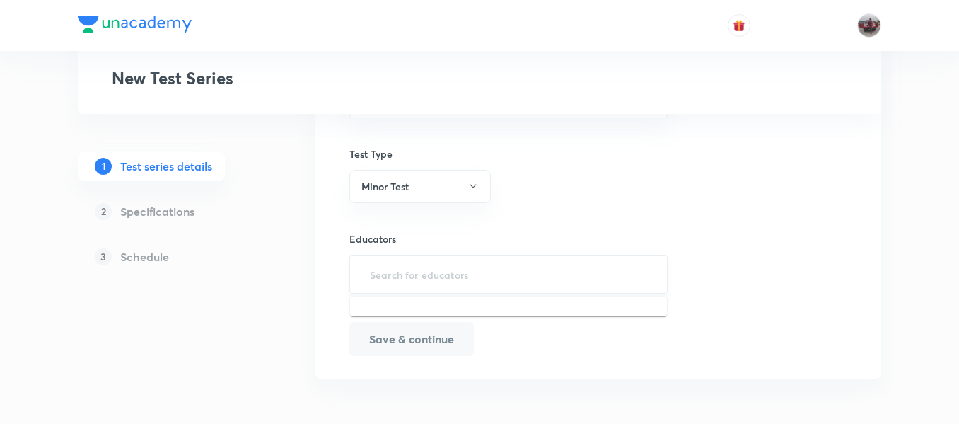
click at [405, 274] on input "text" at bounding box center [508, 274] width 283 height 26
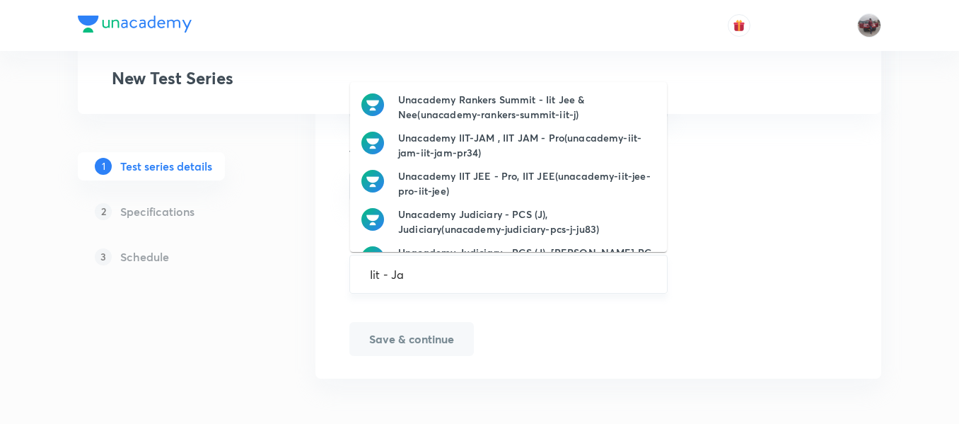
type input "Iit - Jam"
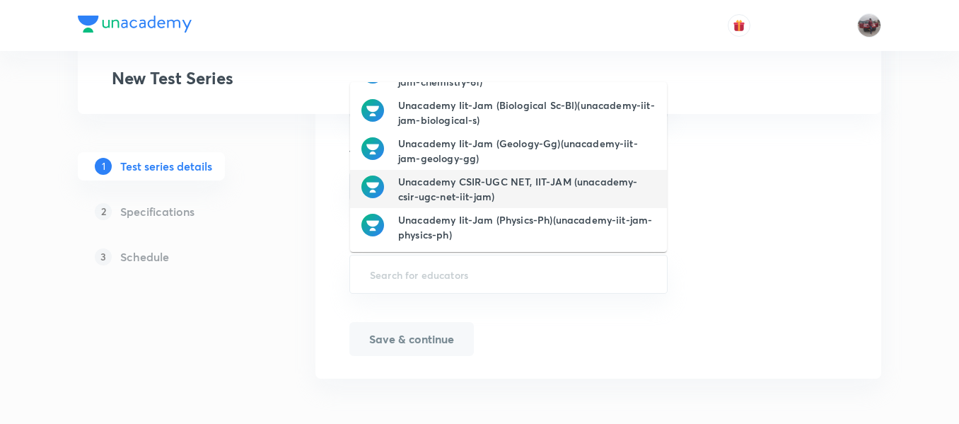
scroll to position [0, 0]
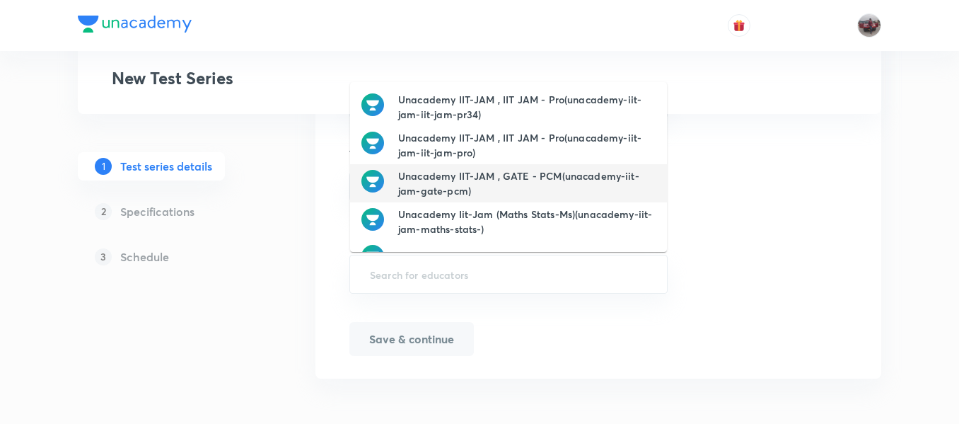
paste input "Iit - Jam"
type input "Iit - Jam"
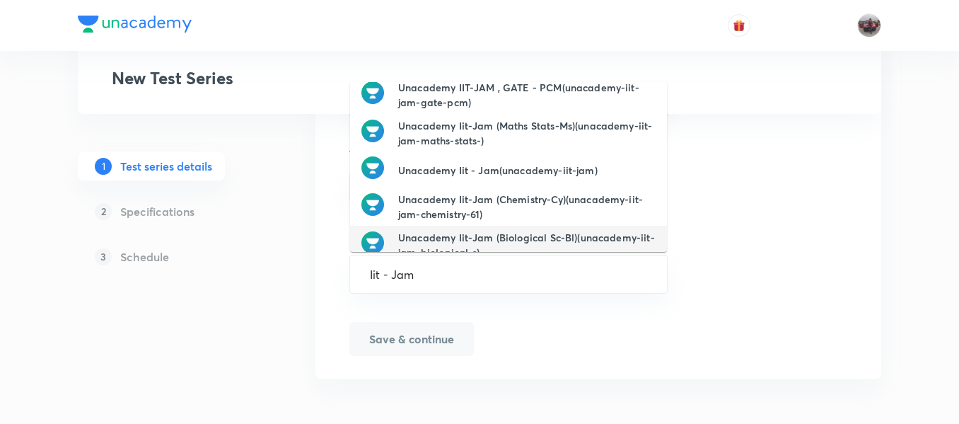
scroll to position [88, 0]
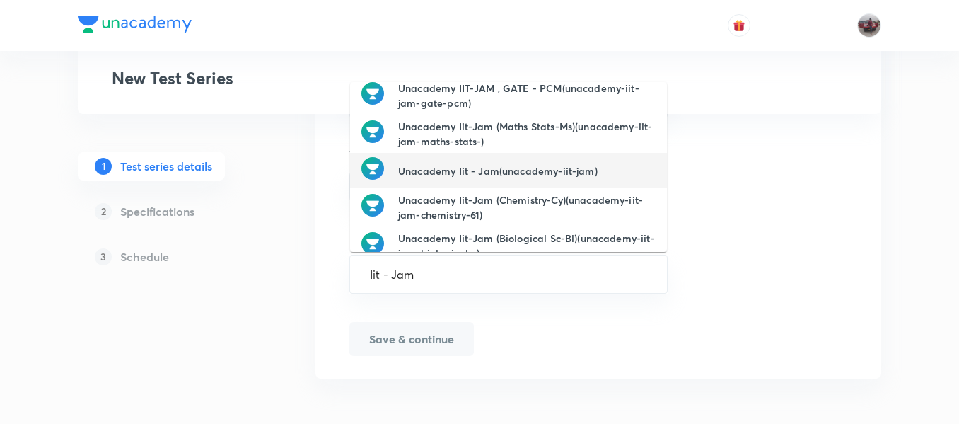
click at [497, 175] on h6 "Unacademy Iit - Jam(unacademy-iit-jam)" at bounding box center [497, 170] width 199 height 15
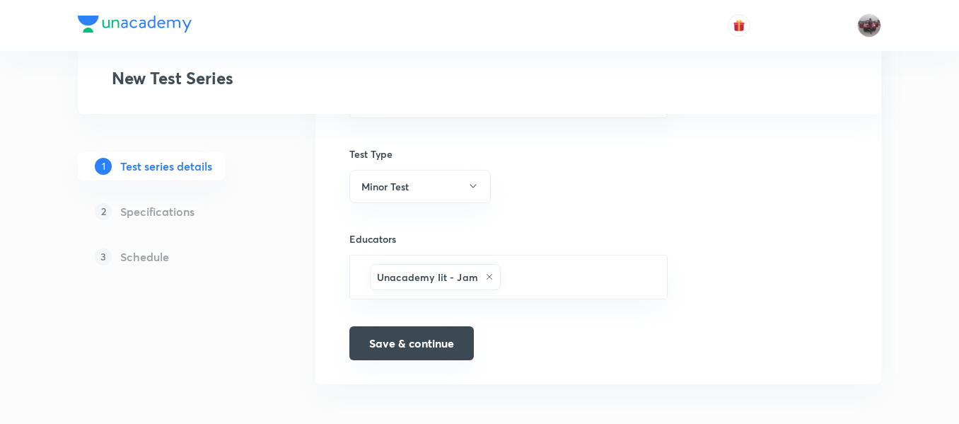
click at [402, 339] on button "Save & continue" at bounding box center [411, 343] width 124 height 34
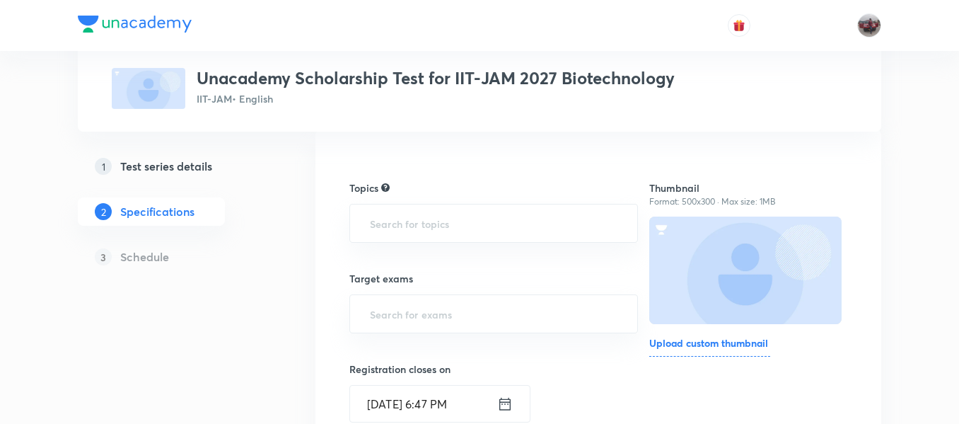
scroll to position [110, 0]
click at [424, 315] on input "text" at bounding box center [493, 313] width 253 height 26
type input "ii"
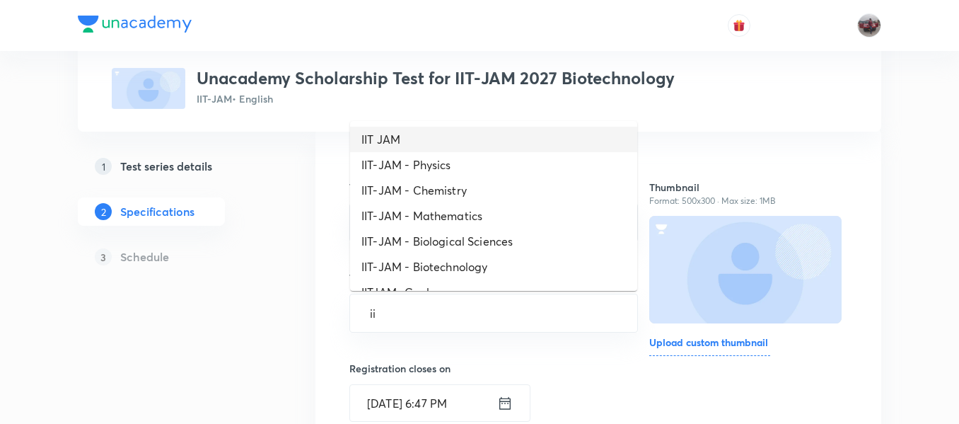
click at [405, 142] on li "IIT JAM" at bounding box center [493, 139] width 287 height 25
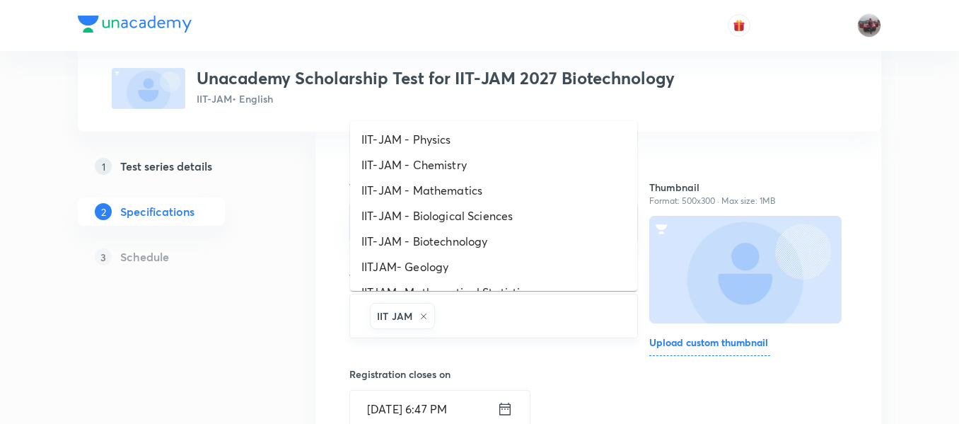
click at [503, 316] on input "text" at bounding box center [529, 316] width 182 height 26
click at [472, 236] on li "IIT-JAM - Biotechnology" at bounding box center [493, 240] width 287 height 25
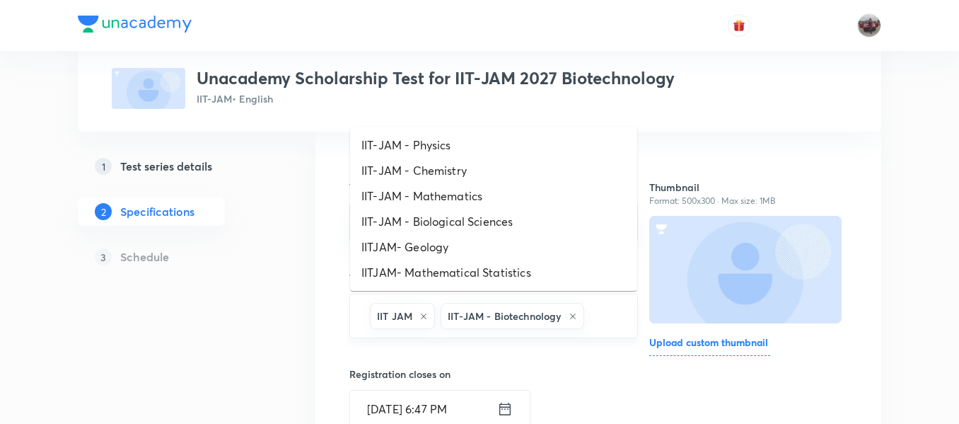
click at [605, 310] on input "text" at bounding box center [603, 316] width 33 height 26
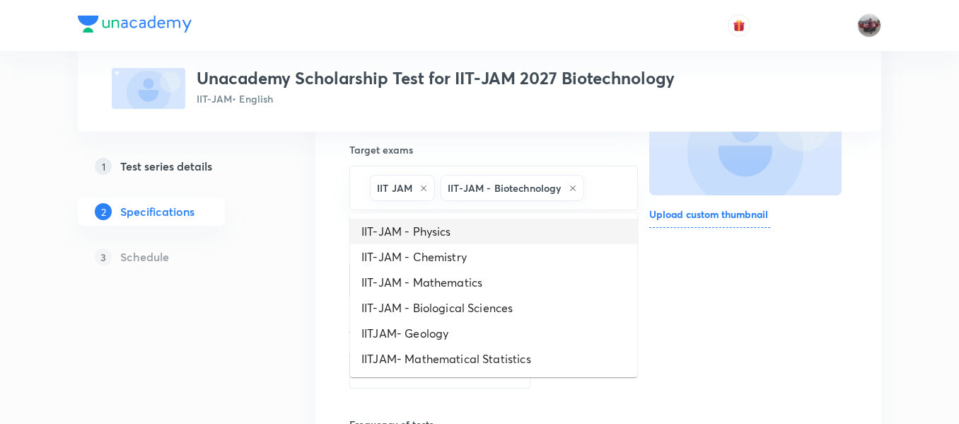
scroll to position [238, 0]
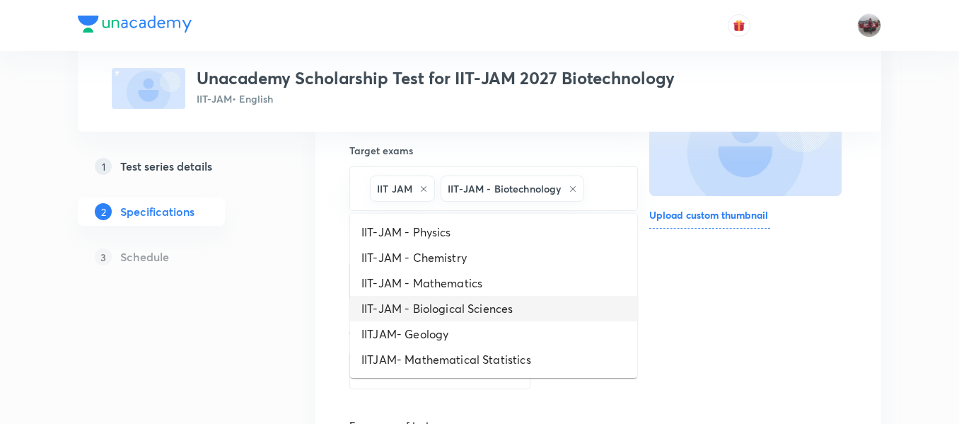
click at [516, 308] on li "IIT-JAM - Biological Sciences" at bounding box center [493, 308] width 287 height 25
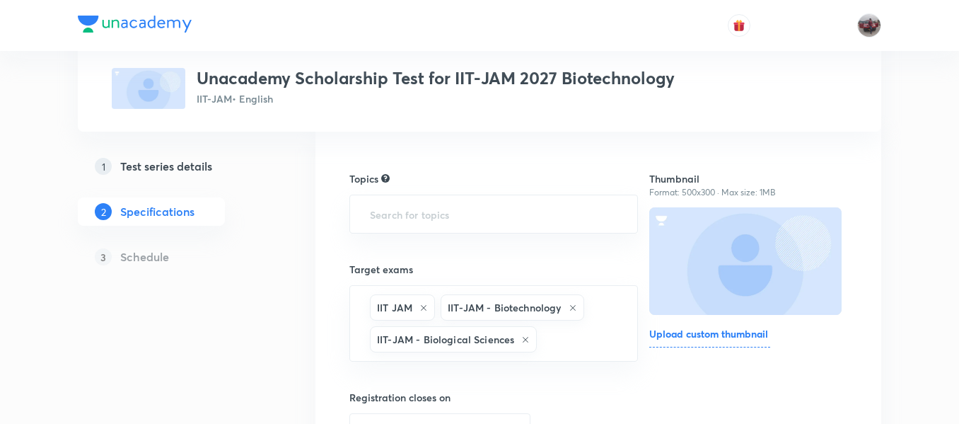
scroll to position [95, 0]
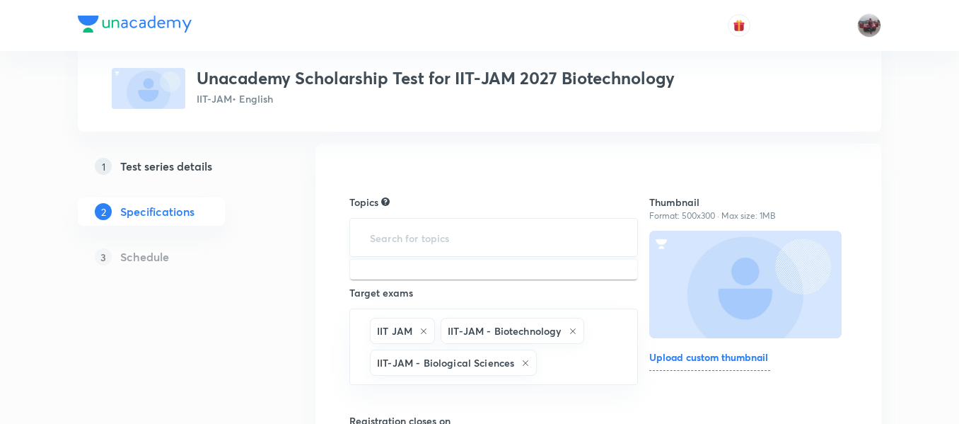
click at [415, 242] on input "text" at bounding box center [493, 237] width 253 height 26
type input "bio"
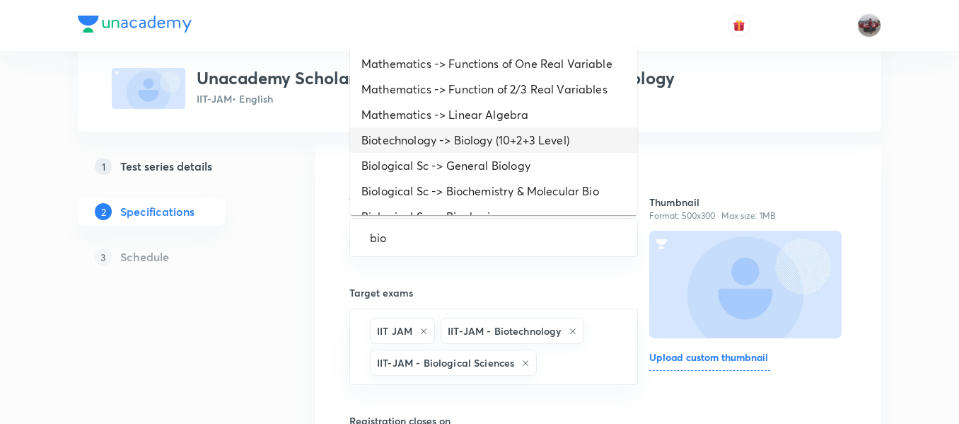
click at [415, 144] on li "Biotechnology -> Biology (10+2+3 Level)" at bounding box center [493, 139] width 287 height 25
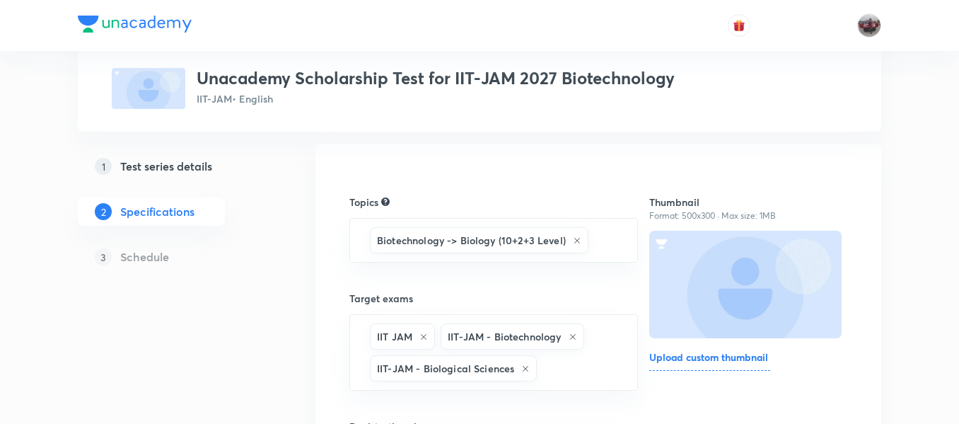
scroll to position [157, 0]
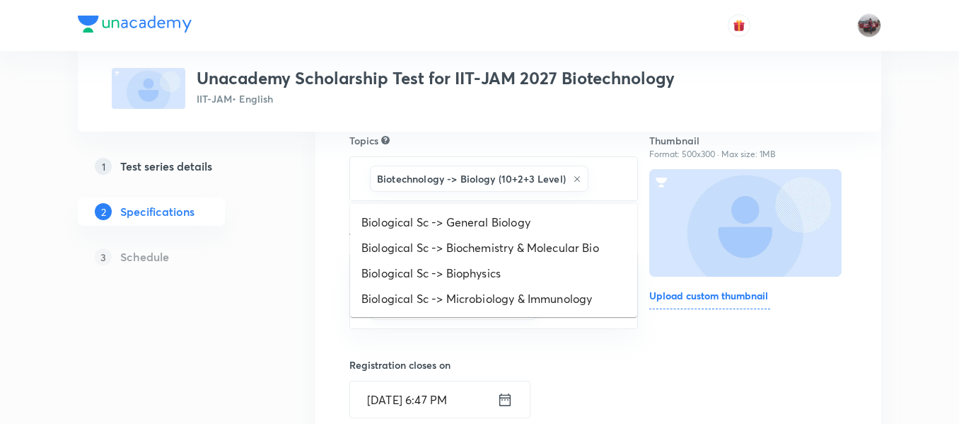
click at [608, 180] on input "text" at bounding box center [605, 179] width 29 height 26
click at [533, 243] on li "Biological Sc -> Biochemistry & Molecular Bio" at bounding box center [493, 247] width 287 height 25
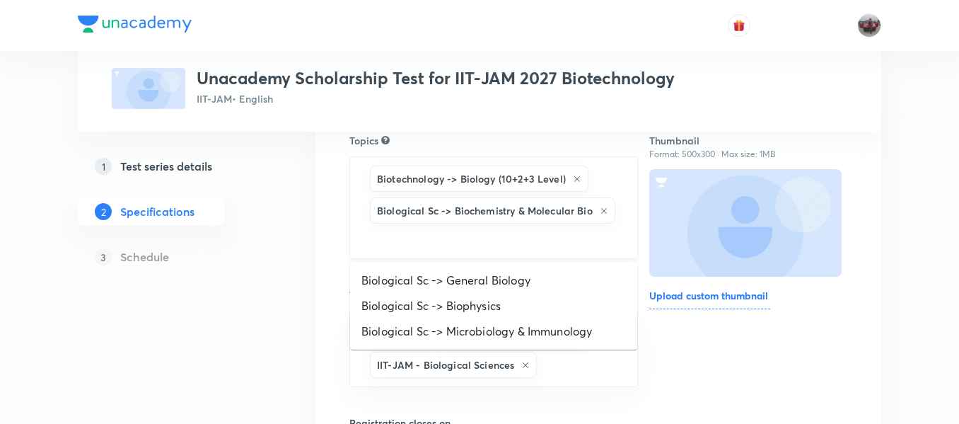
click at [516, 243] on input "text" at bounding box center [493, 239] width 253 height 26
click at [490, 313] on li "Biological Sc -> Biophysics" at bounding box center [493, 305] width 287 height 25
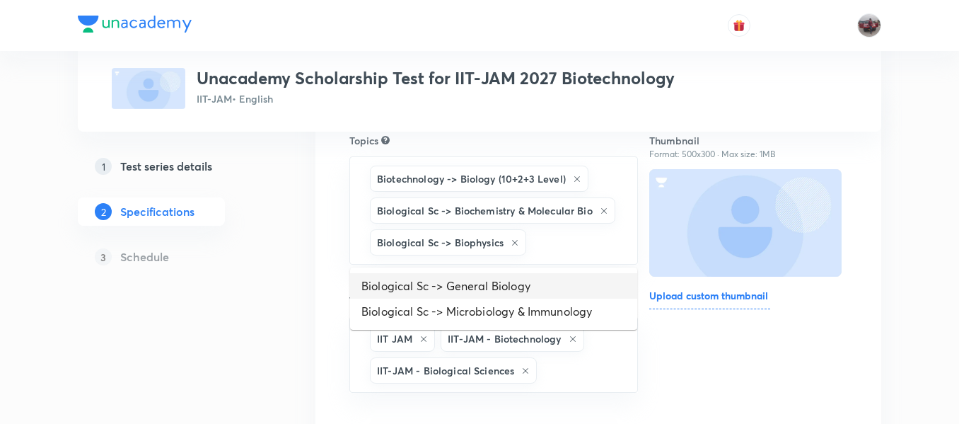
drag, startPoint x: 558, startPoint y: 249, endPoint x: 513, endPoint y: 286, distance: 58.2
click at [513, 286] on body "Test Series Unacademy Scholarship Test for IIT-JAM 2027 Biotechnology IIT-JAM •…" at bounding box center [479, 404] width 959 height 1122
click at [513, 286] on li "Biological Sc -> General Biology" at bounding box center [493, 285] width 287 height 25
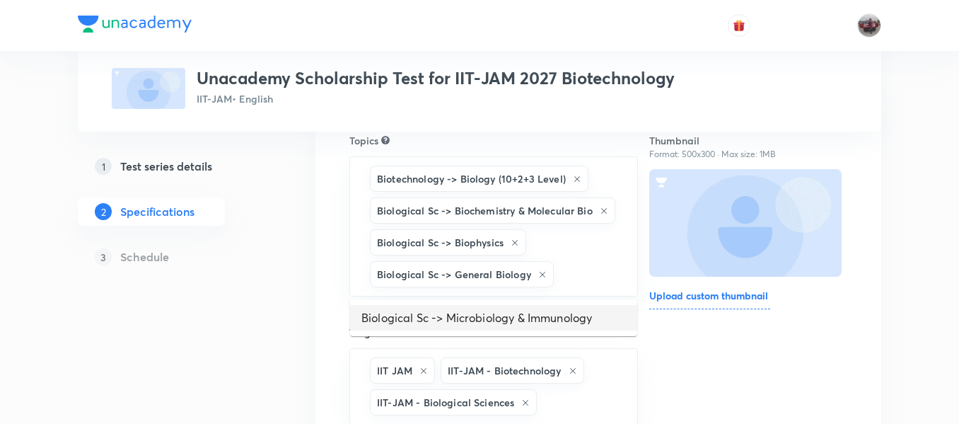
drag, startPoint x: 562, startPoint y: 270, endPoint x: 524, endPoint y: 305, distance: 51.6
click at [524, 305] on body "Test Series Unacademy Scholarship Test for IIT-JAM 2027 Biotechnology IIT-JAM •…" at bounding box center [479, 420] width 959 height 1154
click at [524, 305] on li "Biological Sc -> Microbiology & Immunology" at bounding box center [493, 317] width 287 height 25
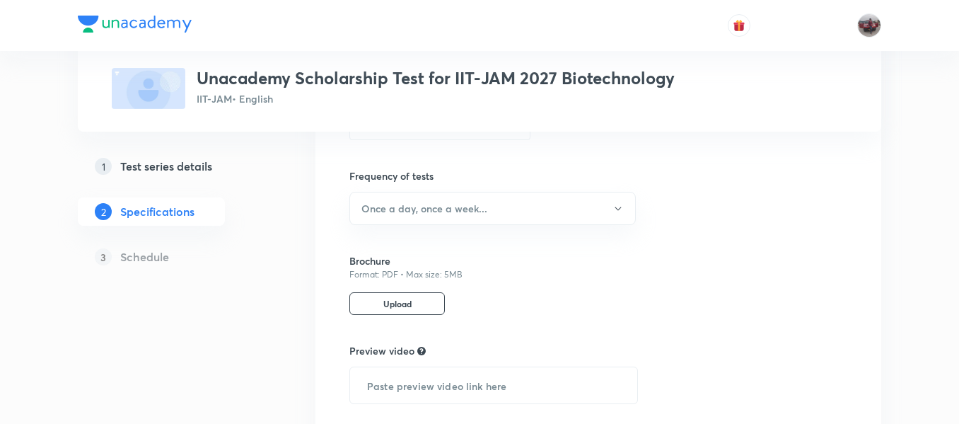
scroll to position [671, 0]
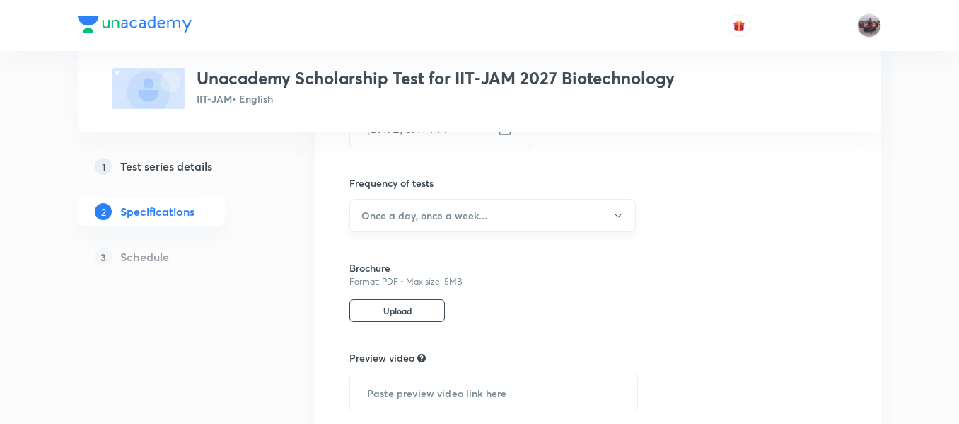
click at [465, 213] on h6 "Once a day, once a week..." at bounding box center [424, 215] width 126 height 15
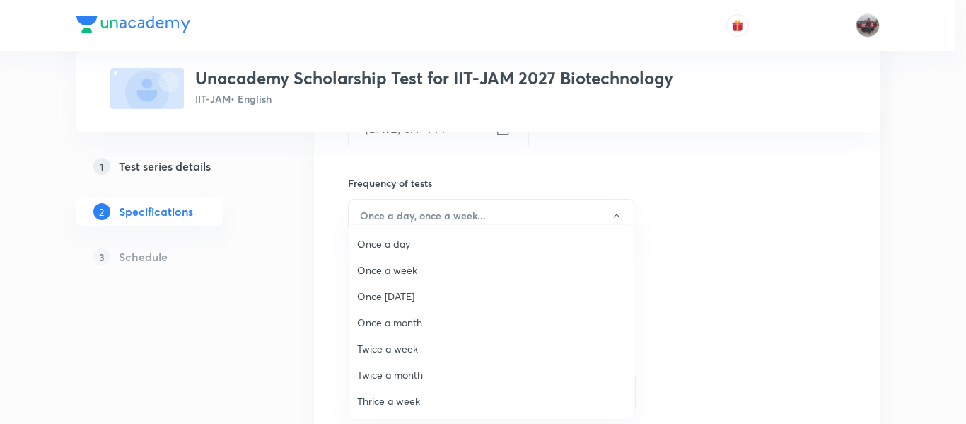
click at [400, 330] on li "Once a month" at bounding box center [491, 322] width 285 height 26
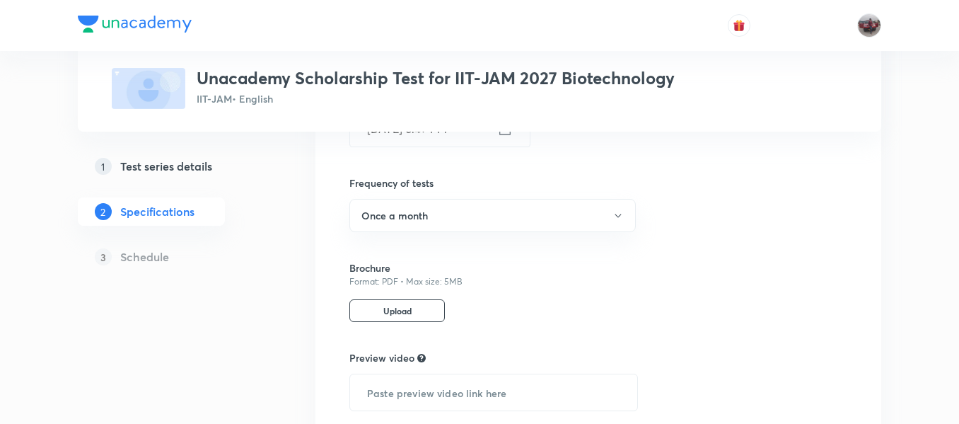
scroll to position [788, 0]
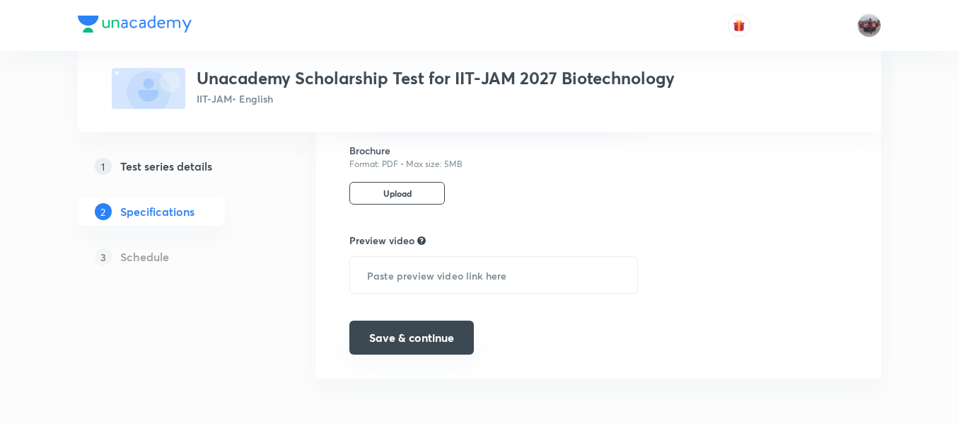
click at [404, 339] on button "Save & continue" at bounding box center [411, 337] width 124 height 34
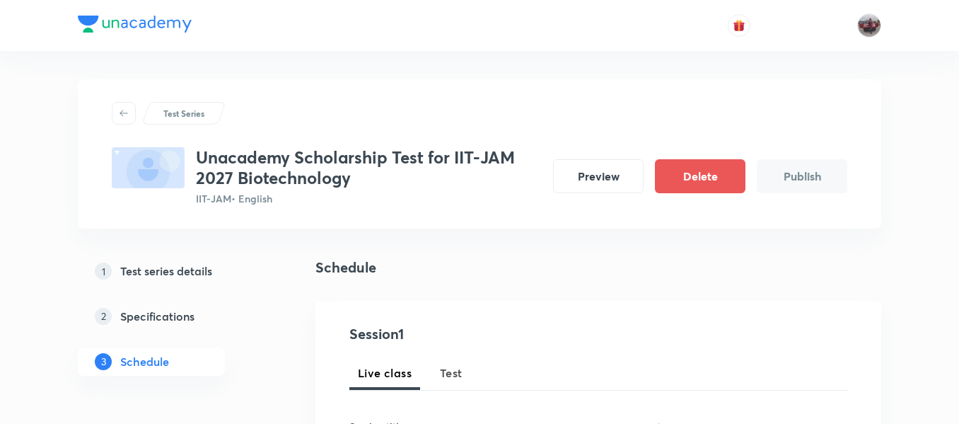
scroll to position [100, 0]
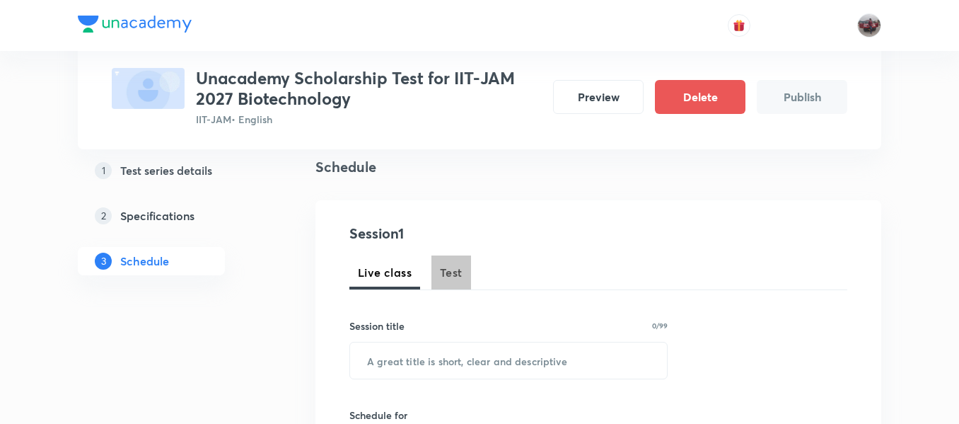
click at [458, 269] on span "Test" at bounding box center [451, 272] width 23 height 17
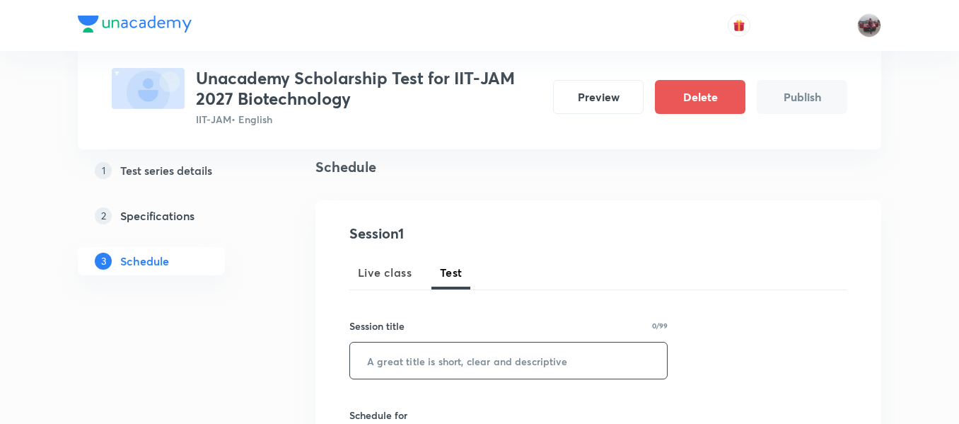
click at [457, 361] on input "text" at bounding box center [508, 360] width 317 height 36
paste input "Scholarship Test 1 - Biotechnology June'25"
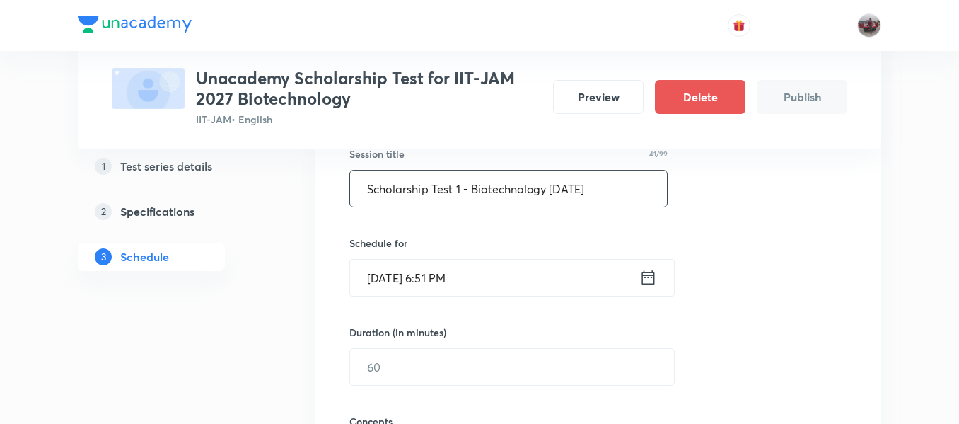
scroll to position [274, 0]
type input "Scholarship Test 1 - Biotechnology [DATE]"
click at [651, 280] on icon at bounding box center [648, 276] width 18 height 20
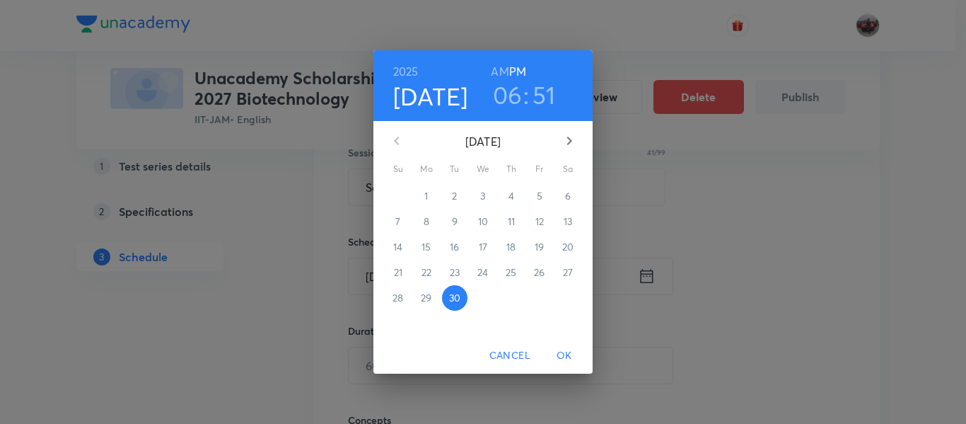
click at [573, 145] on icon "button" at bounding box center [569, 140] width 17 height 17
click at [397, 222] on p "5" at bounding box center [398, 221] width 6 height 14
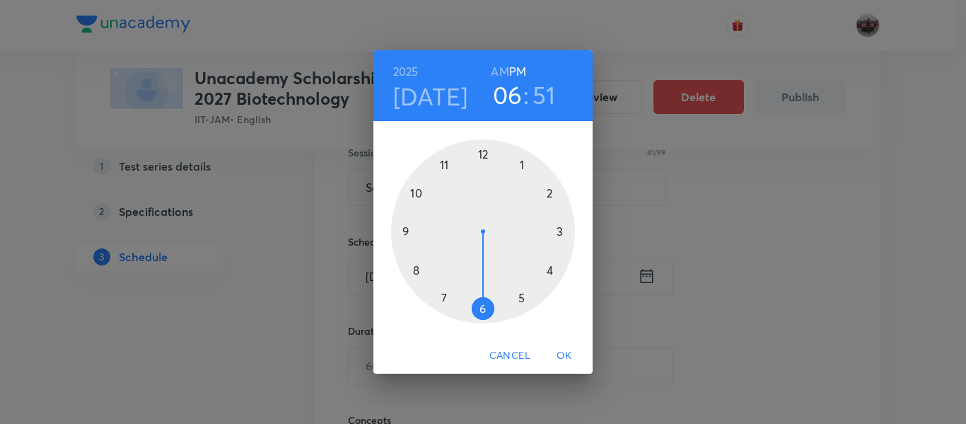
click at [497, 76] on h6 "AM" at bounding box center [500, 72] width 18 height 20
click at [445, 166] on div at bounding box center [483, 231] width 184 height 184
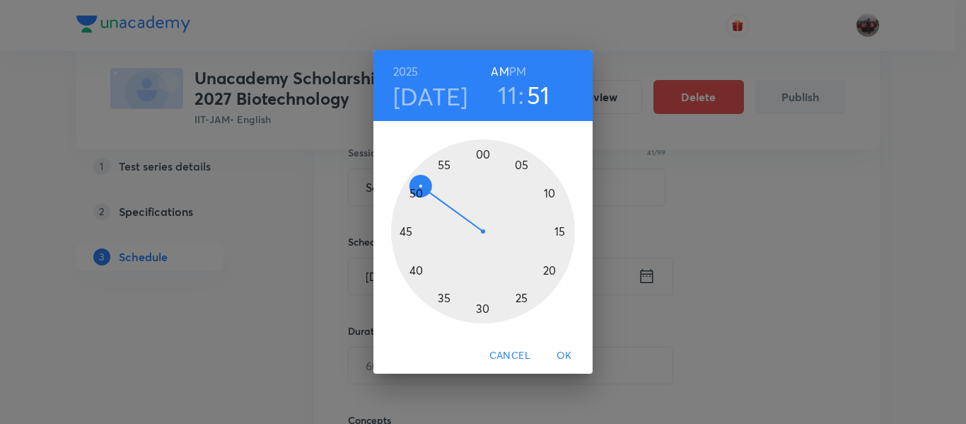
click at [484, 151] on div at bounding box center [483, 231] width 184 height 184
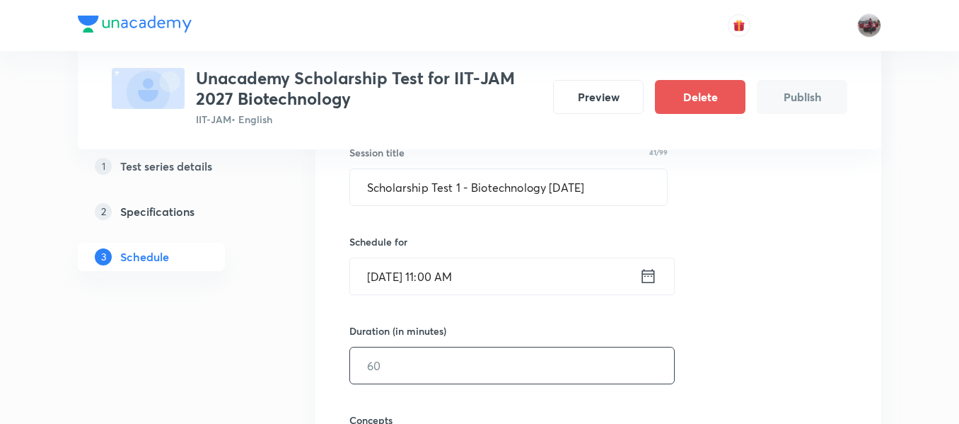
click at [513, 372] on input "text" at bounding box center [512, 365] width 324 height 36
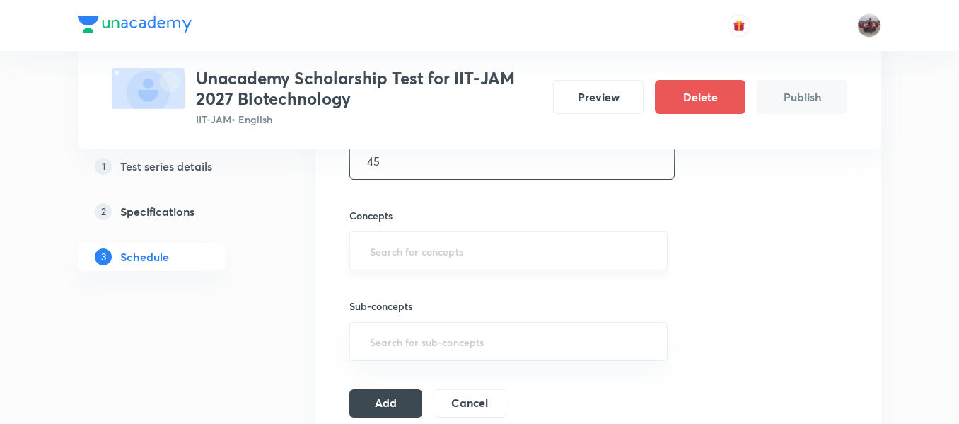
type input "45"
click at [516, 249] on input "text" at bounding box center [508, 251] width 283 height 26
type input ";"
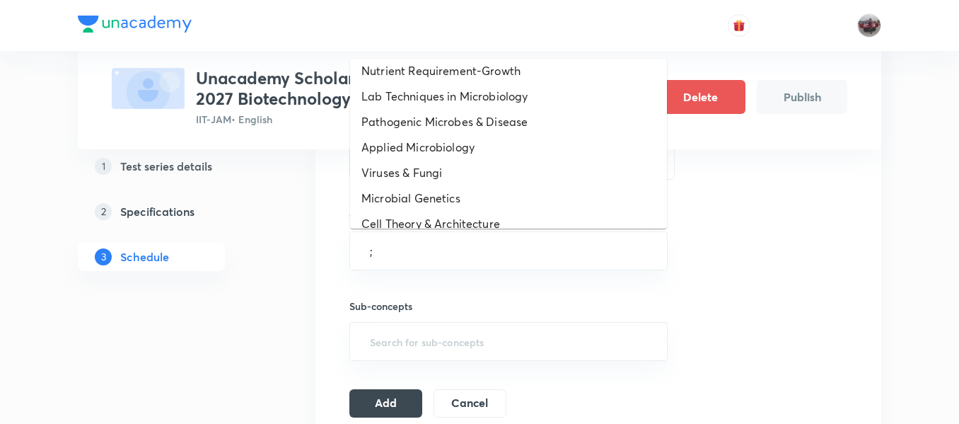
scroll to position [860, 0]
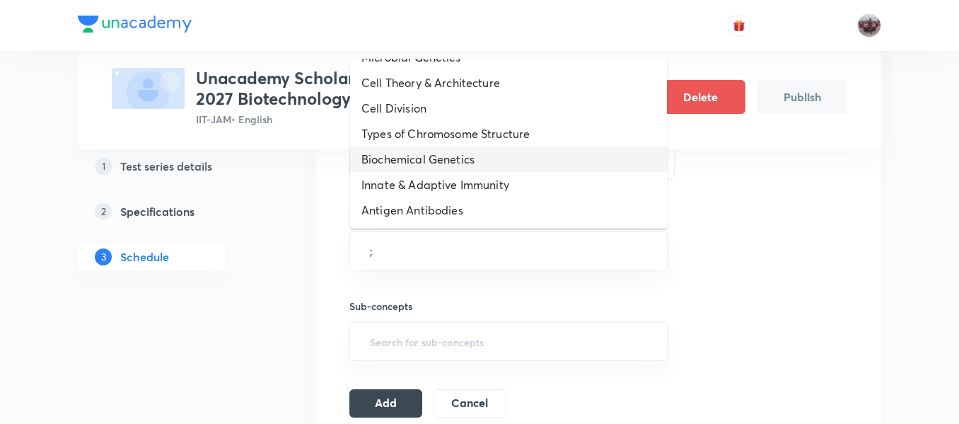
click at [501, 163] on li "Biochemical Genetics" at bounding box center [508, 158] width 317 height 25
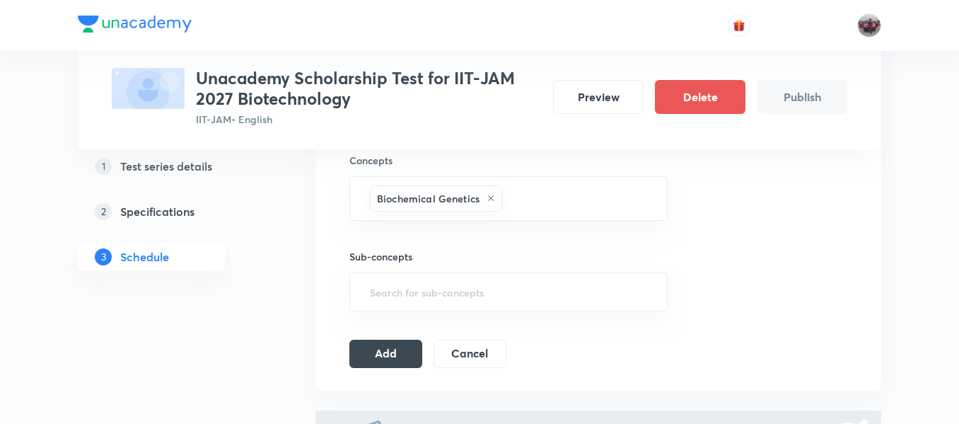
scroll to position [534, 0]
click at [583, 193] on input "text" at bounding box center [577, 198] width 145 height 26
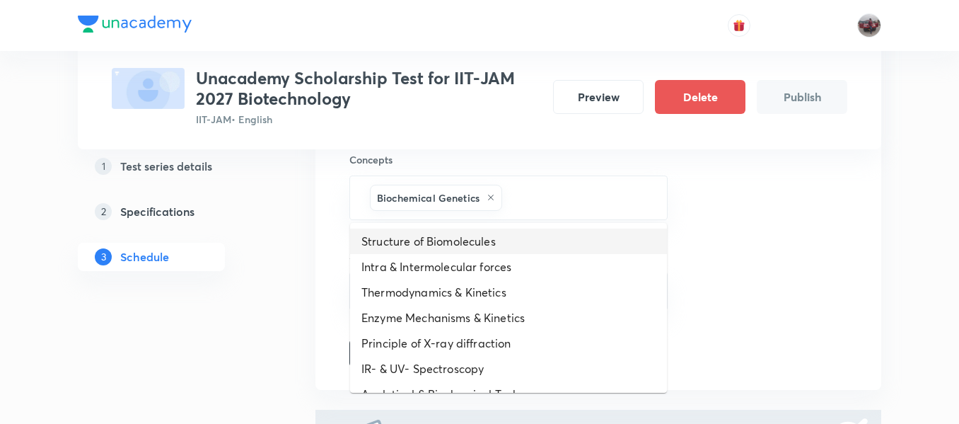
click at [450, 250] on li "Structure of Biomolecules" at bounding box center [508, 240] width 317 height 25
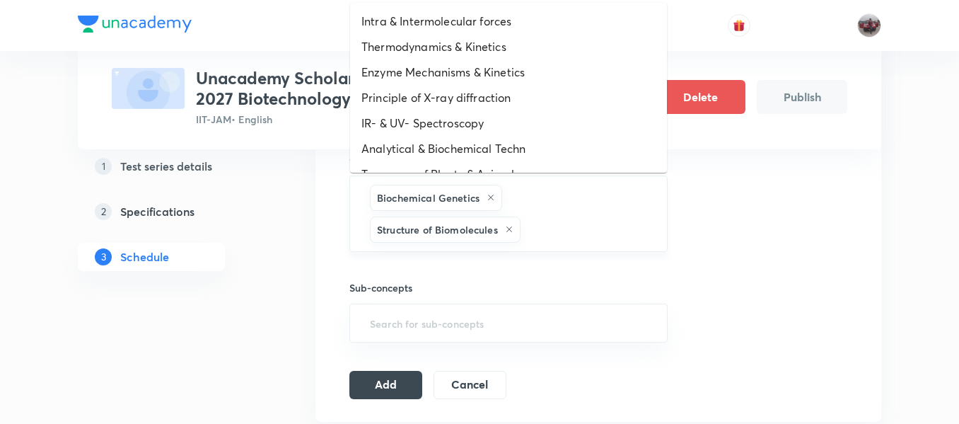
click at [575, 224] on input "text" at bounding box center [586, 229] width 127 height 26
click at [441, 111] on li "IR- & UV- Spectroscopy" at bounding box center [508, 122] width 317 height 25
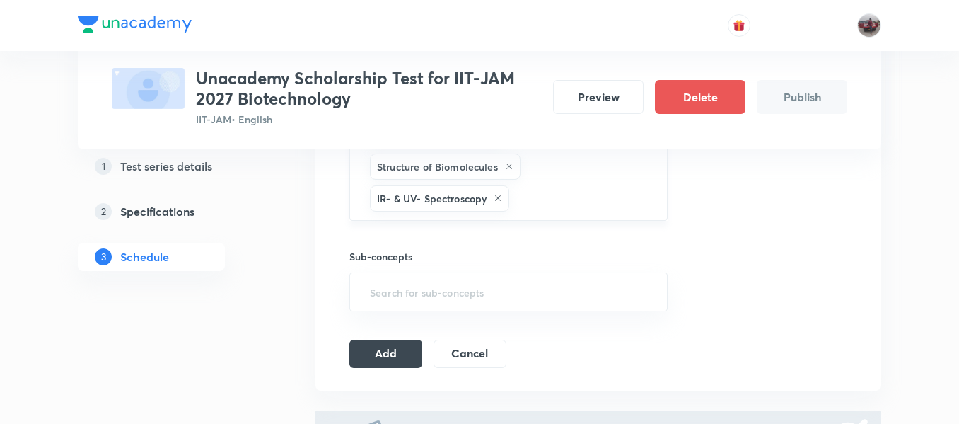
scroll to position [598, 0]
click at [560, 197] on input "text" at bounding box center [581, 197] width 138 height 26
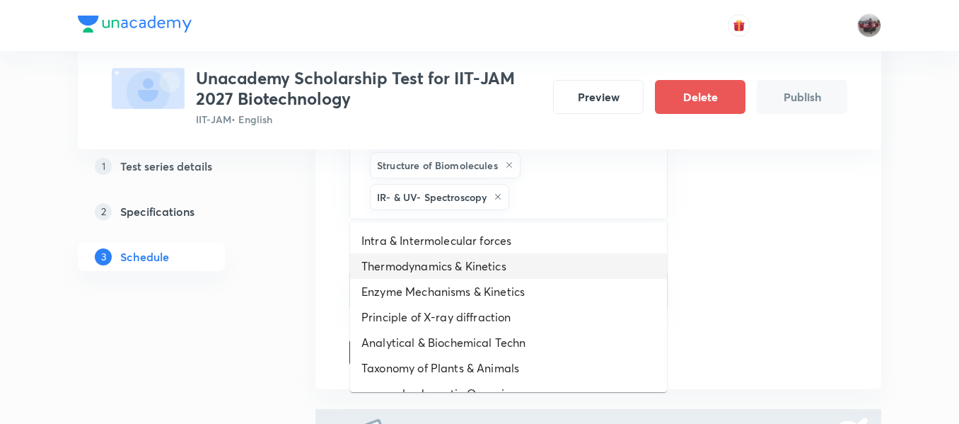
click at [452, 266] on li "Thermodynamics & Kinetics" at bounding box center [508, 265] width 317 height 25
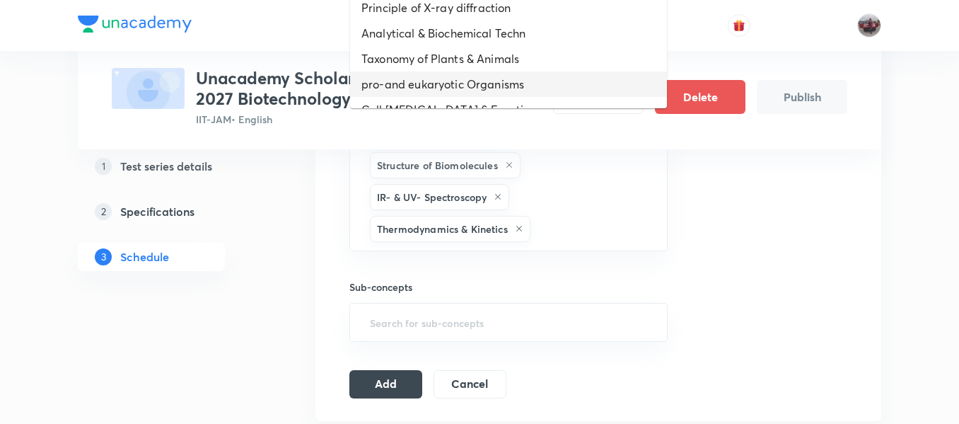
drag, startPoint x: 559, startPoint y: 236, endPoint x: 435, endPoint y: 82, distance: 197.7
click at [435, 82] on body "Test Series Unacademy Scholarship Test for IIT-JAM 2027 Biotechnology IIT-JAM •…" at bounding box center [479, 53] width 959 height 1302
click at [435, 82] on li "pro-and eukaryotic Organisms" at bounding box center [508, 83] width 317 height 25
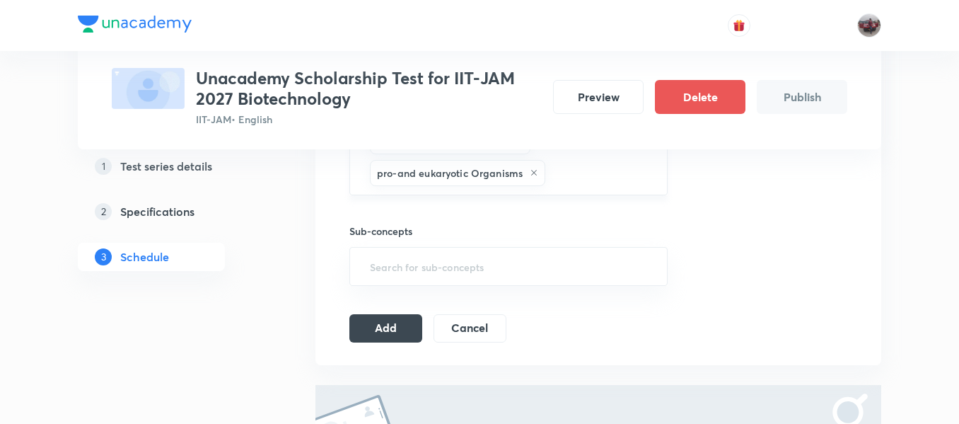
scroll to position [693, 0]
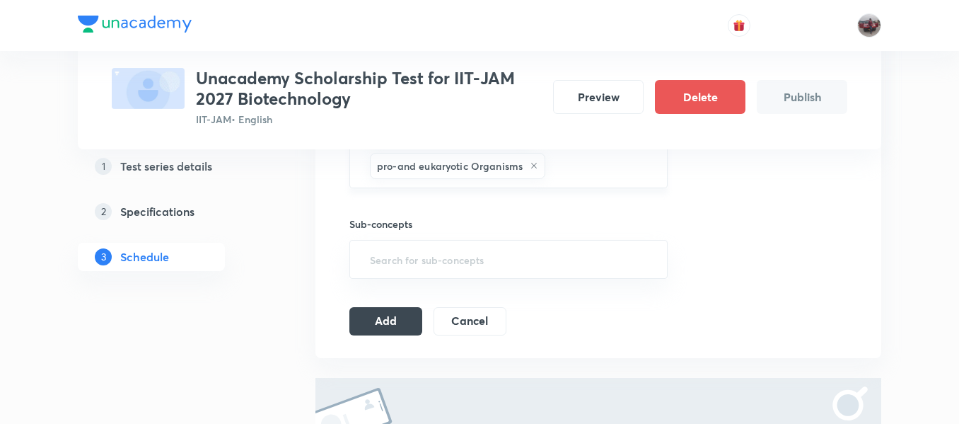
click at [588, 166] on input "text" at bounding box center [599, 166] width 102 height 26
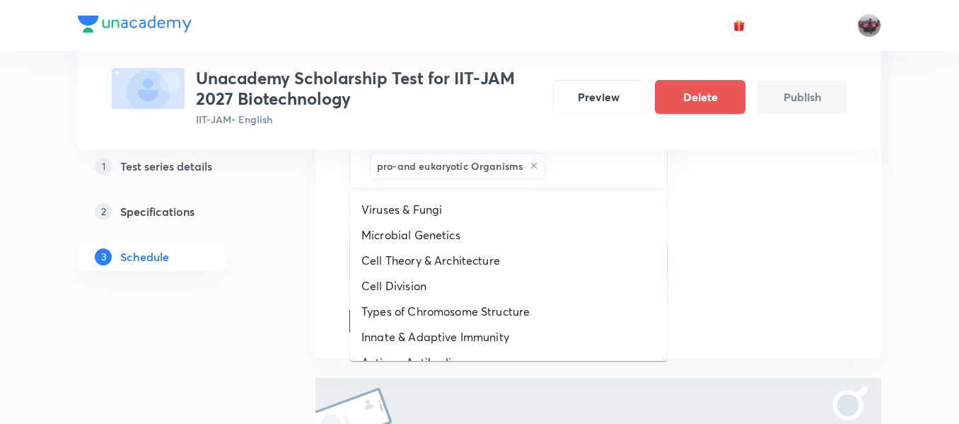
scroll to position [733, 0]
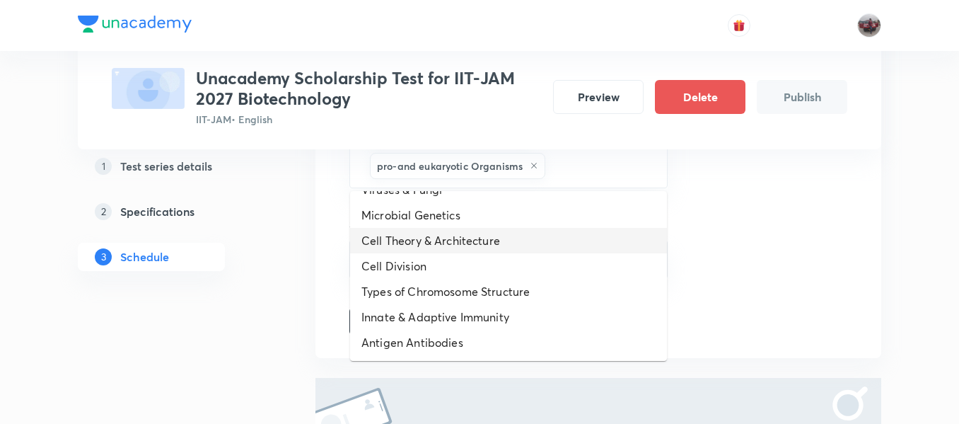
click at [433, 234] on li "Cell Theory & Architecture" at bounding box center [508, 240] width 317 height 25
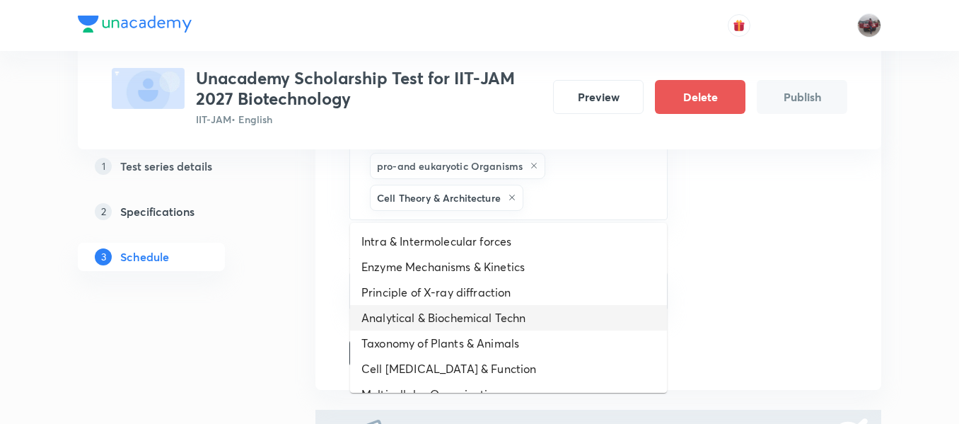
drag, startPoint x: 569, startPoint y: 207, endPoint x: 463, endPoint y: 331, distance: 164.0
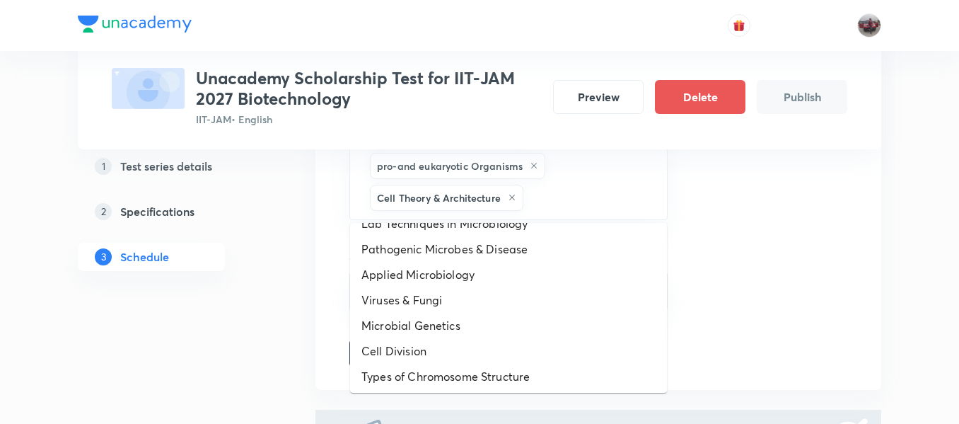
scroll to position [707, 0]
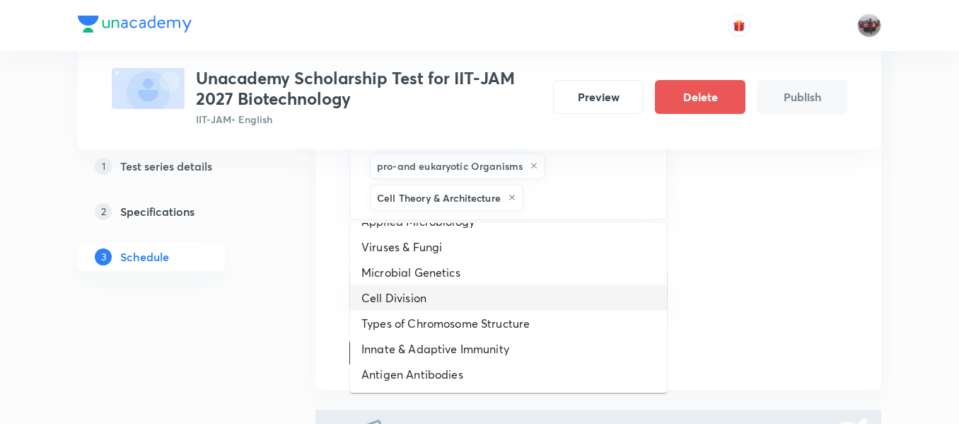
click at [430, 291] on li "Cell Division" at bounding box center [508, 297] width 317 height 25
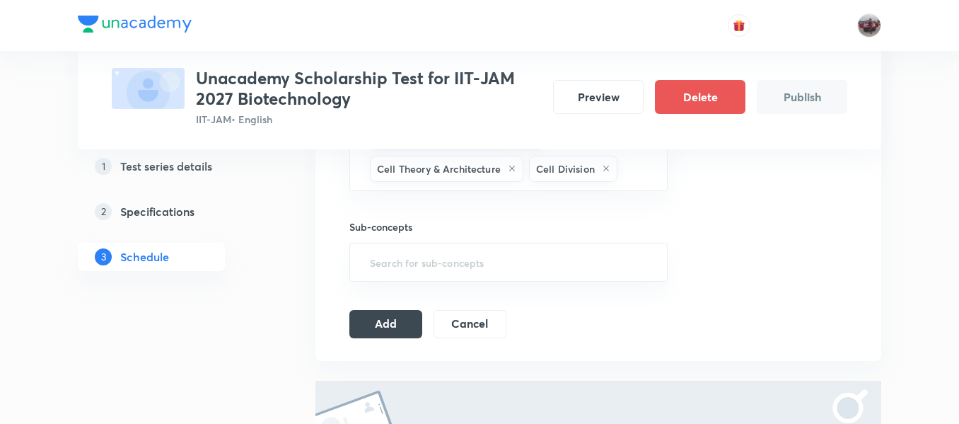
scroll to position [721, 0]
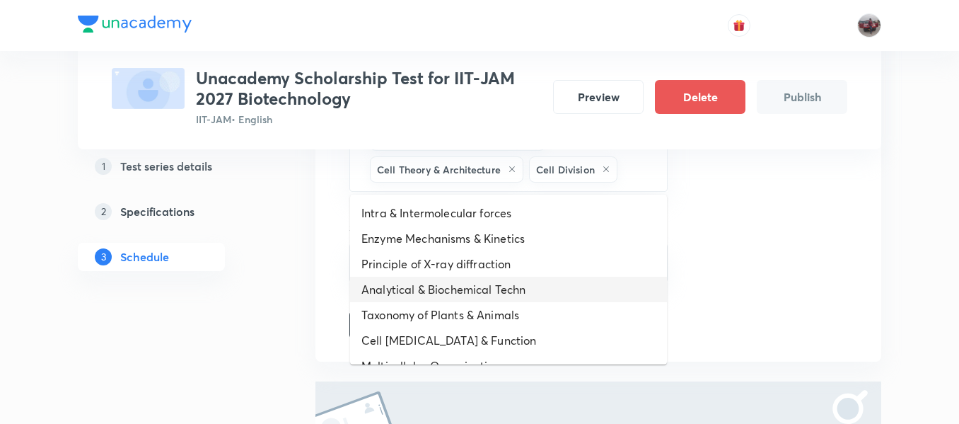
drag, startPoint x: 634, startPoint y: 178, endPoint x: 439, endPoint y: 320, distance: 242.5
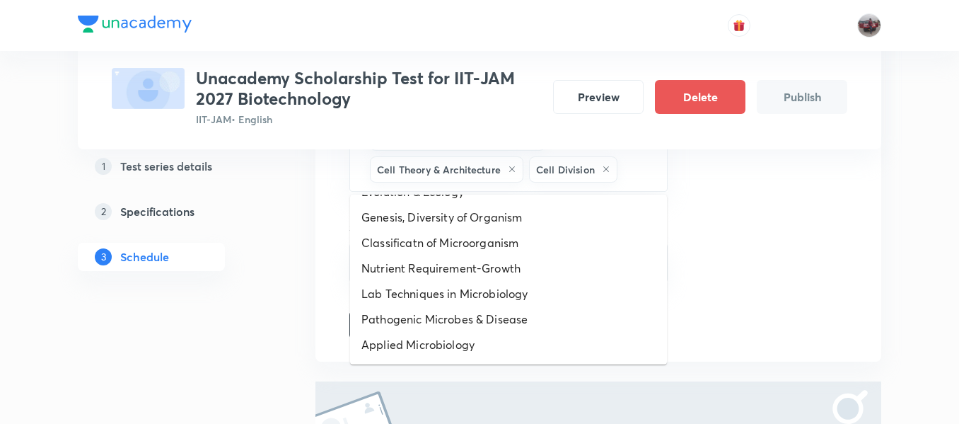
scroll to position [682, 0]
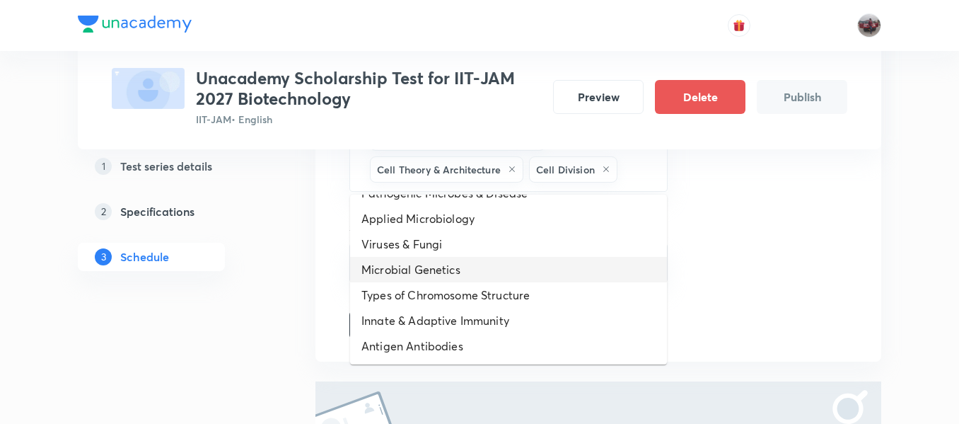
click at [415, 272] on li "Microbial Genetics" at bounding box center [508, 269] width 317 height 25
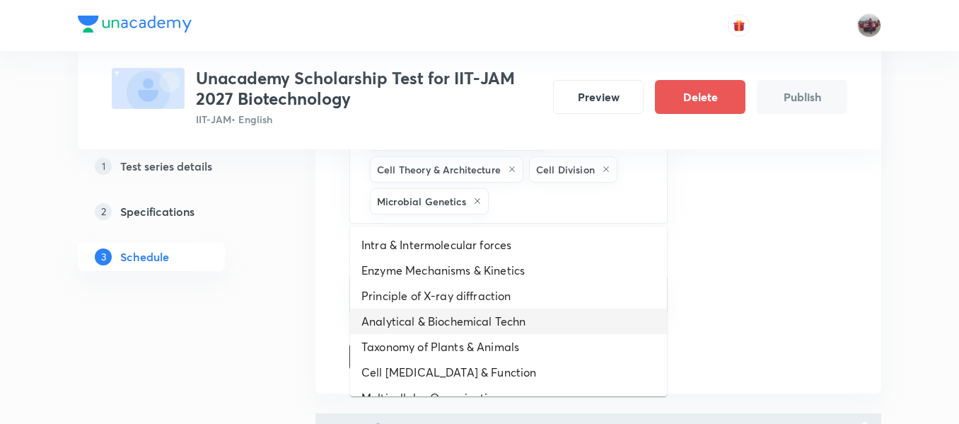
drag, startPoint x: 531, startPoint y: 208, endPoint x: 458, endPoint y: 342, distance: 152.6
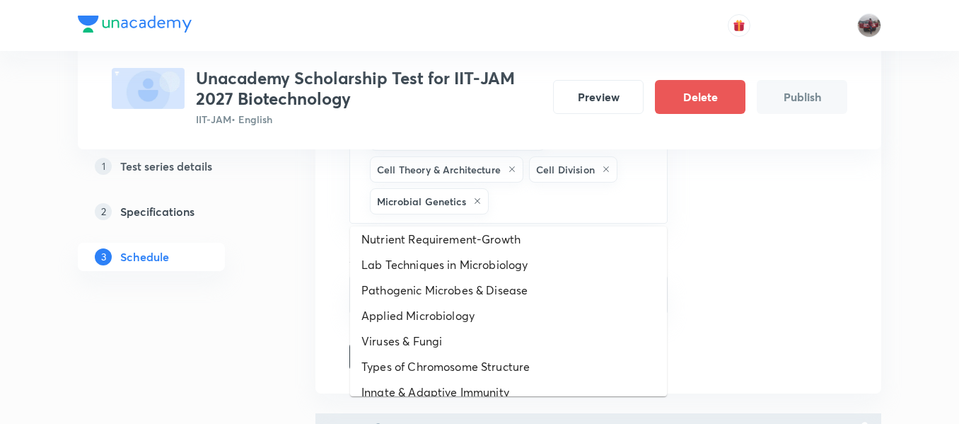
scroll to position [656, 0]
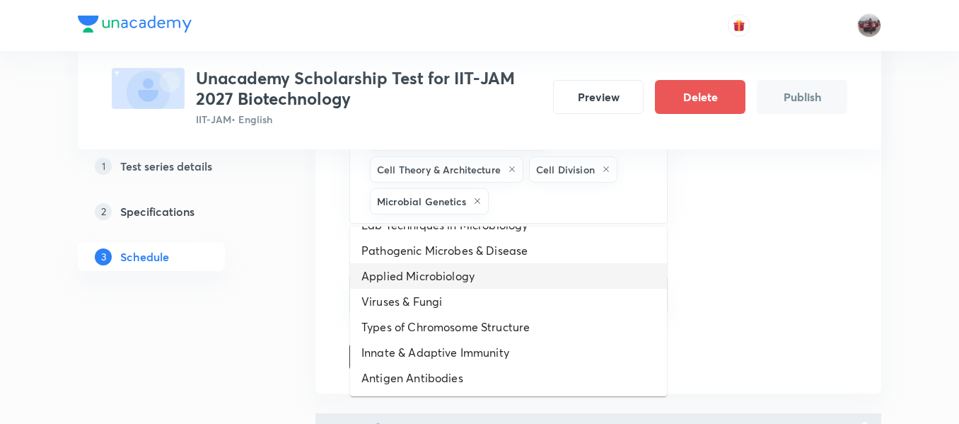
click at [416, 272] on li "Applied Microbiology" at bounding box center [508, 275] width 317 height 25
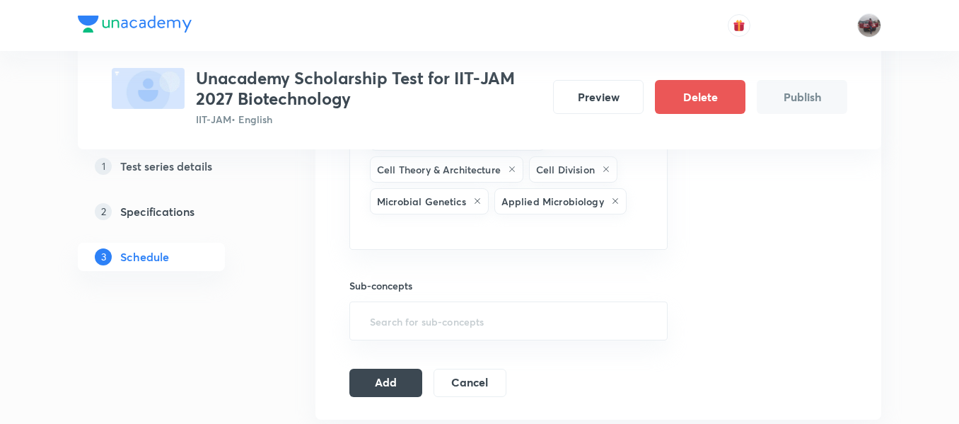
drag, startPoint x: 568, startPoint y: 233, endPoint x: 494, endPoint y: 270, distance: 82.9
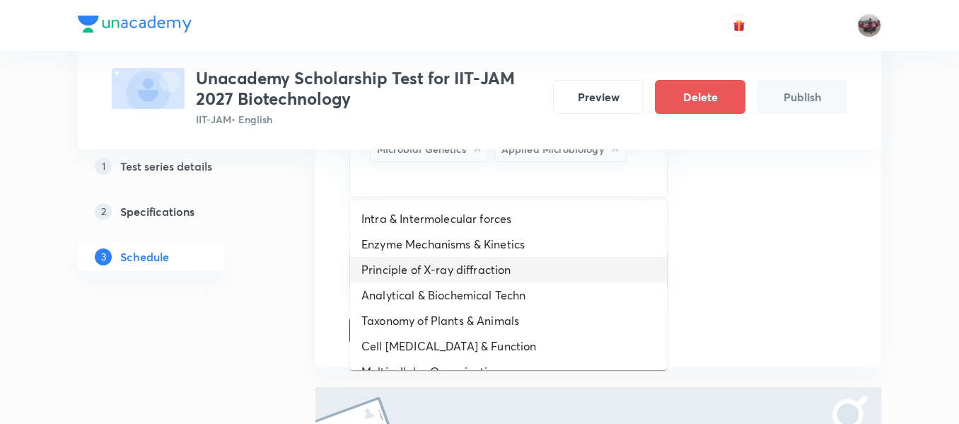
scroll to position [782, 0]
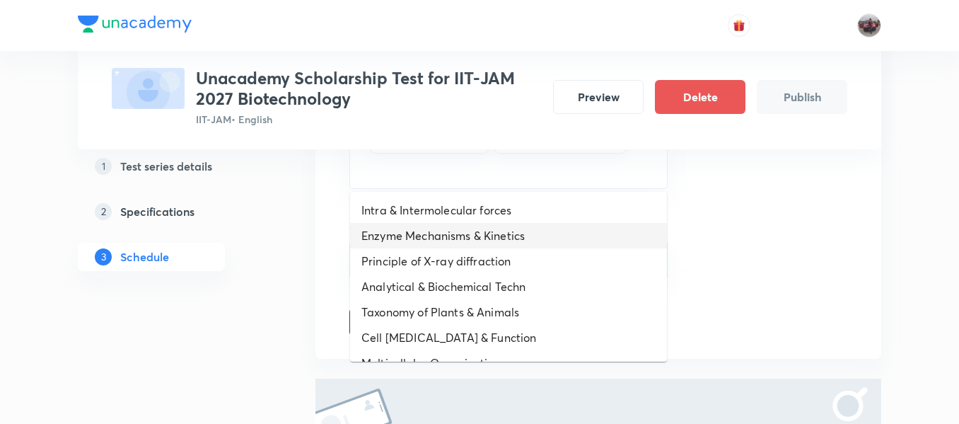
click at [449, 227] on li "Enzyme Mechanisms & Kinetics" at bounding box center [508, 235] width 317 height 25
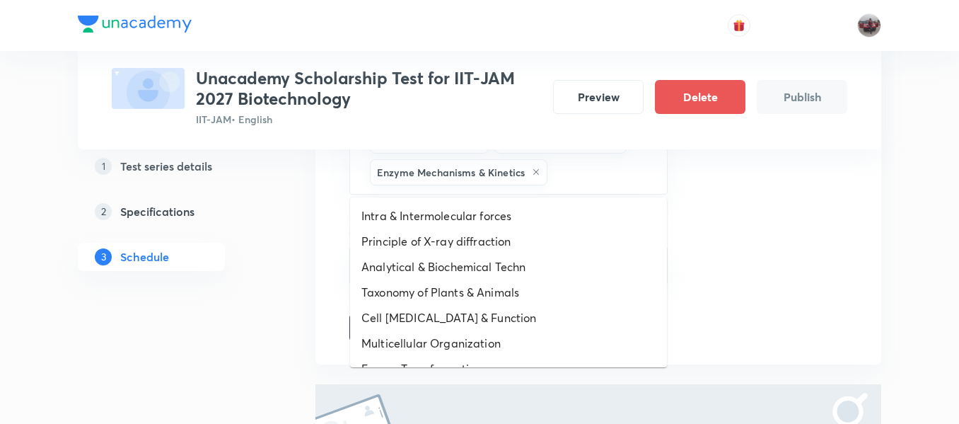
drag, startPoint x: 576, startPoint y: 181, endPoint x: 468, endPoint y: 270, distance: 139.6
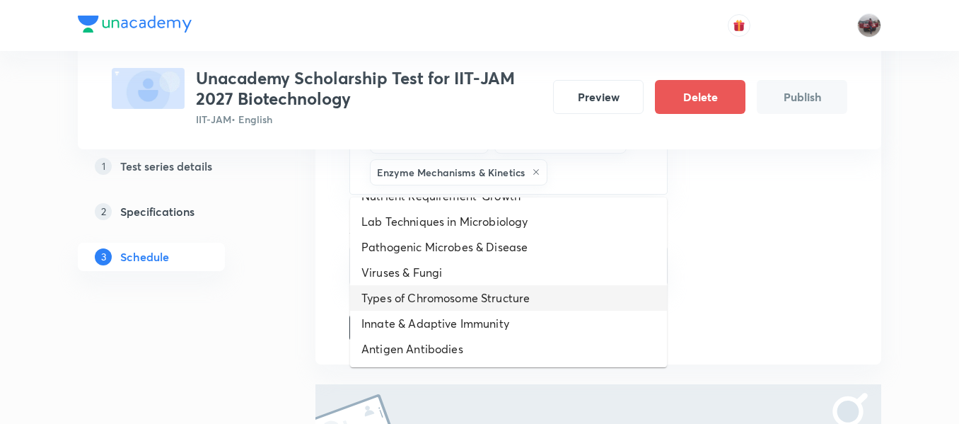
click at [434, 298] on li "Types of Chromosome Structure" at bounding box center [508, 297] width 317 height 25
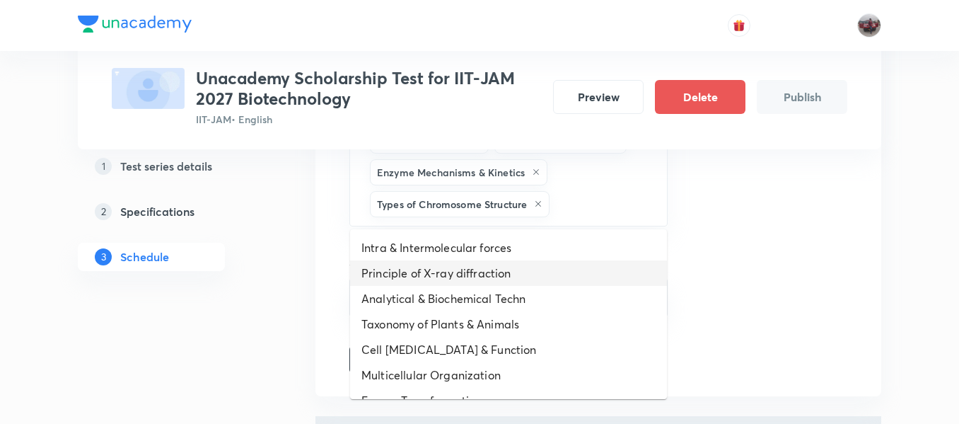
drag, startPoint x: 576, startPoint y: 215, endPoint x: 506, endPoint y: 281, distance: 96.6
click at [506, 281] on li "Principle of X-ray diffraction" at bounding box center [508, 272] width 317 height 25
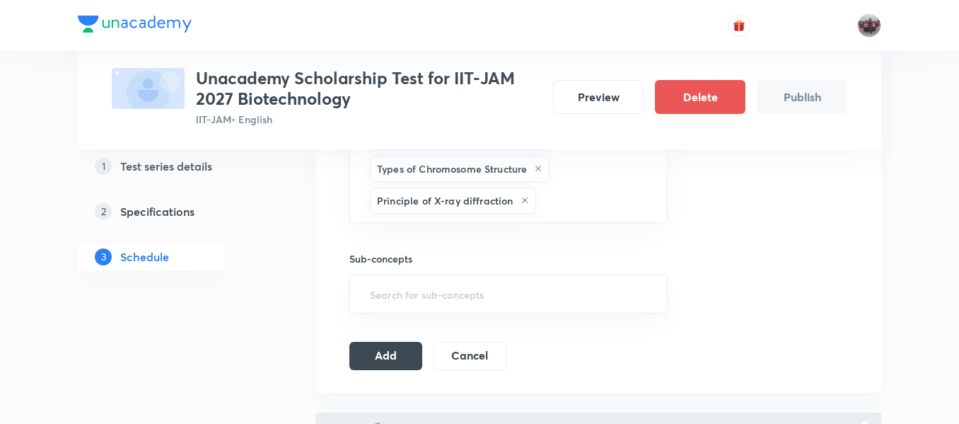
scroll to position [832, 0]
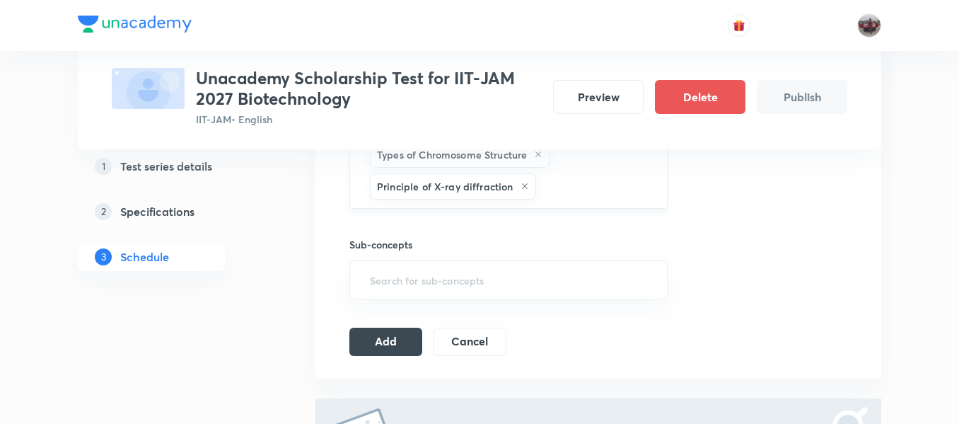
click at [523, 189] on icon at bounding box center [525, 186] width 8 height 8
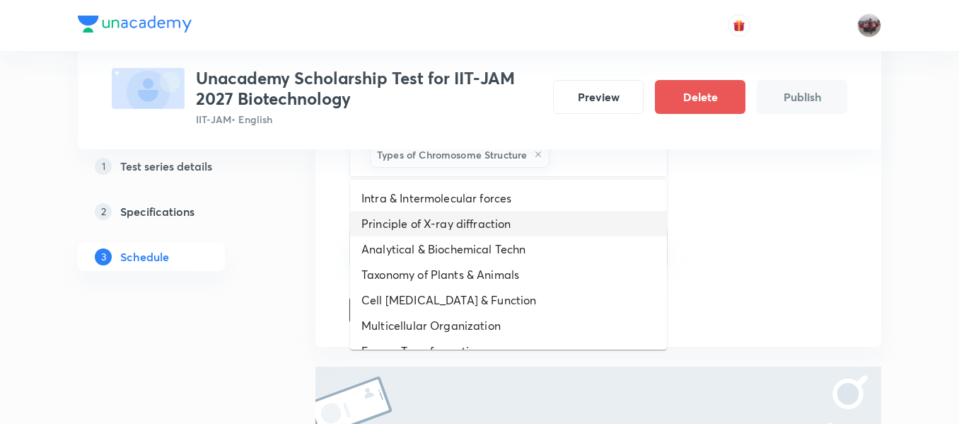
drag, startPoint x: 582, startPoint y: 156, endPoint x: 495, endPoint y: 233, distance: 115.8
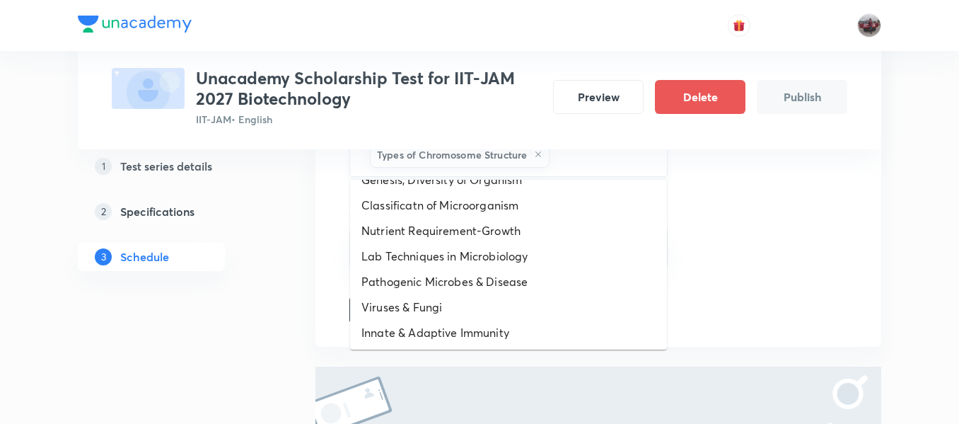
scroll to position [580, 0]
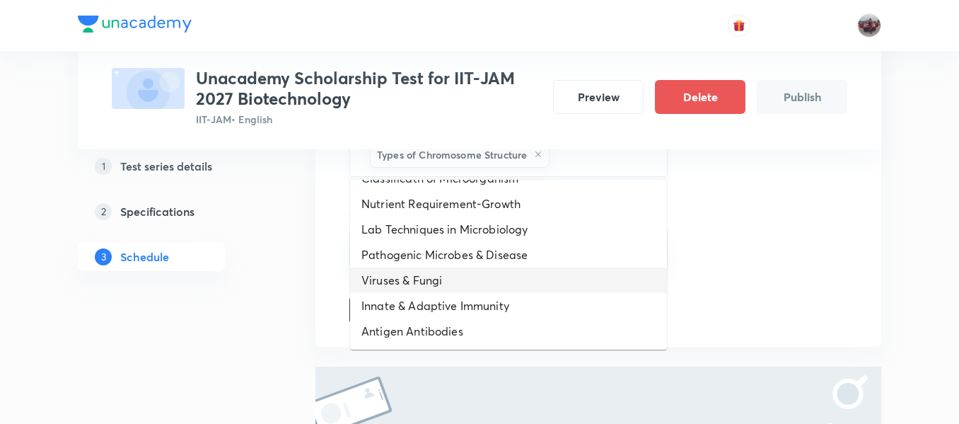
click at [455, 273] on li "Viruses & Fungi" at bounding box center [508, 279] width 317 height 25
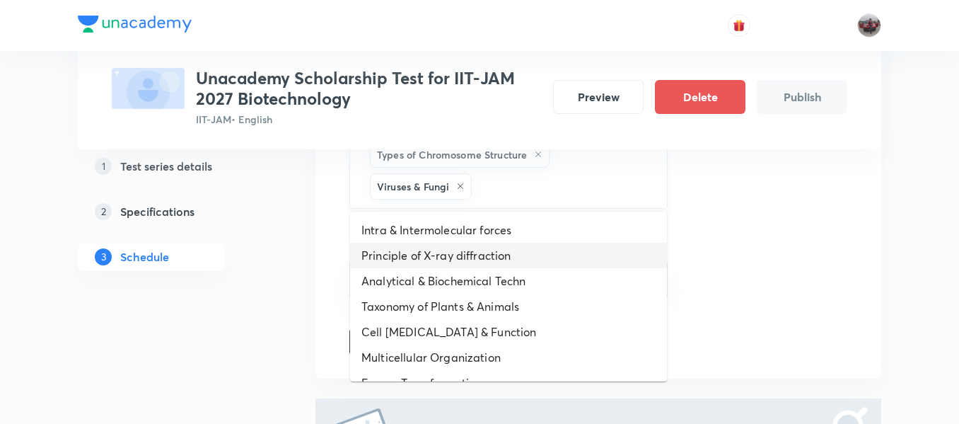
drag, startPoint x: 542, startPoint y: 185, endPoint x: 482, endPoint y: 293, distance: 124.1
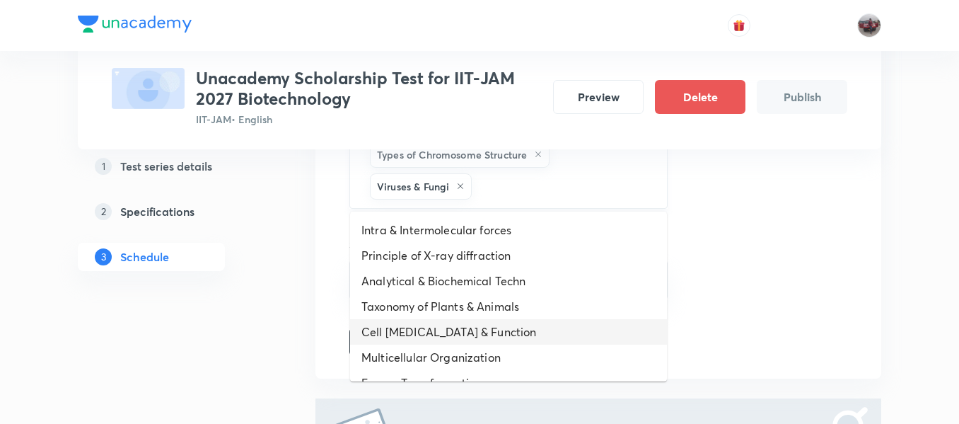
click at [485, 331] on li "Cell [MEDICAL_DATA] & Function" at bounding box center [508, 331] width 317 height 25
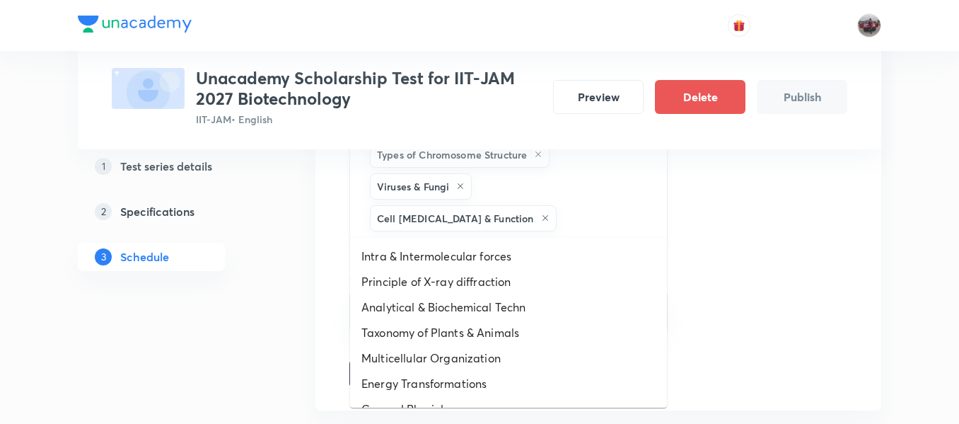
click at [576, 224] on input "text" at bounding box center [604, 218] width 91 height 26
click at [515, 365] on li "Multicellular Organization" at bounding box center [508, 357] width 317 height 25
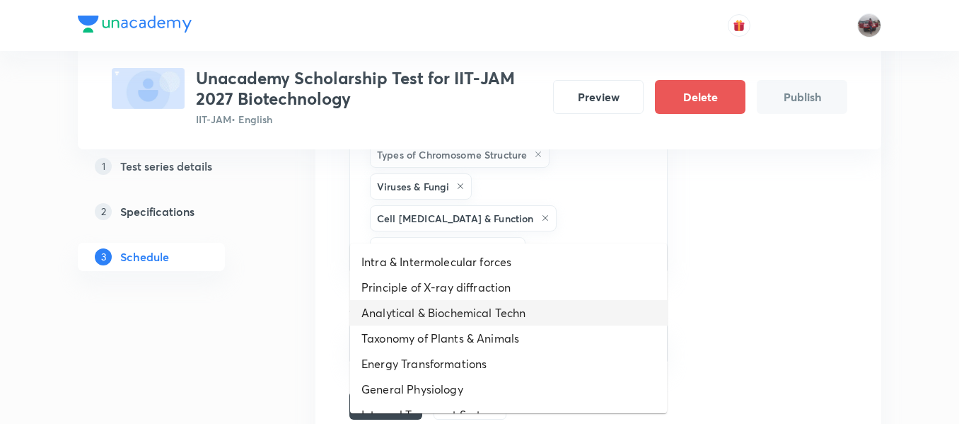
drag, startPoint x: 568, startPoint y: 211, endPoint x: 514, endPoint y: 312, distance: 114.5
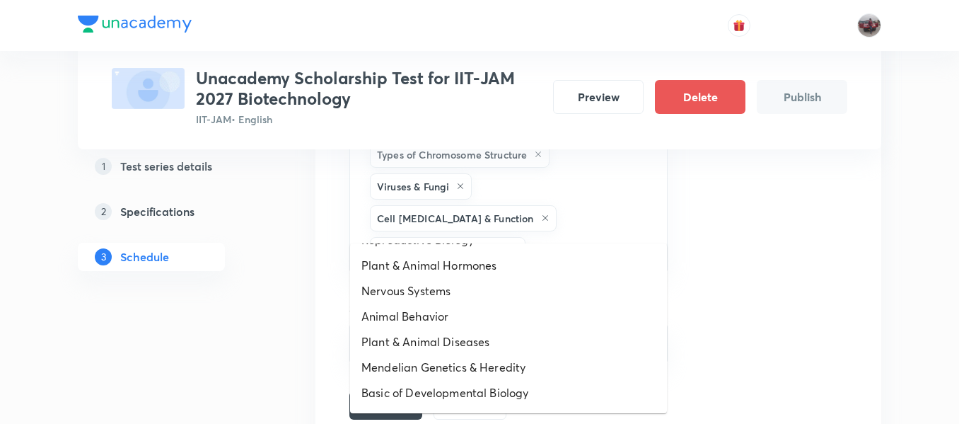
scroll to position [277, 0]
click at [466, 264] on li "Plant & Animal Hormones" at bounding box center [508, 264] width 317 height 25
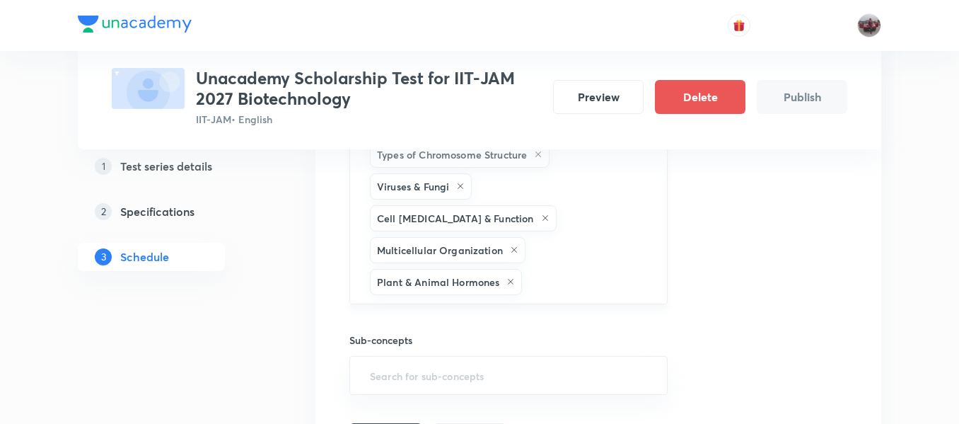
click at [591, 269] on input "text" at bounding box center [587, 282] width 124 height 26
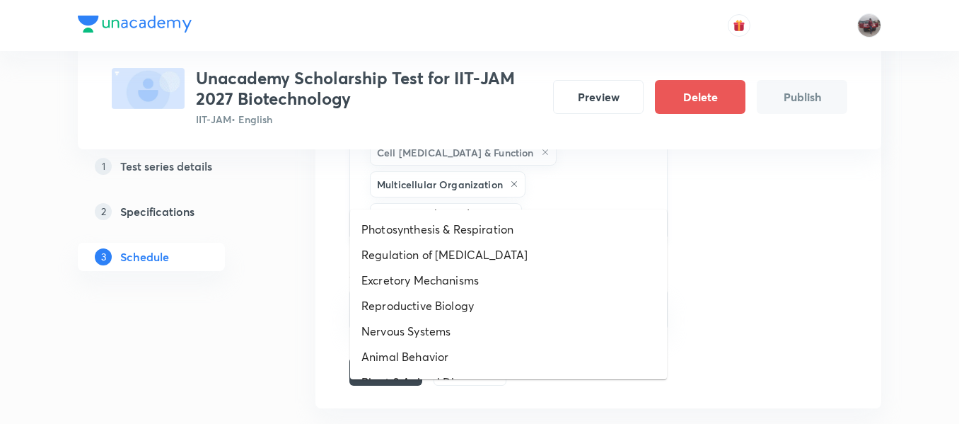
scroll to position [212, 0]
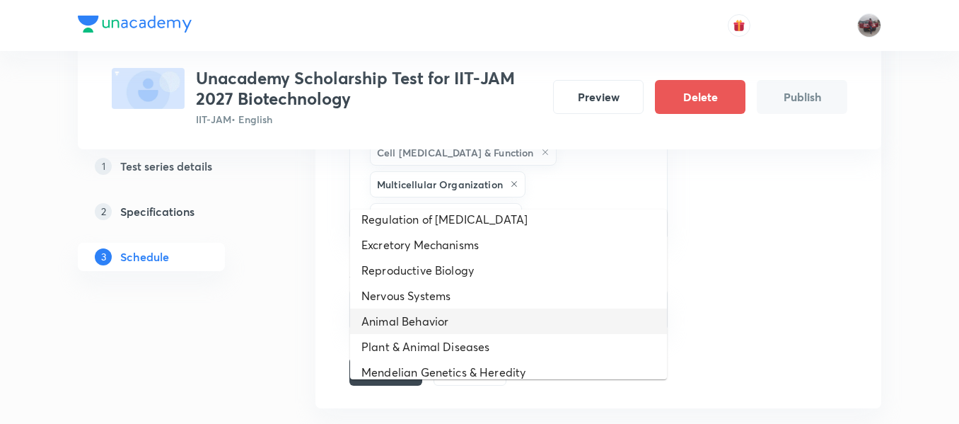
click at [517, 318] on li "Animal Behavior" at bounding box center [508, 320] width 317 height 25
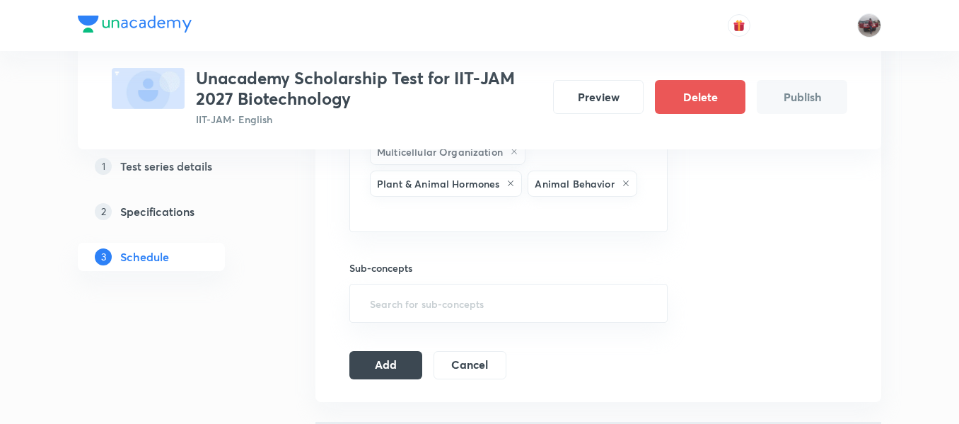
scroll to position [936, 0]
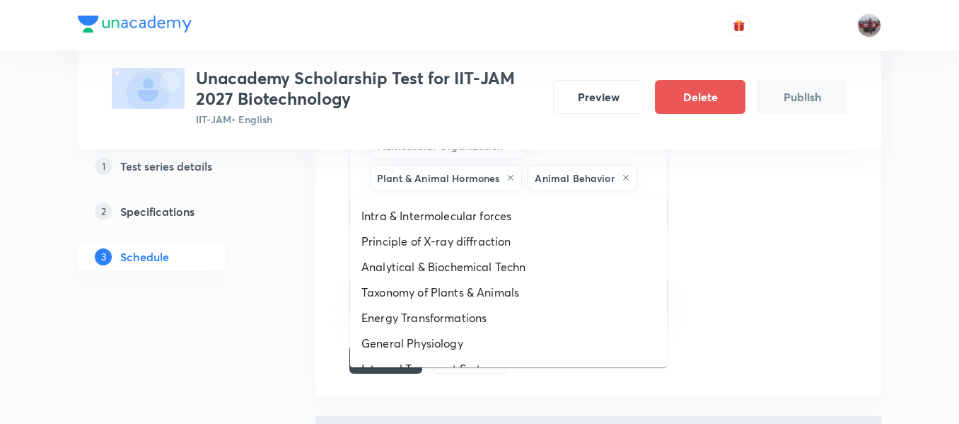
click at [475, 194] on input "text" at bounding box center [508, 207] width 283 height 26
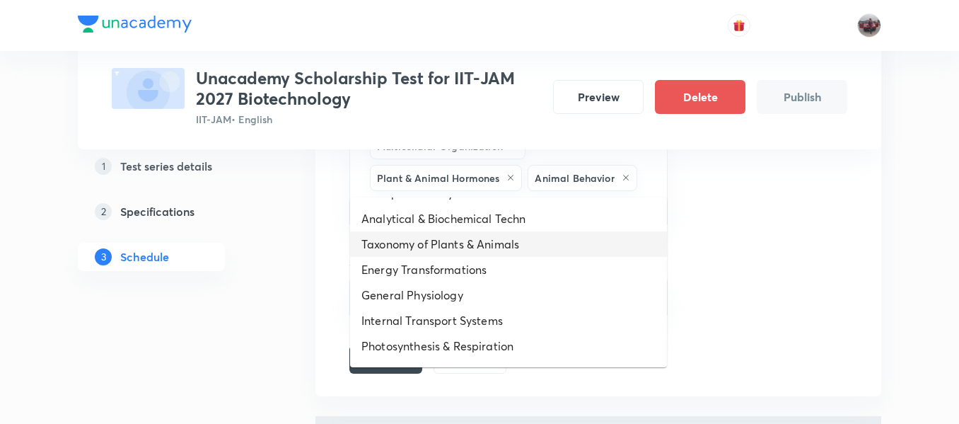
scroll to position [50, 0]
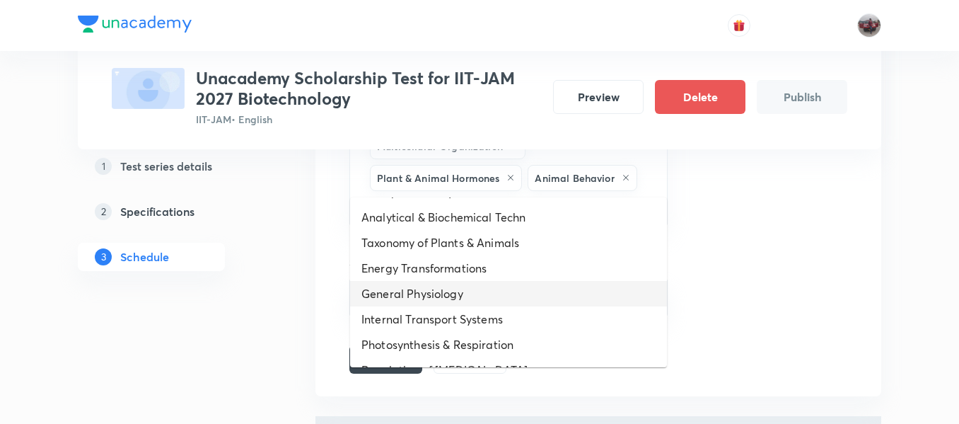
click at [463, 291] on li "General Physiology" at bounding box center [508, 293] width 317 height 25
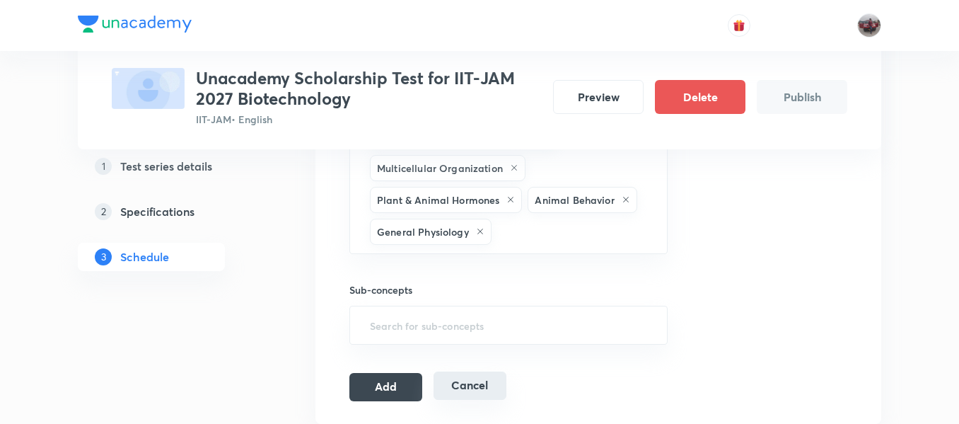
scroll to position [913, 0]
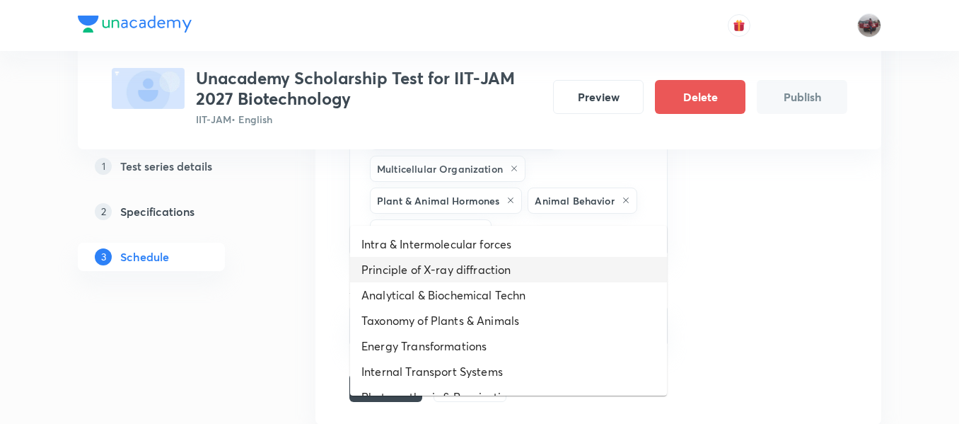
drag, startPoint x: 506, startPoint y: 198, endPoint x: 465, endPoint y: 330, distance: 138.0
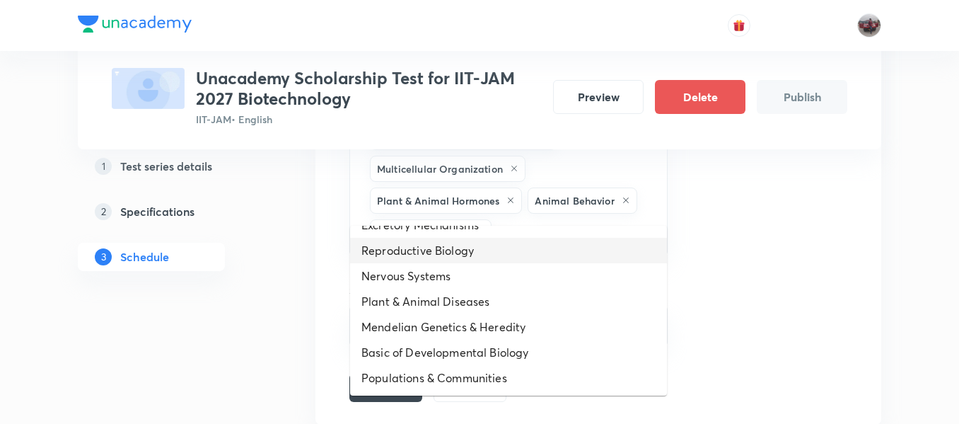
scroll to position [224, 0]
click at [433, 250] on li "Reproductive Biology" at bounding box center [508, 249] width 317 height 25
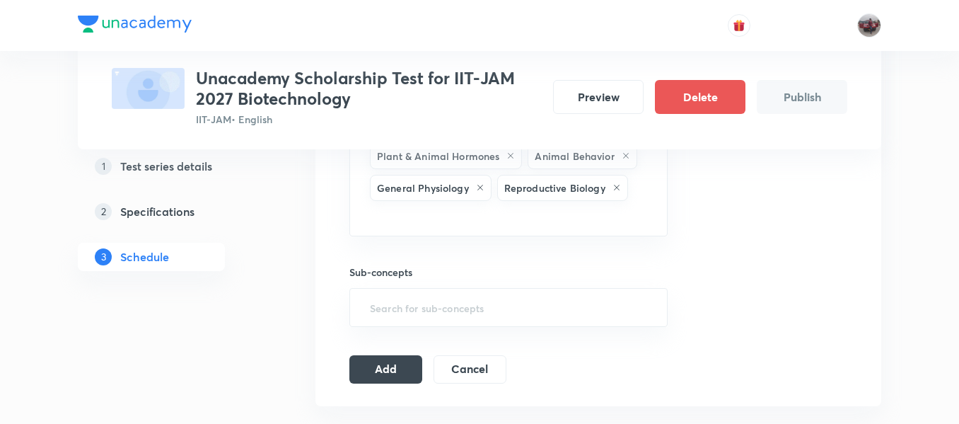
scroll to position [961, 0]
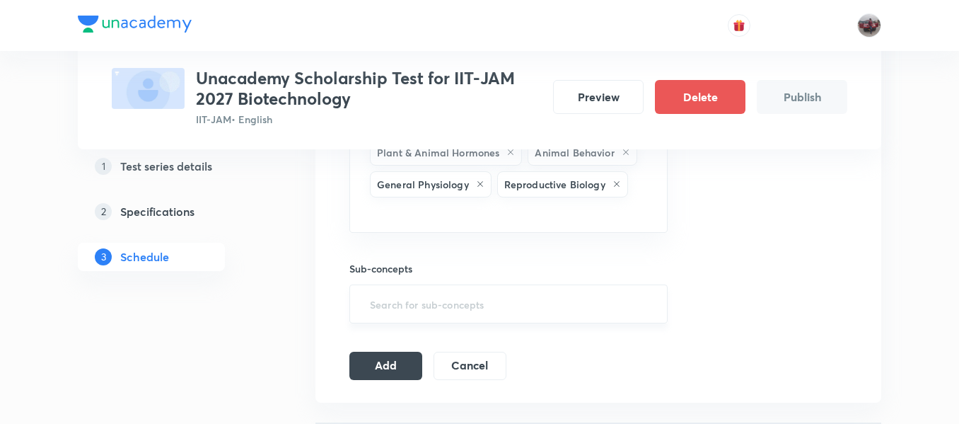
click at [439, 291] on input "text" at bounding box center [508, 304] width 283 height 26
type input ";"
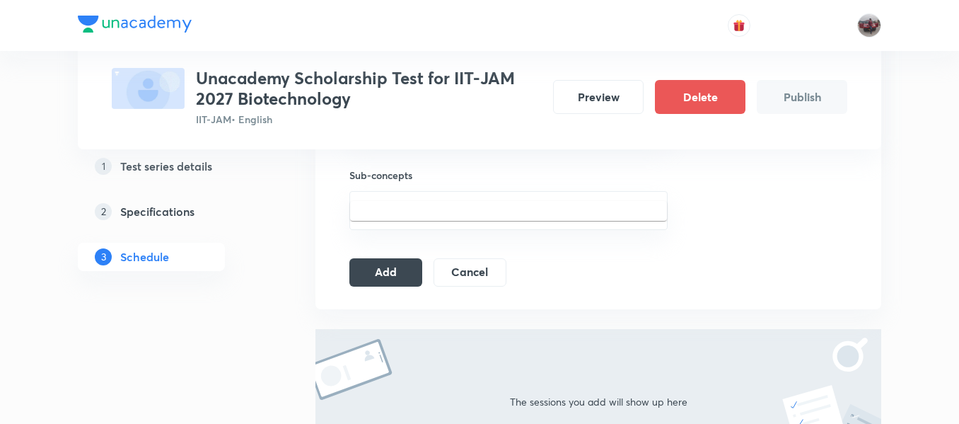
scroll to position [1043, 0]
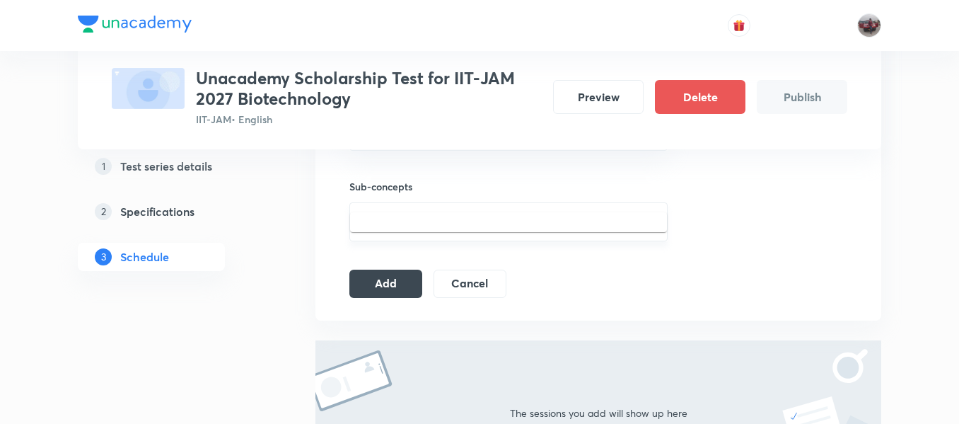
type input ";"
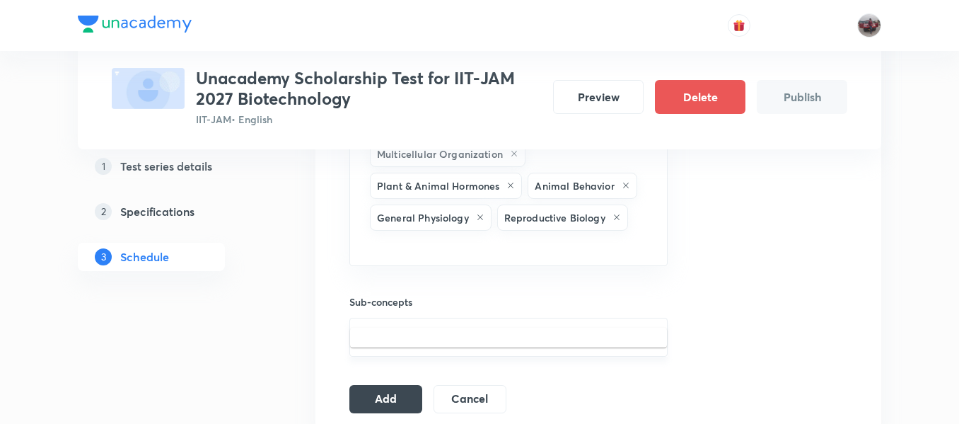
scroll to position [927, 0]
click at [420, 325] on input ";" at bounding box center [508, 338] width 283 height 26
drag, startPoint x: 450, startPoint y: 199, endPoint x: 430, endPoint y: 235, distance: 40.5
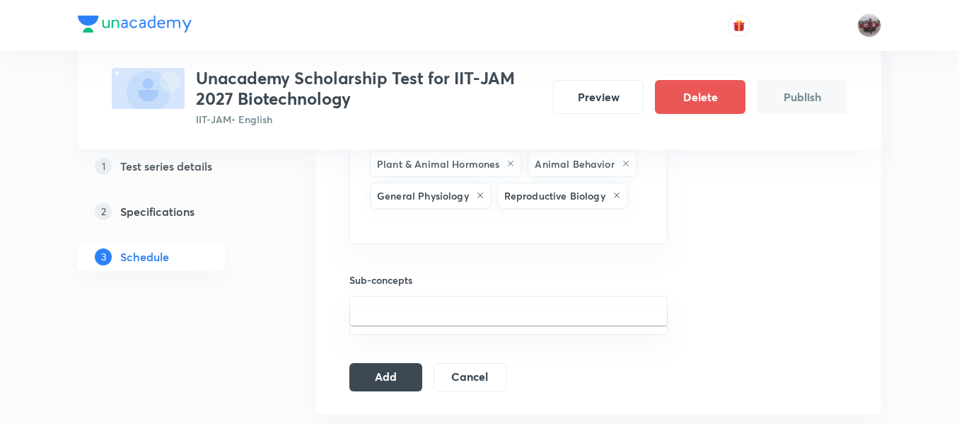
scroll to position [955, 0]
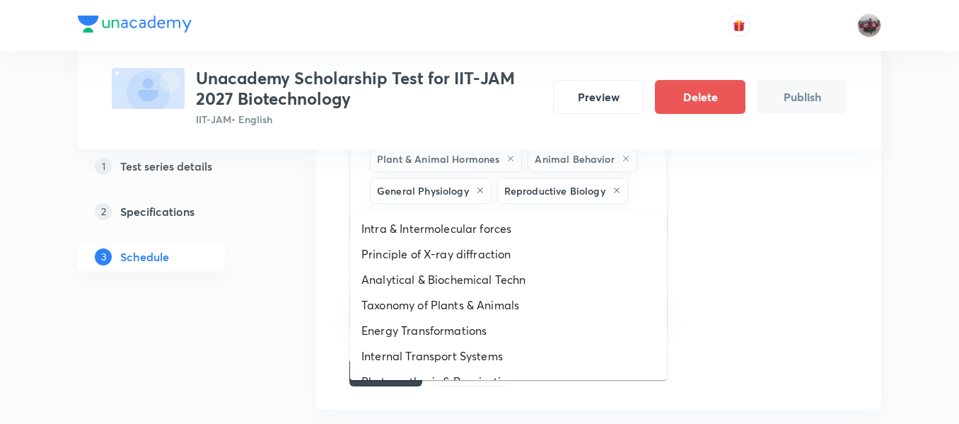
click at [420, 207] on input "text" at bounding box center [508, 220] width 283 height 26
click at [448, 228] on li "Intra & Intermolecular forces" at bounding box center [508, 228] width 317 height 25
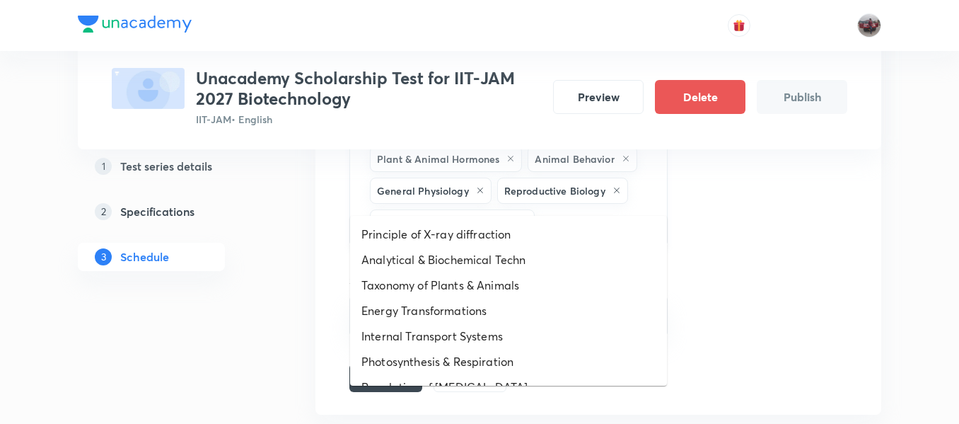
click at [569, 209] on input "text" at bounding box center [594, 222] width 112 height 26
click at [503, 251] on li "Analytical & Biochemical Techn" at bounding box center [508, 259] width 317 height 25
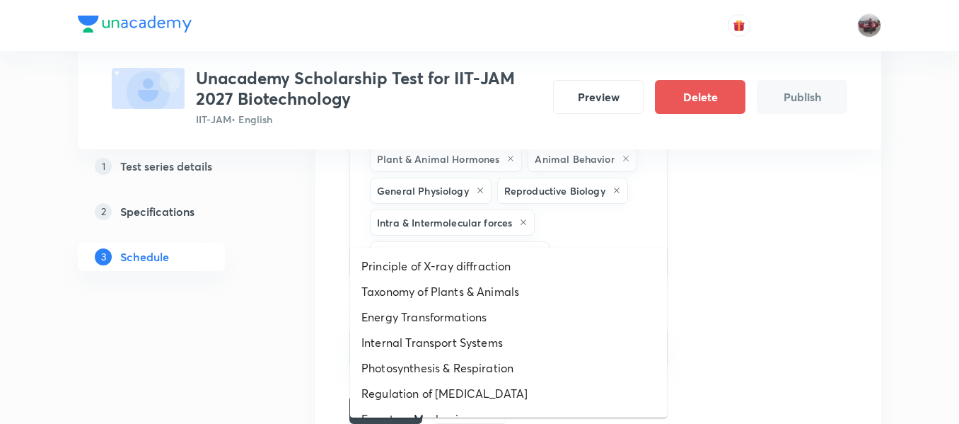
click at [575, 241] on input "text" at bounding box center [601, 254] width 98 height 26
click at [513, 294] on li "Taxonomy of Plants & Animals" at bounding box center [508, 291] width 317 height 25
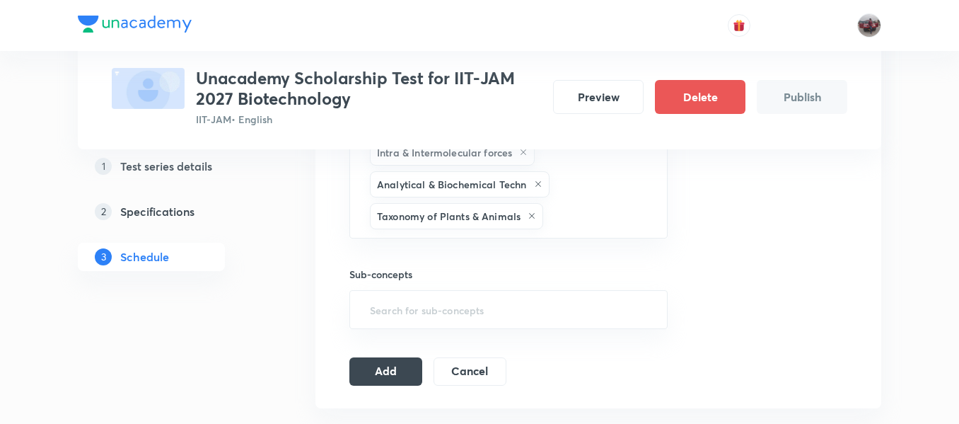
scroll to position [1029, 0]
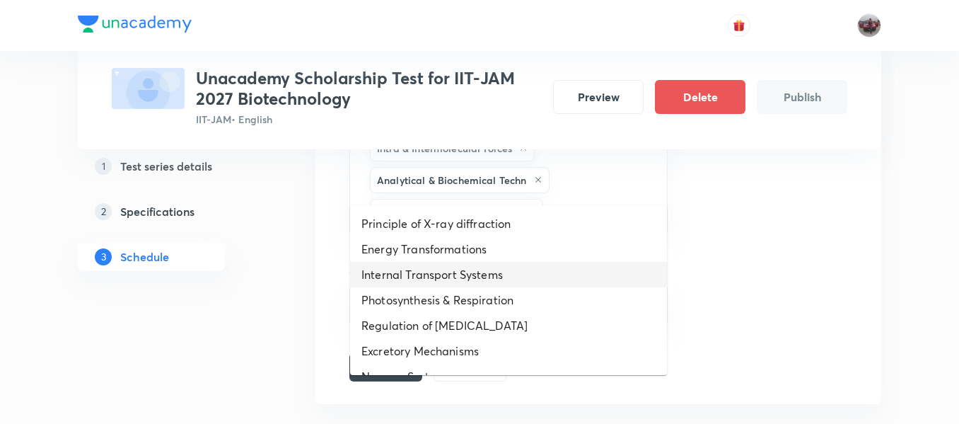
drag, startPoint x: 562, startPoint y: 170, endPoint x: 472, endPoint y: 296, distance: 154.1
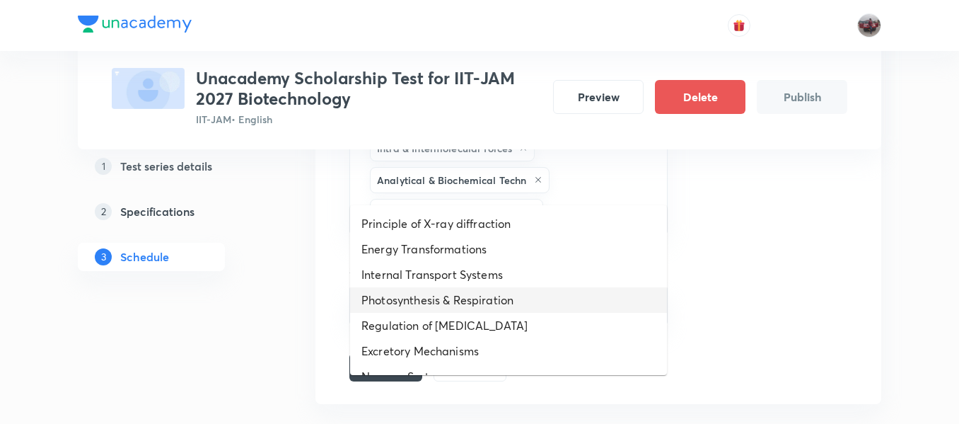
click at [472, 296] on li "Photosynthesis & Respiration" at bounding box center [508, 299] width 317 height 25
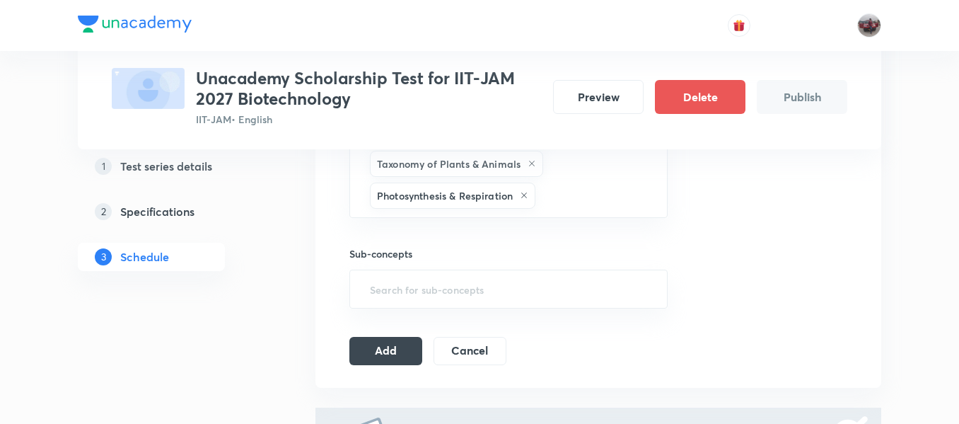
scroll to position [1078, 0]
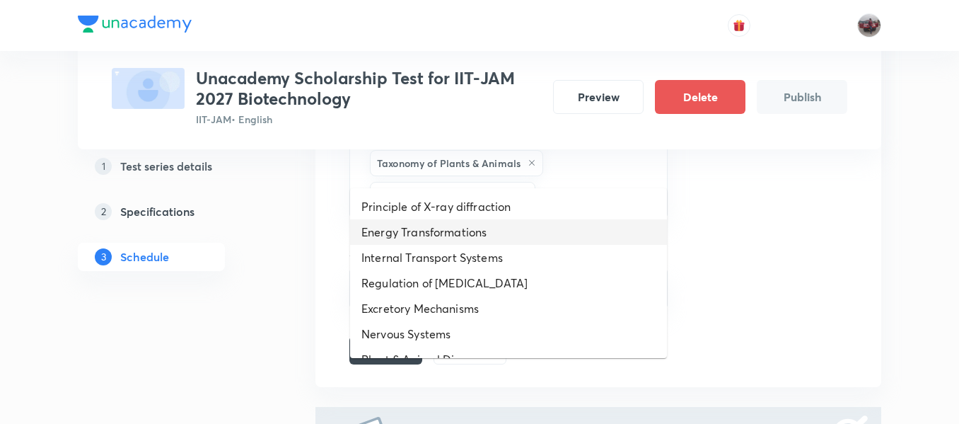
drag, startPoint x: 563, startPoint y: 161, endPoint x: 446, endPoint y: 264, distance: 155.8
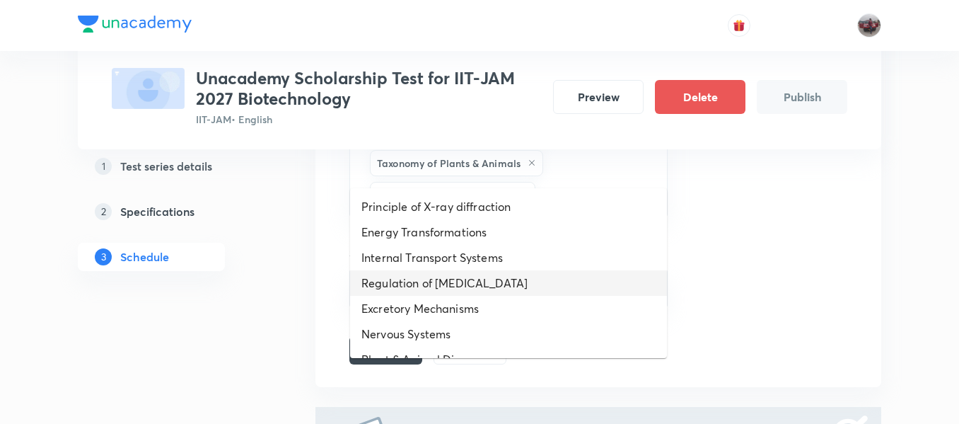
click at [454, 283] on li "Regulation of [MEDICAL_DATA]" at bounding box center [508, 282] width 317 height 25
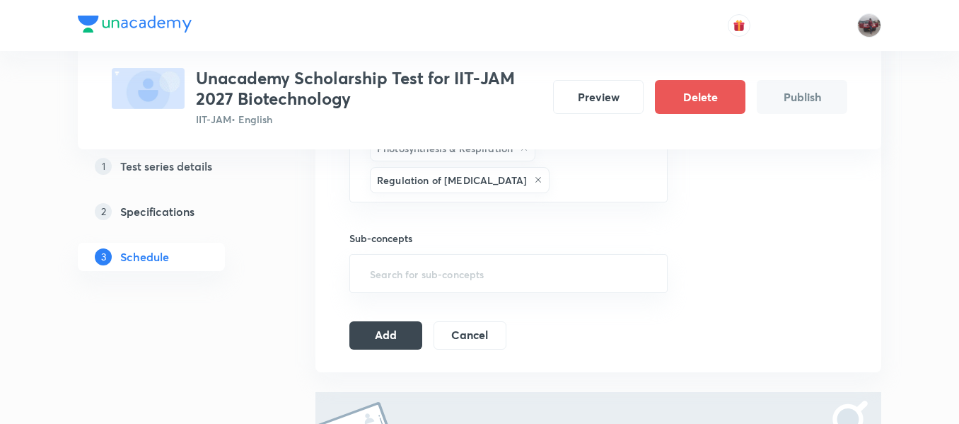
scroll to position [1139, 0]
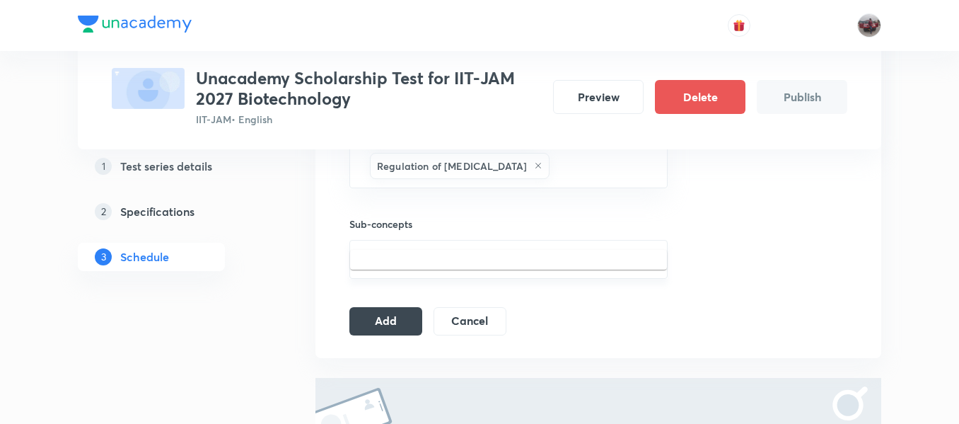
click at [415, 246] on input "text" at bounding box center [508, 259] width 283 height 26
type input ";"
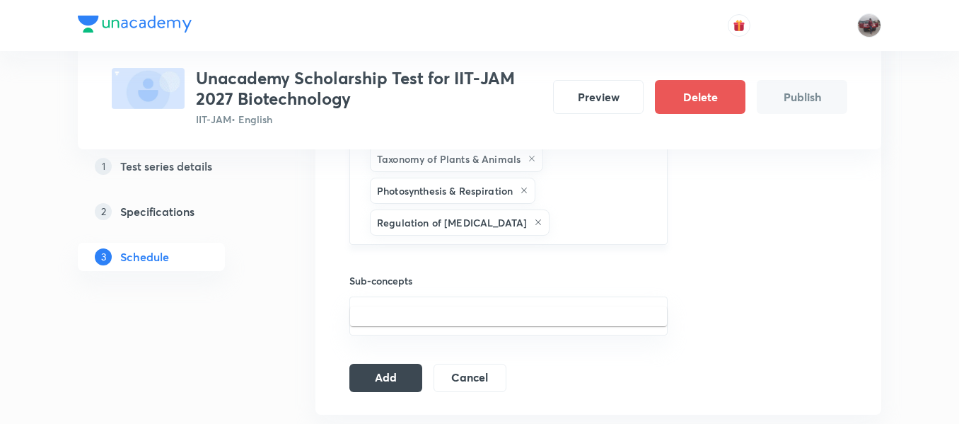
scroll to position [1086, 0]
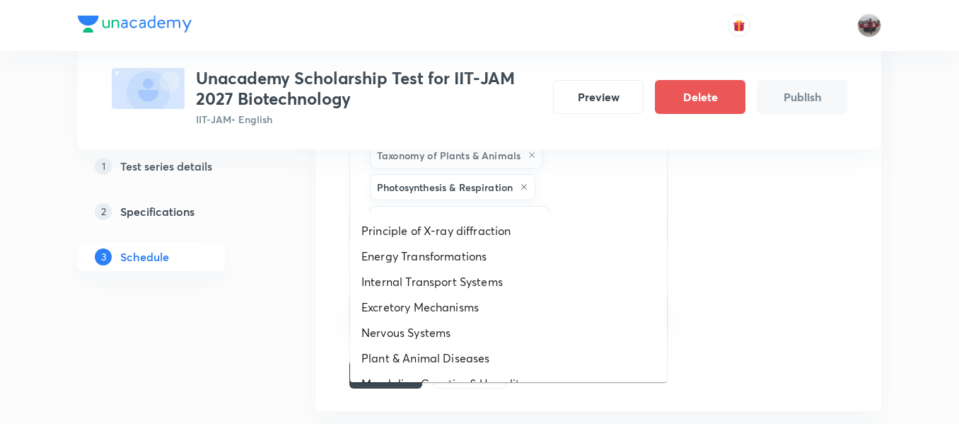
click at [552, 206] on input "text" at bounding box center [601, 219] width 98 height 26
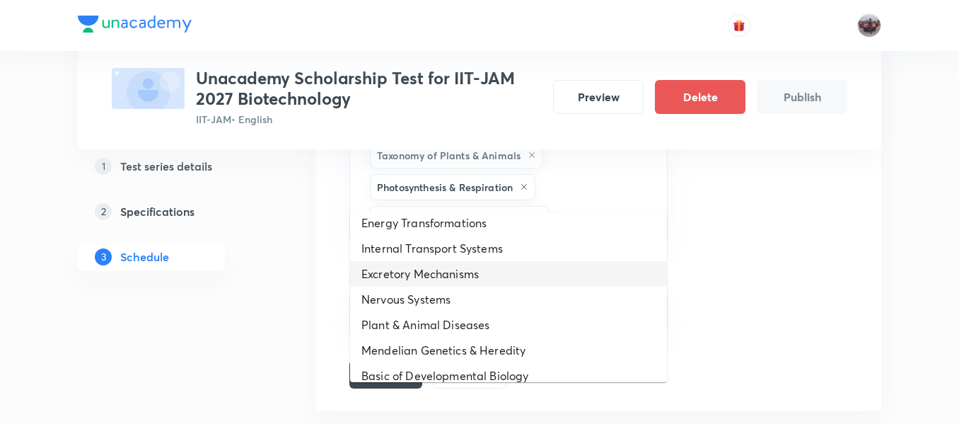
scroll to position [0, 0]
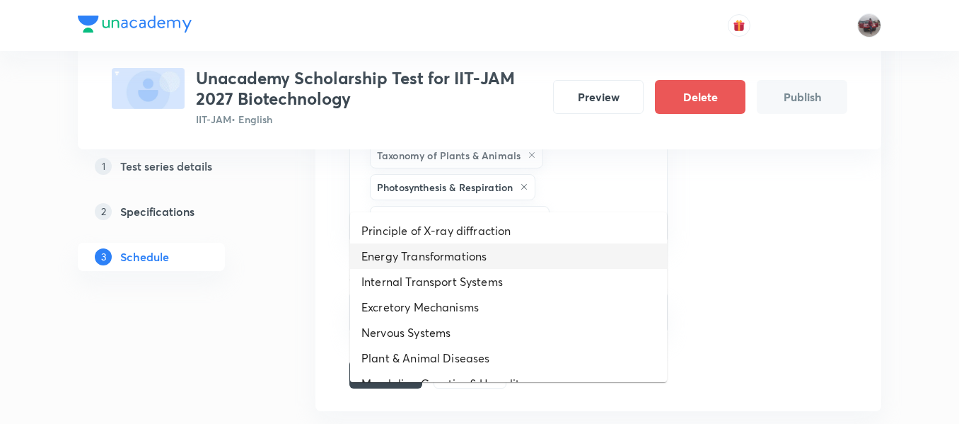
click at [482, 265] on li "Energy Transformations" at bounding box center [508, 255] width 317 height 25
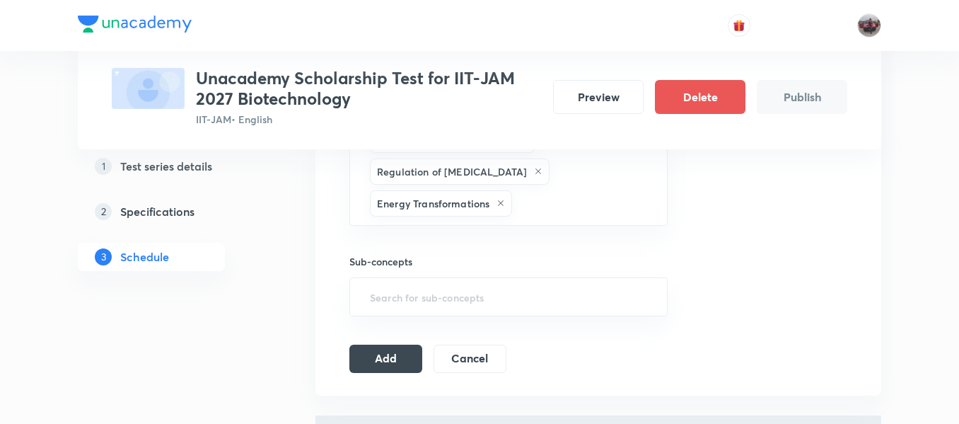
scroll to position [1139, 0]
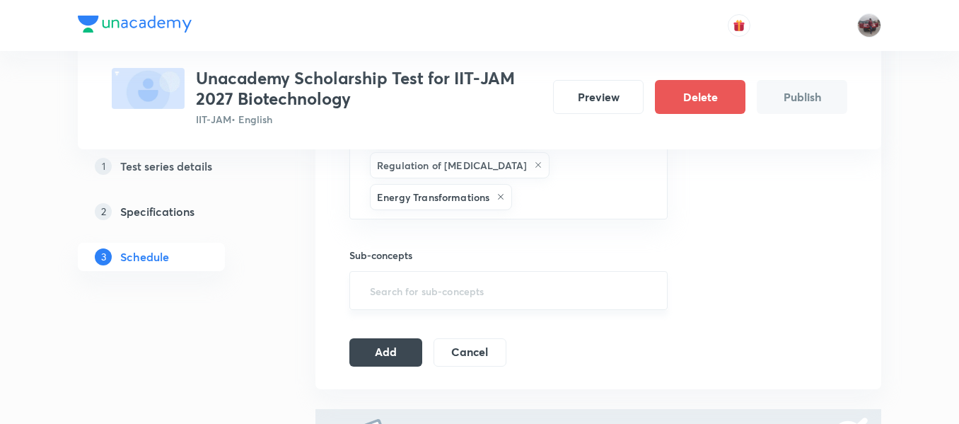
click at [468, 277] on input "text" at bounding box center [508, 290] width 283 height 26
type input ";"
click at [414, 337] on button "Add" at bounding box center [385, 351] width 73 height 28
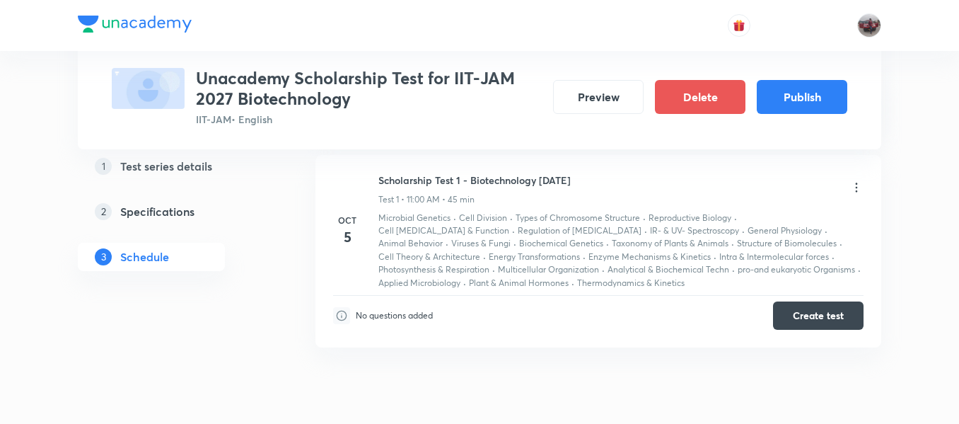
scroll to position [233, 0]
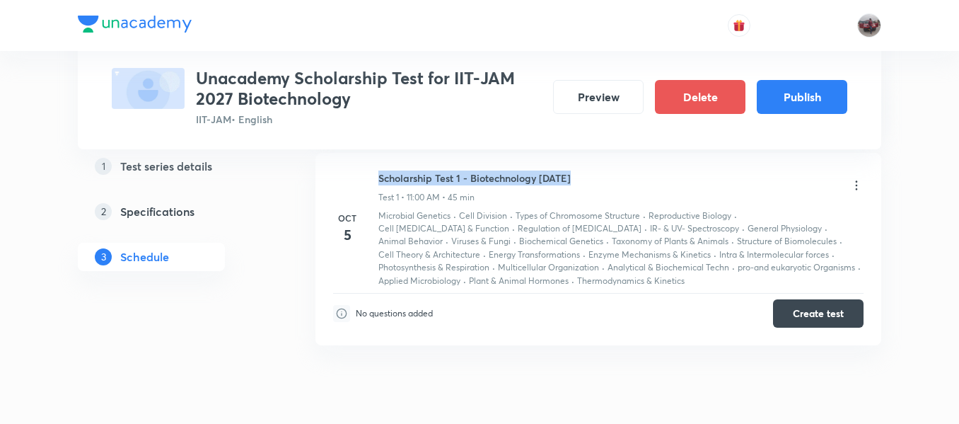
drag, startPoint x: 380, startPoint y: 180, endPoint x: 572, endPoint y: 175, distance: 192.4
click at [572, 175] on div "Scholarship Test 1 - Biotechnology Oct'25 Test 1 • 11:00 AM • 45 min" at bounding box center [620, 186] width 485 height 33
copy h6 "Scholarship Test 1 - Biotechnology [DATE]"
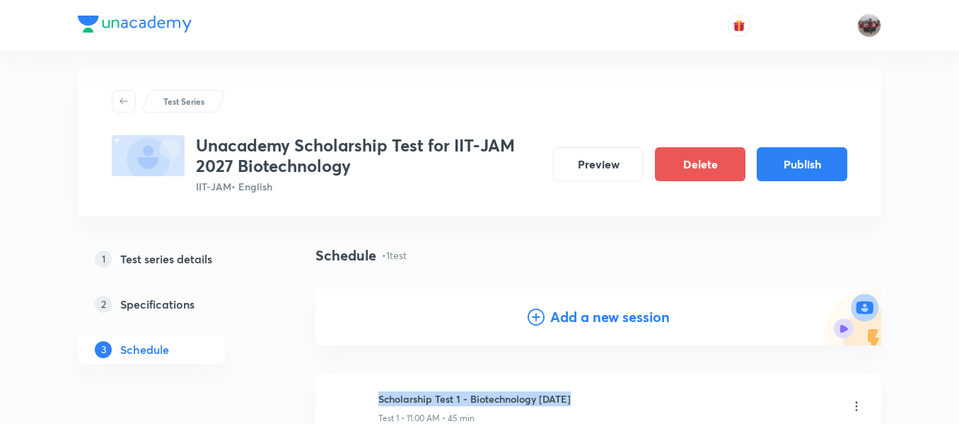
scroll to position [11, 0]
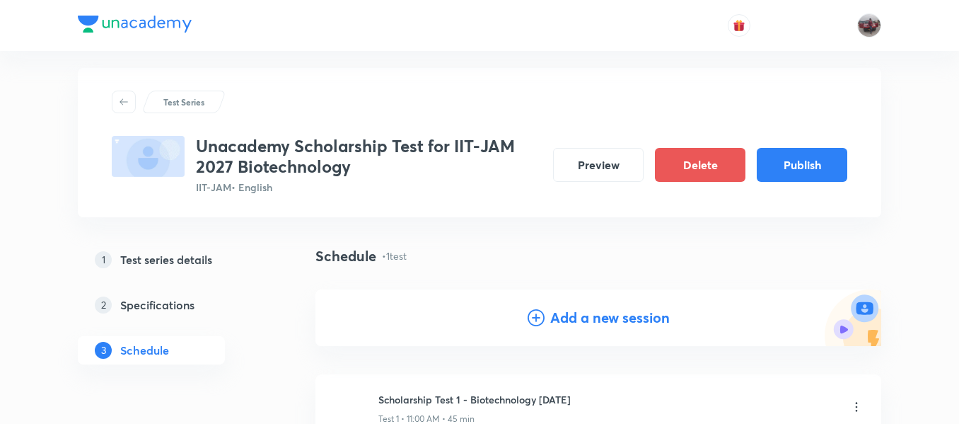
click at [595, 310] on h4 "Add a new session" at bounding box center [610, 317] width 120 height 21
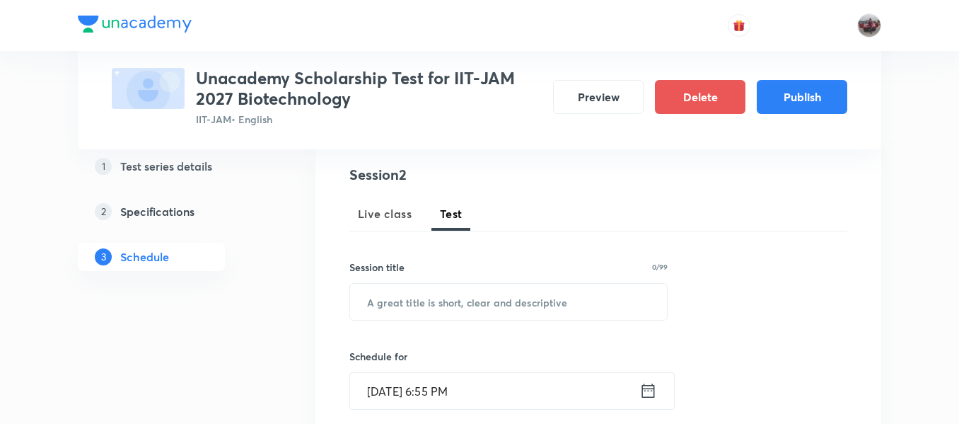
scroll to position [161, 0]
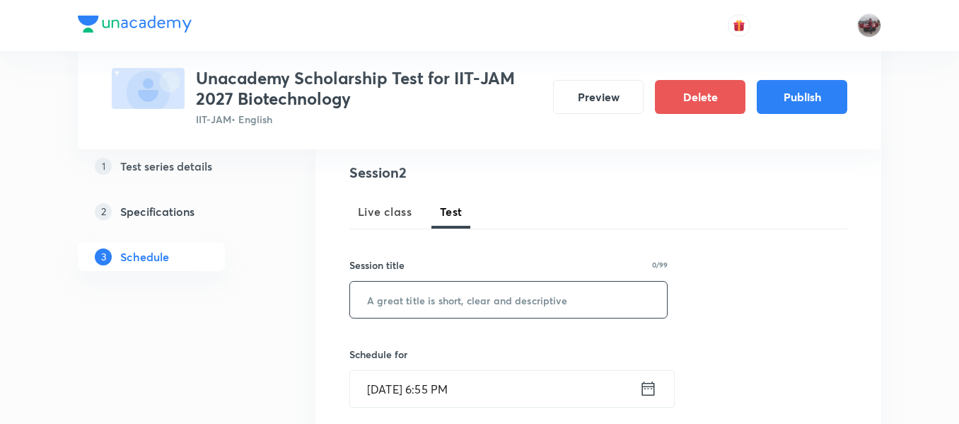
click at [514, 303] on input "text" at bounding box center [508, 300] width 317 height 36
paste input "Scholarship Test 1 - Biotechnology [DATE]"
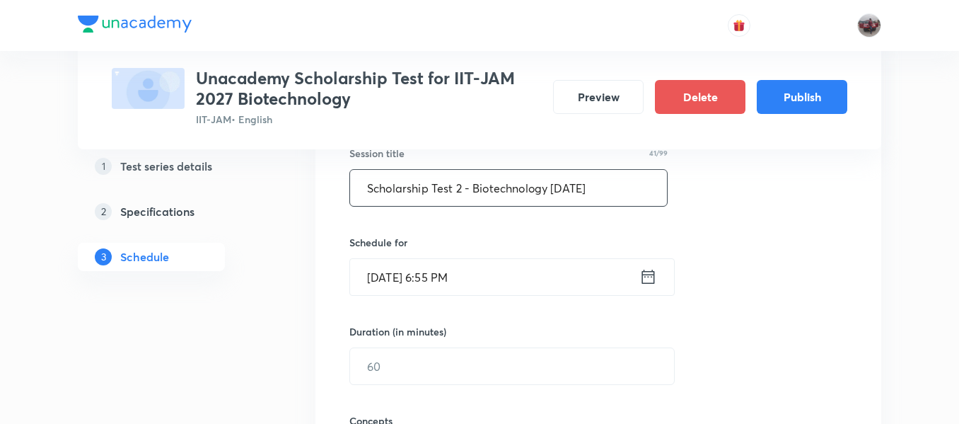
scroll to position [274, 0]
type input "Scholarship Test 2 - Biotechnology [DATE]"
click at [649, 277] on icon at bounding box center [648, 276] width 18 height 20
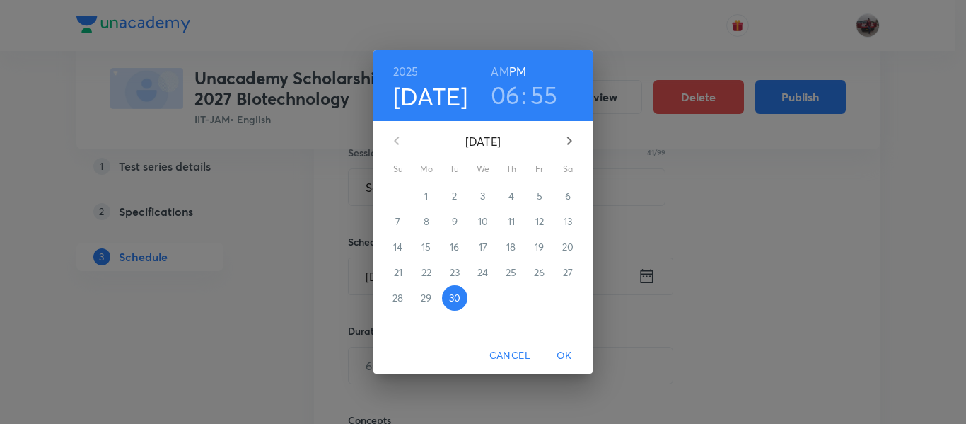
click at [569, 142] on icon "button" at bounding box center [569, 140] width 17 height 17
click at [400, 222] on p "5" at bounding box center [398, 221] width 6 height 14
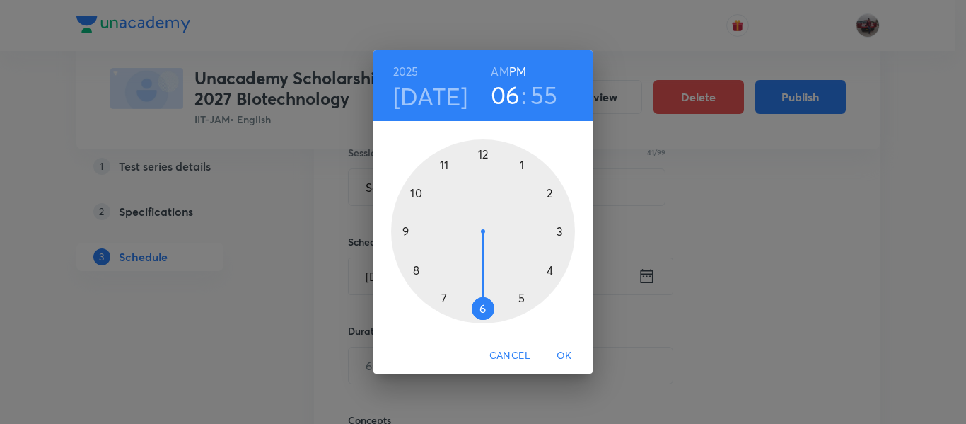
click at [521, 296] on div at bounding box center [483, 231] width 184 height 184
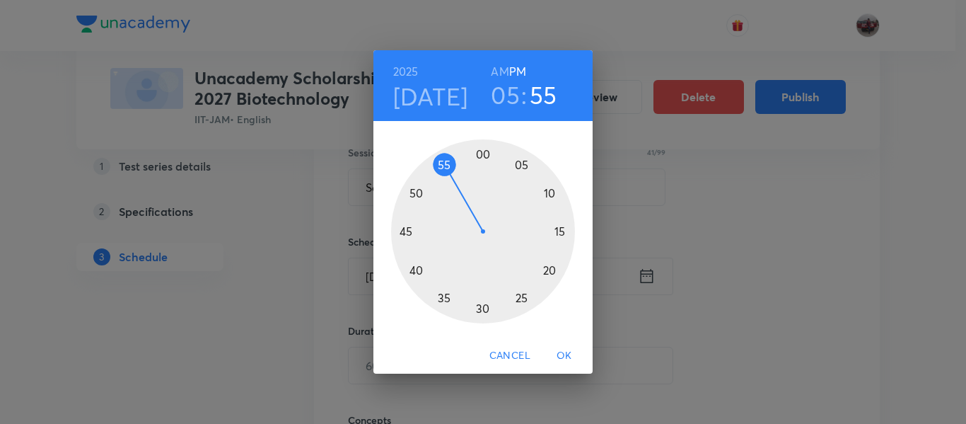
click at [484, 153] on div at bounding box center [483, 231] width 184 height 184
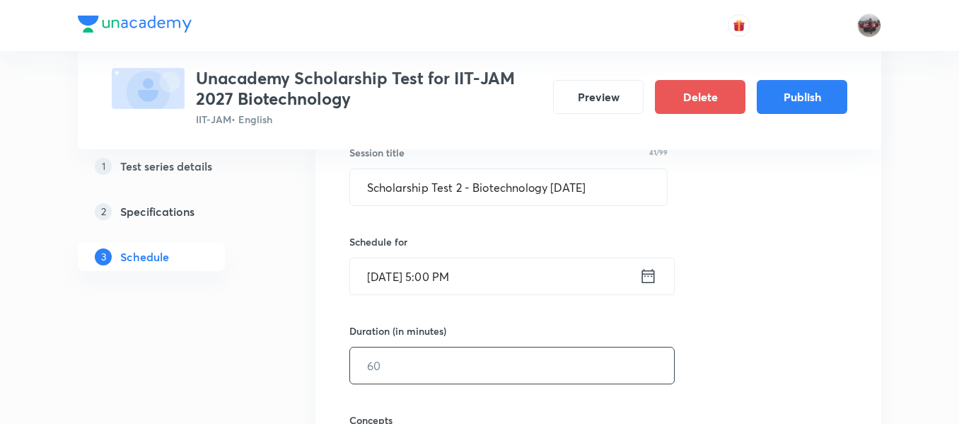
click at [501, 354] on input "text" at bounding box center [512, 365] width 324 height 36
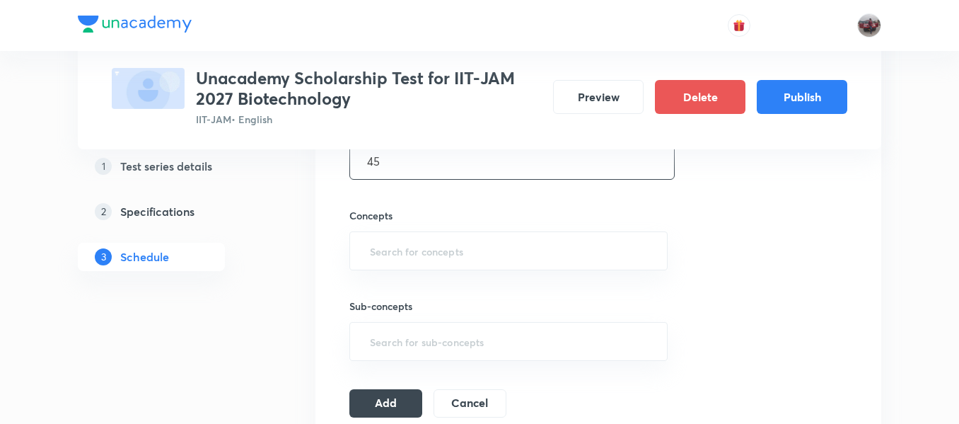
scroll to position [479, 0]
type input "45"
click at [580, 255] on input "text" at bounding box center [508, 250] width 283 height 26
type input ";"
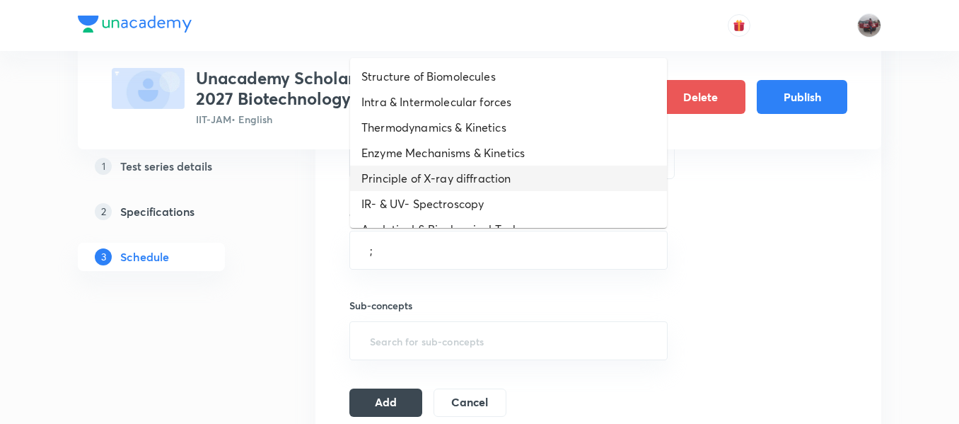
click at [508, 183] on li "Principle of X-ray diffraction" at bounding box center [508, 178] width 317 height 25
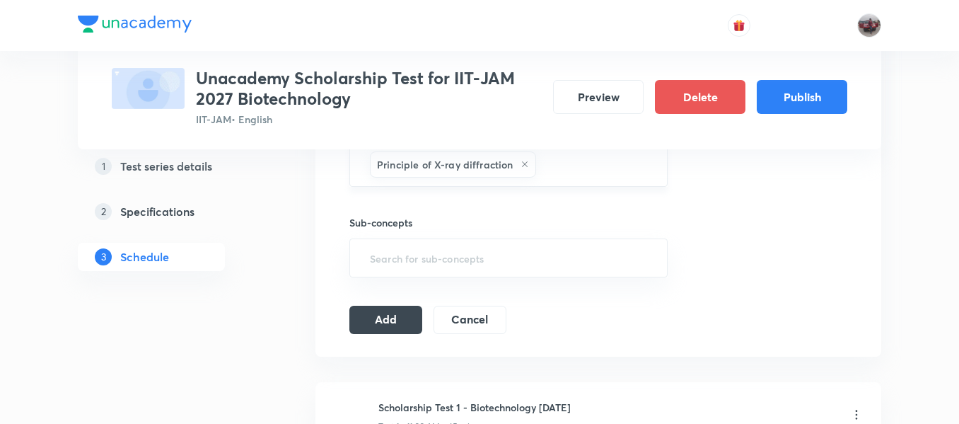
scroll to position [571, 0]
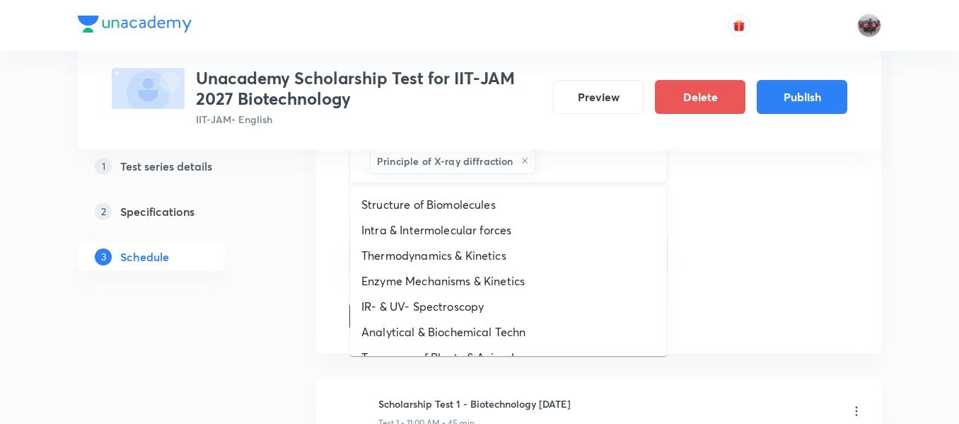
click at [564, 160] on input "text" at bounding box center [594, 161] width 111 height 26
click at [489, 207] on li "Structure of Biomolecules" at bounding box center [508, 204] width 317 height 25
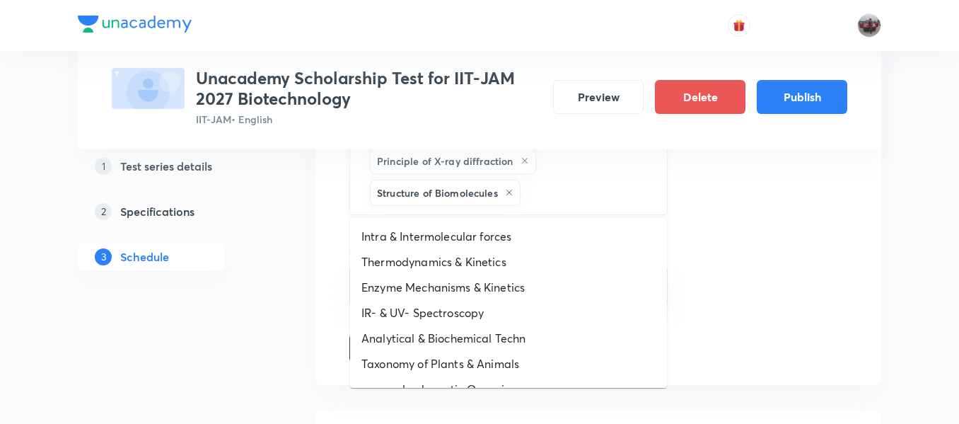
click at [576, 200] on input "text" at bounding box center [586, 193] width 127 height 26
click at [501, 243] on li "Intra & Intermolecular forces" at bounding box center [508, 236] width 317 height 25
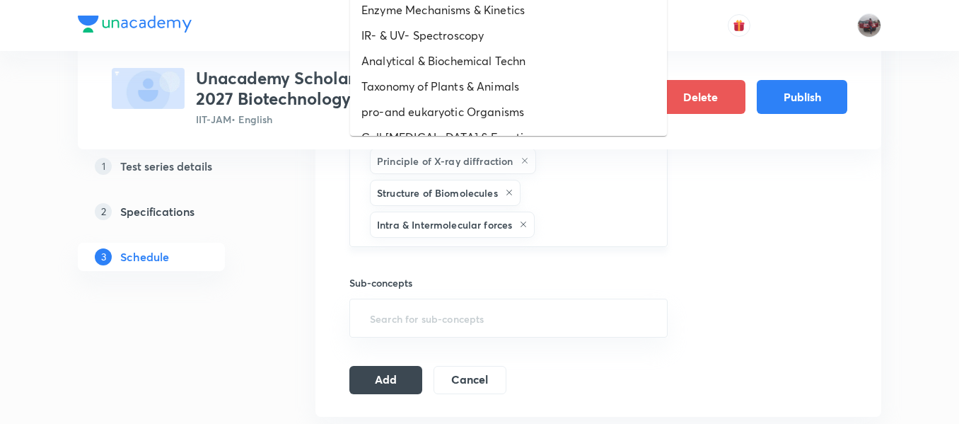
click at [567, 221] on input "text" at bounding box center [594, 224] width 112 height 26
click at [423, 52] on li "Analytical & Biochemical Techn" at bounding box center [508, 60] width 317 height 25
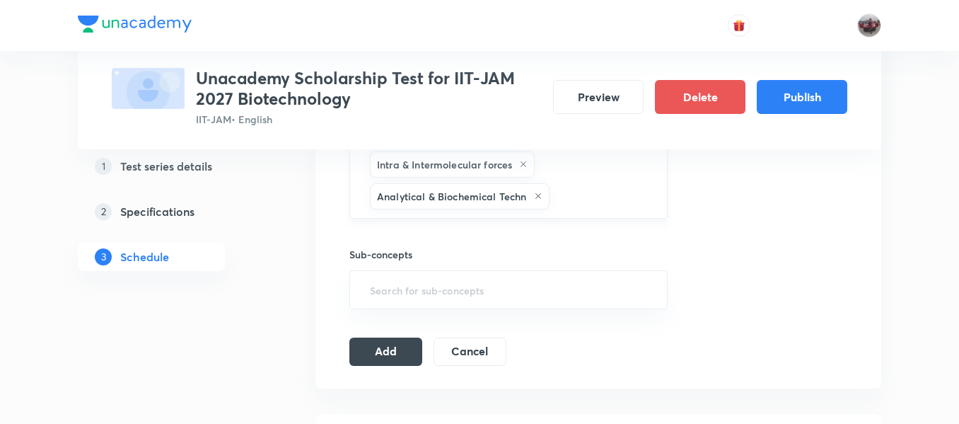
scroll to position [652, 0]
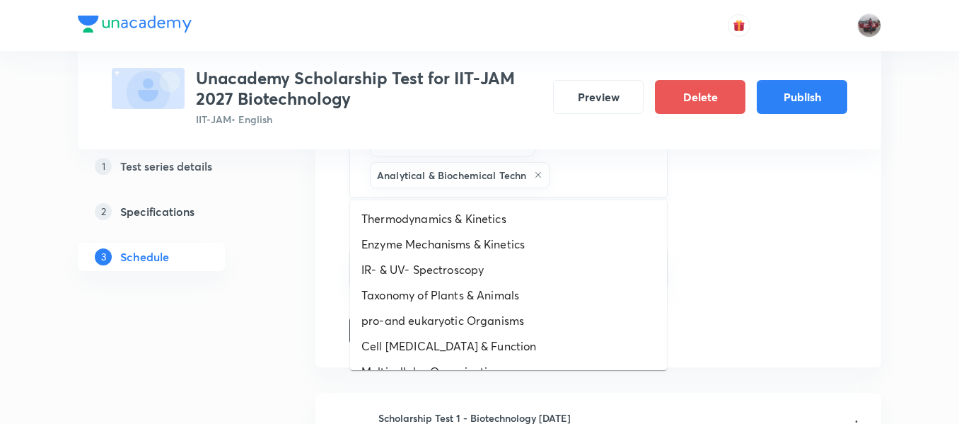
click at [571, 172] on input "text" at bounding box center [601, 175] width 98 height 26
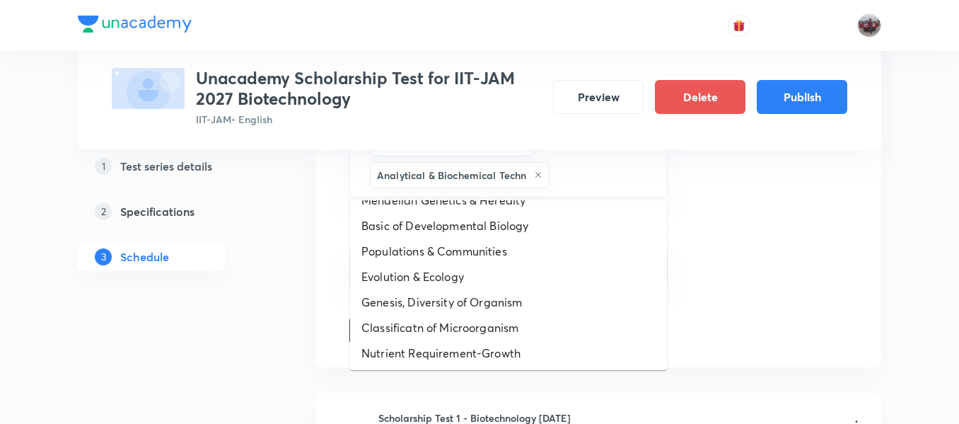
scroll to position [758, 0]
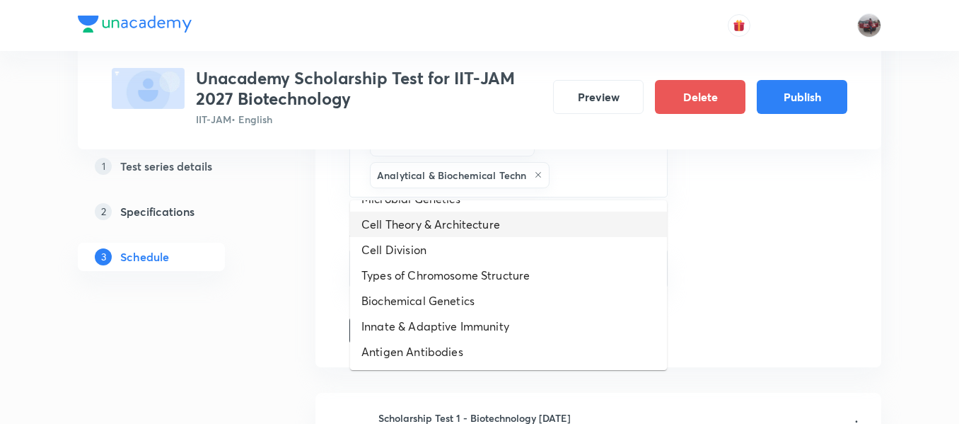
click at [424, 233] on li "Cell Theory & Architecture" at bounding box center [508, 223] width 317 height 25
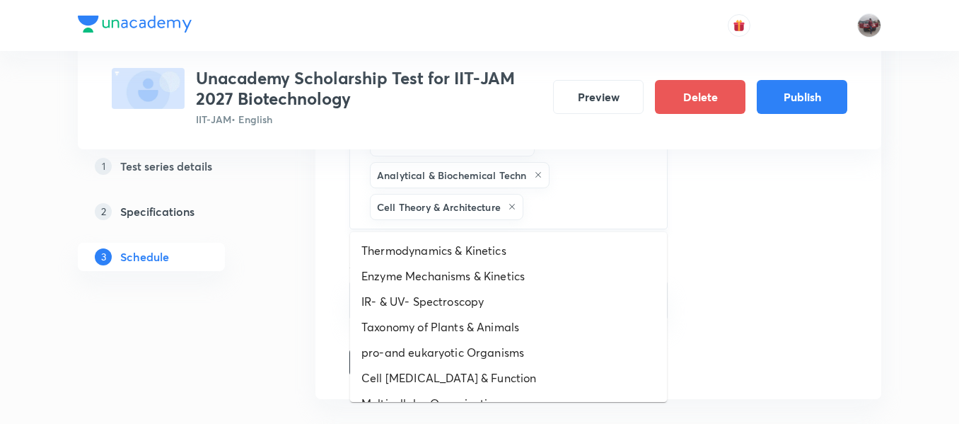
click at [584, 202] on input "text" at bounding box center [588, 207] width 124 height 26
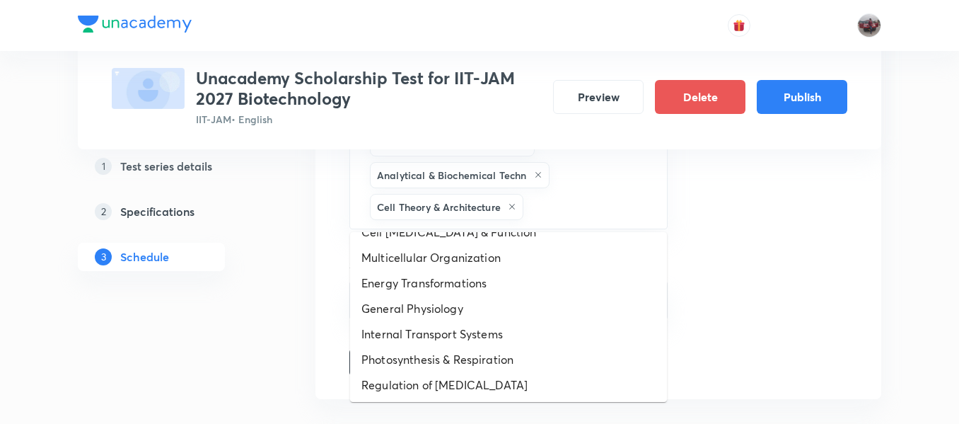
scroll to position [151, 0]
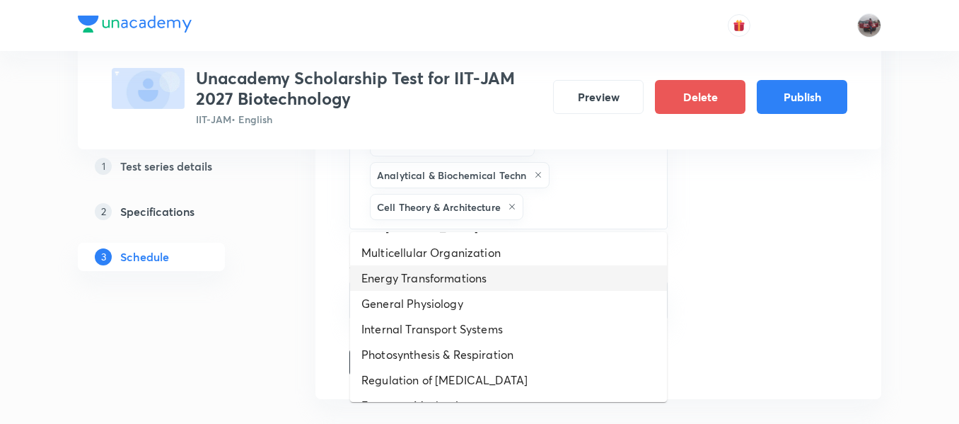
click at [456, 284] on li "Energy Transformations" at bounding box center [508, 277] width 317 height 25
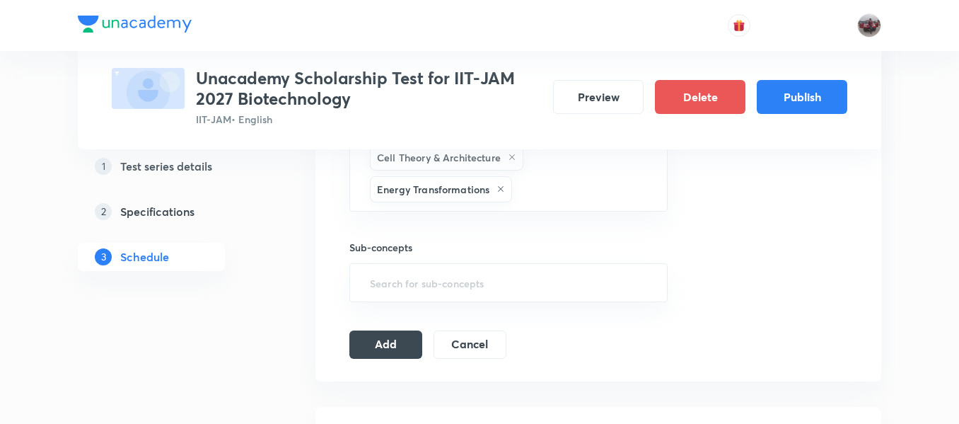
scroll to position [705, 0]
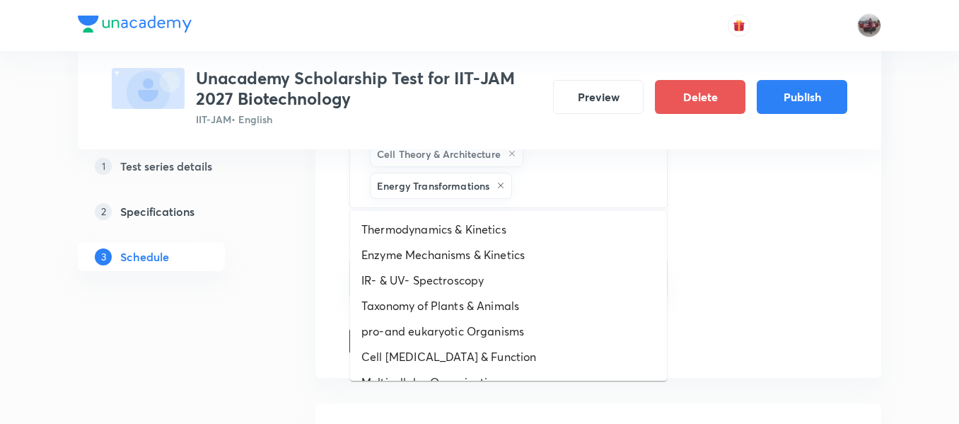
click at [543, 187] on input "text" at bounding box center [582, 186] width 135 height 26
click at [489, 242] on li "Enzyme Mechanisms & Kinetics" at bounding box center [508, 254] width 317 height 25
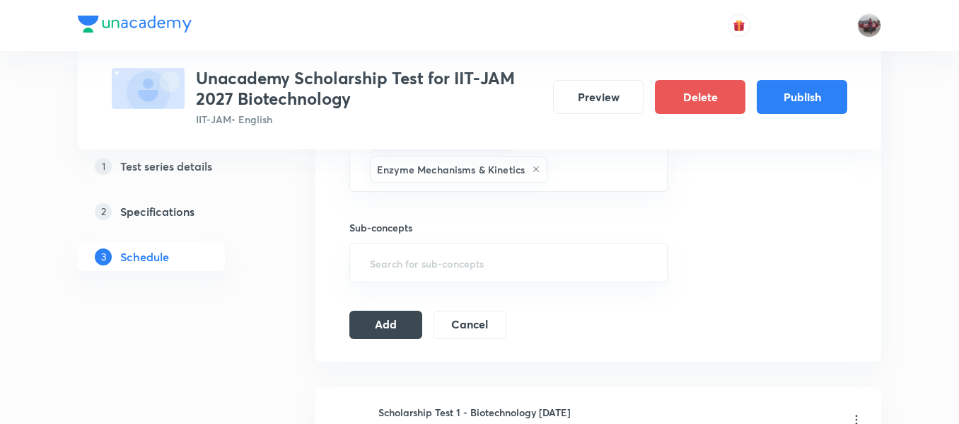
scroll to position [755, 0]
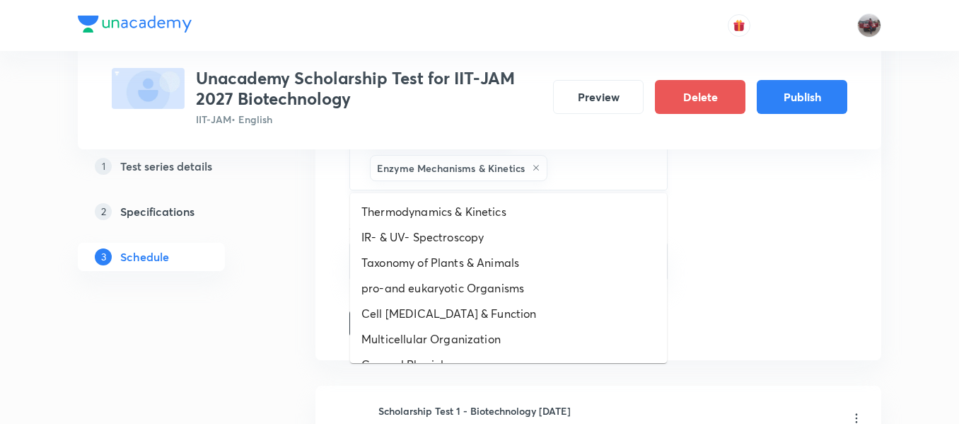
click at [573, 179] on input "text" at bounding box center [600, 168] width 100 height 26
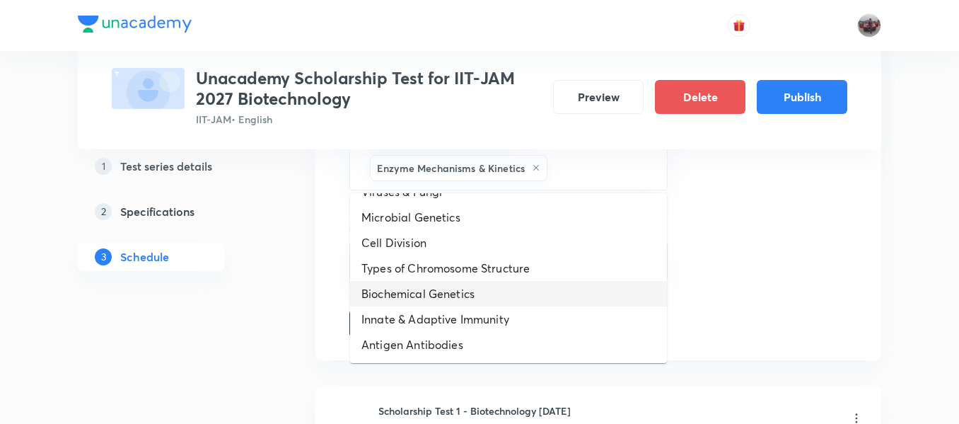
click at [483, 291] on li "Biochemical Genetics" at bounding box center [508, 293] width 317 height 25
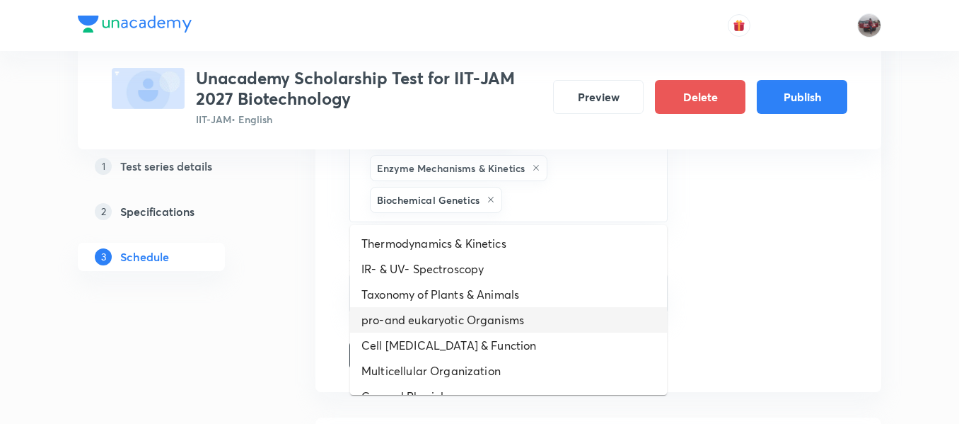
drag, startPoint x: 567, startPoint y: 202, endPoint x: 469, endPoint y: 311, distance: 146.8
click at [469, 311] on li "pro-and eukaryotic Organisms" at bounding box center [508, 319] width 317 height 25
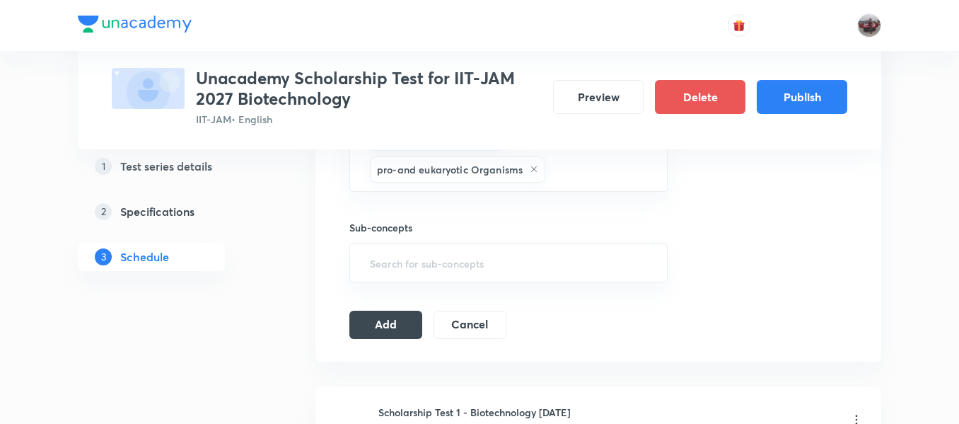
scroll to position [823, 0]
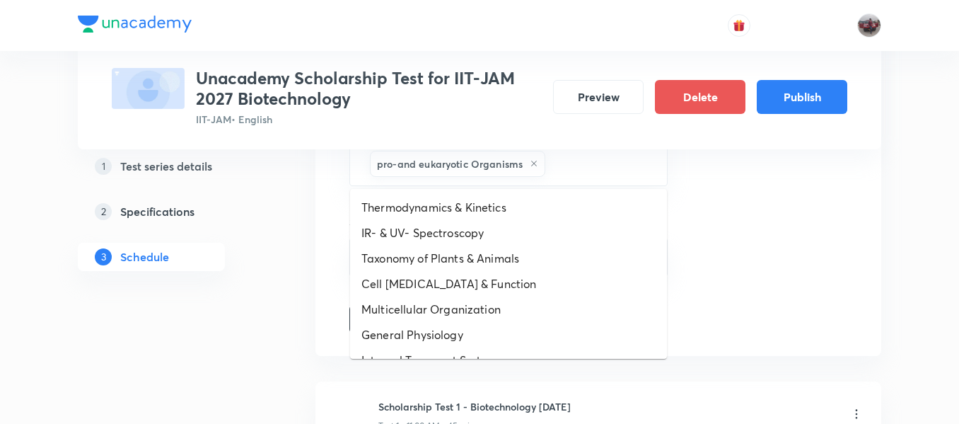
drag, startPoint x: 591, startPoint y: 168, endPoint x: 476, endPoint y: 264, distance: 149.2
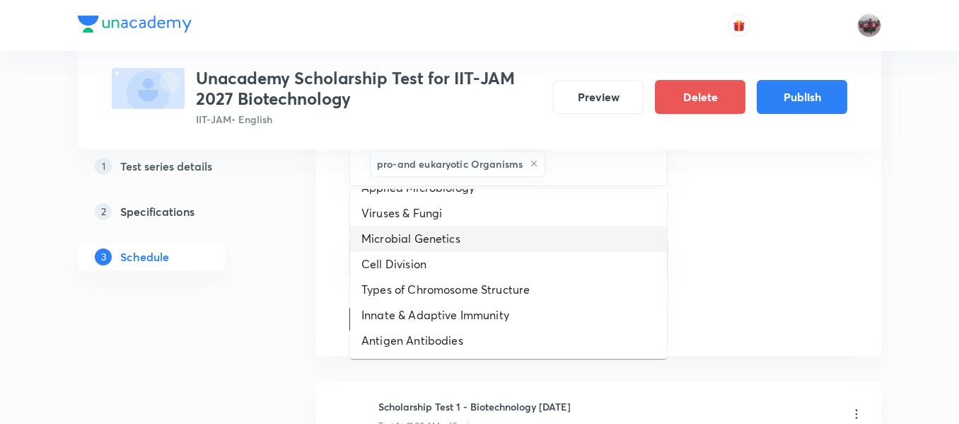
click at [429, 240] on li "Microbial Genetics" at bounding box center [508, 238] width 317 height 25
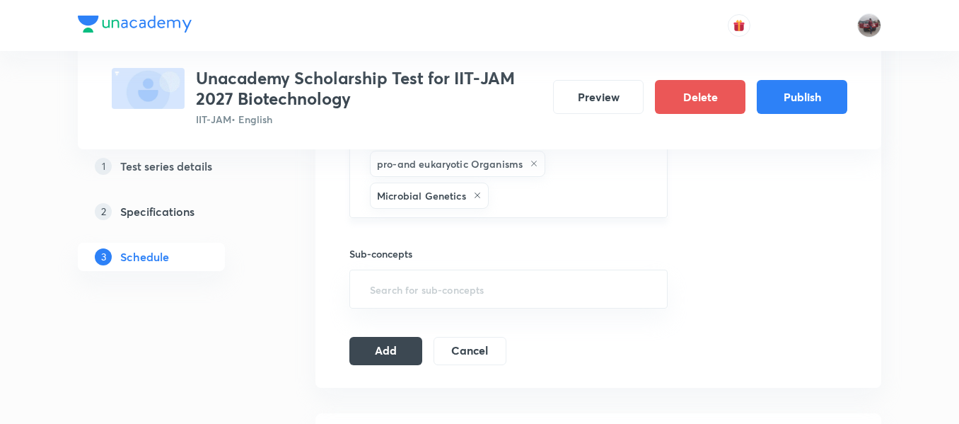
click at [537, 197] on input "text" at bounding box center [571, 195] width 158 height 26
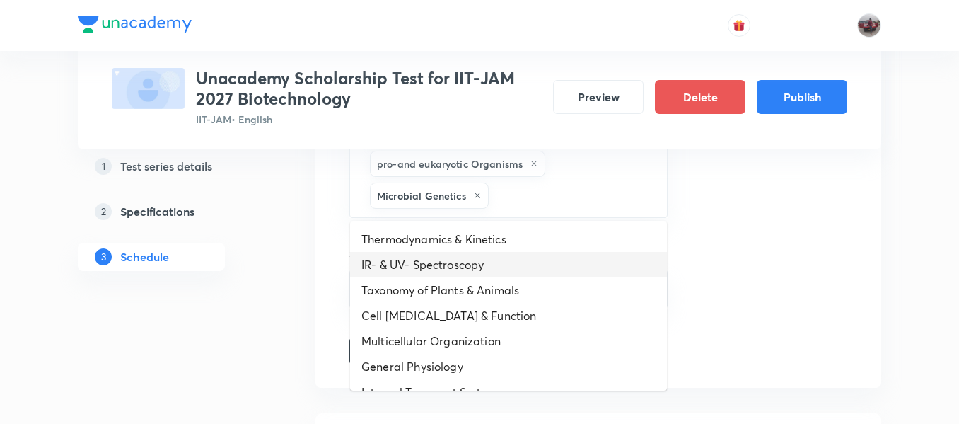
scroll to position [605, 0]
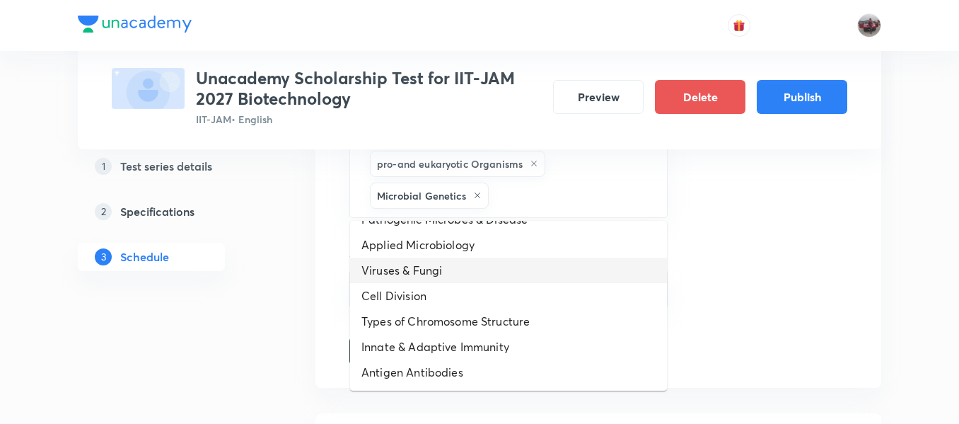
click at [426, 269] on li "Viruses & Fungi" at bounding box center [508, 269] width 317 height 25
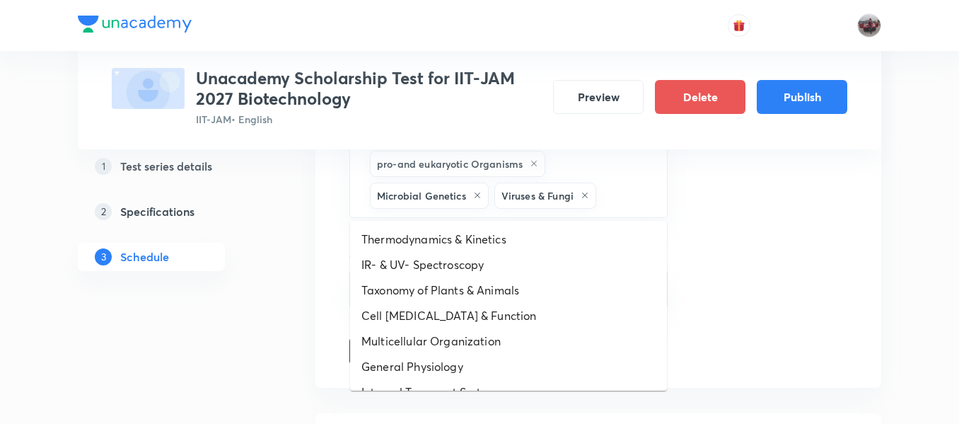
drag, startPoint x: 616, startPoint y: 204, endPoint x: 485, endPoint y: 286, distance: 154.8
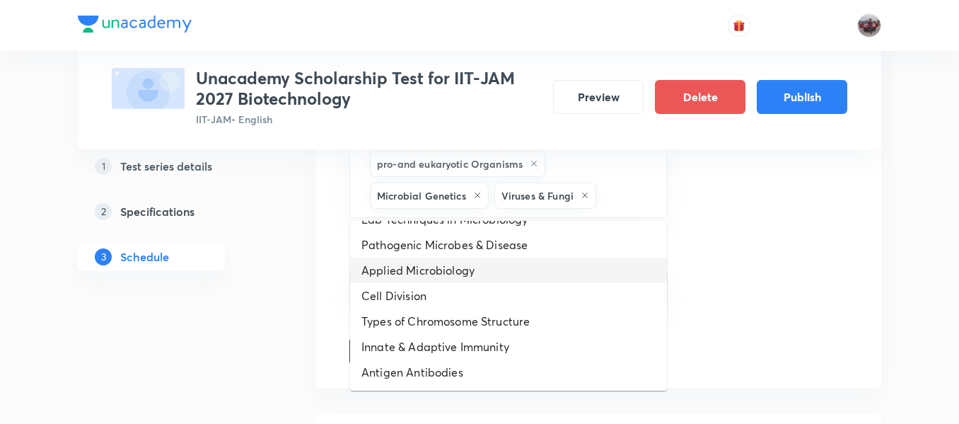
click at [453, 276] on li "Applied Microbiology" at bounding box center [508, 269] width 317 height 25
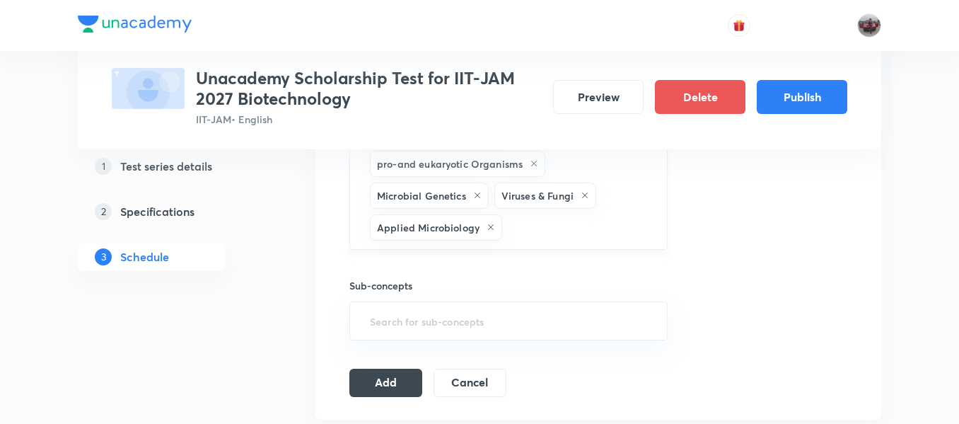
click at [571, 235] on input "text" at bounding box center [577, 227] width 145 height 26
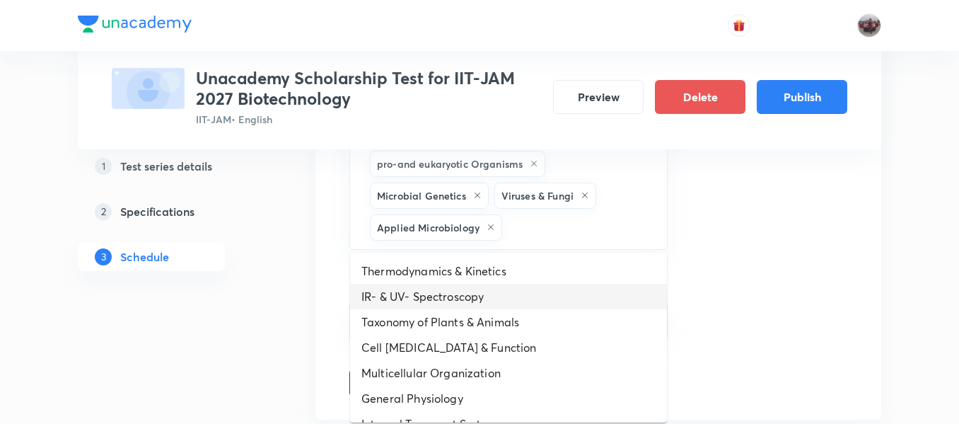
scroll to position [863, 0]
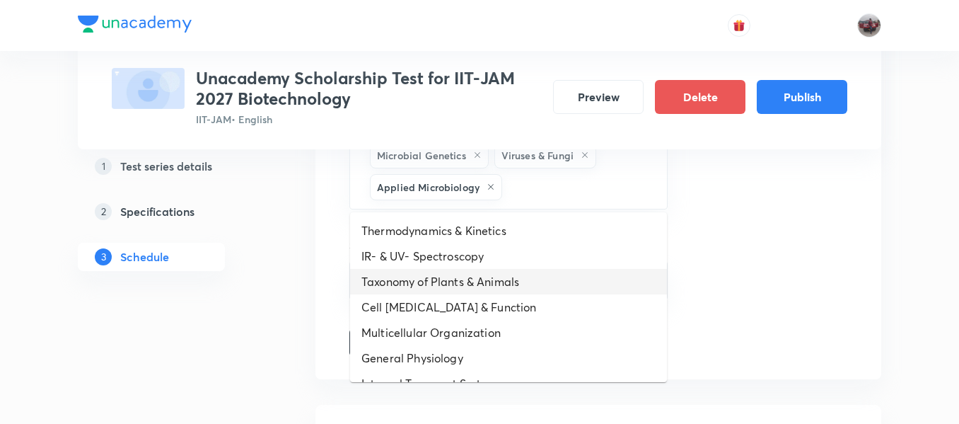
click at [500, 278] on li "Taxonomy of Plants & Animals" at bounding box center [508, 281] width 317 height 25
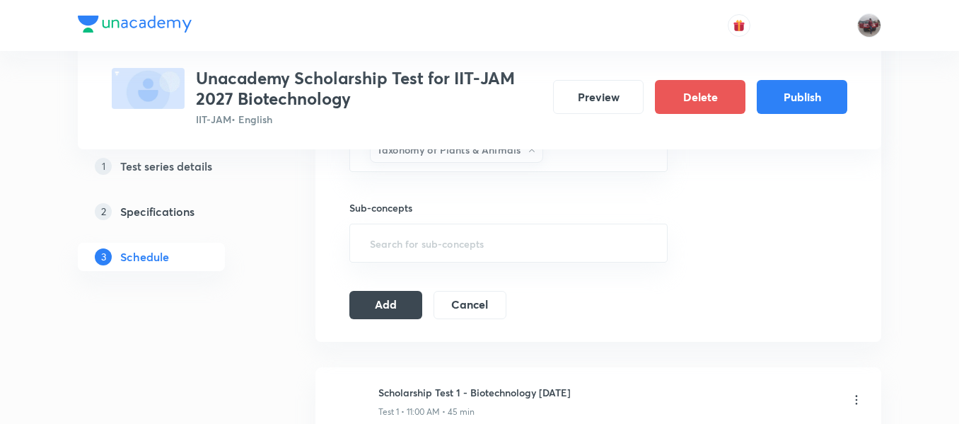
scroll to position [933, 0]
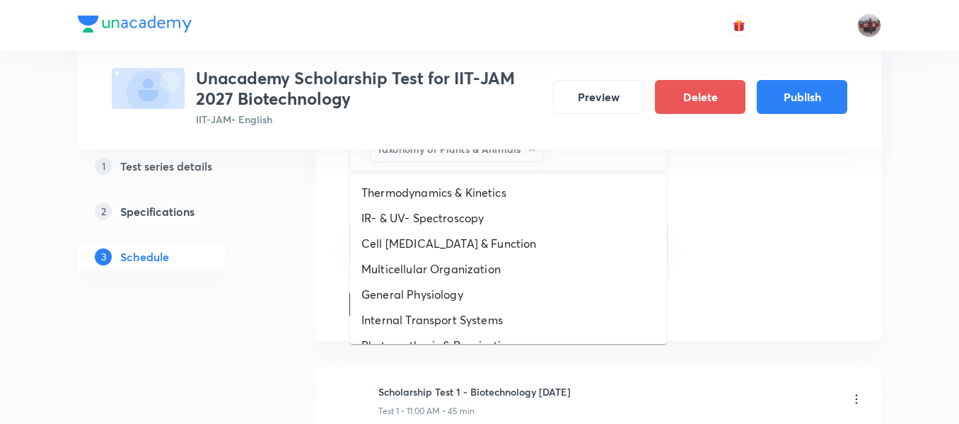
click at [571, 159] on input "text" at bounding box center [598, 149] width 104 height 26
click at [492, 208] on li "IR- & UV- Spectroscopy" at bounding box center [508, 217] width 317 height 25
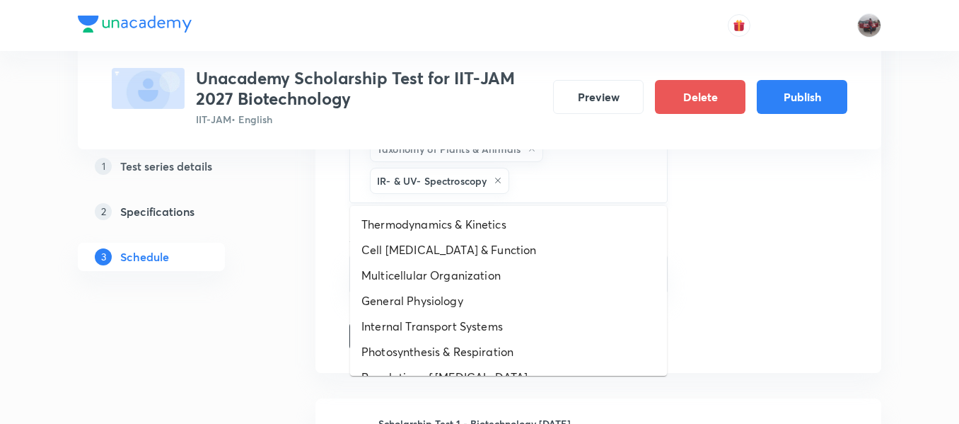
click at [545, 180] on input "text" at bounding box center [581, 181] width 138 height 26
click at [490, 265] on li "Multicellular Organization" at bounding box center [508, 274] width 317 height 25
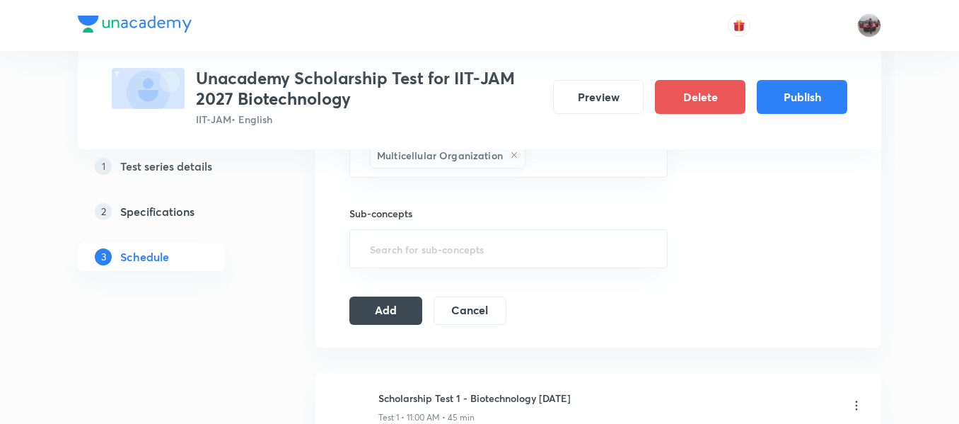
scroll to position [992, 0]
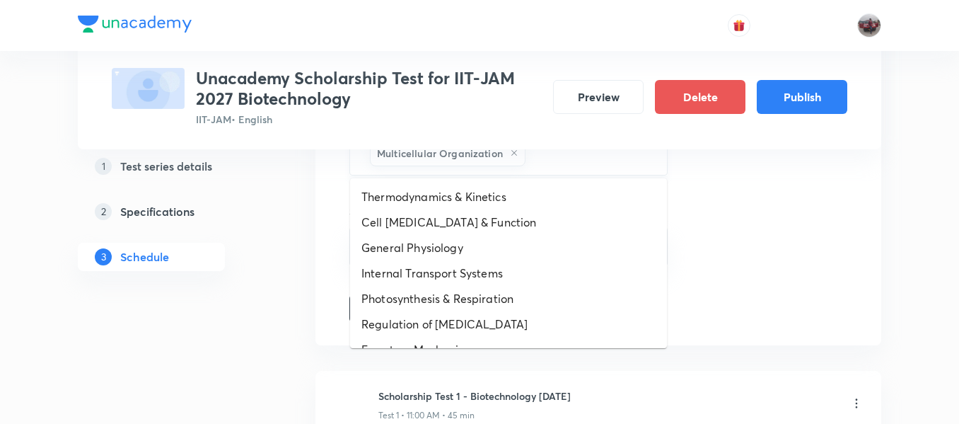
click at [567, 158] on input "text" at bounding box center [589, 153] width 122 height 26
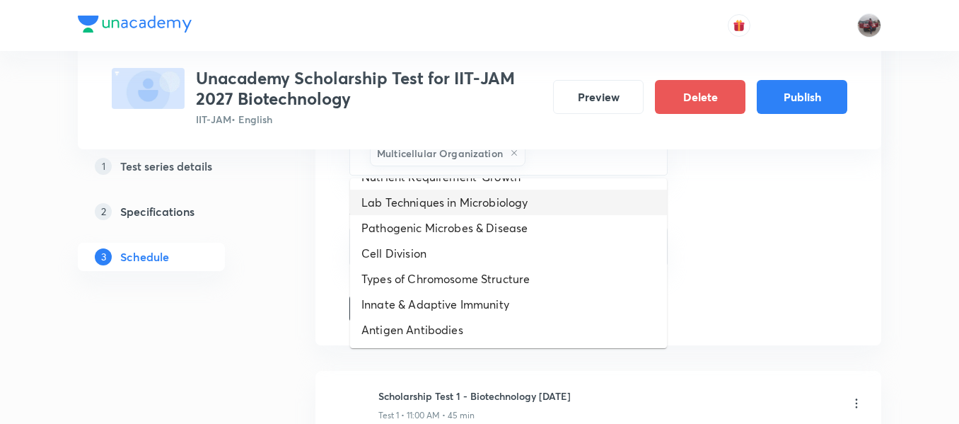
click at [414, 204] on li "Lab Techniques in Microbiology" at bounding box center [508, 202] width 317 height 25
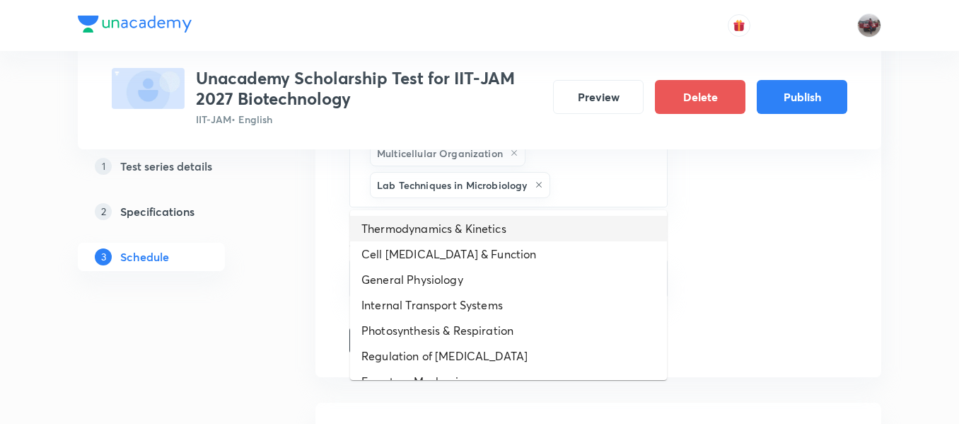
drag, startPoint x: 569, startPoint y: 186, endPoint x: 475, endPoint y: 241, distance: 109.1
click at [475, 241] on li "Cell [MEDICAL_DATA] & Function" at bounding box center [508, 253] width 317 height 25
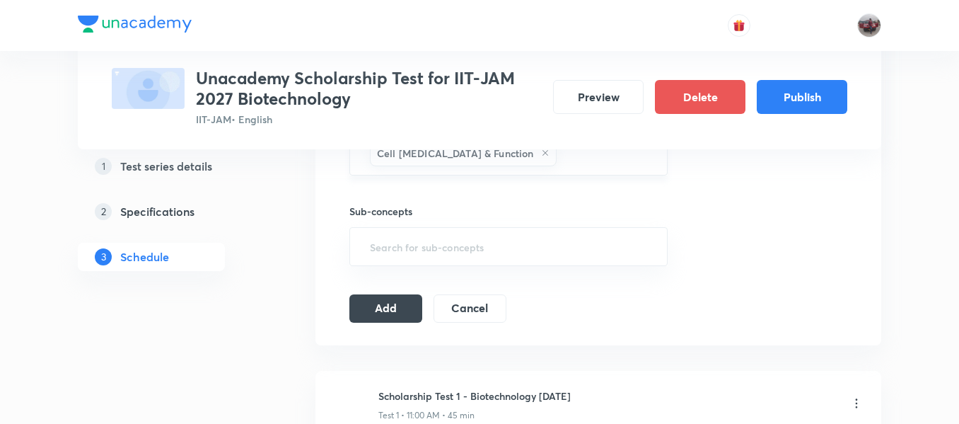
scroll to position [1057, 0]
click at [559, 161] on input "text" at bounding box center [604, 152] width 91 height 26
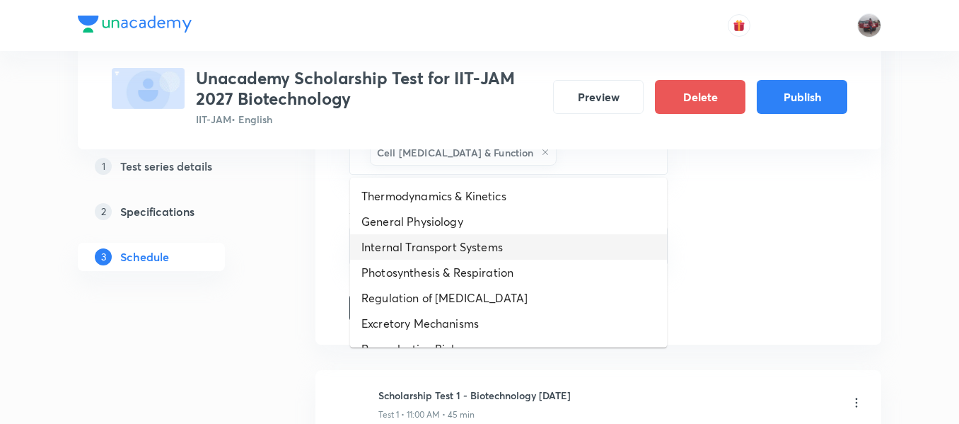
scroll to position [427, 0]
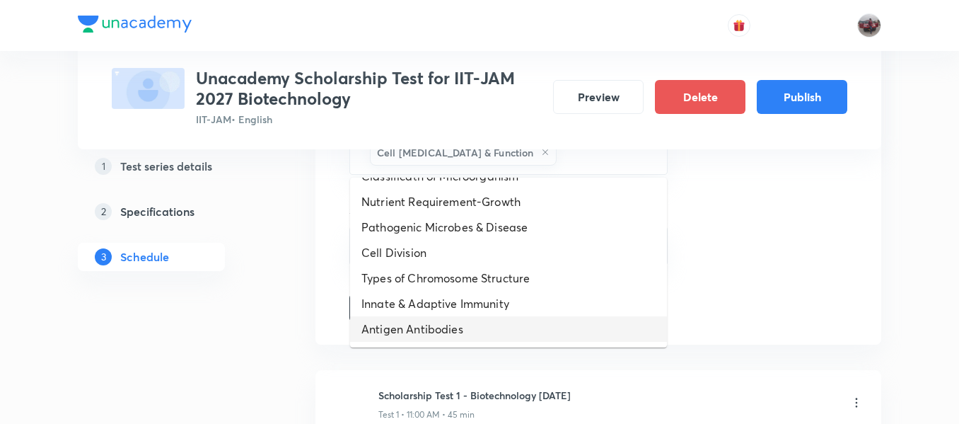
click at [456, 323] on li "Antigen Antibodies" at bounding box center [508, 328] width 317 height 25
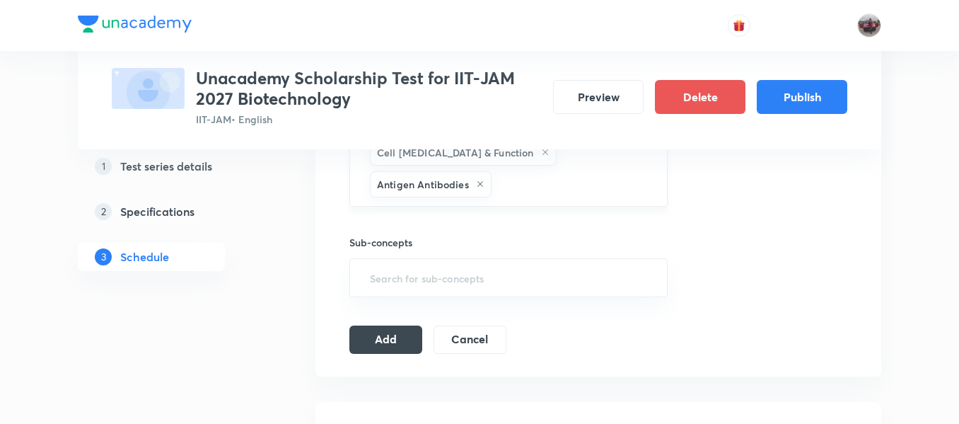
click at [546, 191] on input "text" at bounding box center [572, 184] width 156 height 26
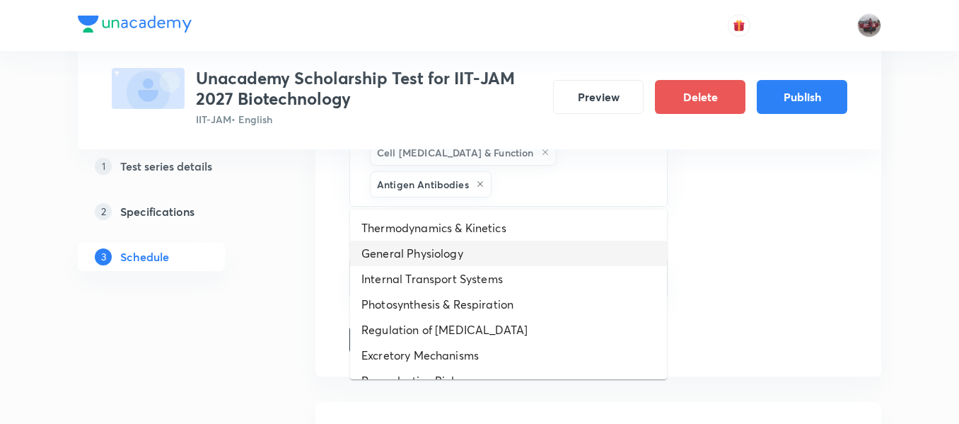
click at [470, 250] on li "General Physiology" at bounding box center [508, 252] width 317 height 25
drag, startPoint x: 638, startPoint y: 189, endPoint x: 504, endPoint y: 242, distance: 144.5
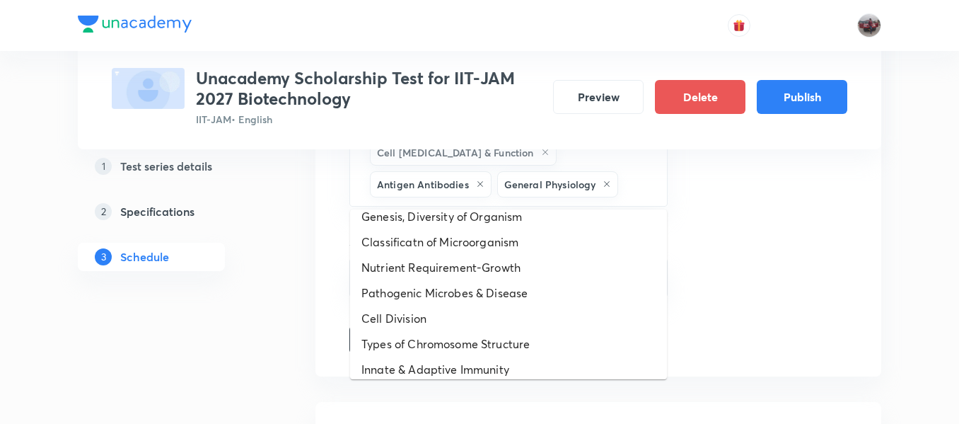
scroll to position [376, 0]
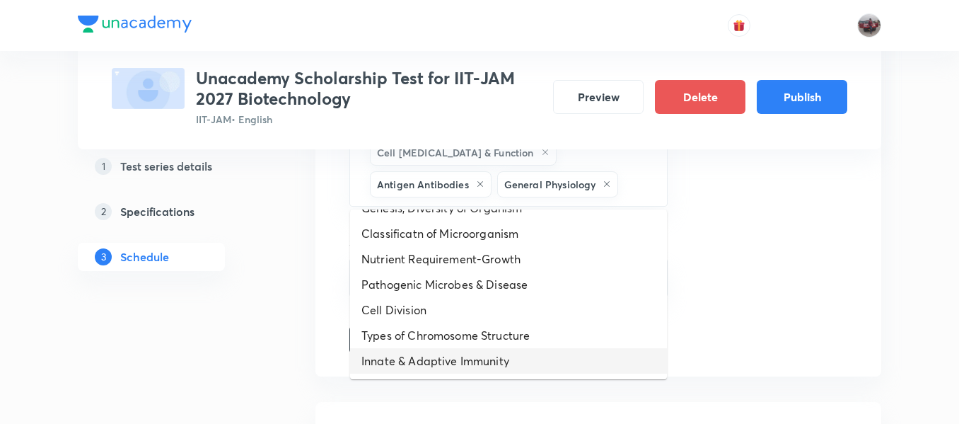
click at [474, 359] on li "Innate & Adaptive Immunity" at bounding box center [508, 360] width 317 height 25
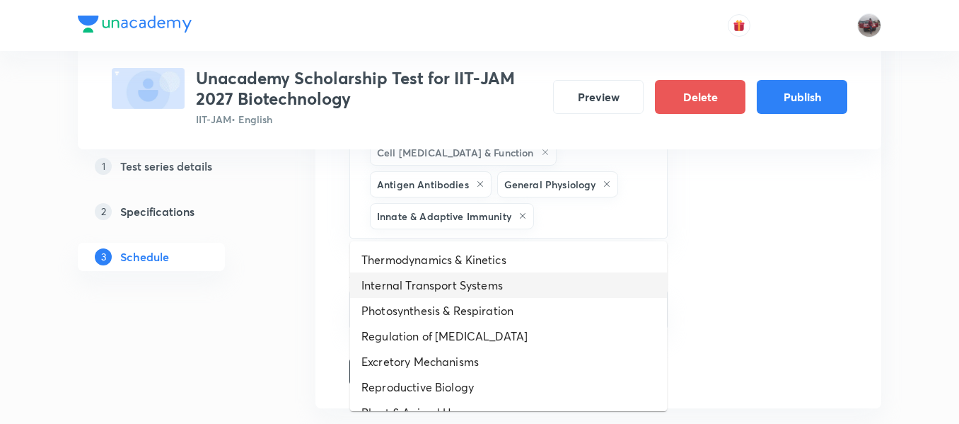
drag, startPoint x: 567, startPoint y: 216, endPoint x: 469, endPoint y: 327, distance: 147.3
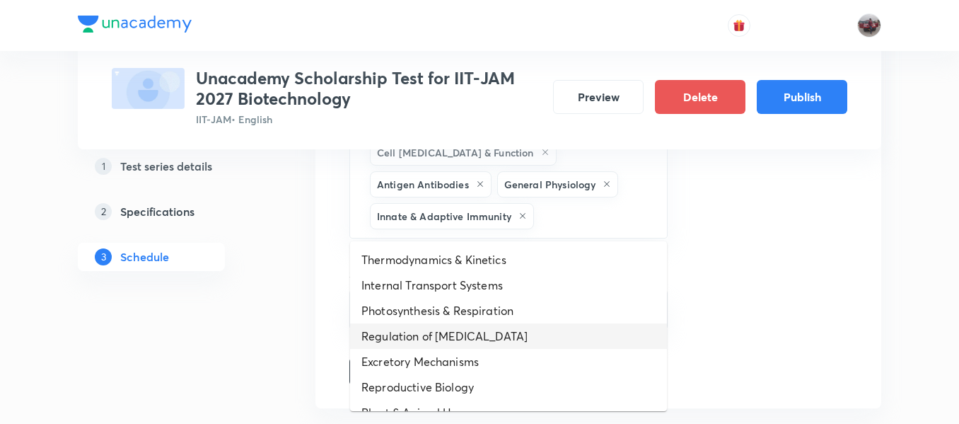
scroll to position [351, 0]
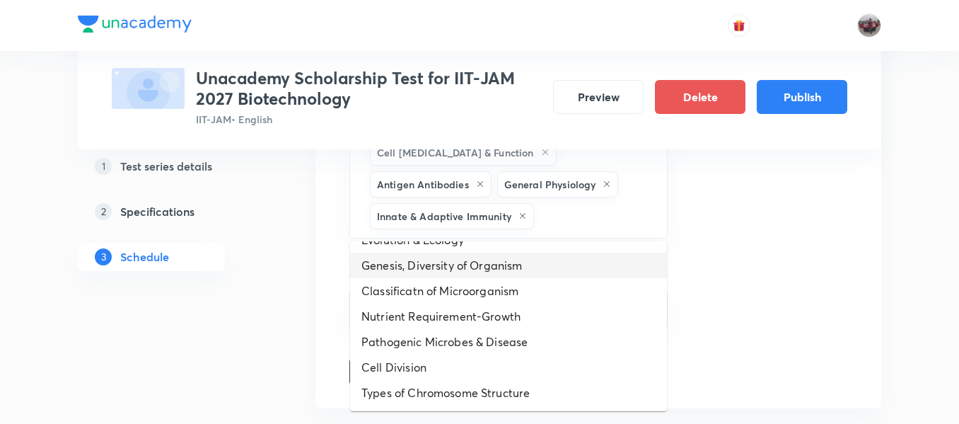
click at [422, 271] on li "Genesis, Diversity of Organism" at bounding box center [508, 265] width 317 height 25
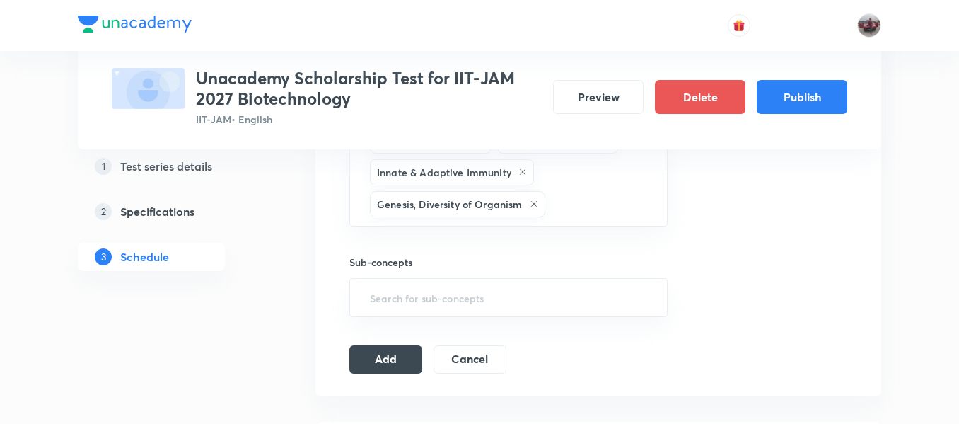
scroll to position [1102, 0]
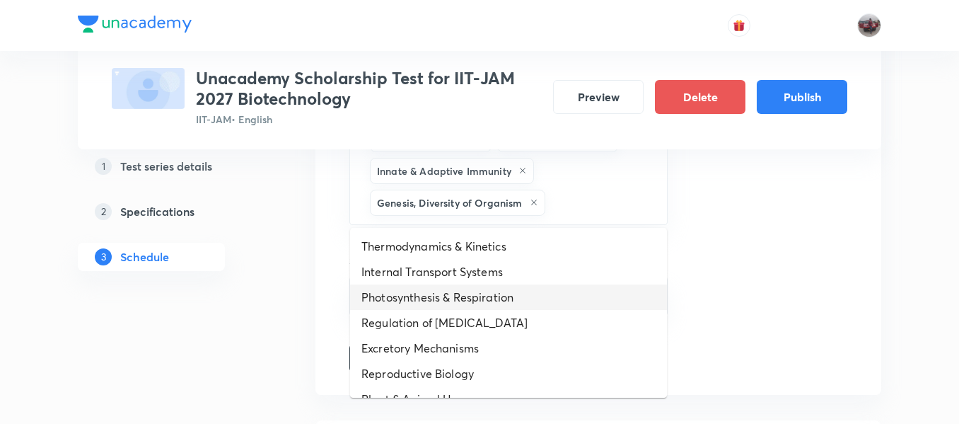
drag, startPoint x: 557, startPoint y: 201, endPoint x: 448, endPoint y: 303, distance: 149.6
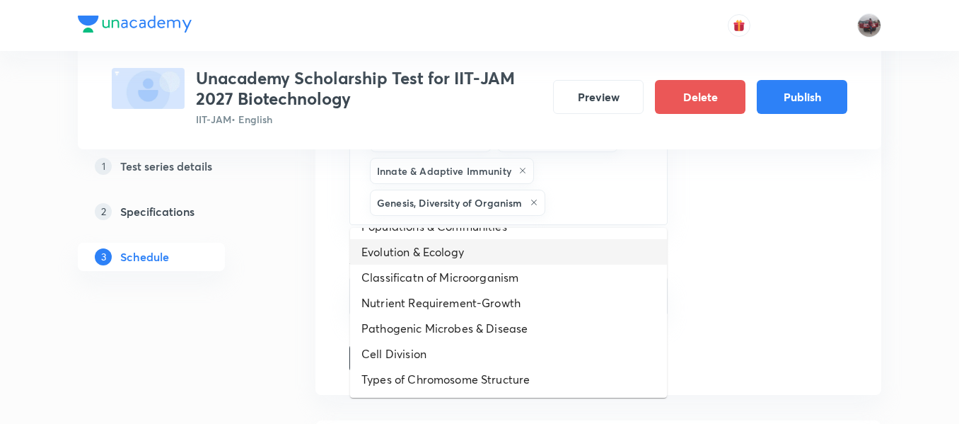
click at [422, 255] on li "Evolution & Ecology" at bounding box center [508, 251] width 317 height 25
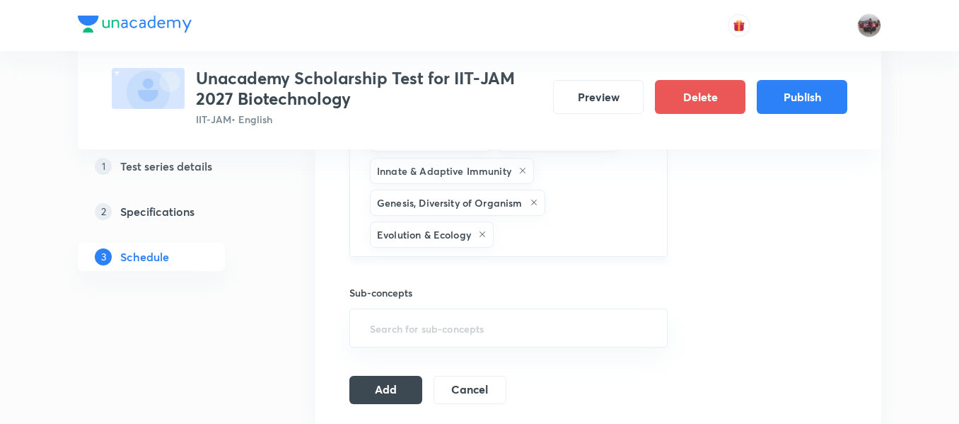
click at [540, 232] on input "text" at bounding box center [573, 234] width 153 height 26
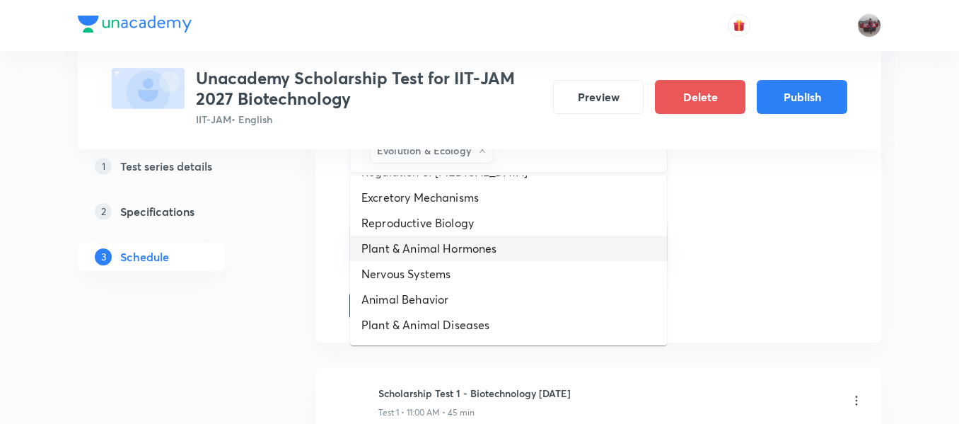
scroll to position [100, 0]
click at [516, 248] on li "Plant & Animal Hormones" at bounding box center [508, 246] width 317 height 25
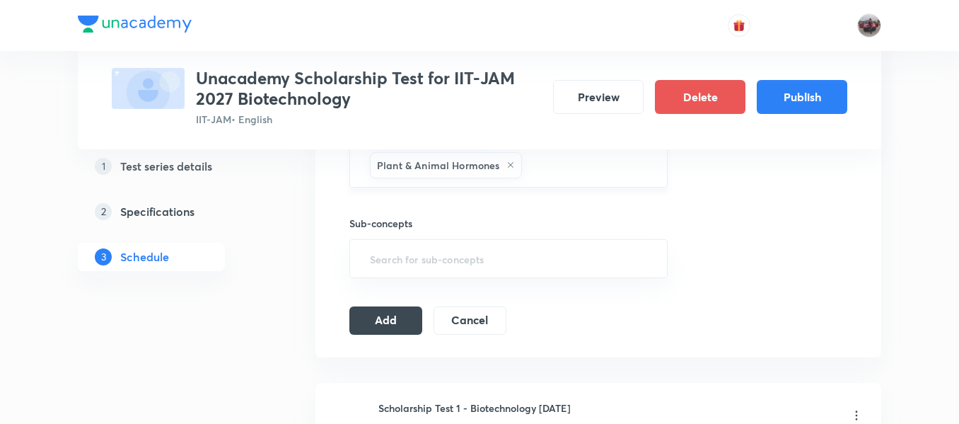
scroll to position [1217, 0]
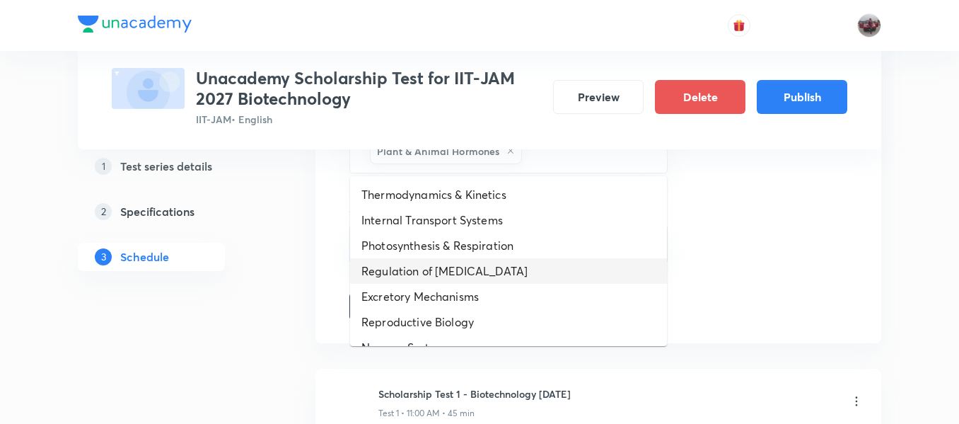
drag, startPoint x: 547, startPoint y: 157, endPoint x: 431, endPoint y: 267, distance: 159.1
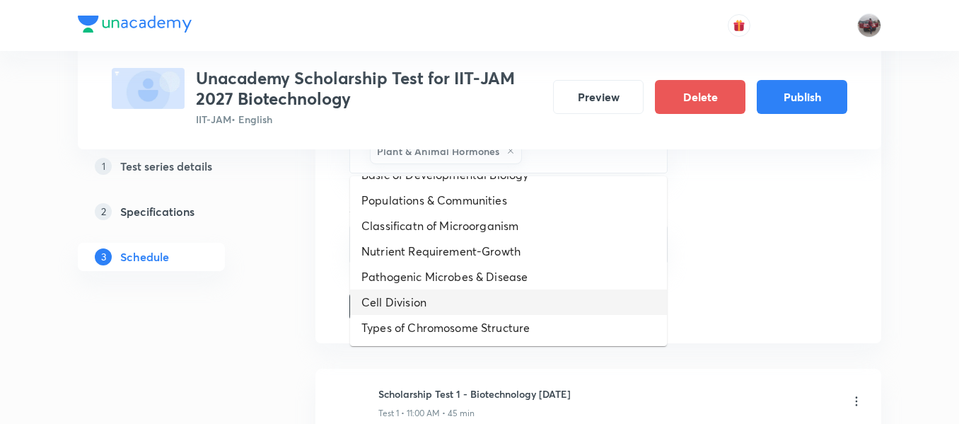
click at [463, 296] on li "Cell Division" at bounding box center [508, 301] width 317 height 25
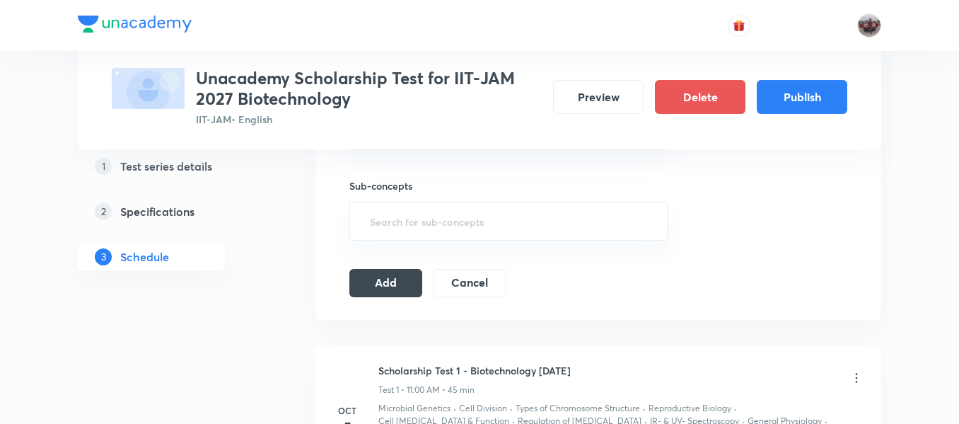
scroll to position [1241, 0]
click at [415, 221] on input "text" at bounding box center [508, 220] width 283 height 26
type input ";"
click at [378, 289] on button "Add" at bounding box center [385, 281] width 73 height 28
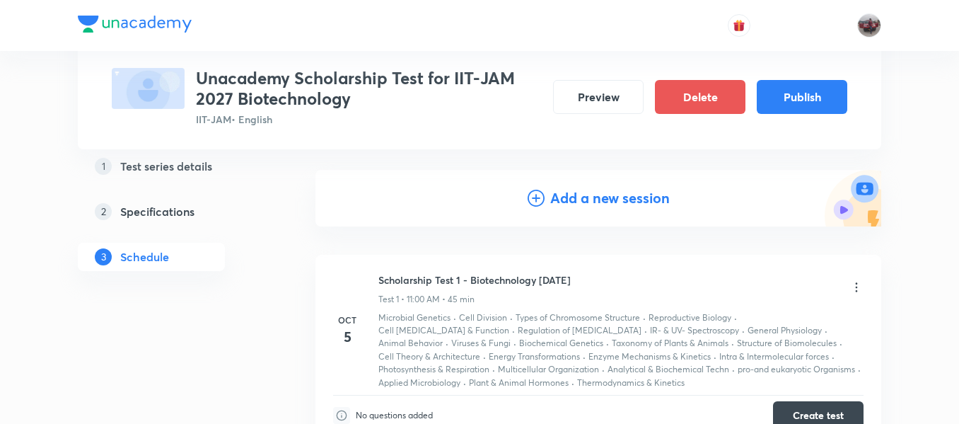
scroll to position [112, 0]
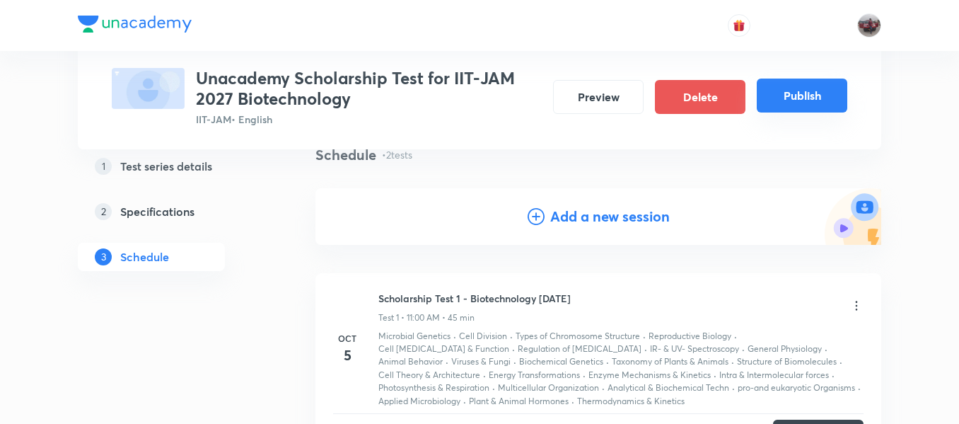
click at [794, 109] on button "Publish" at bounding box center [802, 96] width 91 height 34
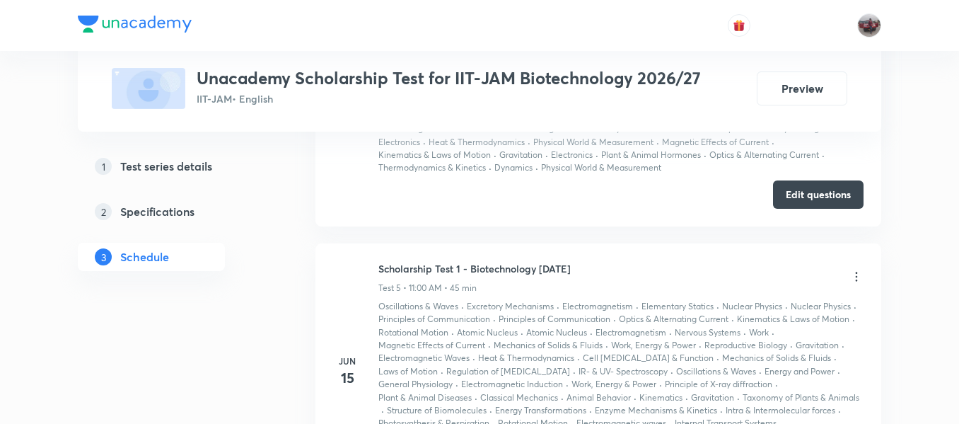
scroll to position [1822, 0]
drag, startPoint x: 378, startPoint y: 270, endPoint x: 575, endPoint y: 265, distance: 197.4
click at [575, 265] on div "[DATE] Scholarship Test 1 - Biotechnology [DATE] Test 5 • 11:00 AM • 45 min Osc…" at bounding box center [598, 370] width 530 height 221
copy h6 "Scholarship Test 1 - Biotechnology [DATE]"
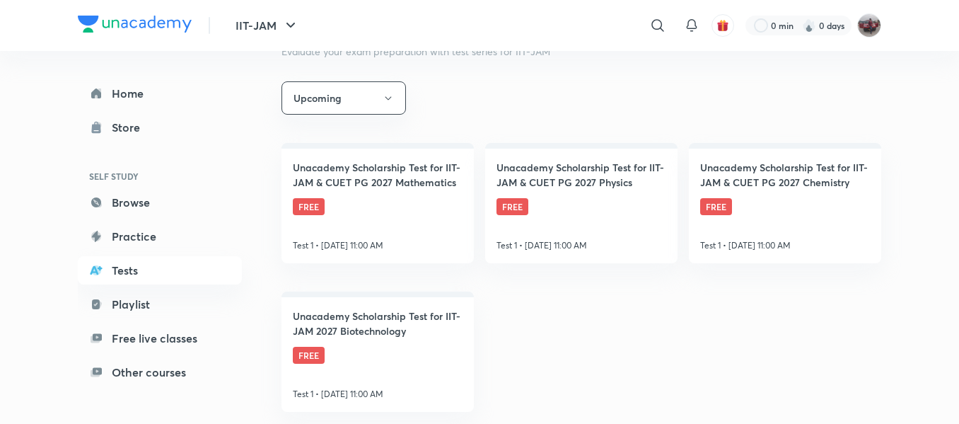
scroll to position [232, 0]
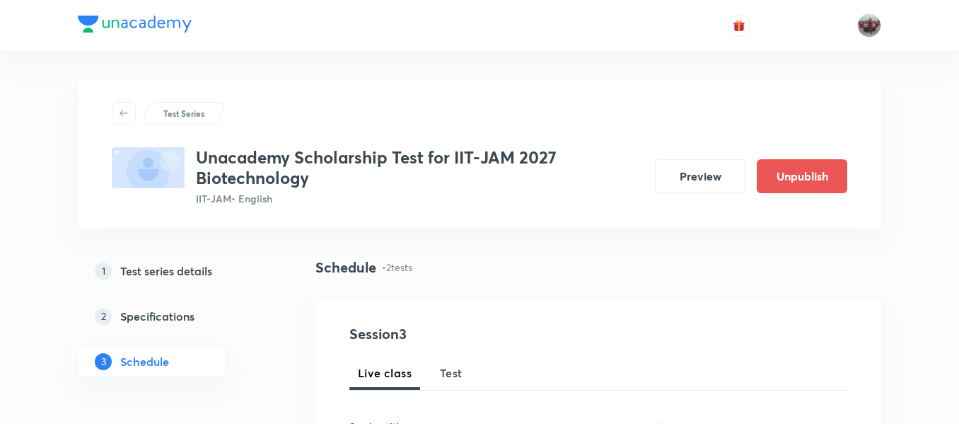
click at [277, 156] on h3 "Unacademy Scholarship Test for IIT-JAM 2027 Biotechnology" at bounding box center [420, 167] width 448 height 41
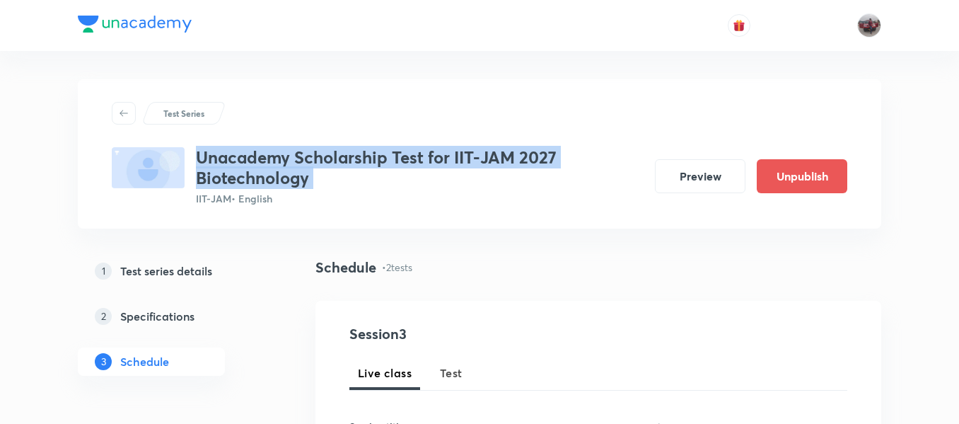
click at [277, 156] on h3 "Unacademy Scholarship Test for IIT-JAM 2027 Biotechnology" at bounding box center [420, 167] width 448 height 41
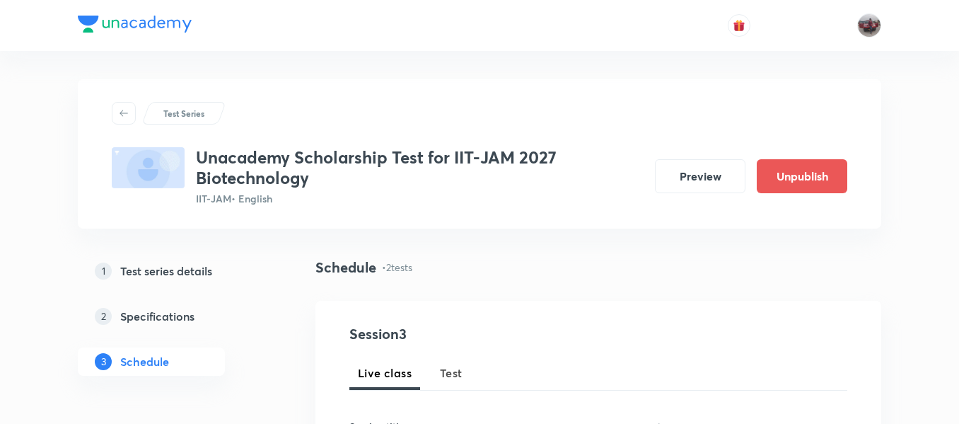
click at [340, 111] on div "Test Series" at bounding box center [480, 113] width 736 height 23
